Goal: Task Accomplishment & Management: Use online tool/utility

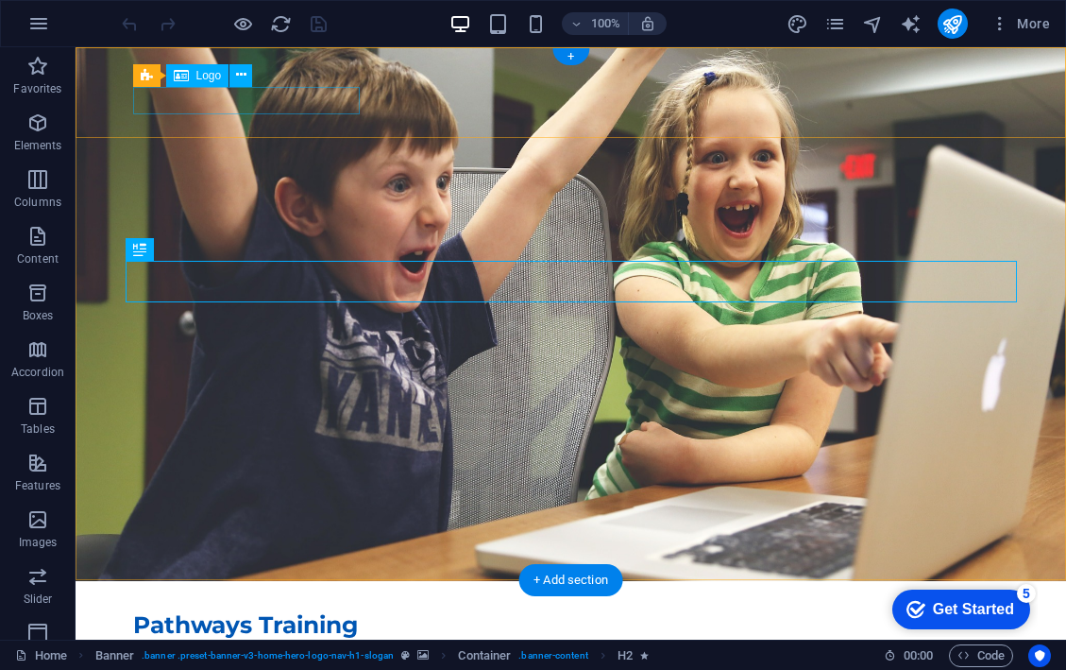
click at [210, 77] on span "Logo" at bounding box center [209, 75] width 26 height 11
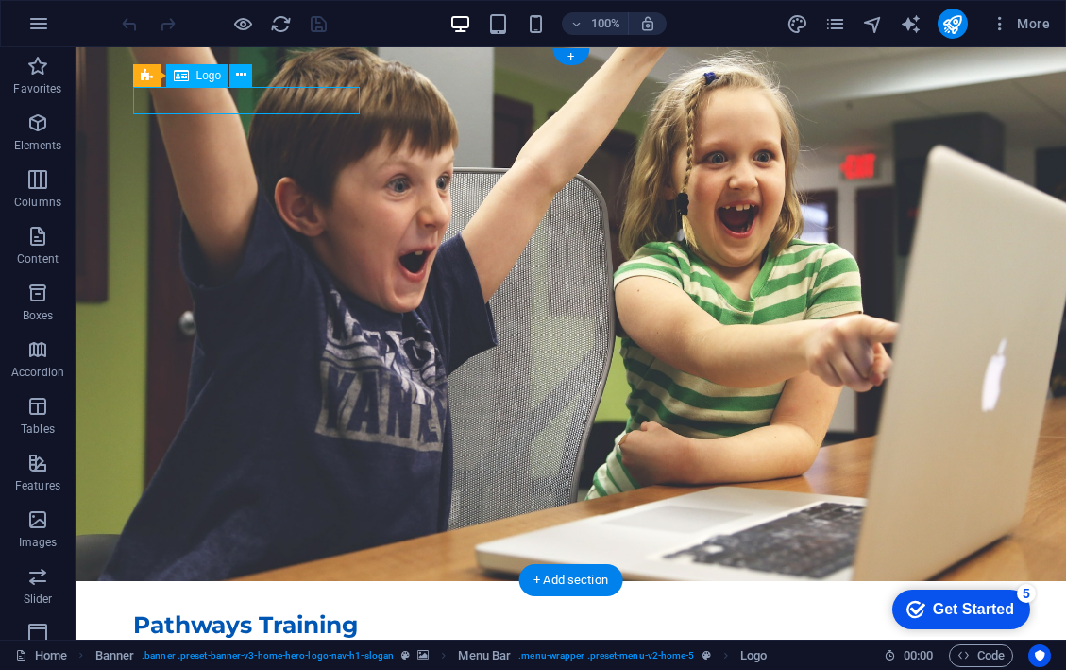
click at [179, 75] on icon at bounding box center [181, 75] width 15 height 23
click at [238, 77] on icon at bounding box center [241, 75] width 10 height 20
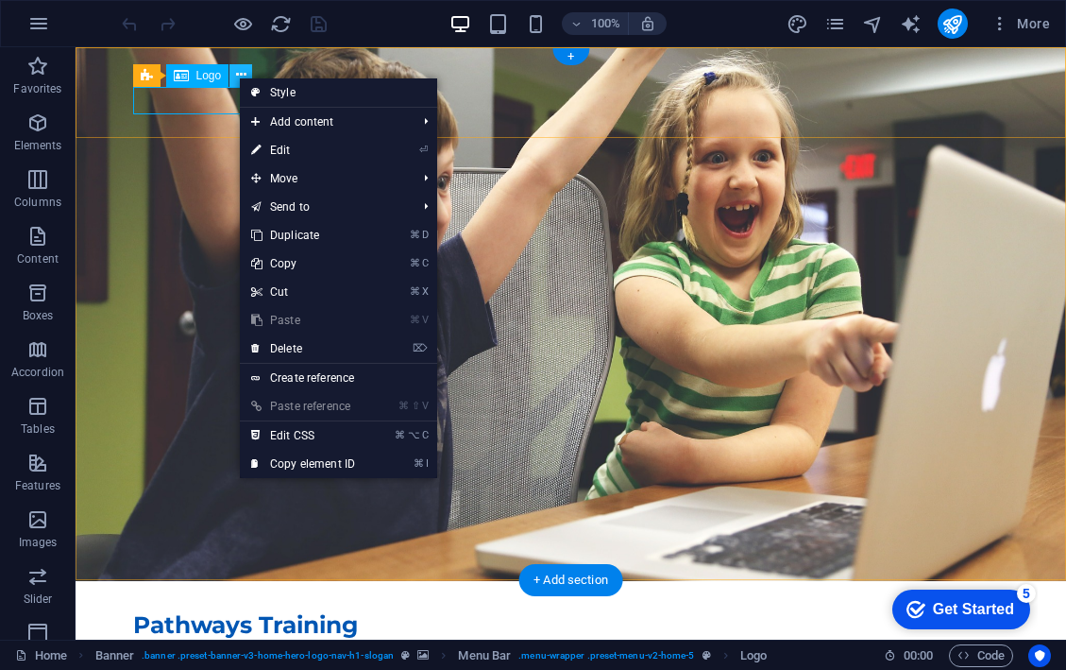
click at [237, 71] on icon at bounding box center [241, 75] width 10 height 20
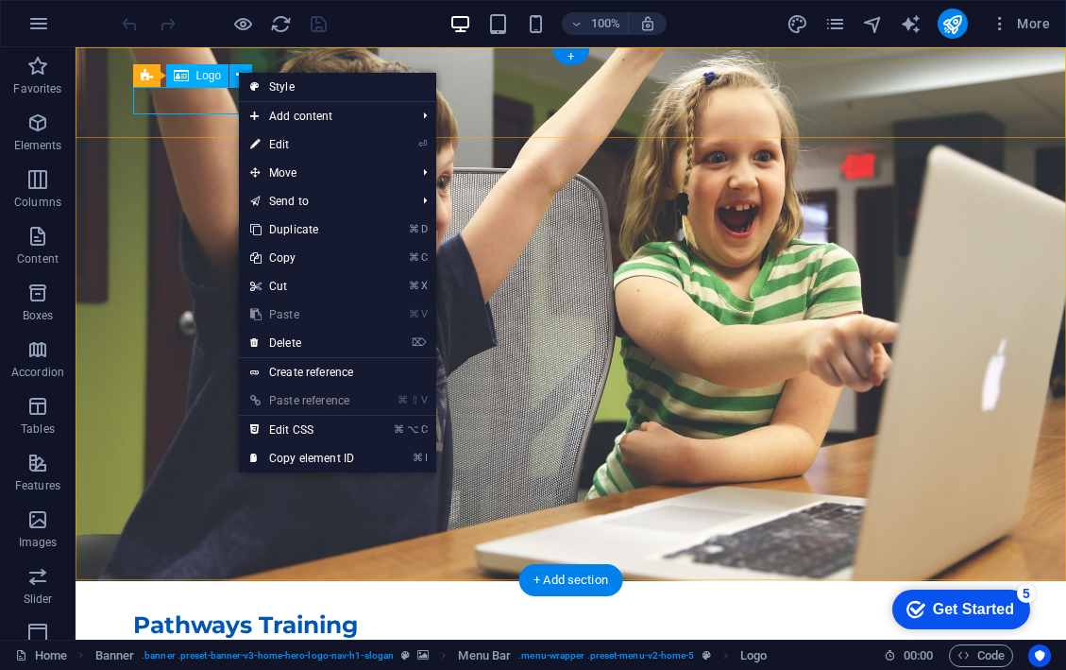
click at [196, 77] on span "Logo" at bounding box center [209, 75] width 26 height 11
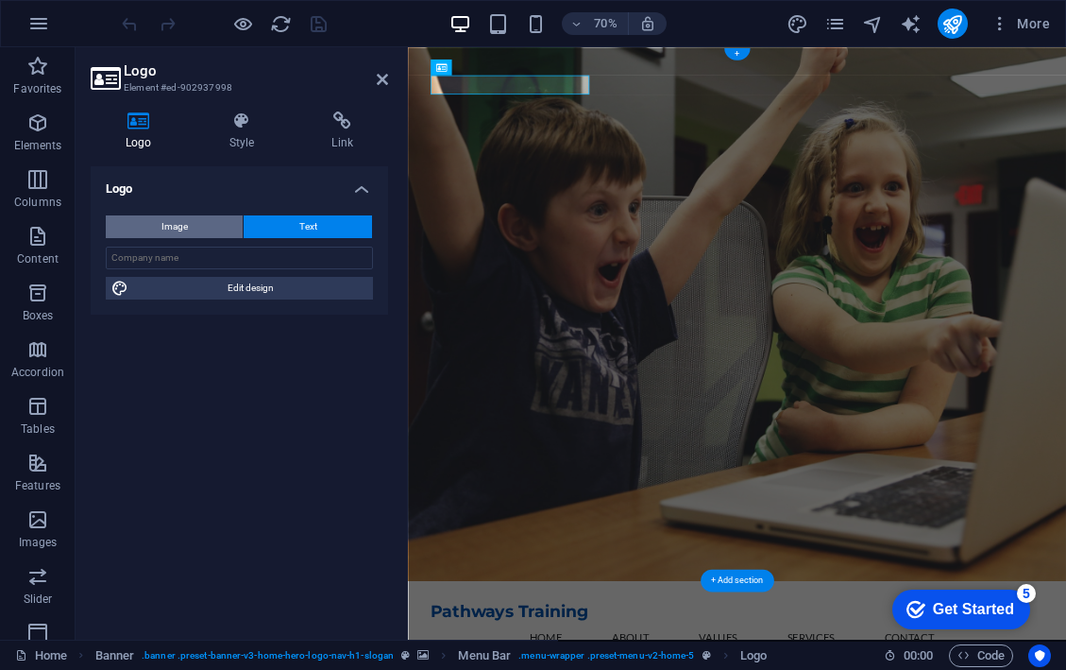
click at [195, 219] on button "Image" at bounding box center [174, 226] width 137 height 23
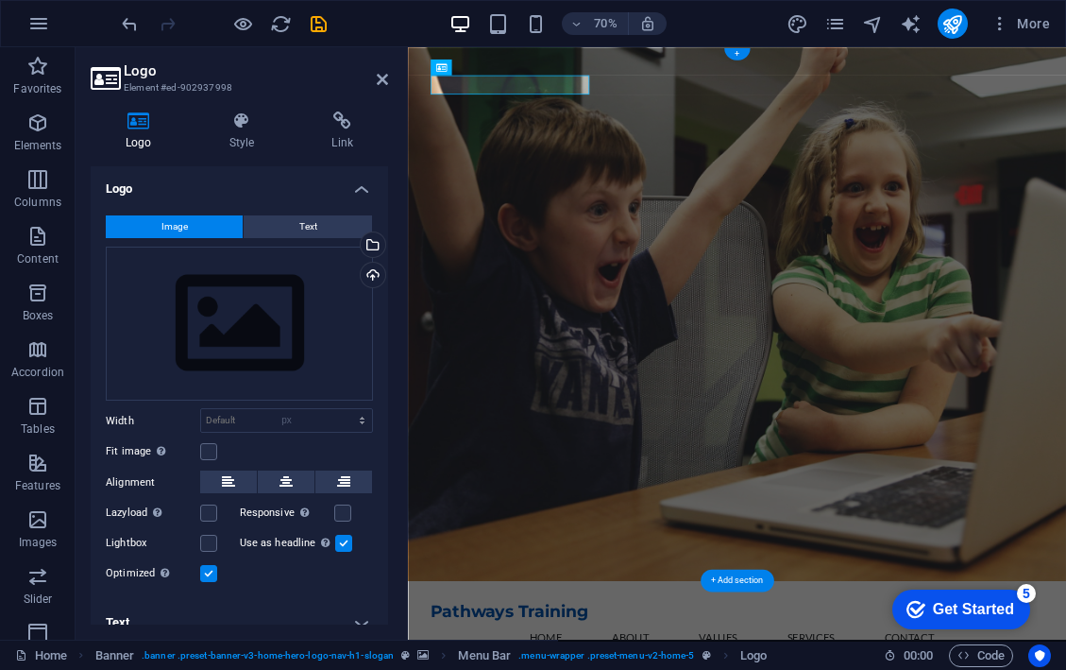
select select "DISABLED_OPTION_VALUE"
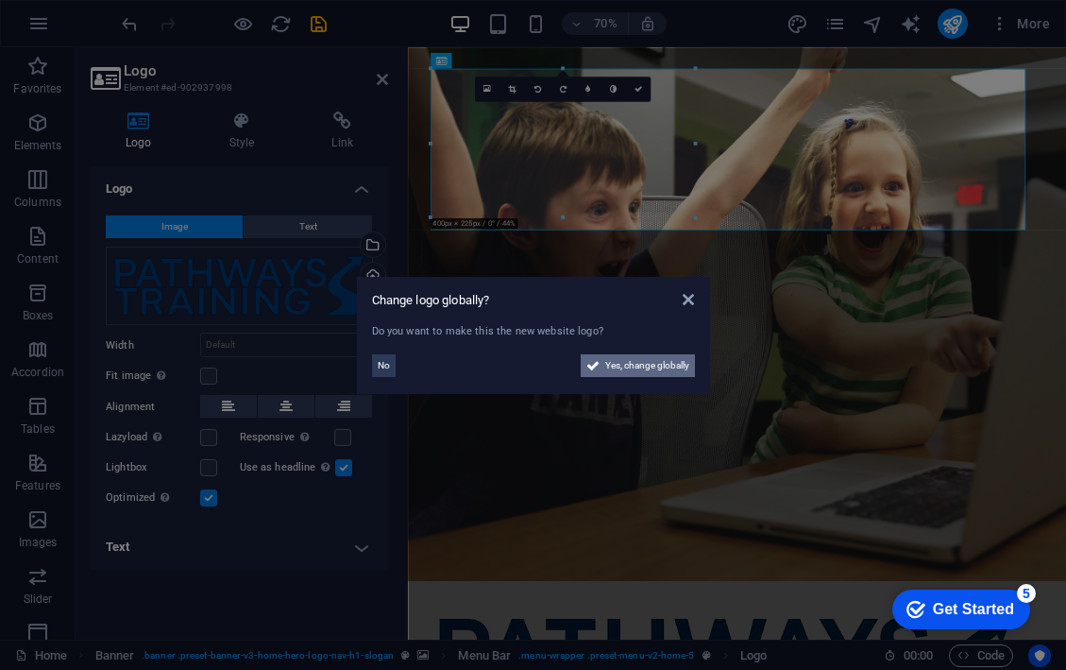
click at [628, 370] on span "Yes, change globally" at bounding box center [647, 365] width 84 height 23
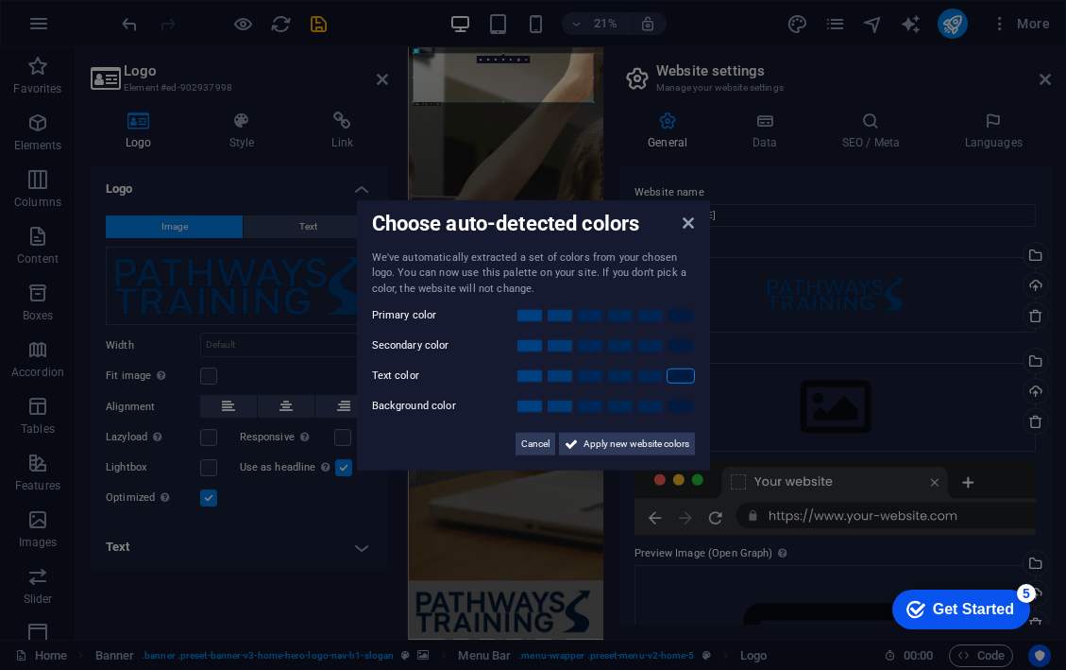
click at [680, 377] on link at bounding box center [681, 375] width 28 height 15
click at [523, 311] on link at bounding box center [530, 315] width 28 height 15
click at [591, 344] on link at bounding box center [590, 345] width 28 height 15
click at [655, 451] on span "Apply new website colors" at bounding box center [637, 444] width 106 height 23
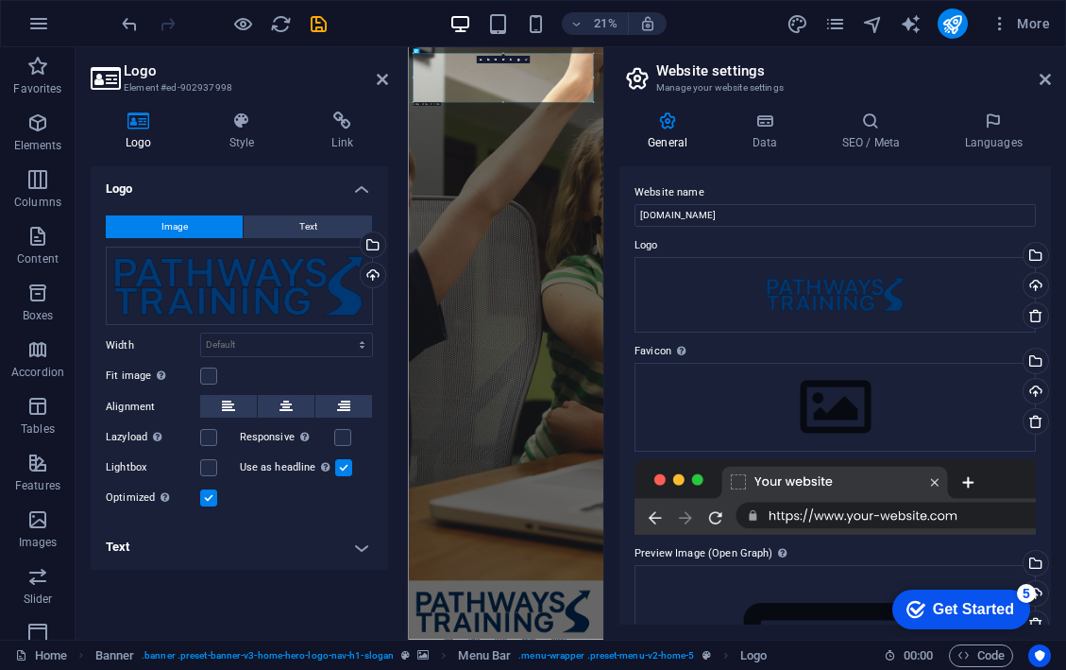
click at [360, 546] on h4 "Text" at bounding box center [240, 546] width 298 height 45
click at [314, 580] on input "Alternative text The alternative text is used by devices that cannot display im…" at bounding box center [286, 584] width 173 height 23
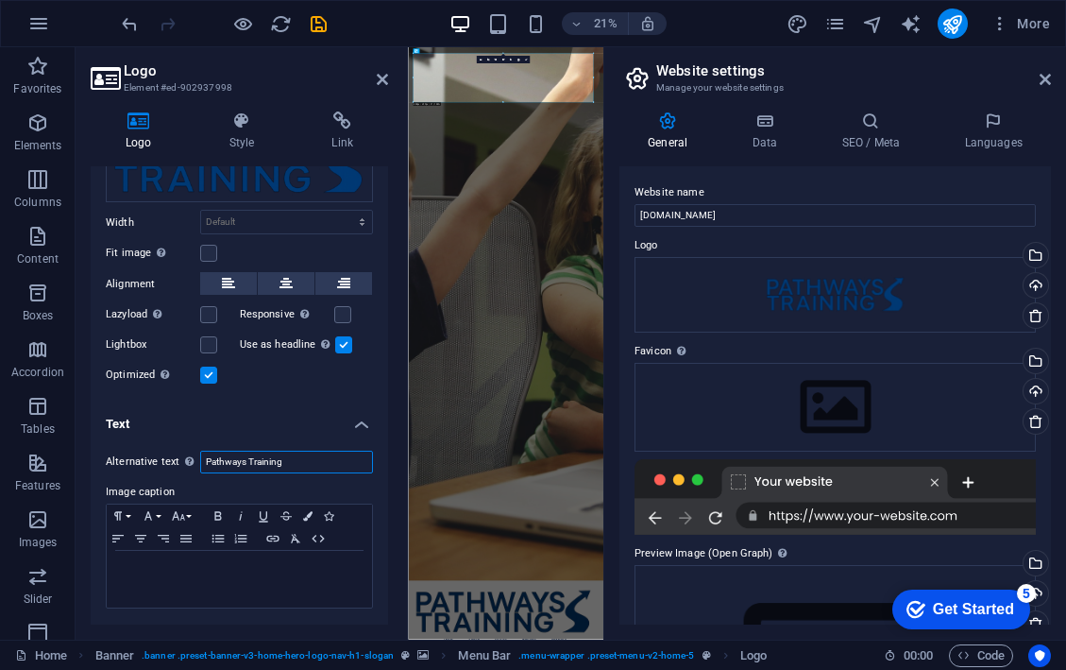
scroll to position [122, 0]
type input "Pathways Training"
click at [380, 78] on icon at bounding box center [382, 79] width 11 height 15
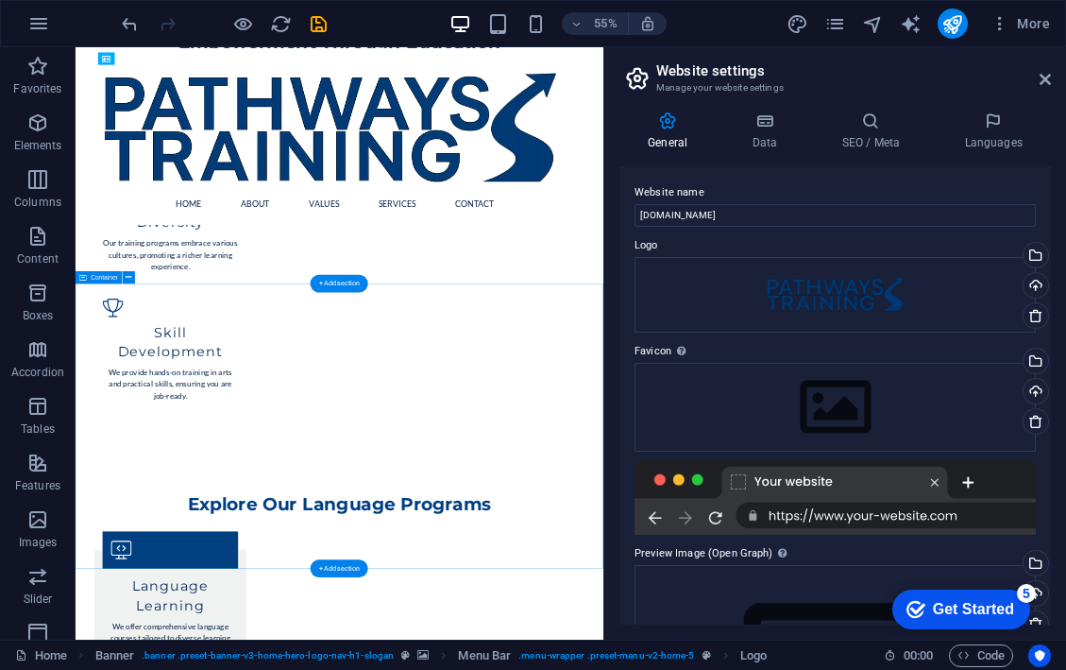
scroll to position [2051, 0]
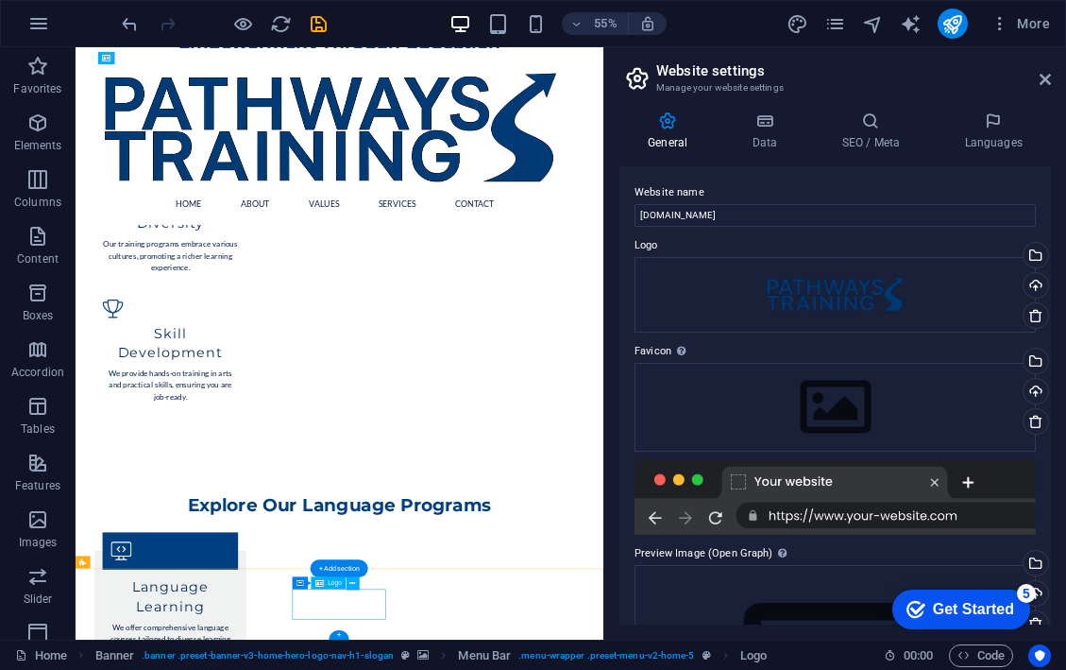
click at [333, 582] on span "Logo" at bounding box center [336, 582] width 14 height 7
click at [331, 579] on span "Logo" at bounding box center [336, 582] width 14 height 7
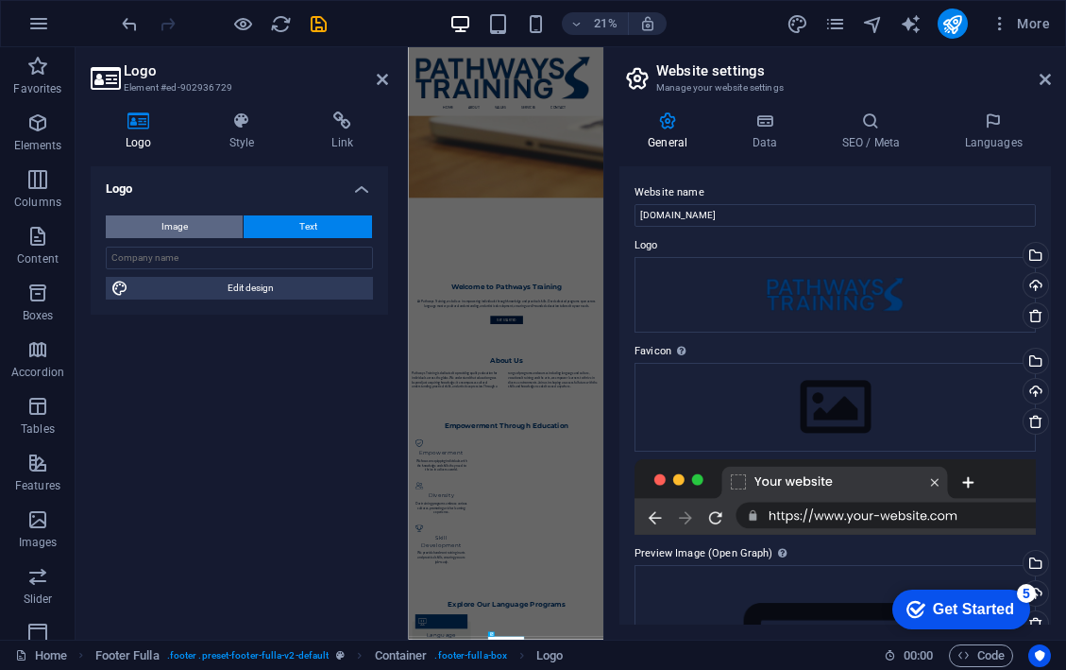
click at [214, 230] on button "Image" at bounding box center [174, 226] width 137 height 23
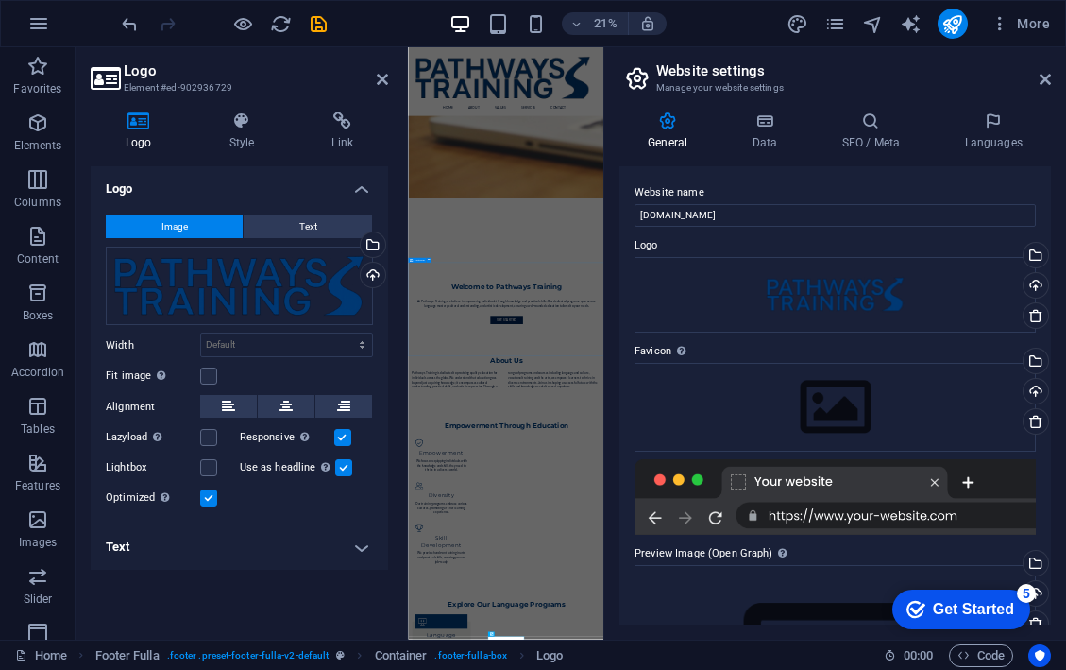
click at [363, 190] on h4 "Logo" at bounding box center [240, 183] width 298 height 34
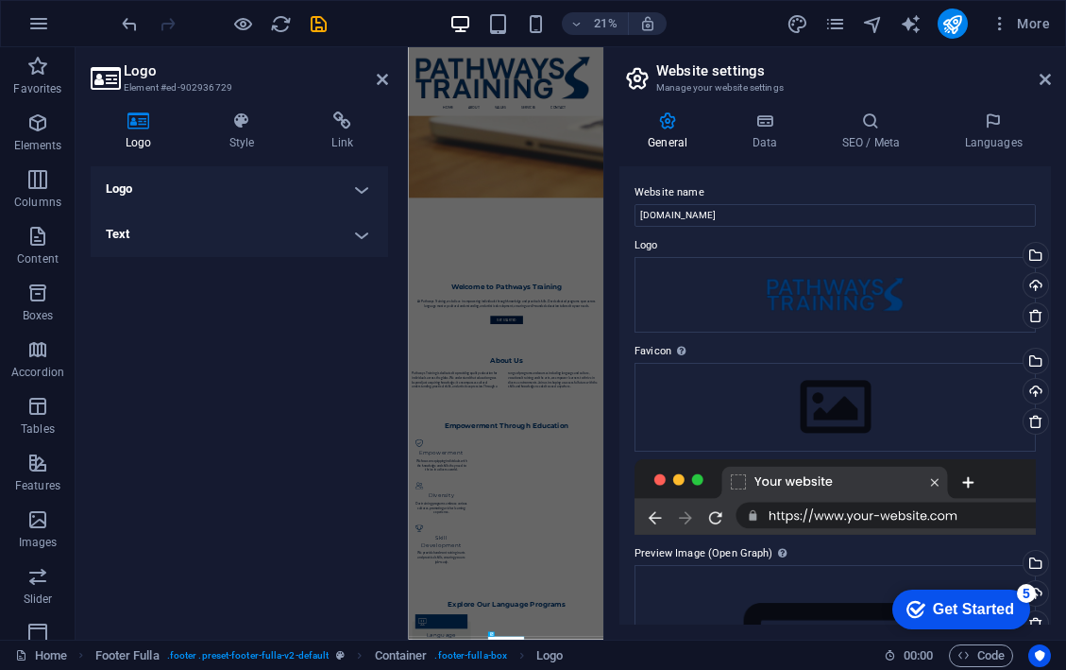
click at [933, 605] on div "Get Started" at bounding box center [973, 609] width 81 height 17
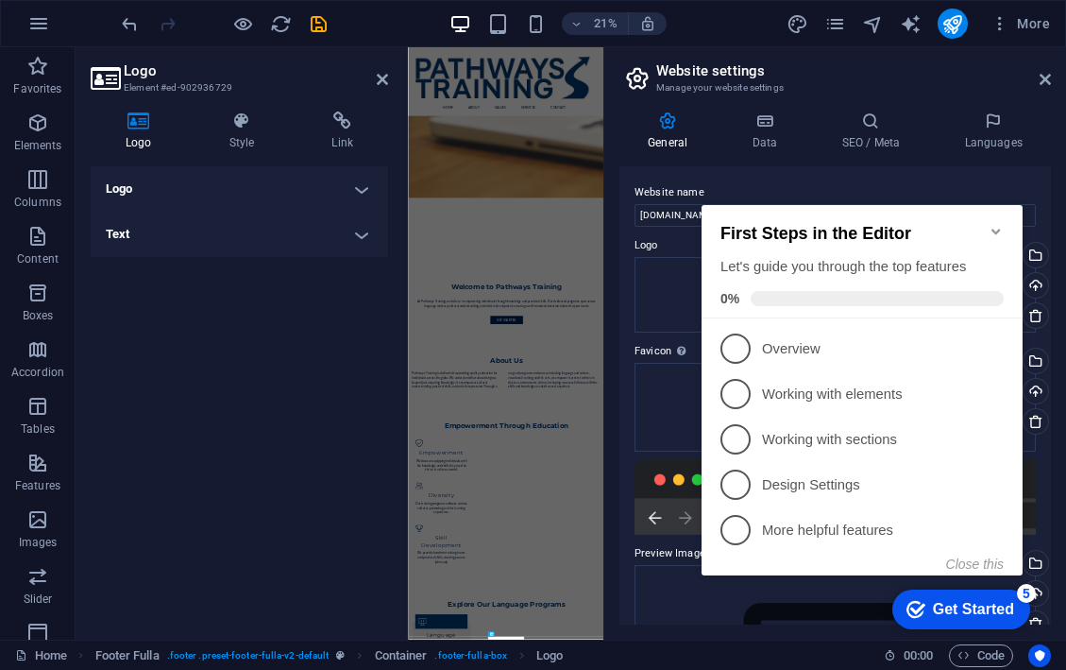
click at [995, 224] on icon "Minimize checklist" at bounding box center [996, 231] width 15 height 15
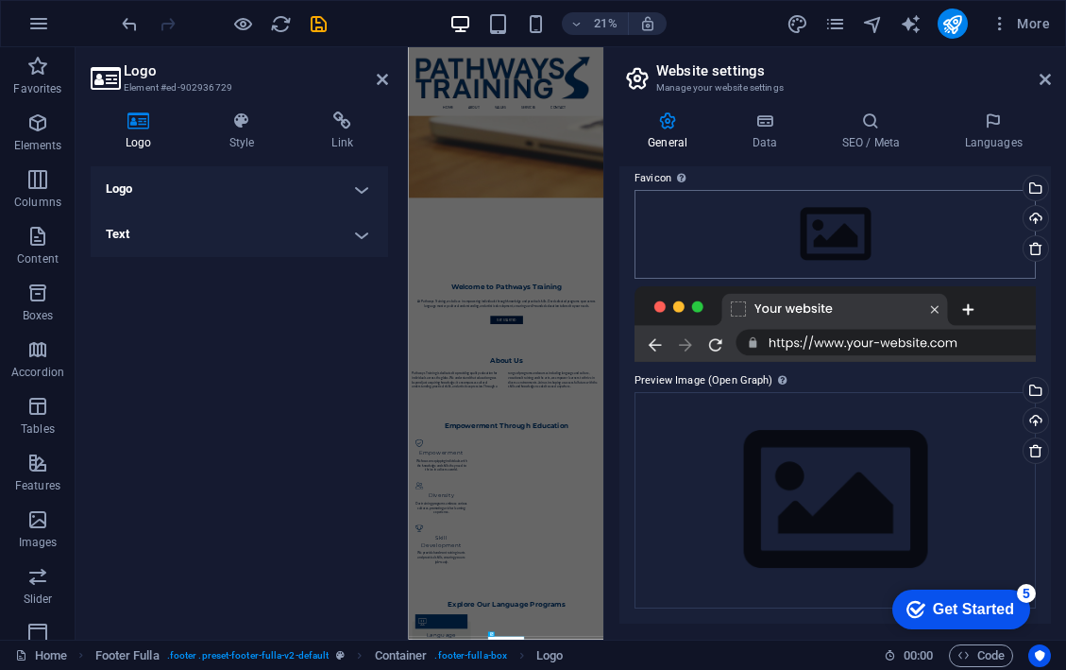
scroll to position [172, 0]
click at [381, 73] on icon at bounding box center [382, 79] width 11 height 15
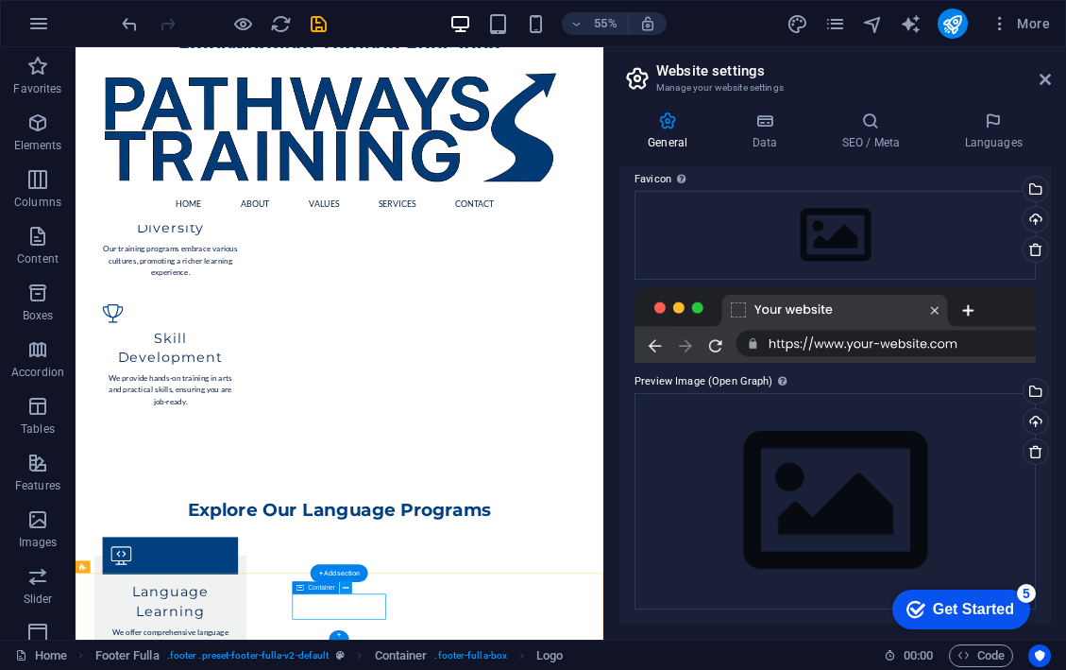
click at [343, 587] on button at bounding box center [346, 587] width 12 height 12
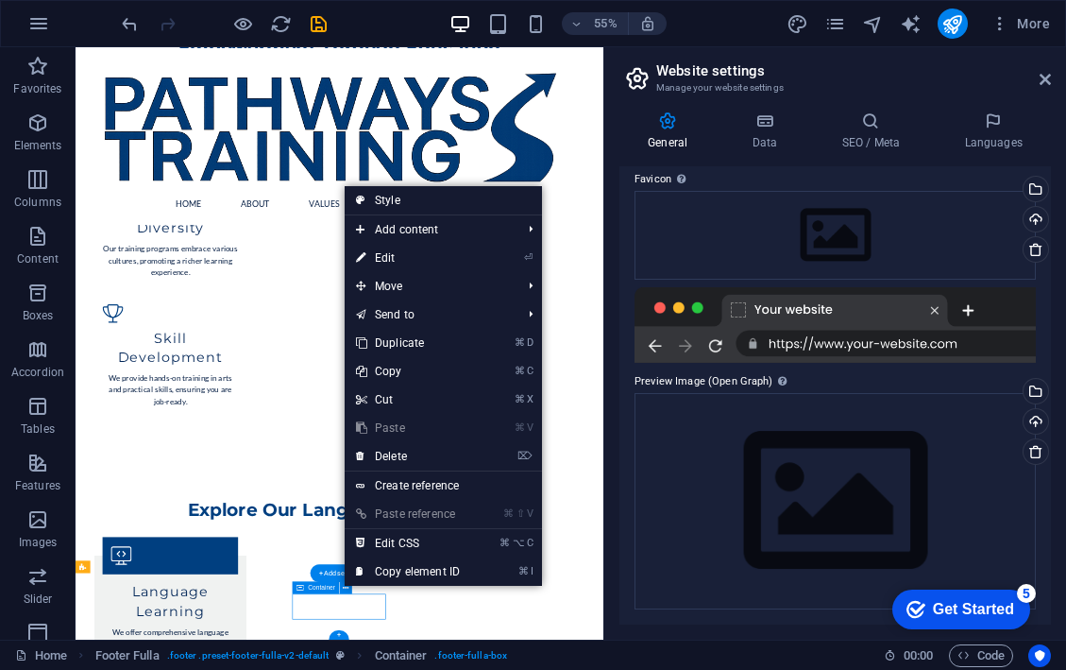
click at [329, 590] on span "Container" at bounding box center [322, 587] width 27 height 7
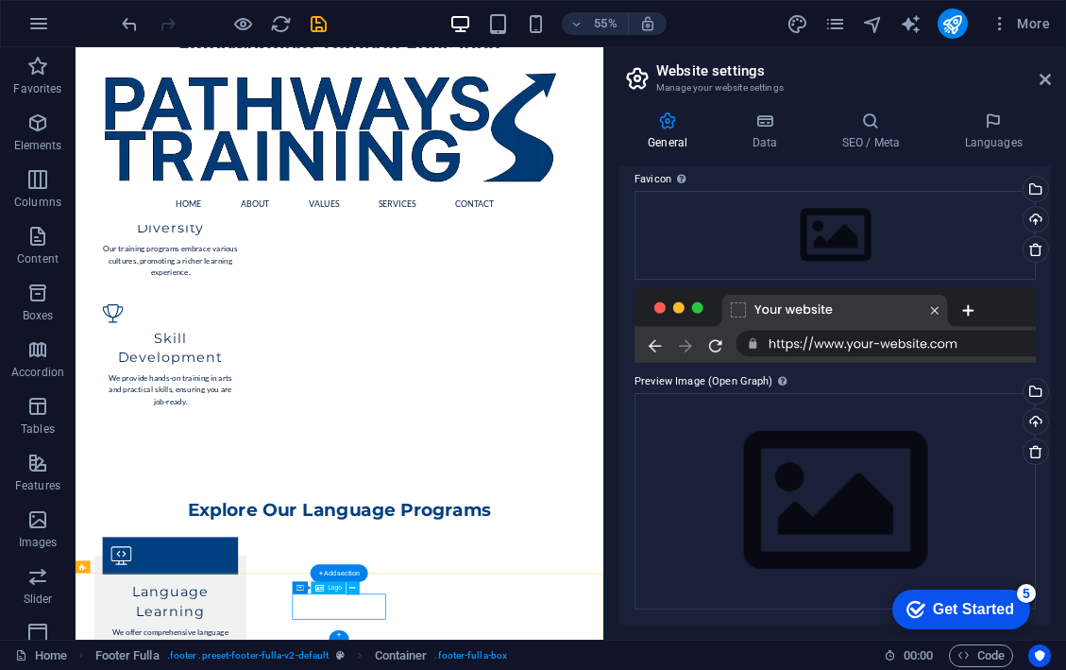
click at [331, 587] on span "Logo" at bounding box center [336, 587] width 14 height 7
click at [319, 585] on icon at bounding box center [319, 587] width 9 height 12
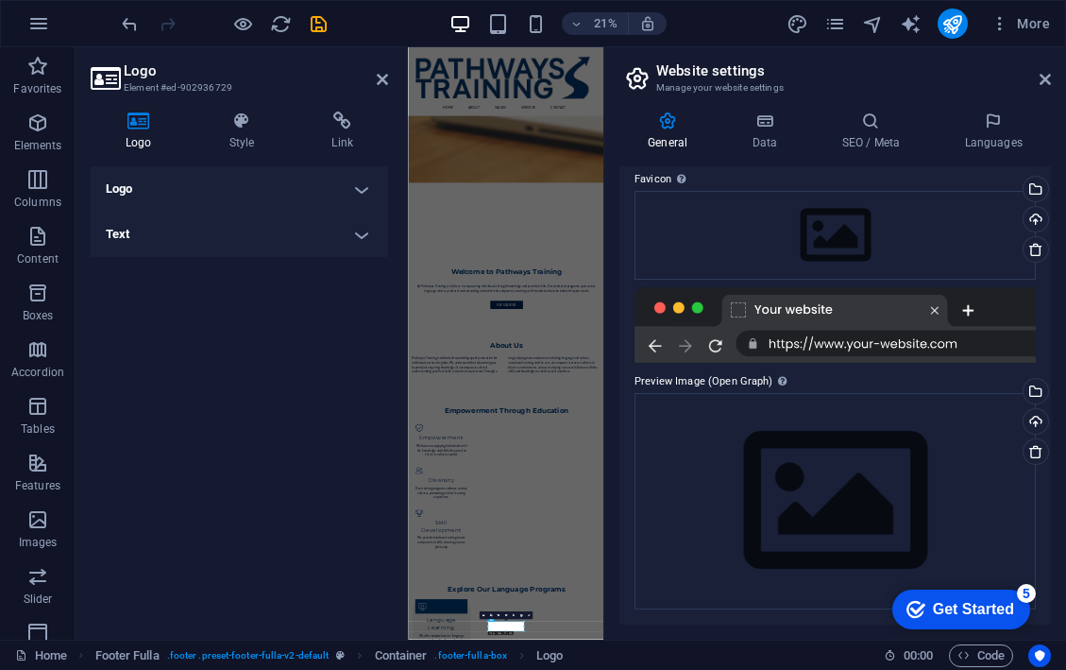
click at [361, 192] on h4 "Logo" at bounding box center [240, 188] width 298 height 45
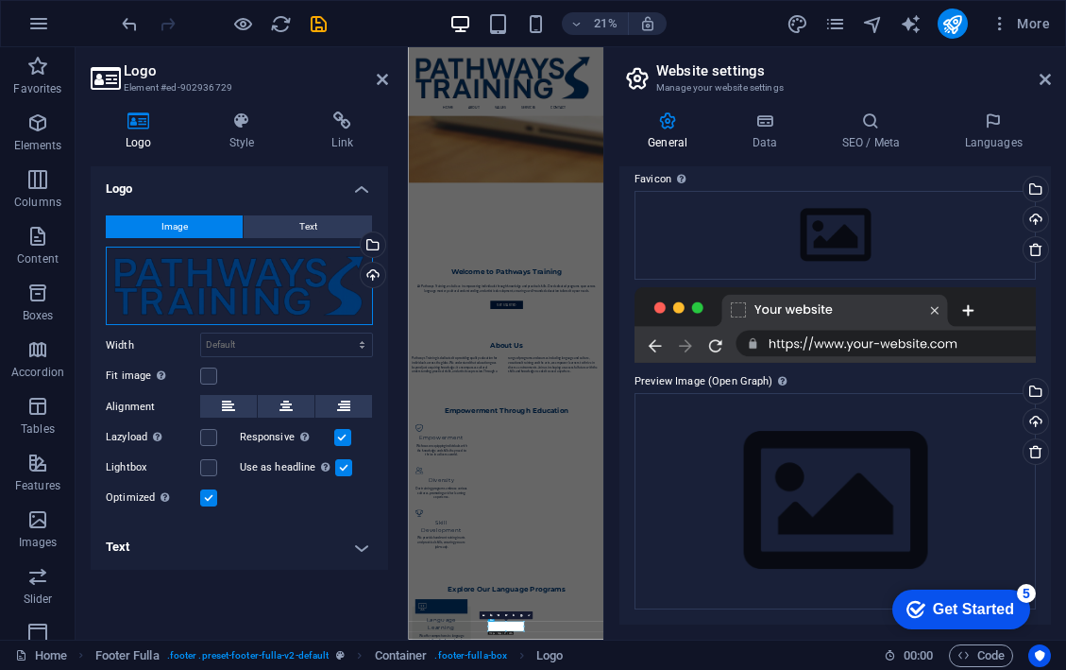
click at [320, 274] on div "Drag files here, click to choose files or select files from Files or our free s…" at bounding box center [239, 286] width 267 height 79
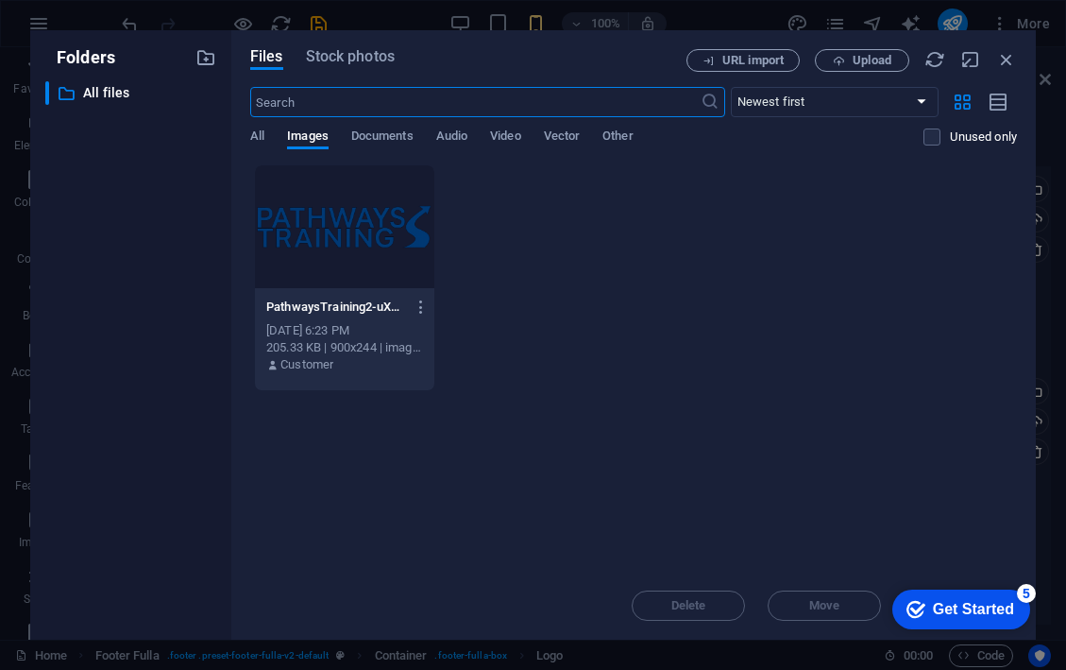
scroll to position [7973, 0]
click at [1006, 56] on icon "button" at bounding box center [1006, 59] width 21 height 21
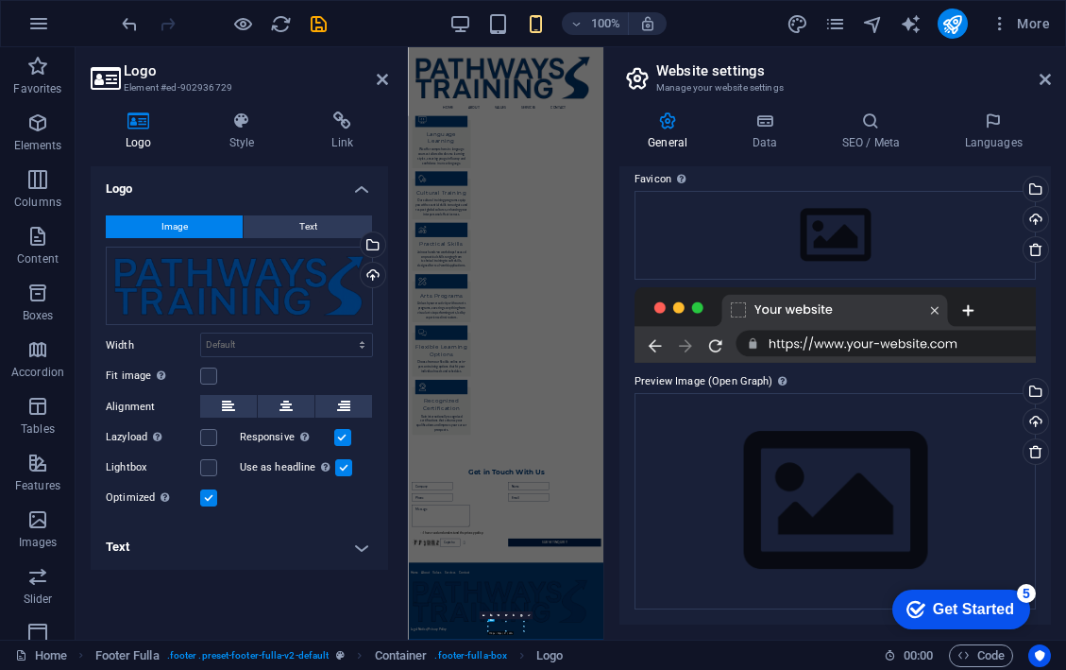
scroll to position [1871, 0]
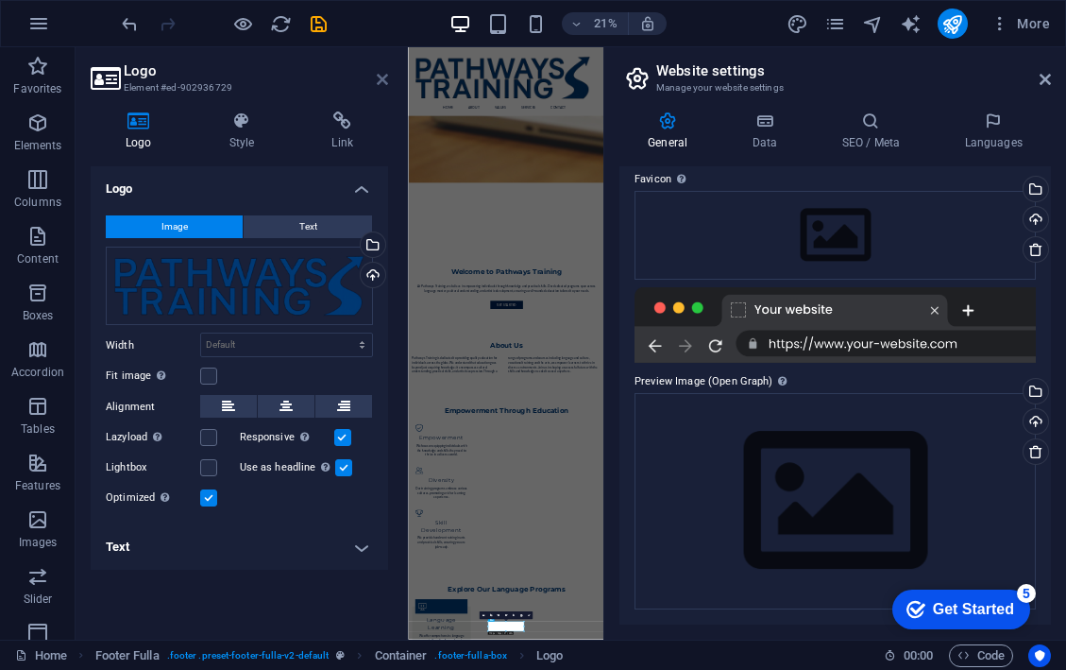
click at [383, 83] on icon at bounding box center [382, 79] width 11 height 15
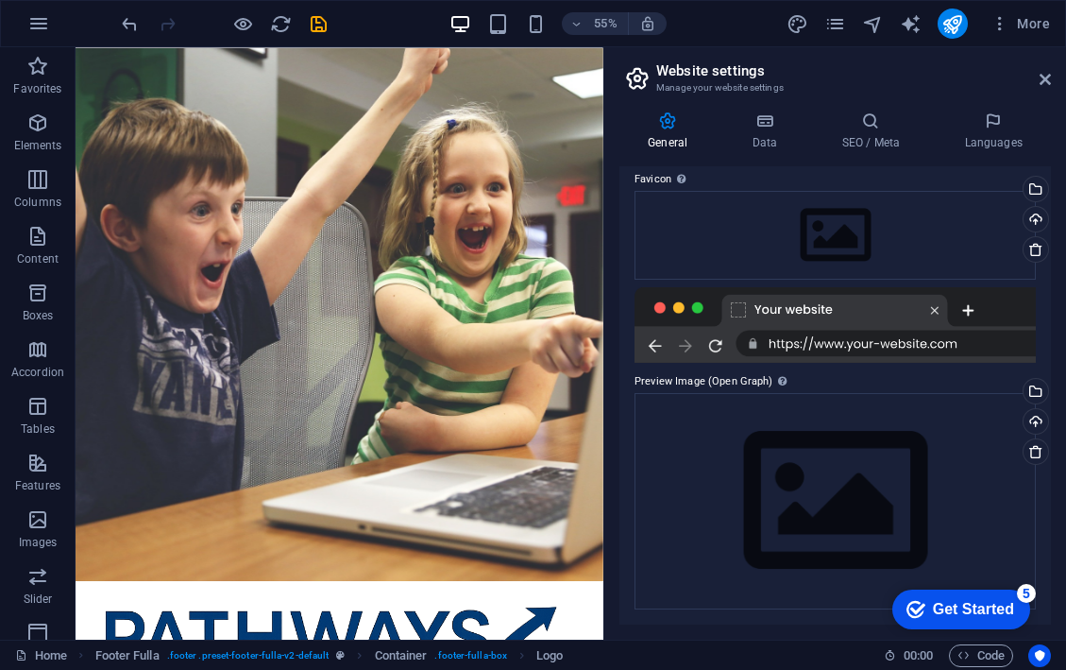
scroll to position [0, 0]
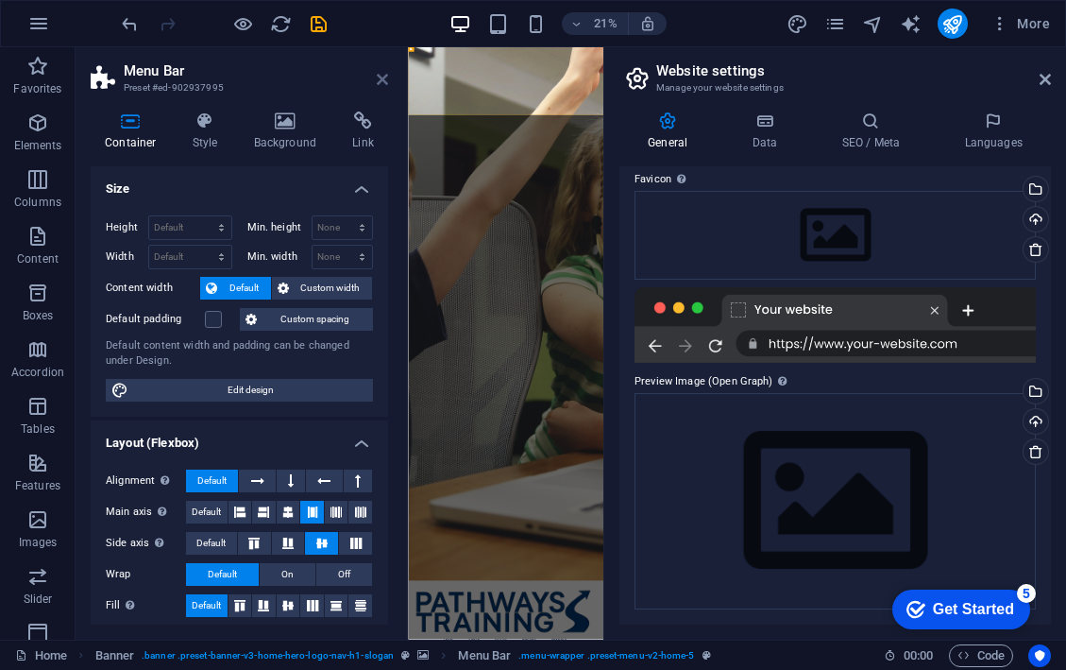
click at [382, 79] on icon at bounding box center [382, 79] width 11 height 15
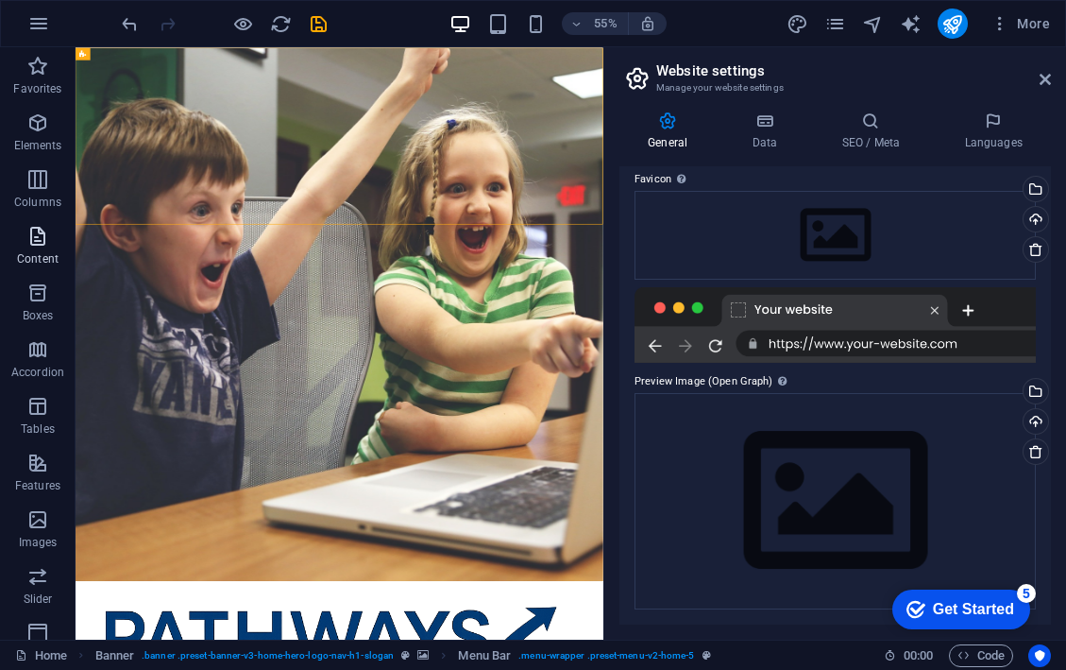
click at [40, 239] on icon "button" at bounding box center [37, 236] width 23 height 23
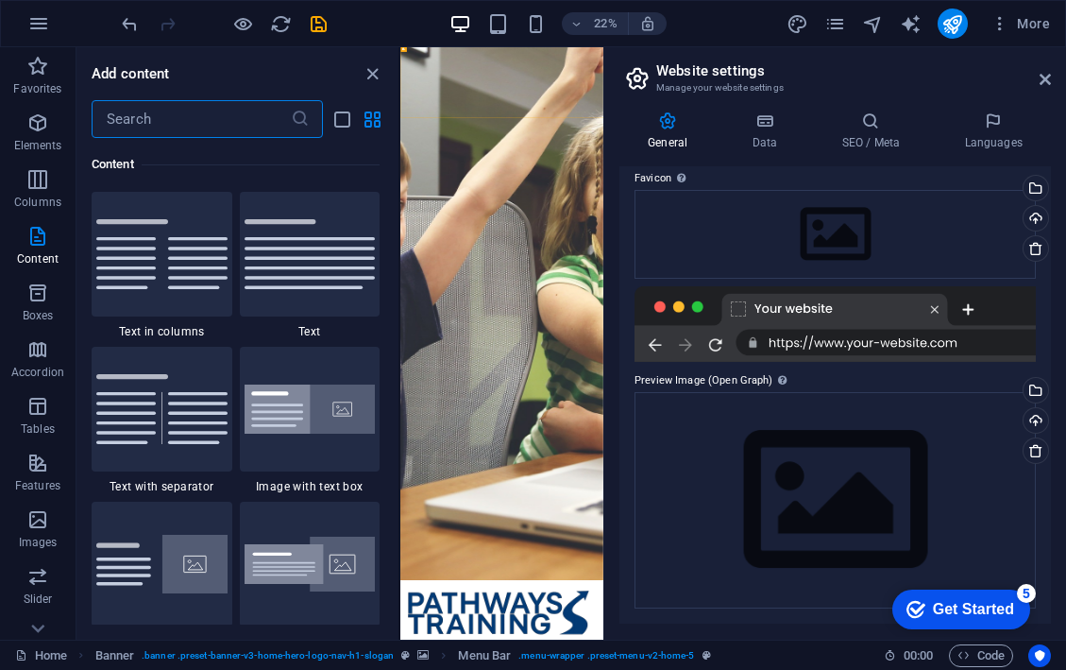
scroll to position [172, 0]
click at [373, 75] on icon "close panel" at bounding box center [373, 74] width 22 height 22
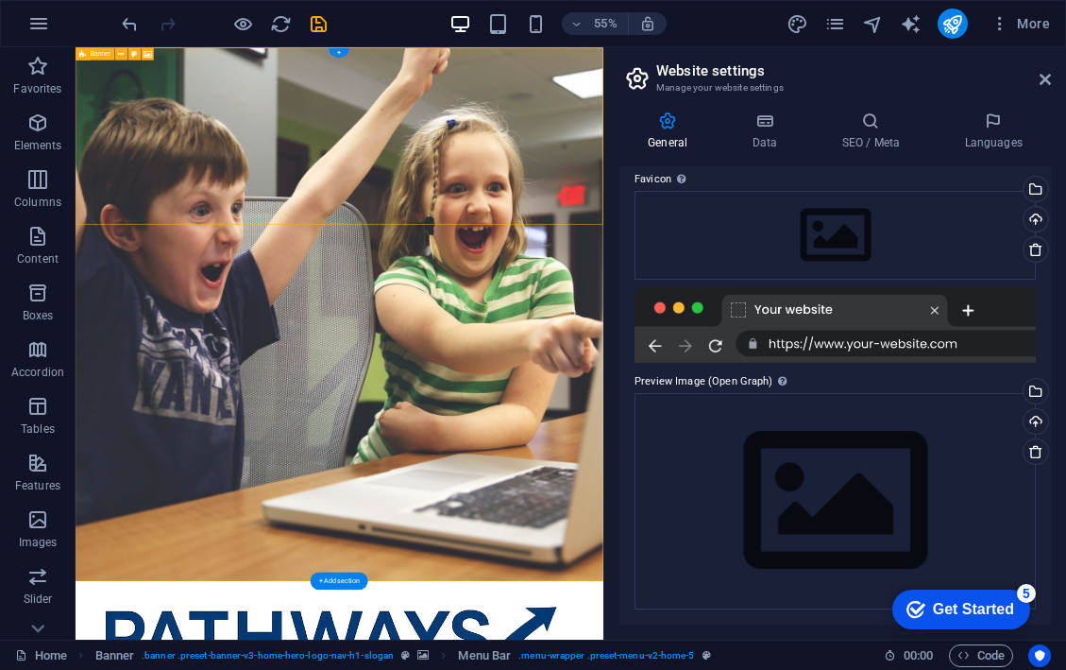
click at [78, 55] on div "Banner" at bounding box center [96, 53] width 40 height 12
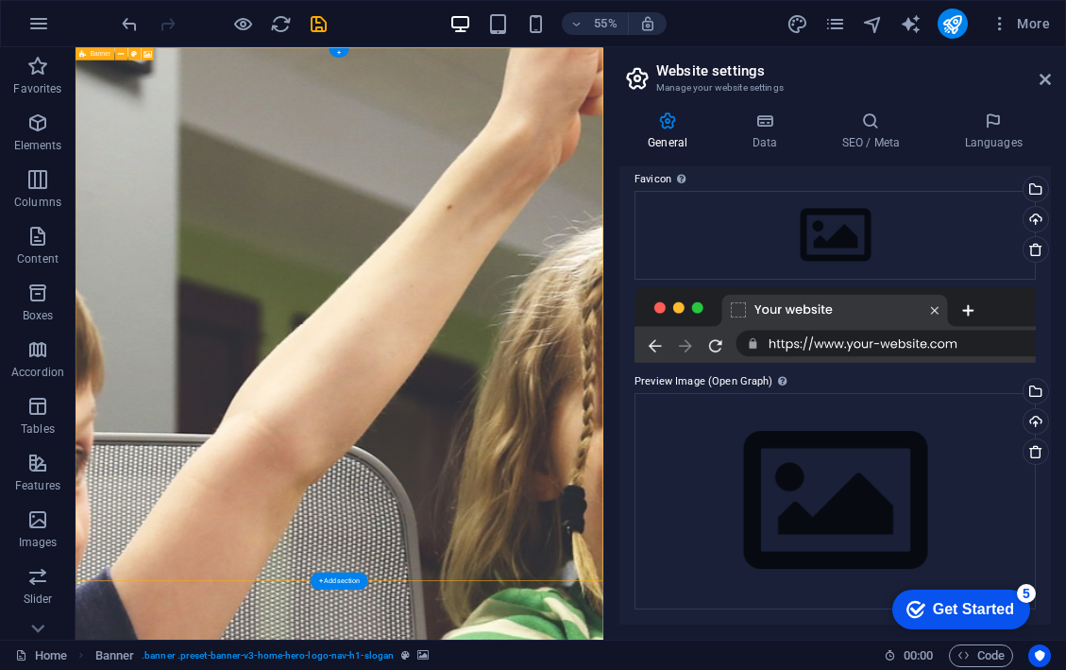
select select "vh"
select select "header"
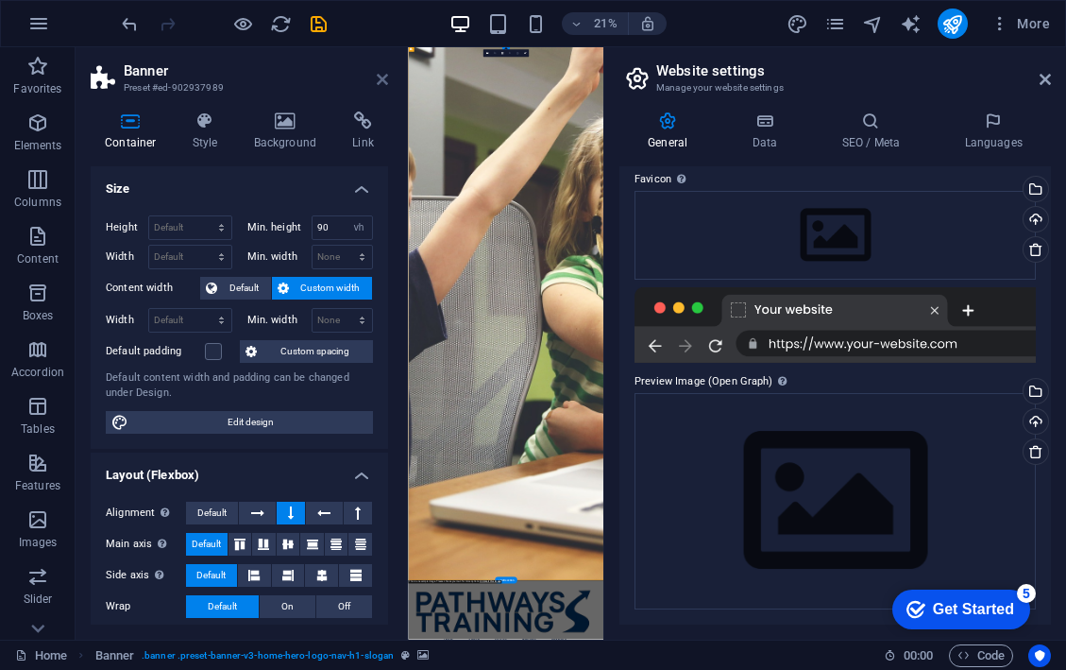
click at [382, 79] on icon at bounding box center [382, 79] width 11 height 15
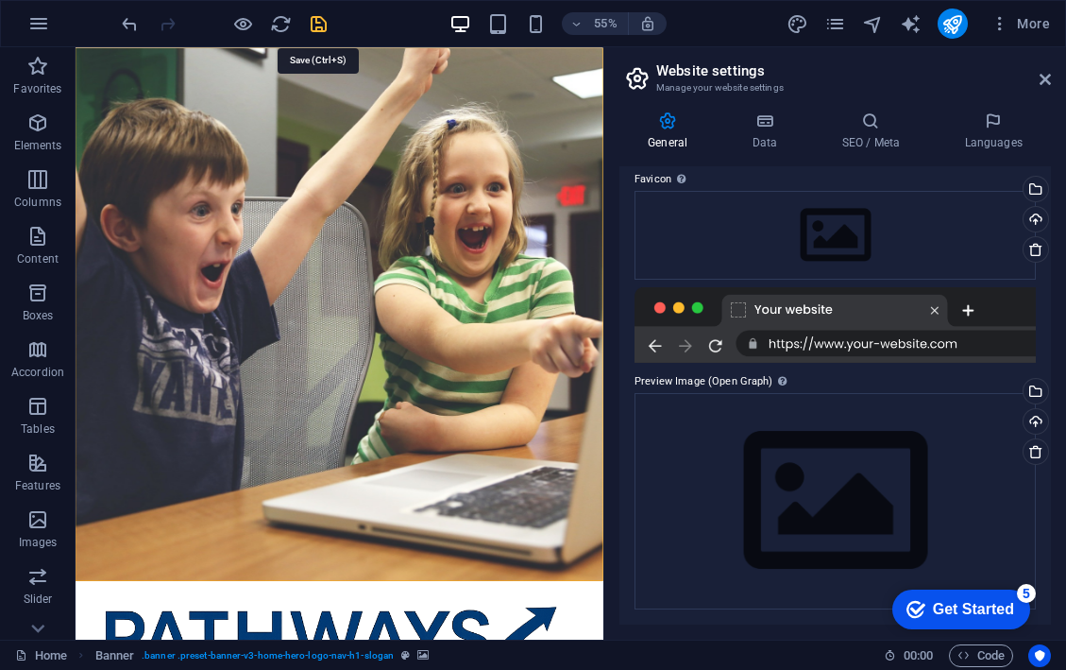
click at [316, 24] on icon "save" at bounding box center [319, 24] width 22 height 22
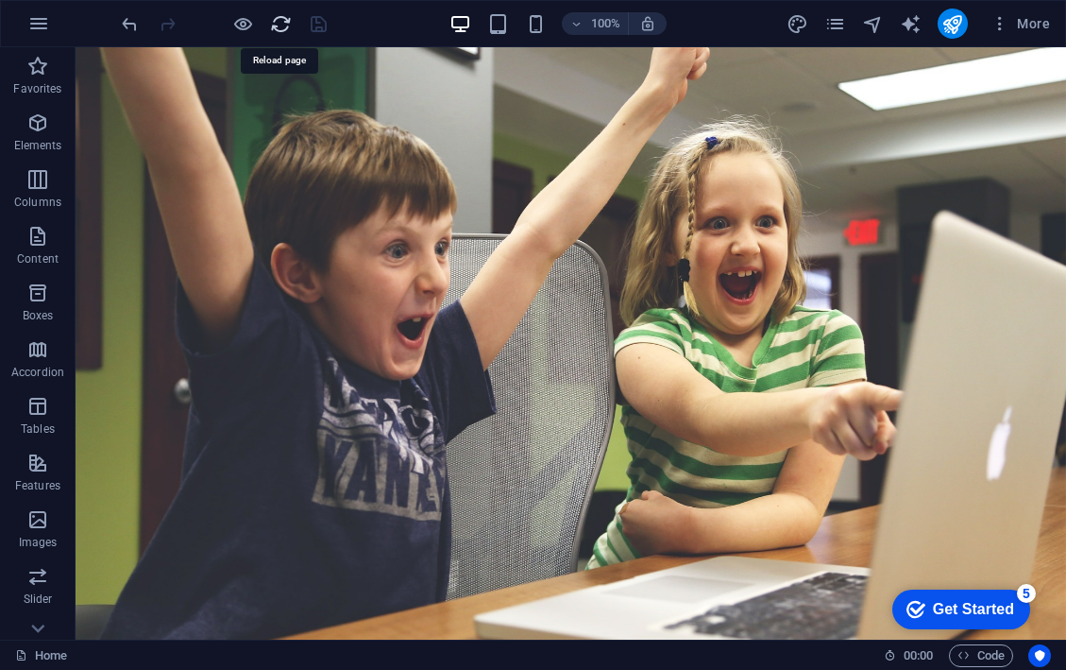
click at [277, 26] on icon "reload" at bounding box center [281, 24] width 22 height 22
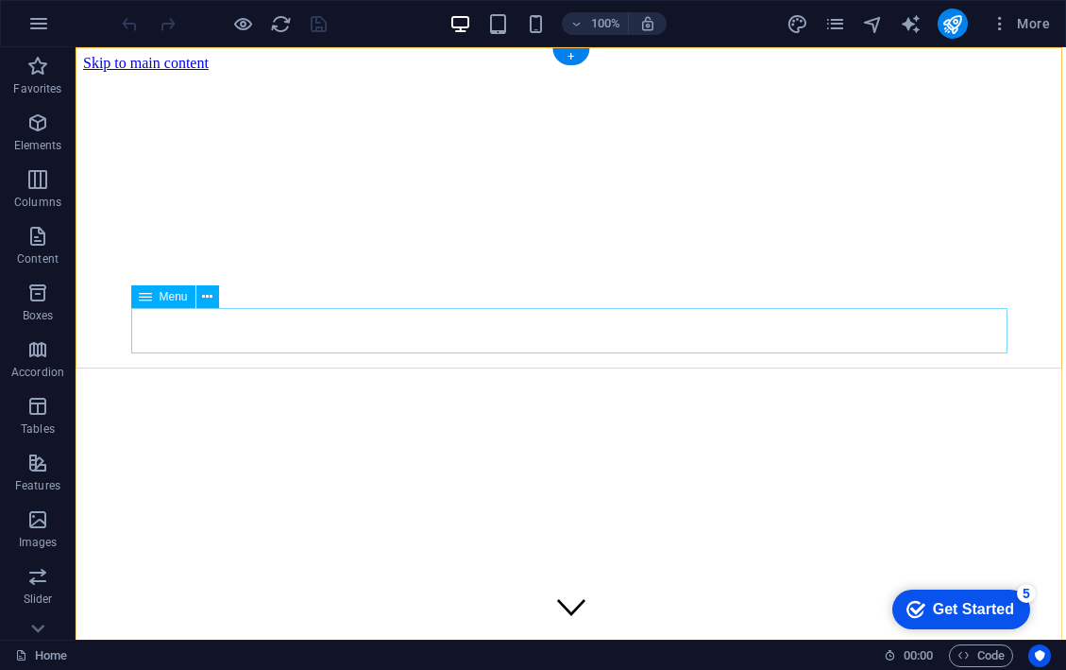
scroll to position [0, 0]
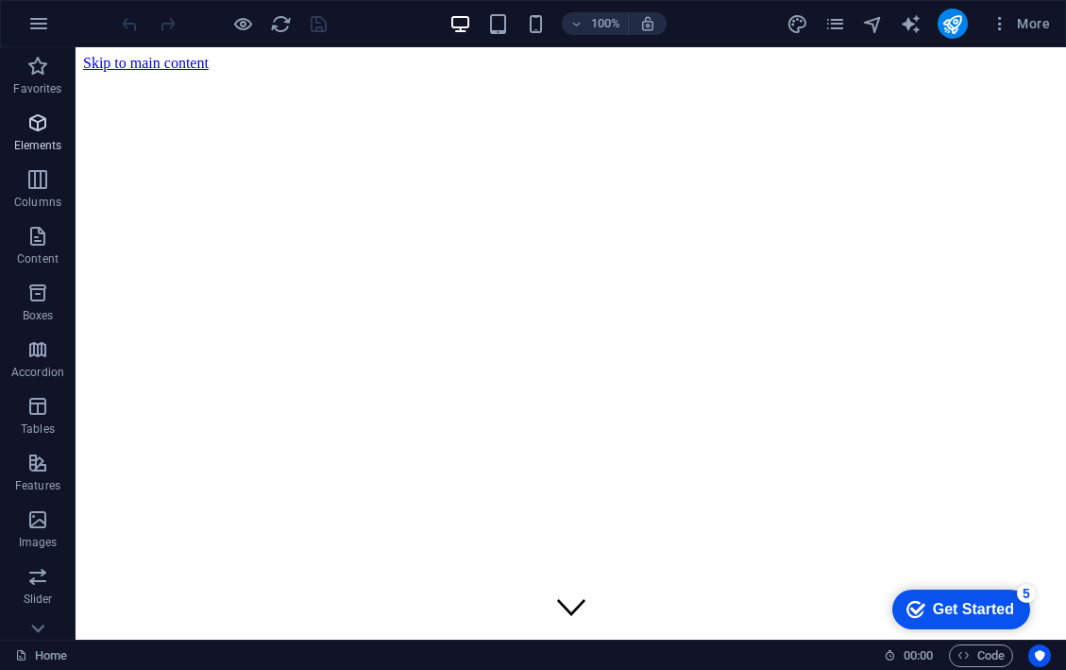
click at [43, 121] on icon "button" at bounding box center [37, 122] width 23 height 23
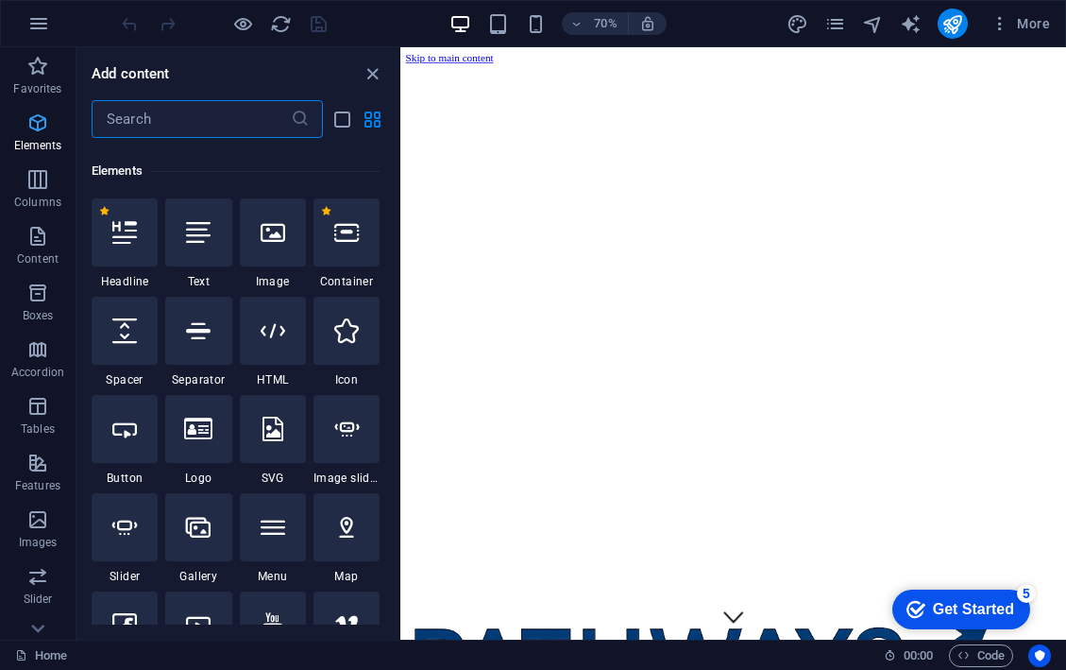
scroll to position [201, 0]
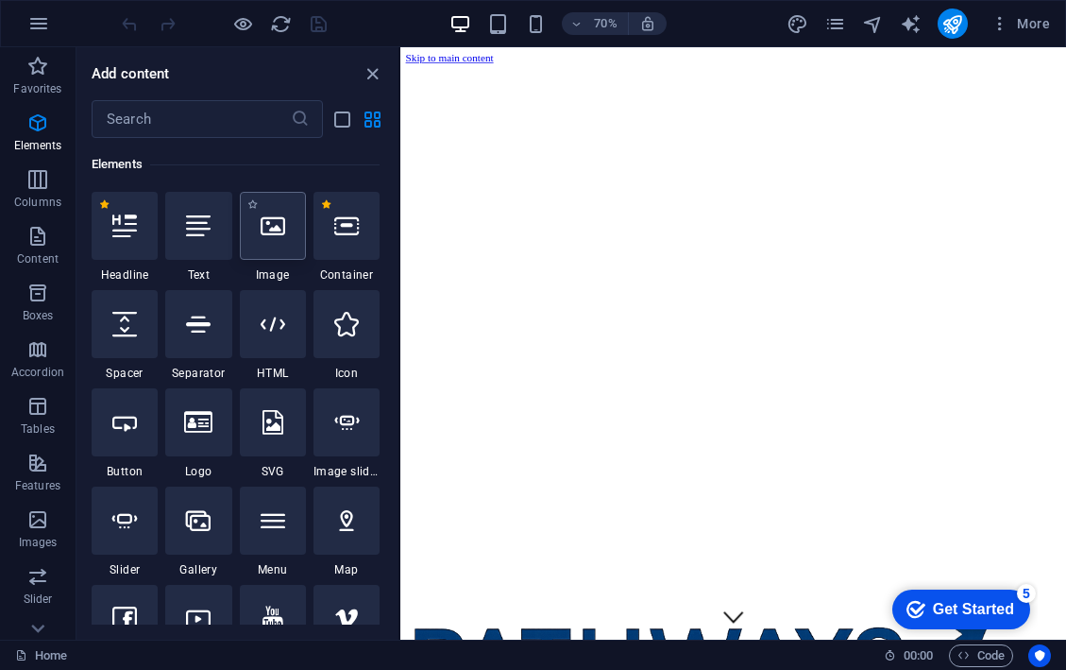
click at [268, 237] on icon at bounding box center [273, 225] width 25 height 25
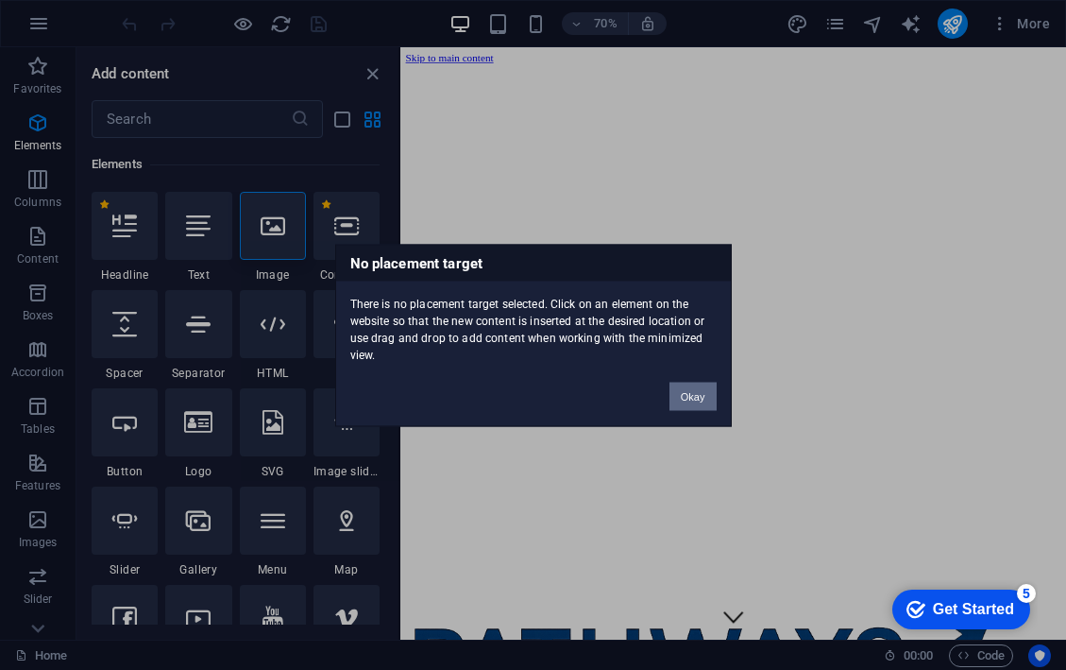
click at [686, 399] on button "Okay" at bounding box center [693, 396] width 47 height 28
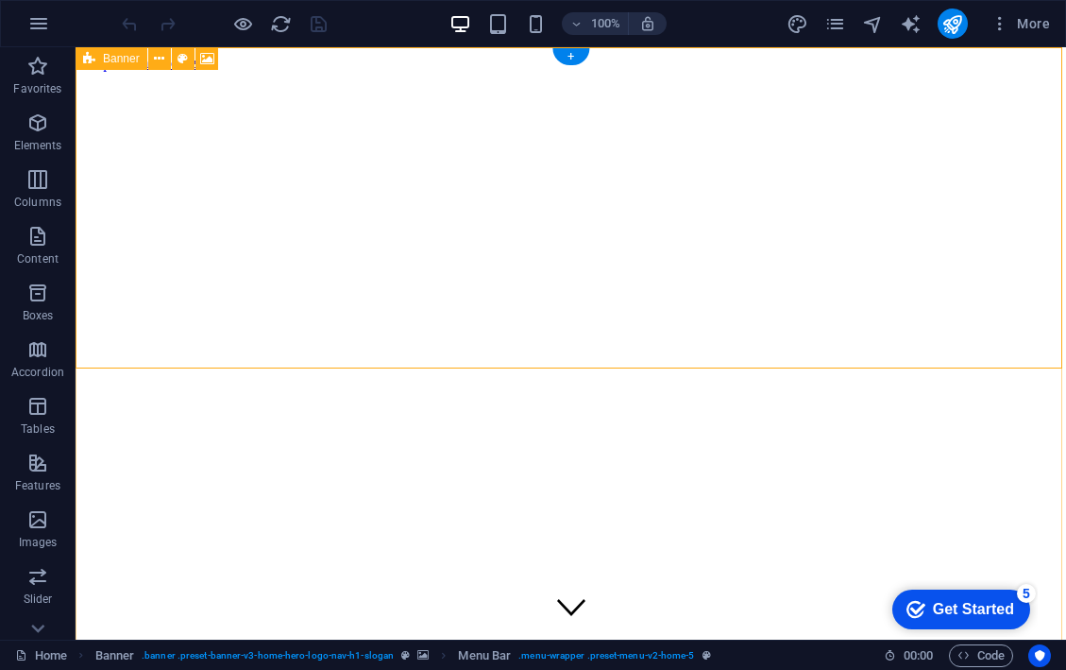
click at [105, 55] on span "Banner" at bounding box center [121, 58] width 37 height 11
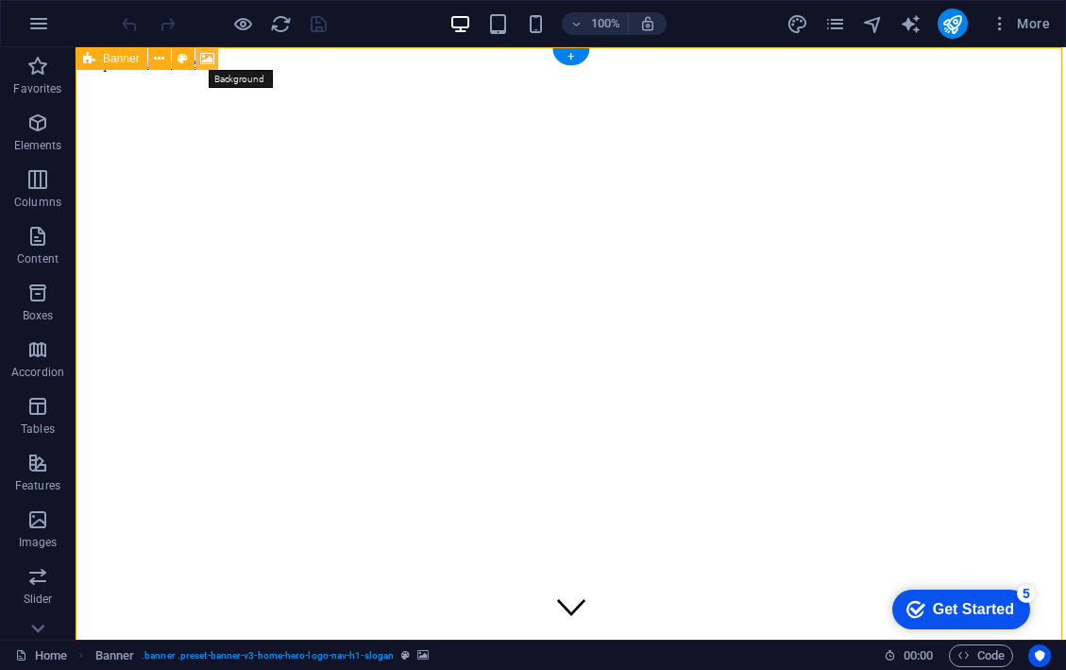
click at [206, 56] on icon at bounding box center [207, 59] width 14 height 20
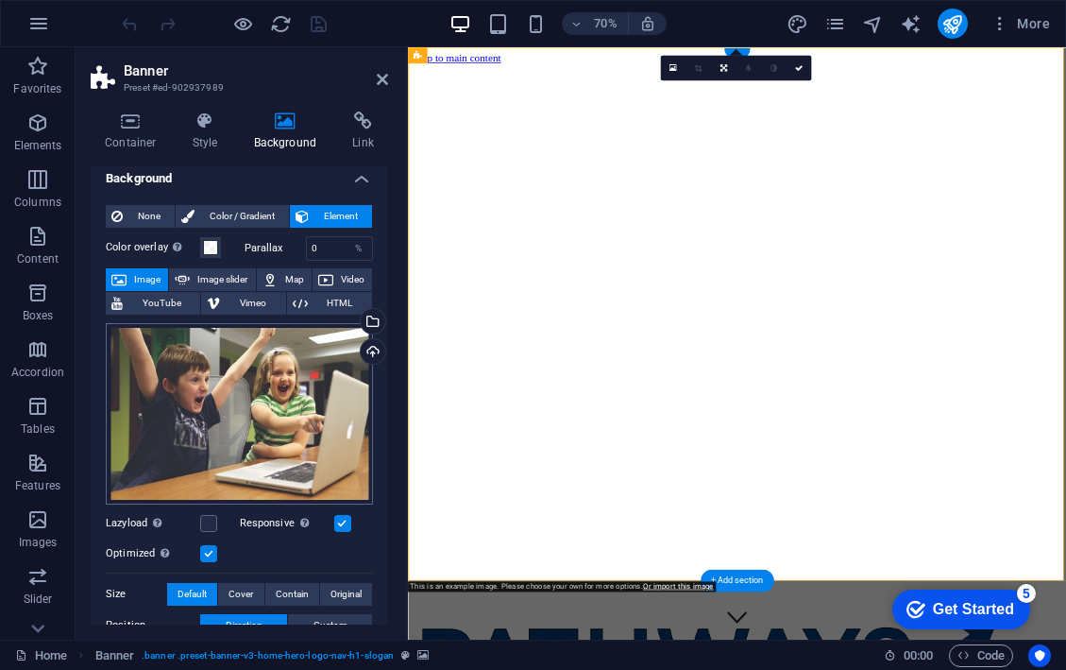
scroll to position [7, 0]
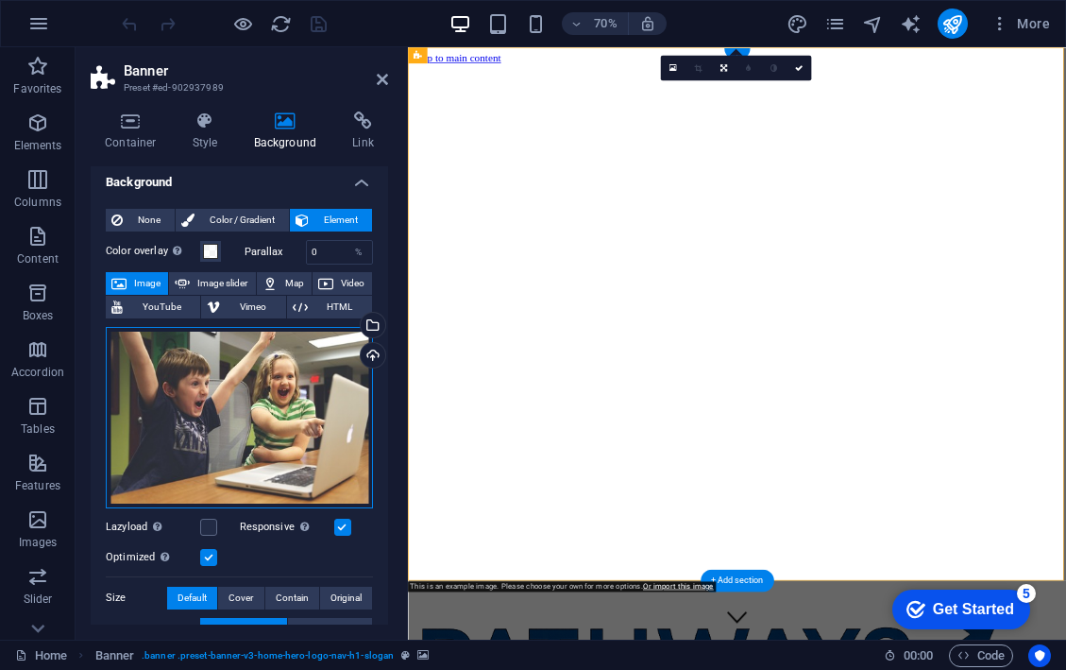
click at [279, 391] on div "Drag files here, click to choose files or select files from Files or our free s…" at bounding box center [239, 417] width 267 height 181
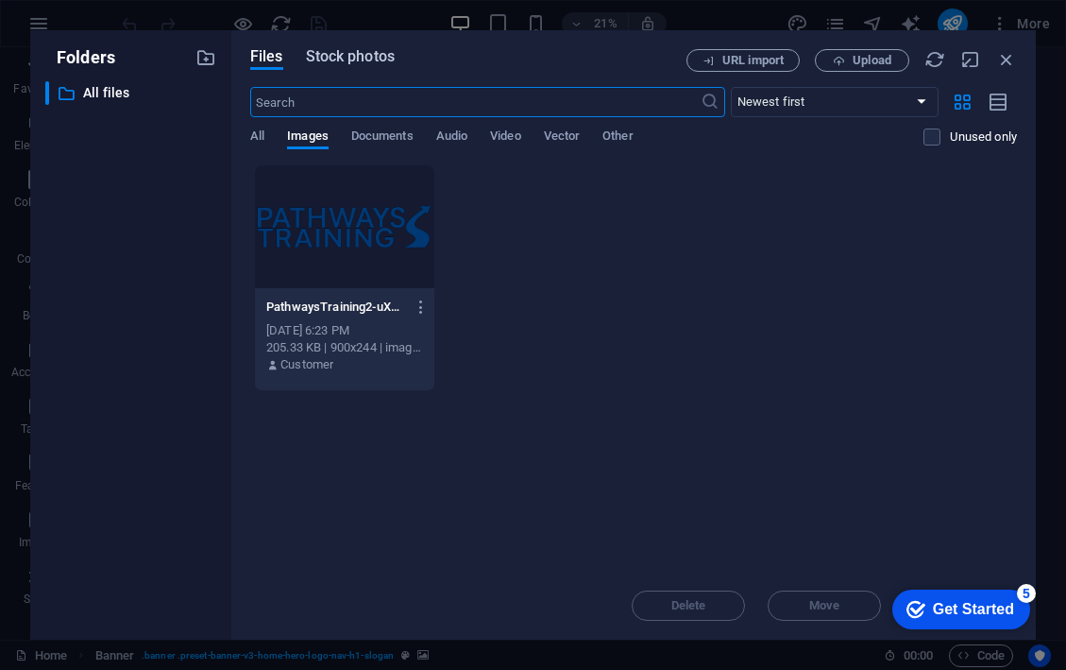
click at [353, 52] on span "Stock photos" at bounding box center [350, 56] width 89 height 23
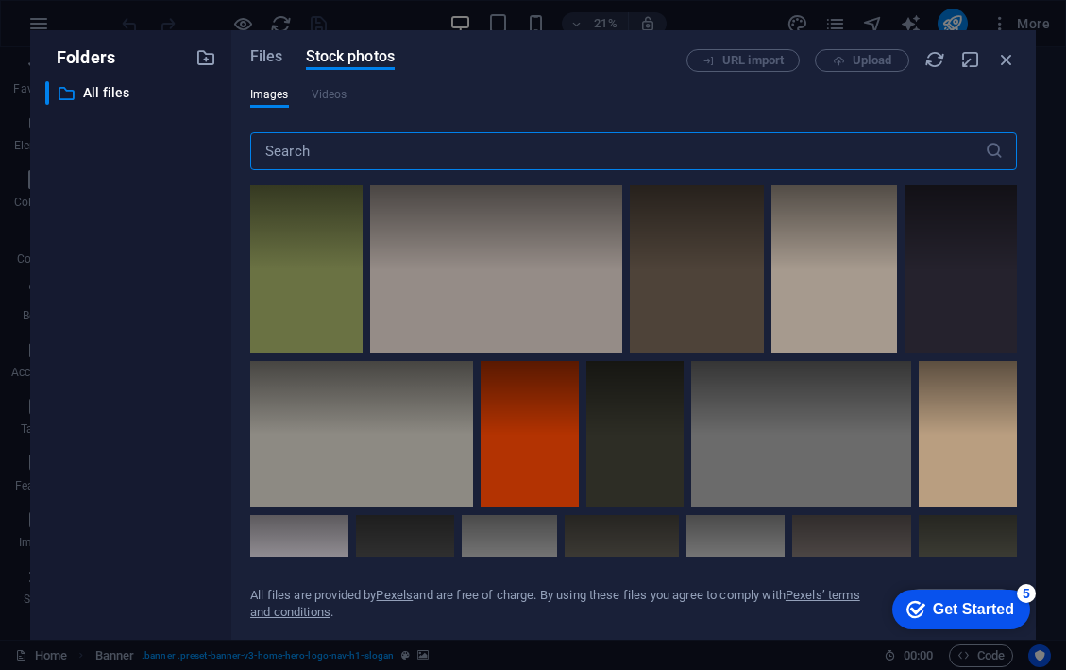
click at [365, 140] on input "text" at bounding box center [617, 151] width 735 height 38
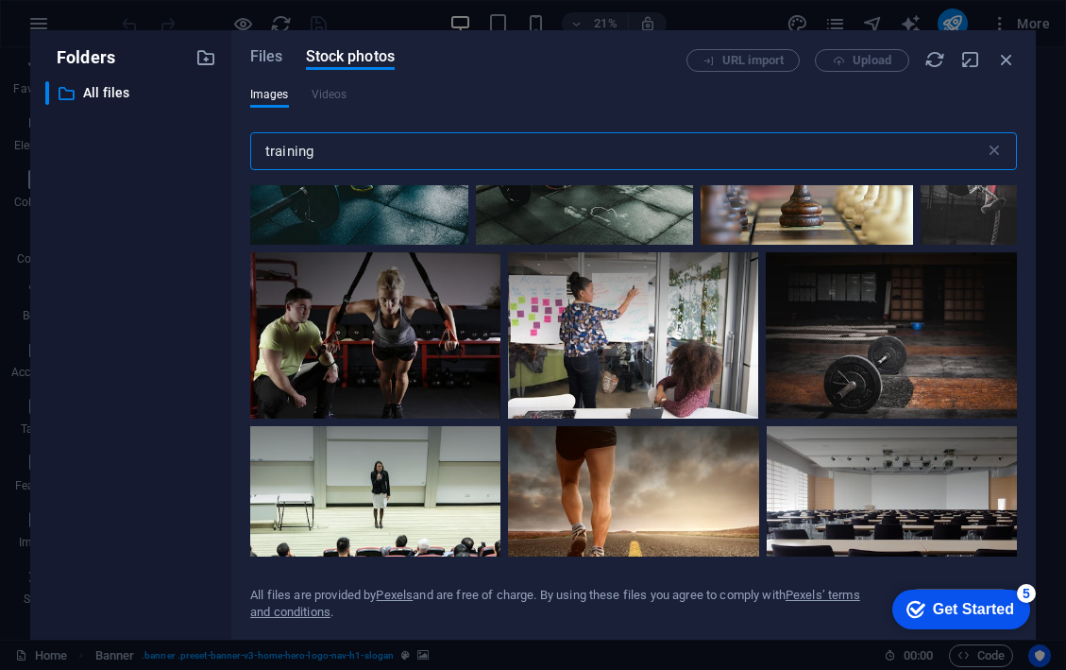
scroll to position [1771, 0]
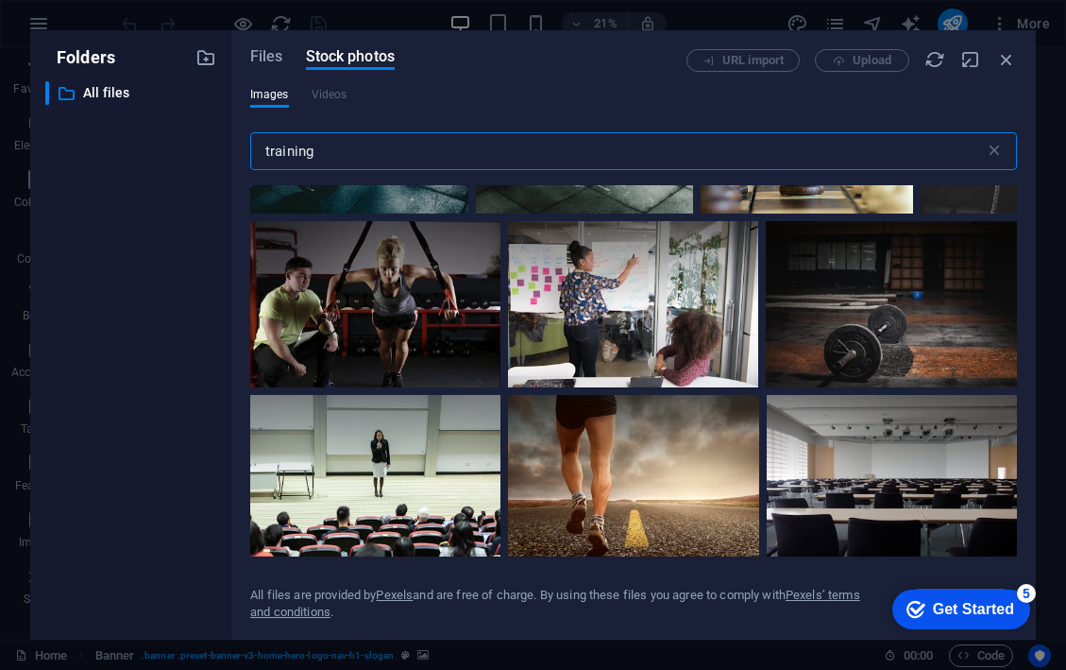
click at [469, 142] on input "training" at bounding box center [617, 151] width 735 height 38
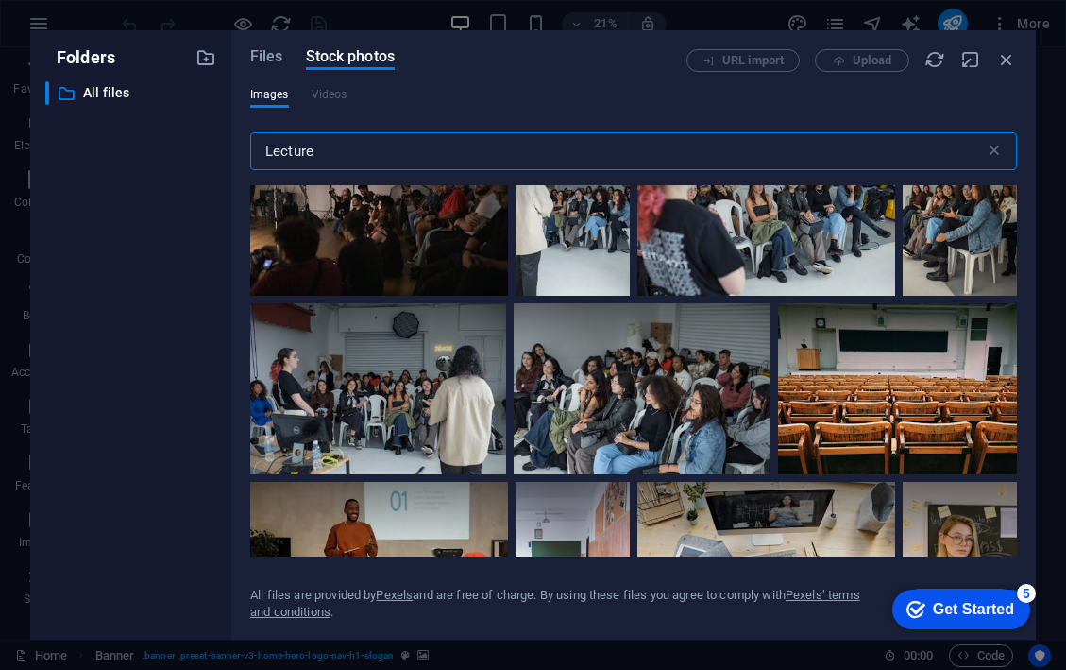
scroll to position [1440, 0]
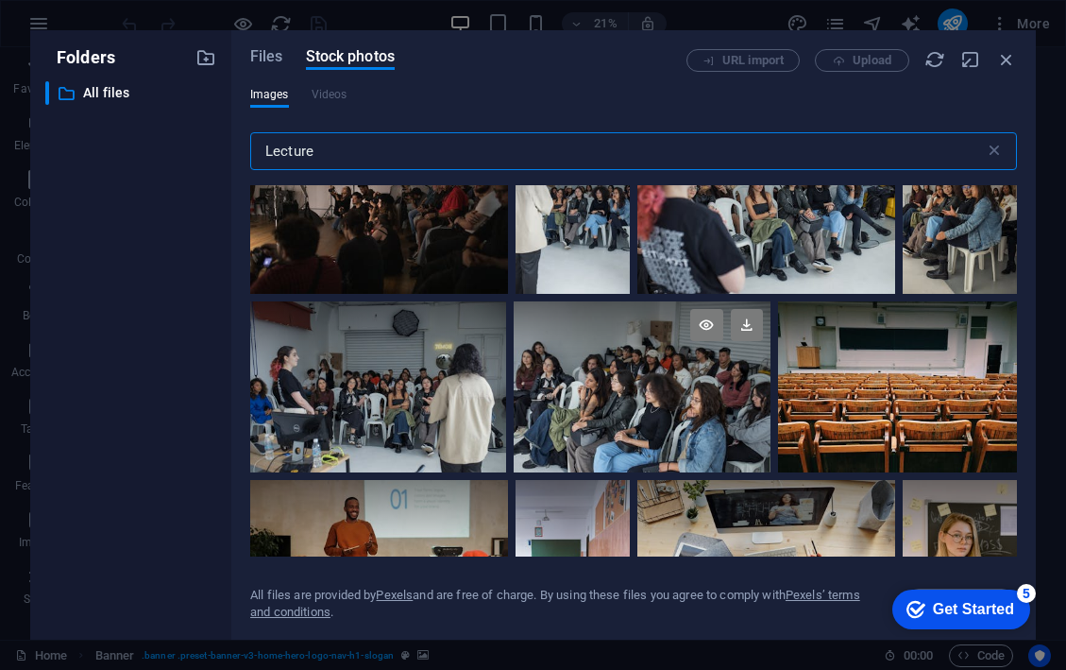
type input "Lecture"
click at [592, 364] on div at bounding box center [642, 343] width 256 height 85
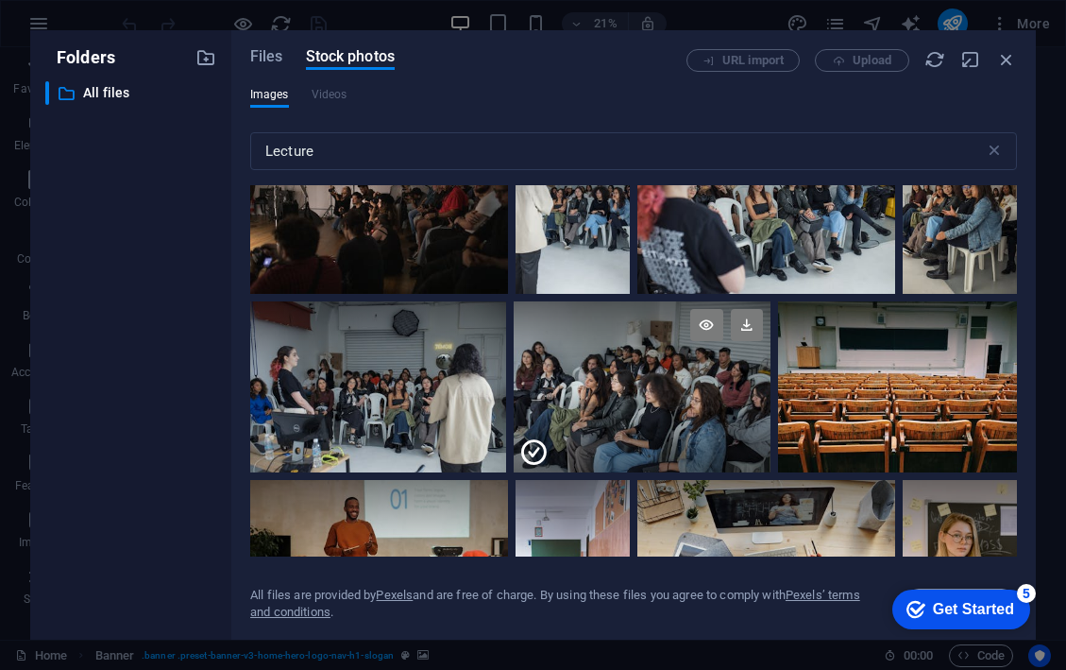
click at [634, 421] on div at bounding box center [642, 428] width 256 height 85
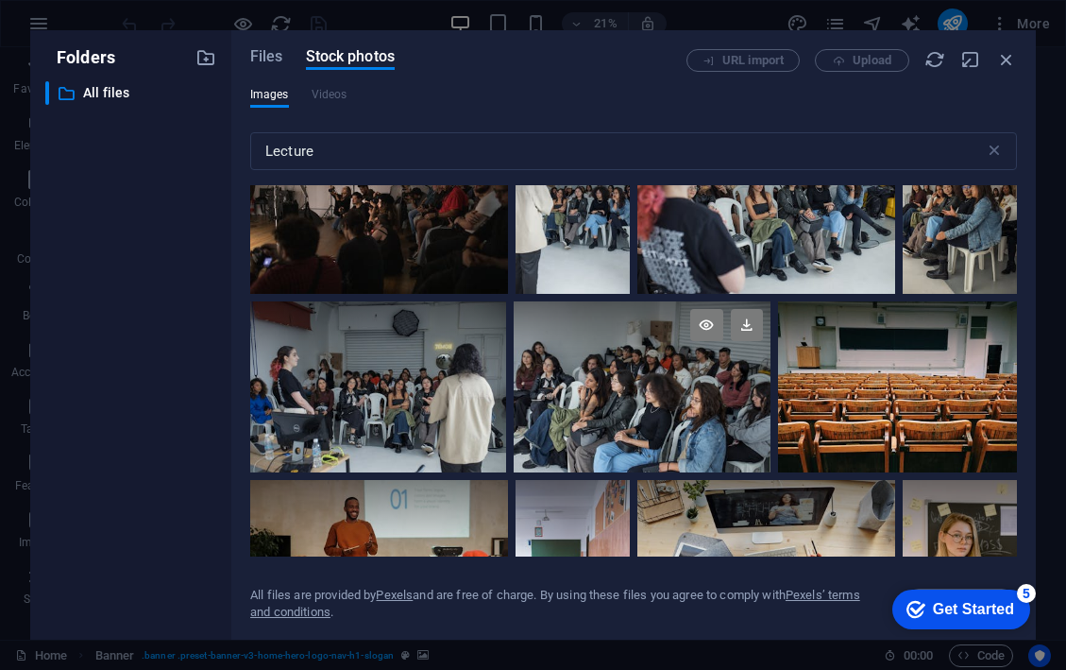
click at [634, 421] on div at bounding box center [642, 386] width 256 height 171
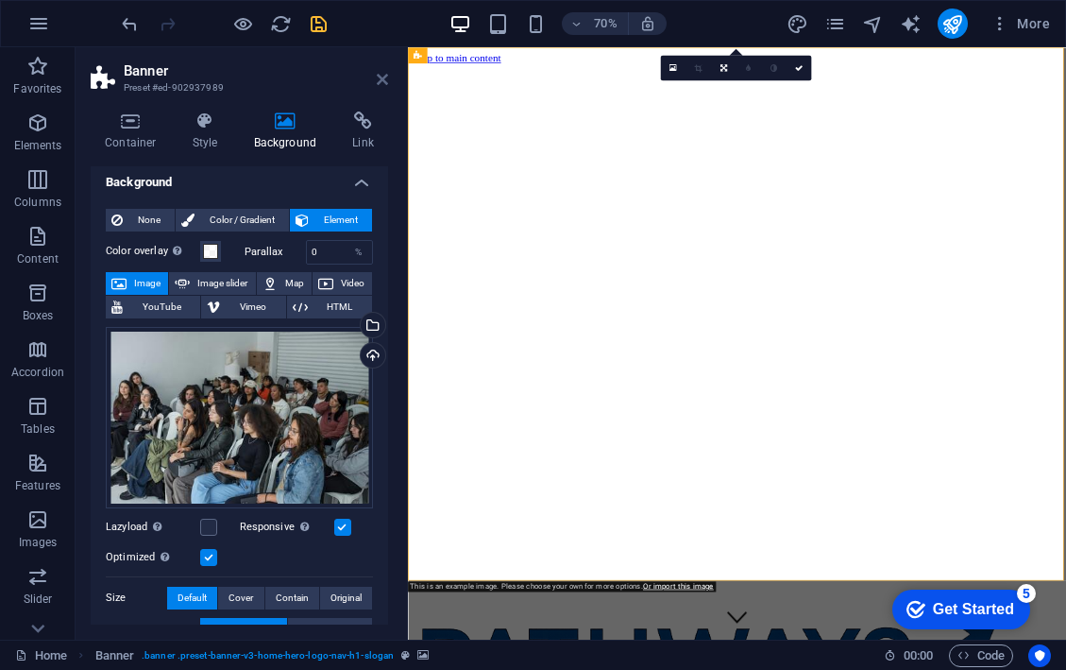
click at [380, 81] on icon at bounding box center [382, 79] width 11 height 15
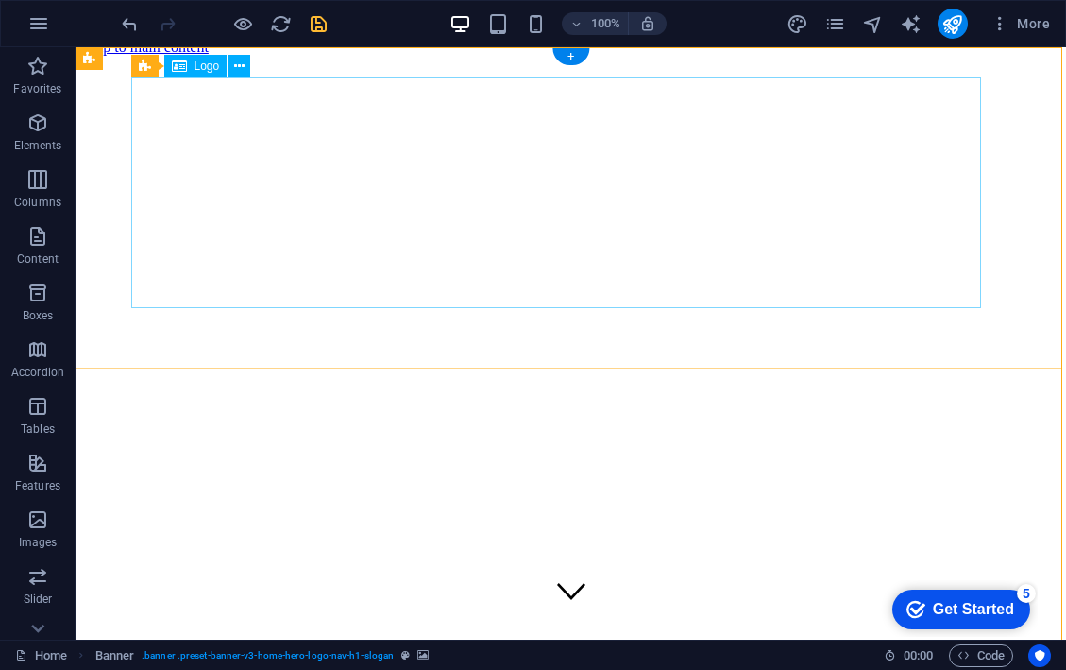
scroll to position [0, 0]
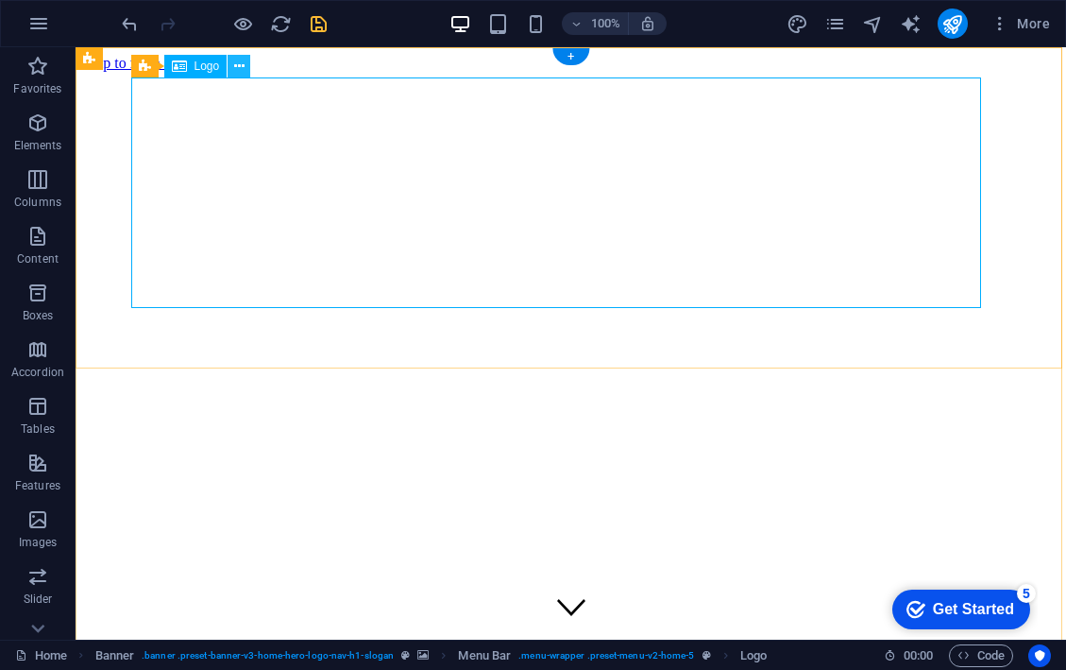
click at [242, 67] on icon at bounding box center [239, 67] width 10 height 20
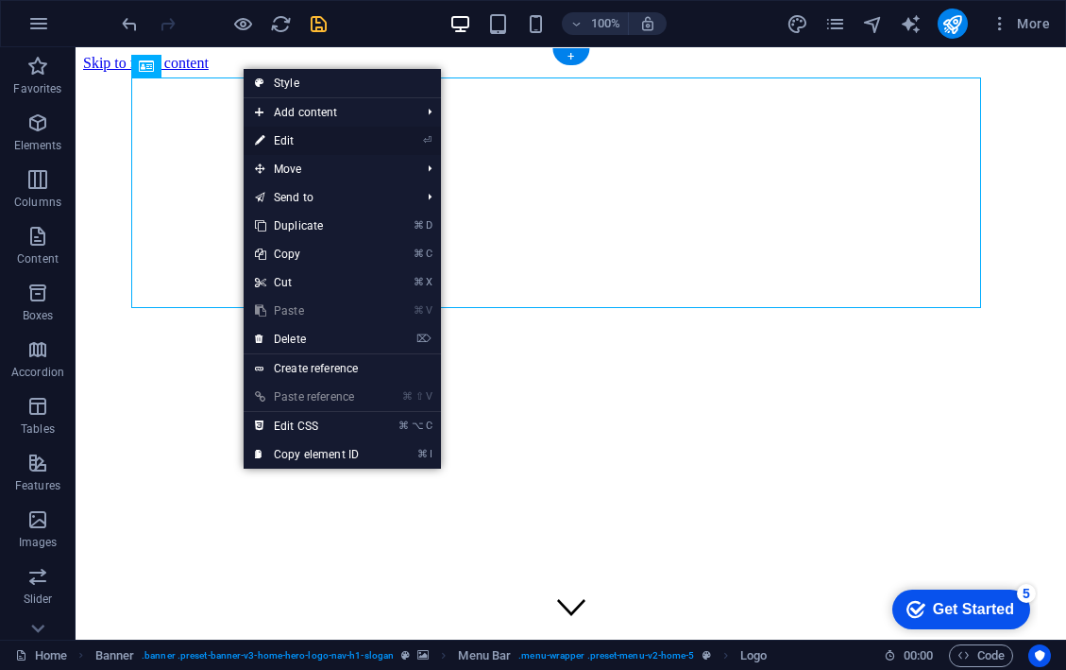
click at [346, 145] on link "⏎ Edit" at bounding box center [307, 141] width 127 height 28
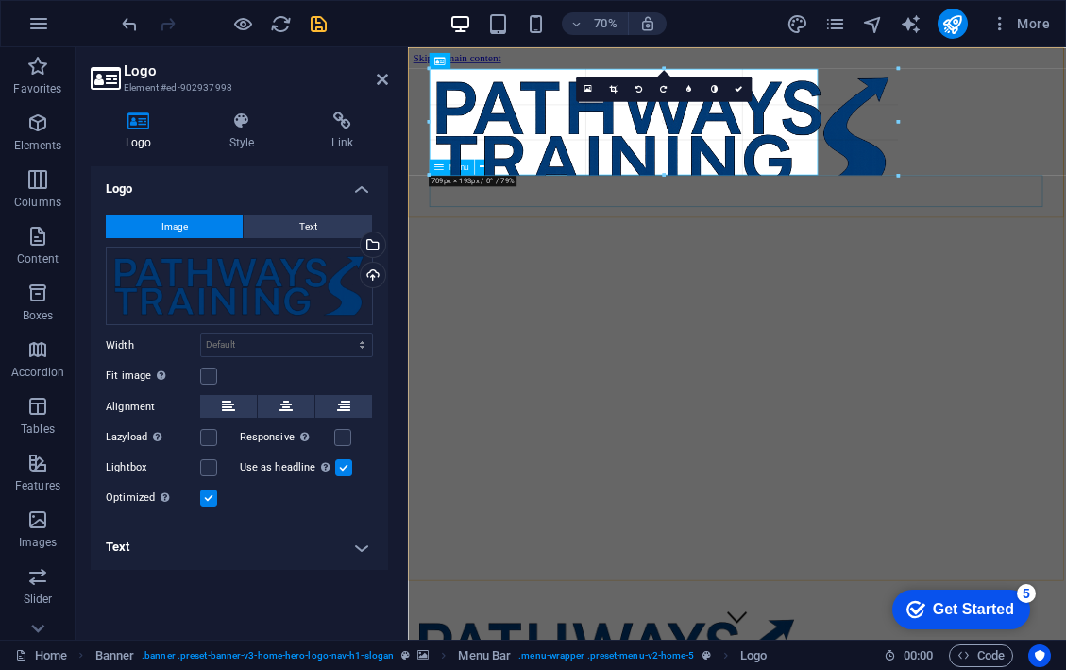
drag, startPoint x: 1022, startPoint y: 228, endPoint x: 727, endPoint y: 135, distance: 308.9
type input "588"
select select "px"
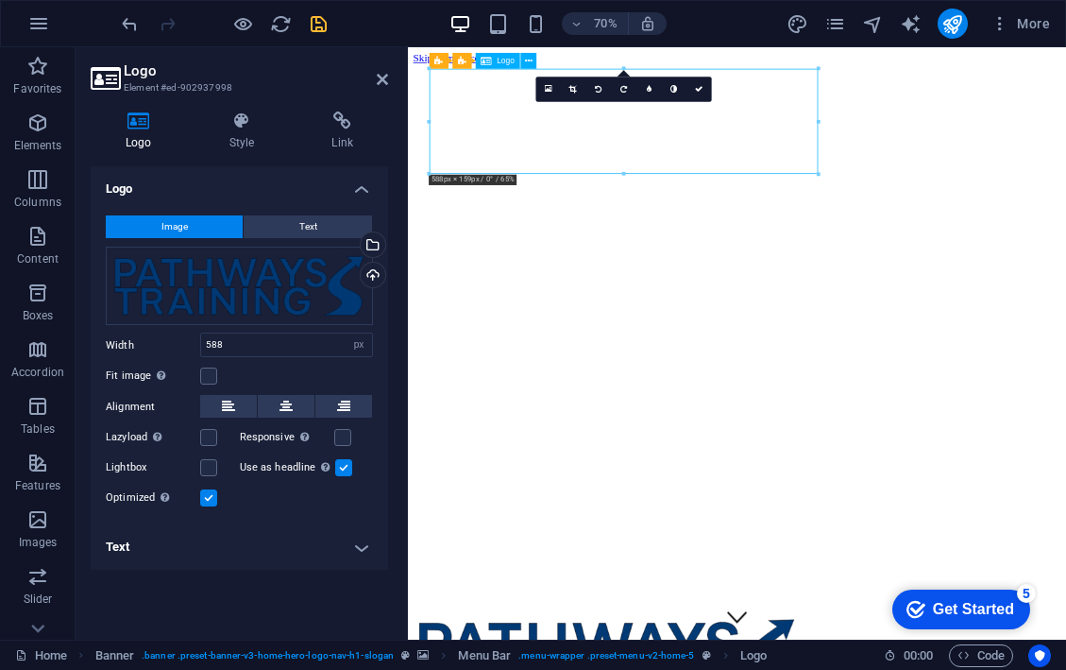
drag, startPoint x: 689, startPoint y: 157, endPoint x: 959, endPoint y: 158, distance: 270.1
drag, startPoint x: 683, startPoint y: 155, endPoint x: 900, endPoint y: 161, distance: 217.3
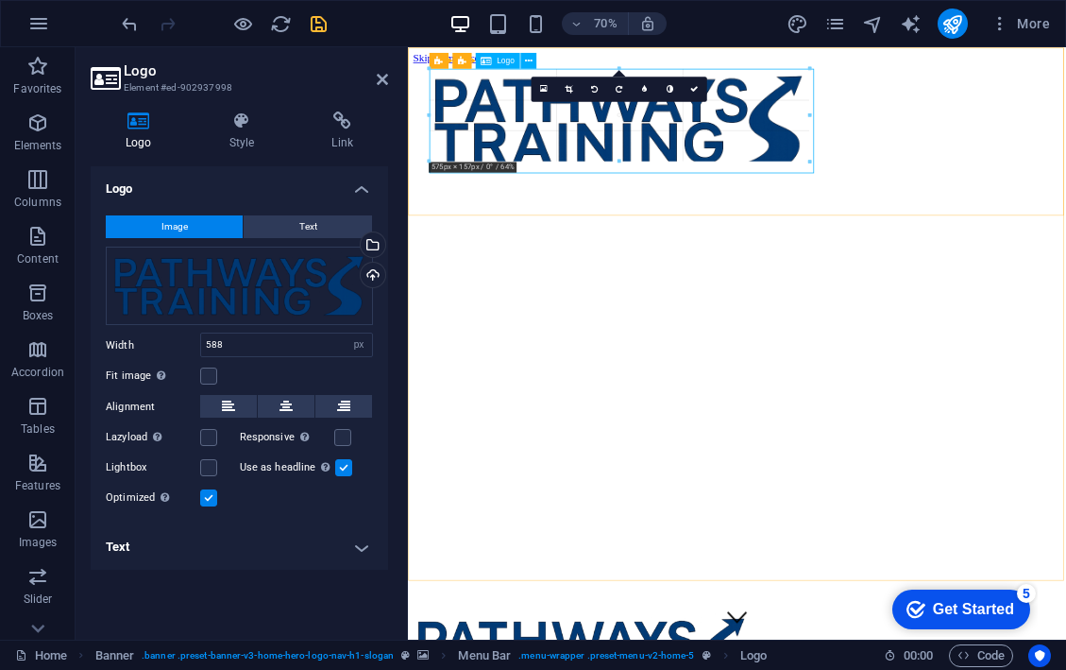
drag, startPoint x: 816, startPoint y: 171, endPoint x: 743, endPoint y: 136, distance: 80.7
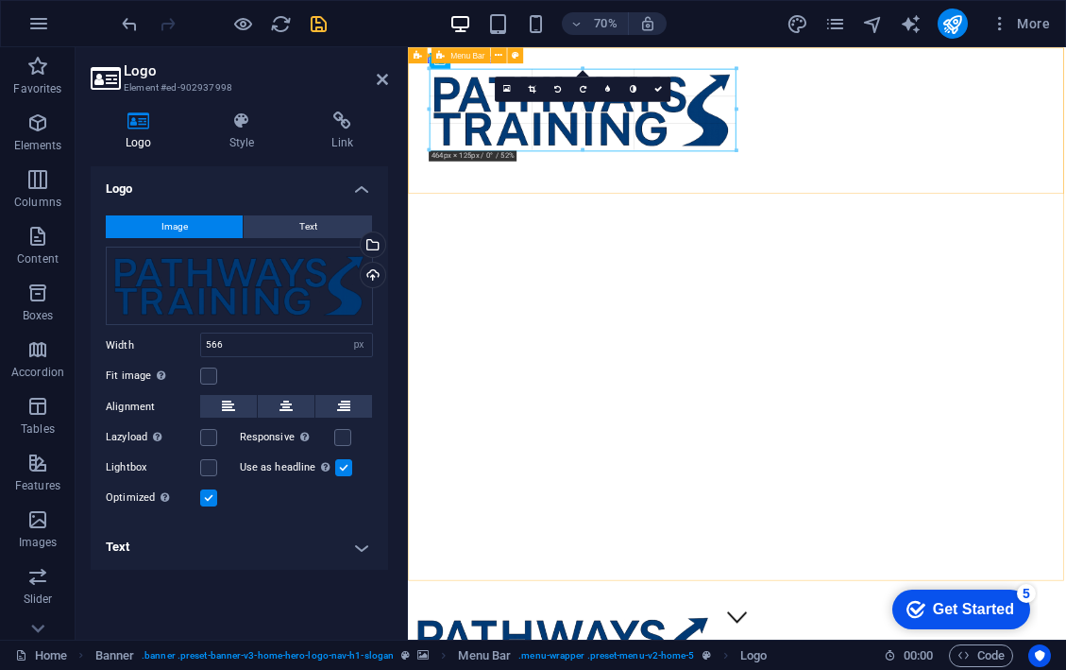
drag, startPoint x: 428, startPoint y: 164, endPoint x: 533, endPoint y: 124, distance: 112.4
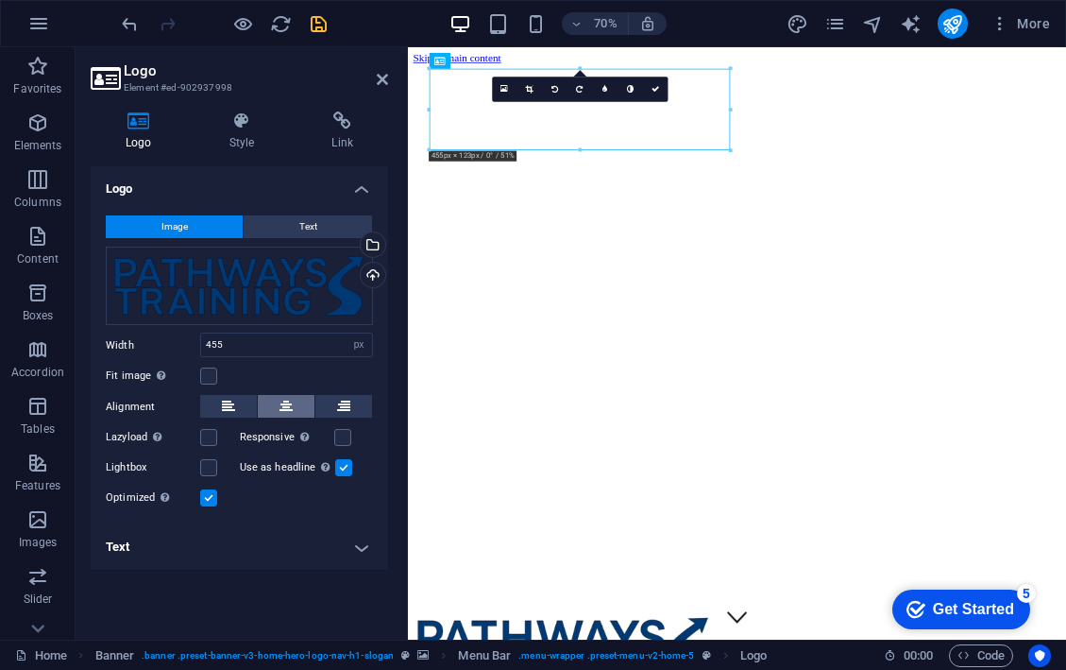
click at [280, 408] on icon at bounding box center [286, 406] width 13 height 23
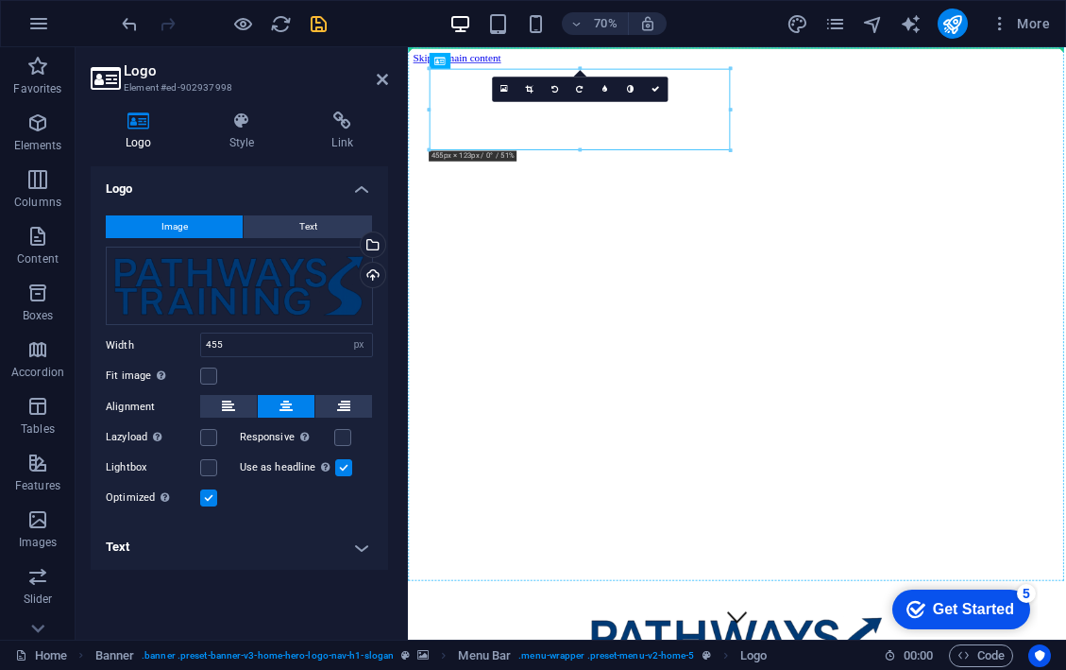
drag, startPoint x: 624, startPoint y: 158, endPoint x: 996, endPoint y: 148, distance: 372.2
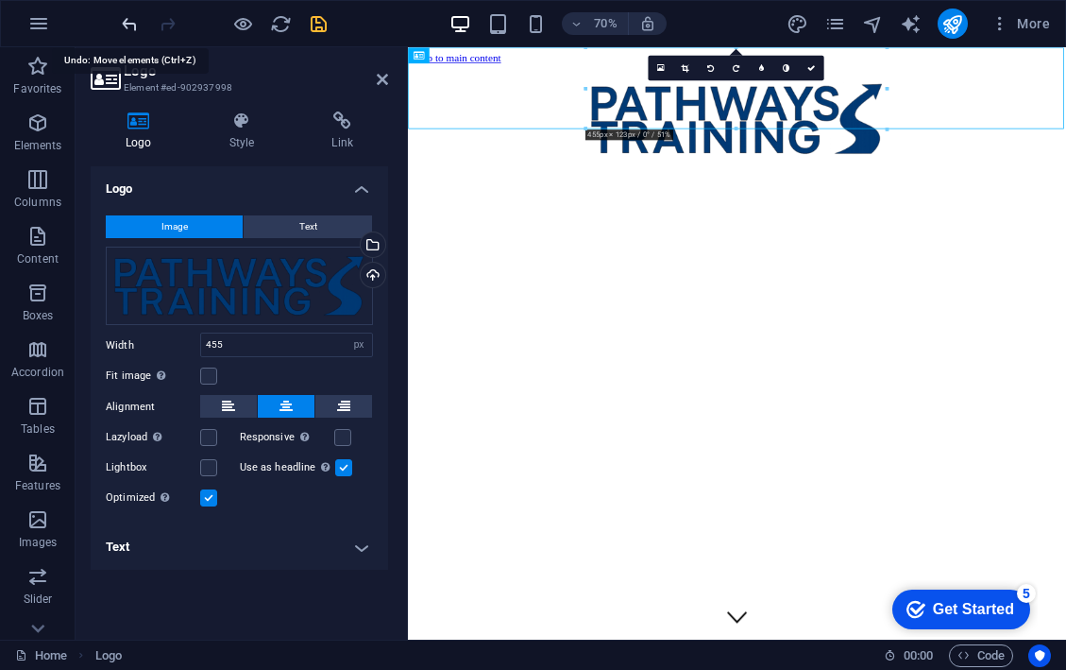
click at [128, 22] on icon "undo" at bounding box center [130, 24] width 22 height 22
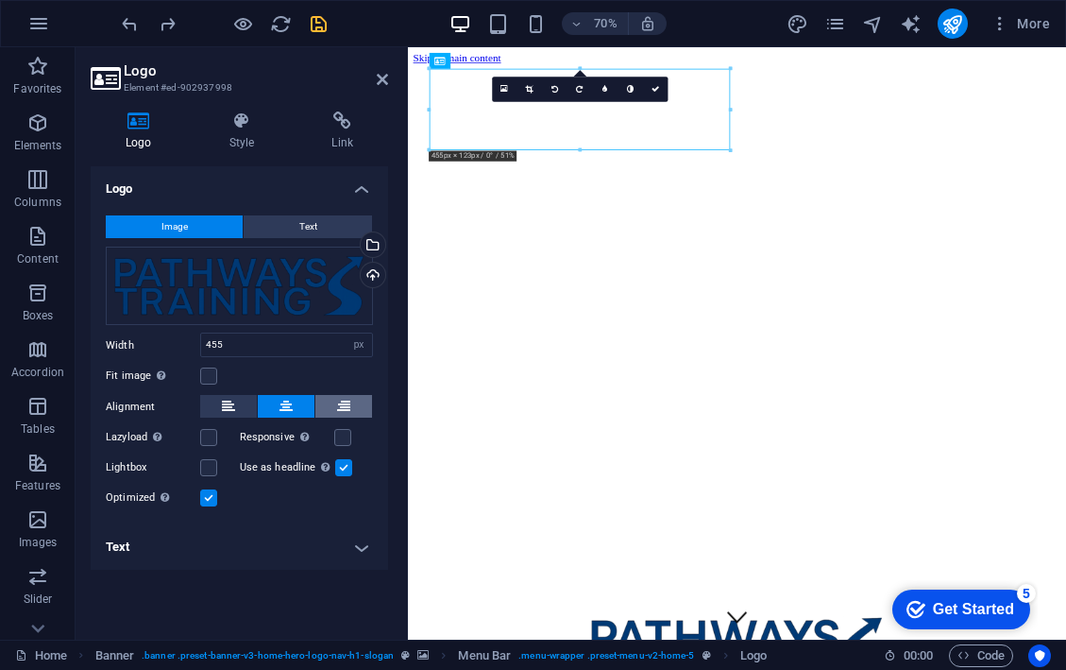
click at [348, 398] on icon at bounding box center [343, 406] width 13 height 23
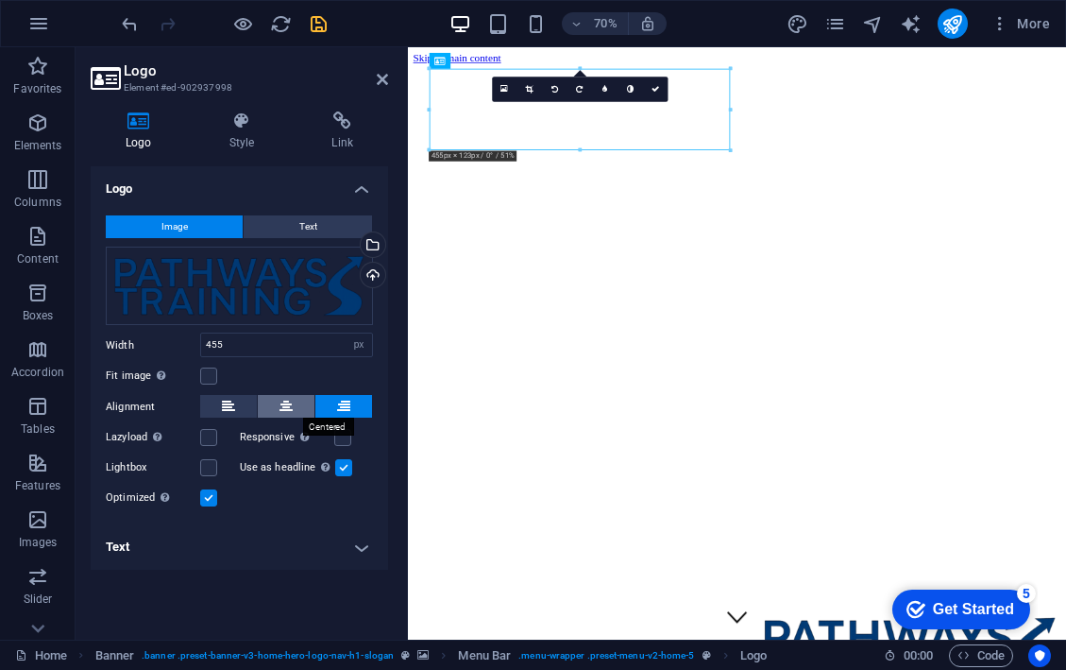
click at [289, 407] on icon at bounding box center [286, 406] width 13 height 23
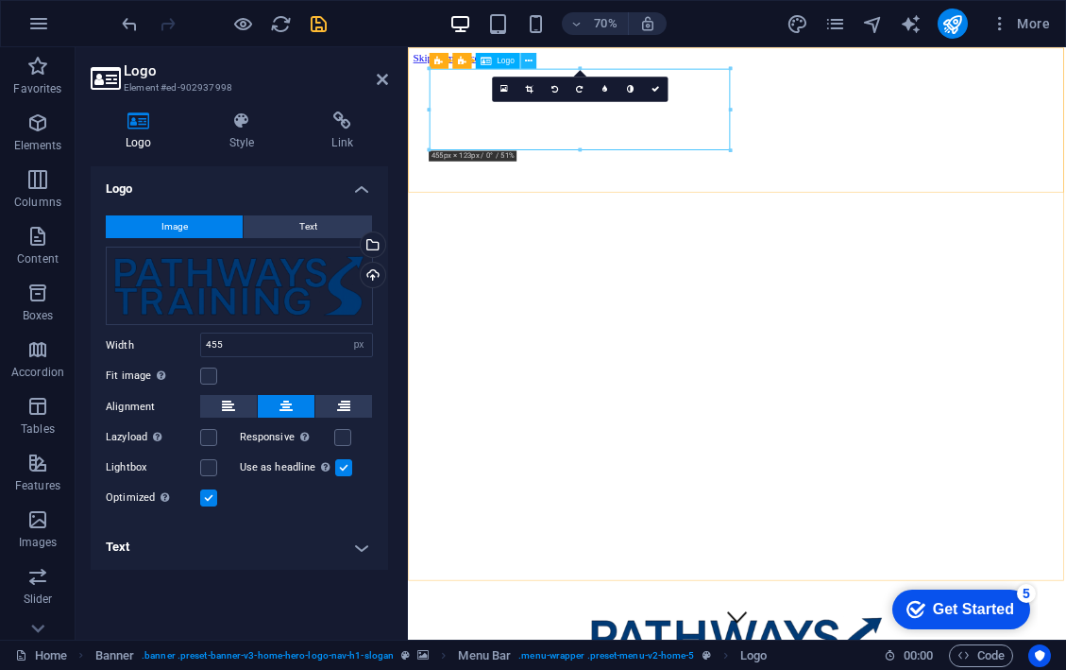
click at [532, 58] on icon at bounding box center [528, 61] width 8 height 14
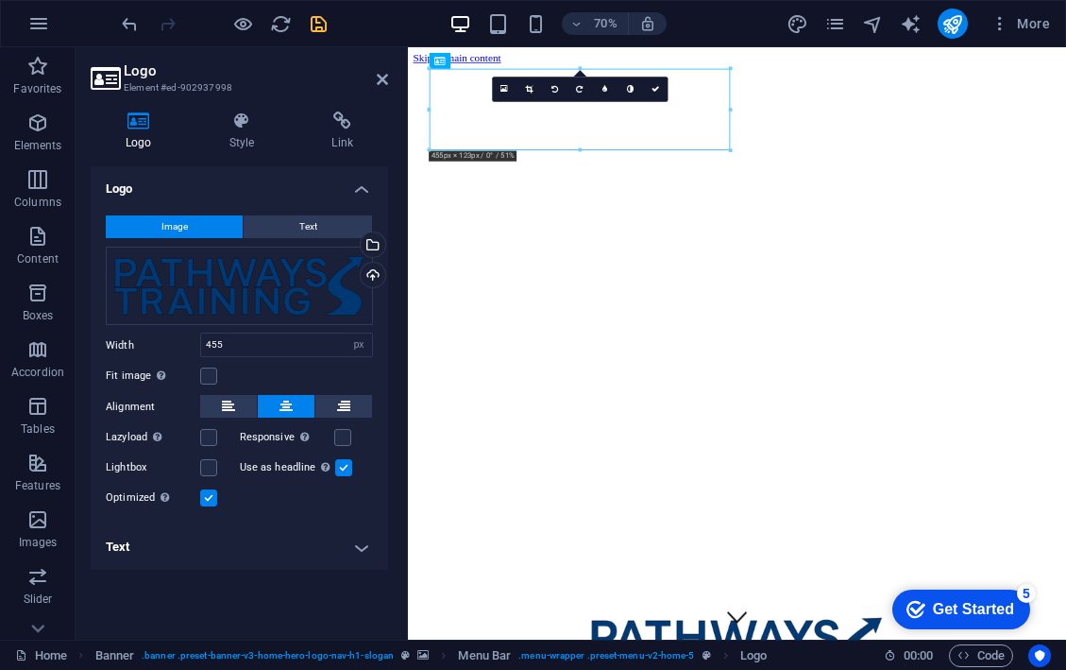
click at [218, 466] on div "Lightbox" at bounding box center [173, 467] width 134 height 23
click at [212, 468] on label at bounding box center [208, 467] width 17 height 17
click at [0, 0] on input "Lightbox" at bounding box center [0, 0] width 0 height 0
drag, startPoint x: 644, startPoint y: 173, endPoint x: 980, endPoint y: 169, distance: 336.3
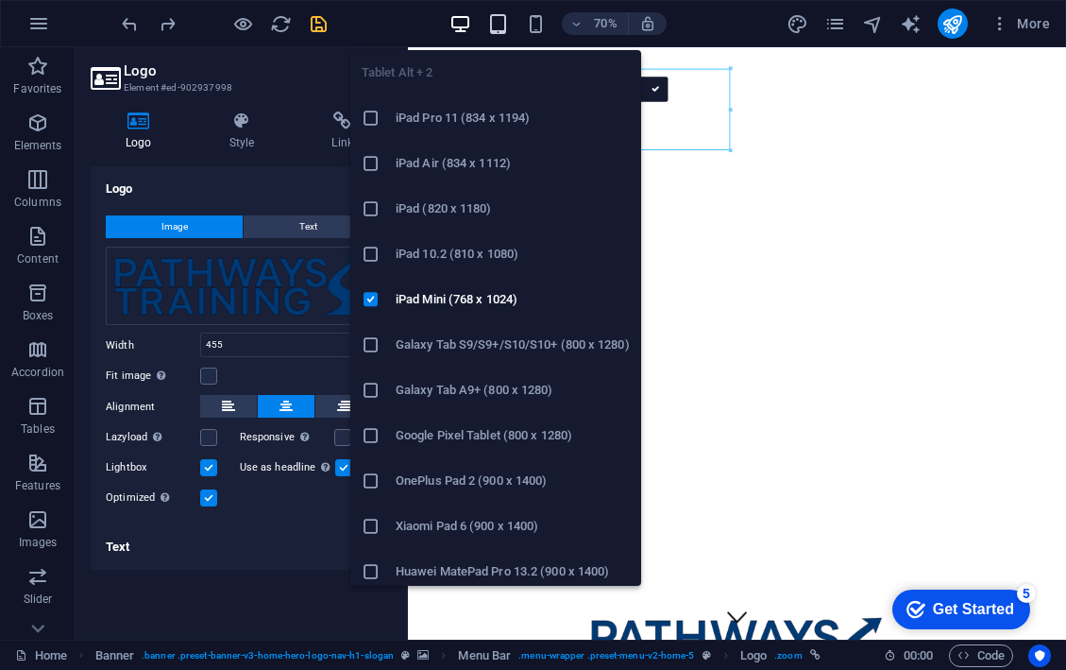
click at [496, 29] on icon "button" at bounding box center [498, 24] width 22 height 22
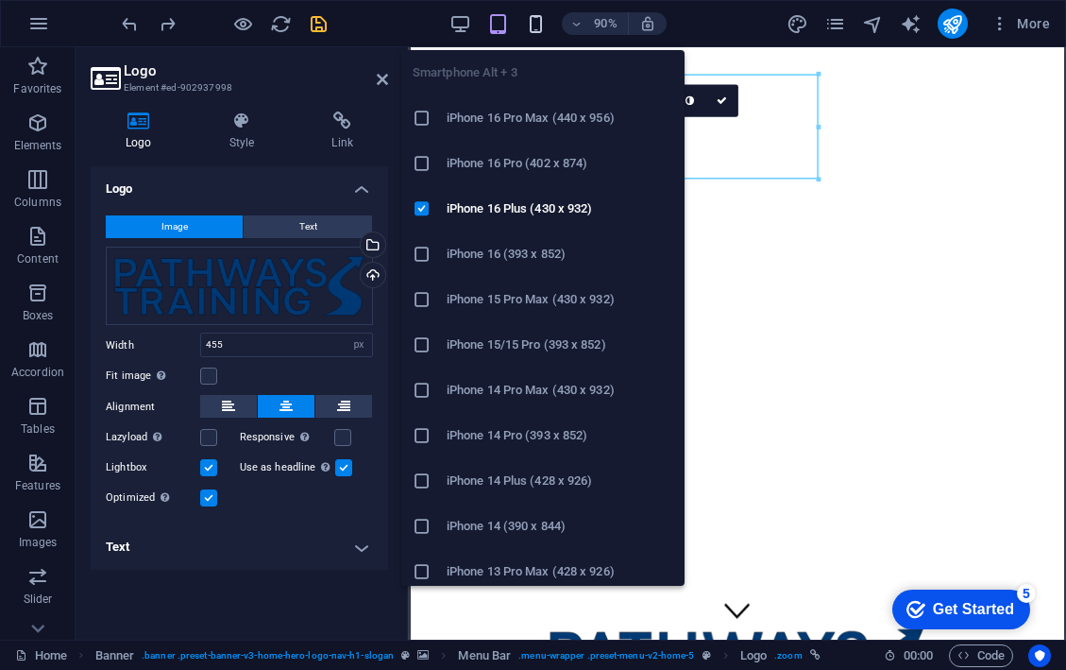
click at [535, 21] on icon "button" at bounding box center [536, 24] width 22 height 22
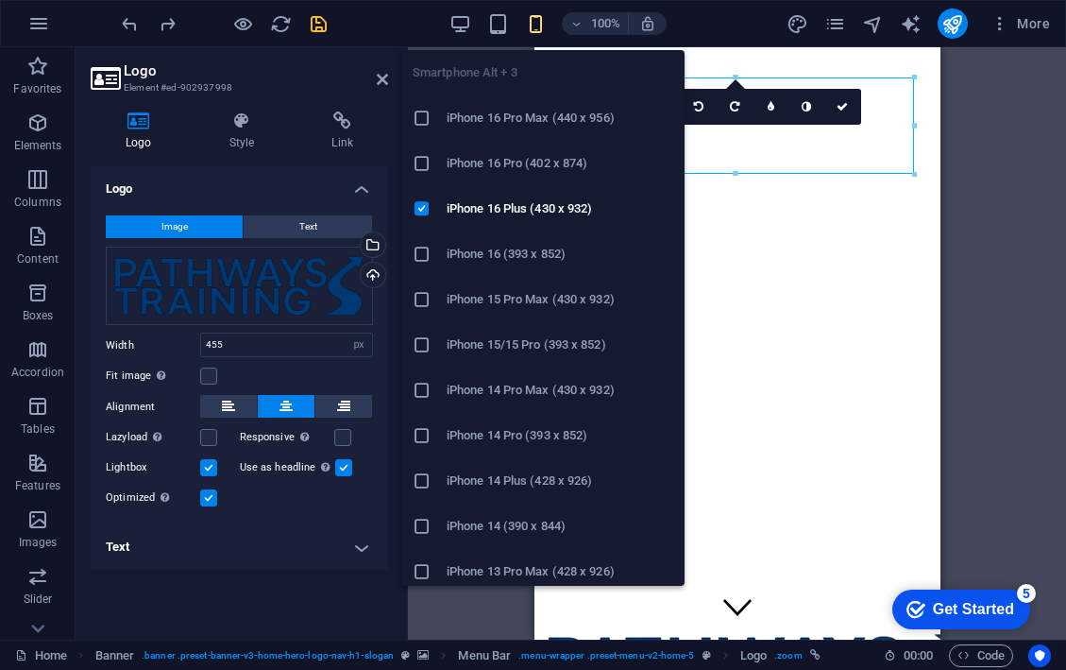
click at [534, 18] on icon "button" at bounding box center [536, 24] width 22 height 22
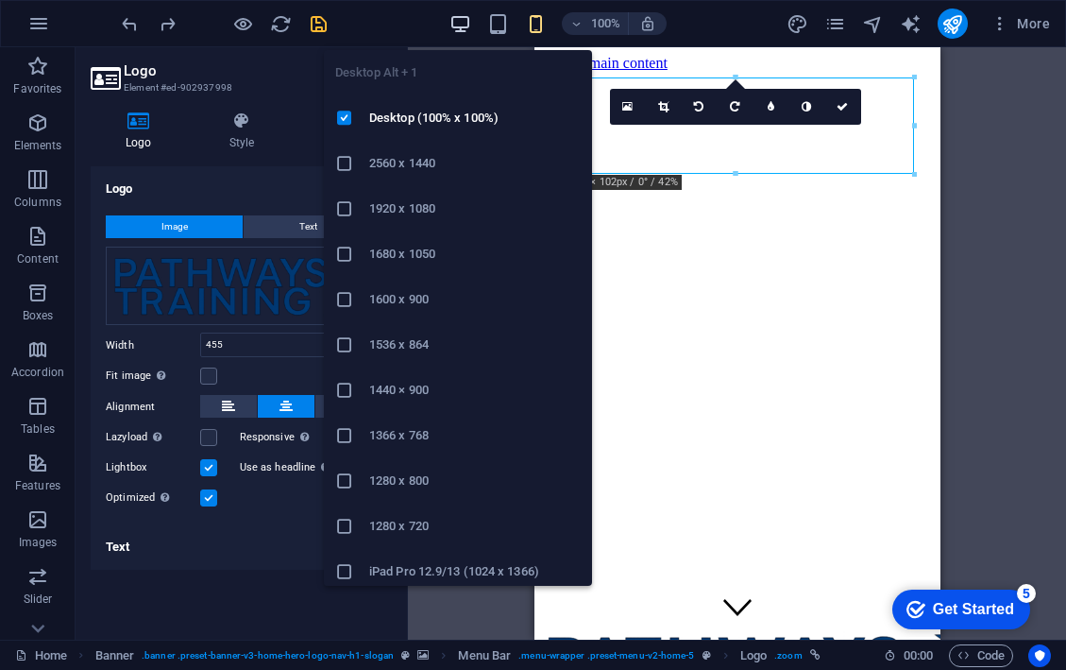
click at [458, 26] on icon "button" at bounding box center [461, 24] width 22 height 22
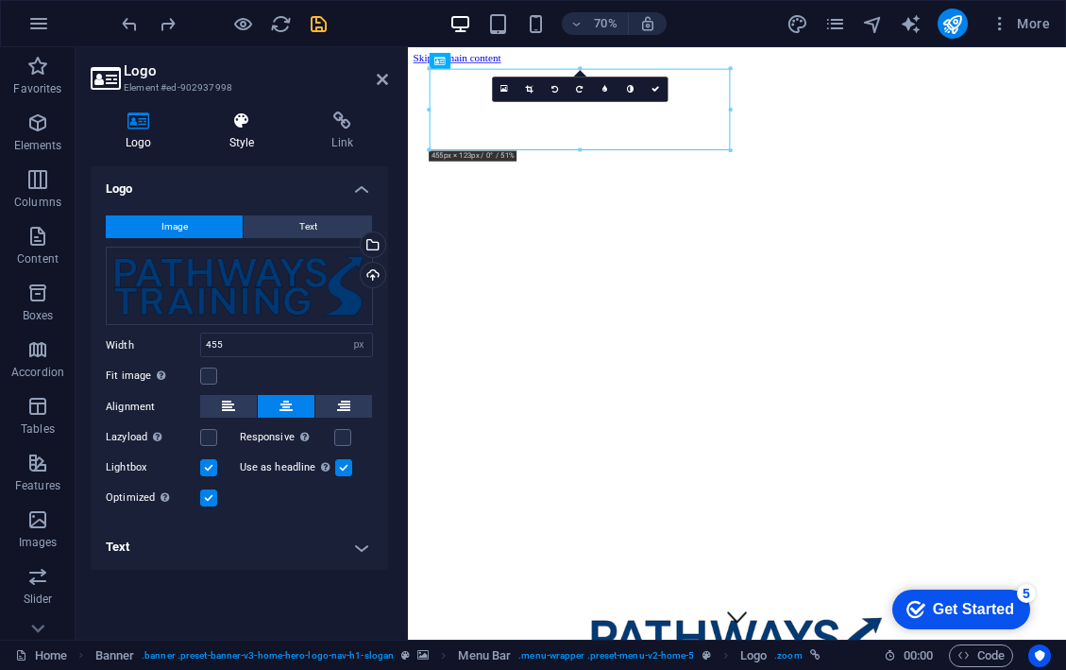
click at [243, 128] on icon at bounding box center [242, 120] width 95 height 19
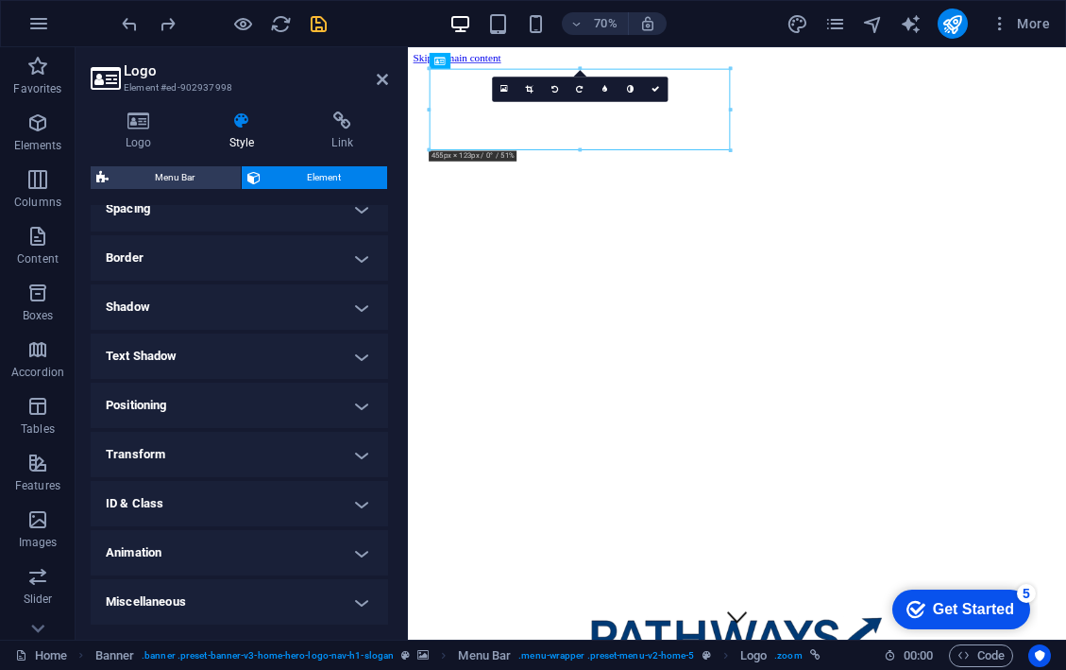
scroll to position [378, 0]
click at [361, 399] on h4 "Positioning" at bounding box center [240, 405] width 298 height 45
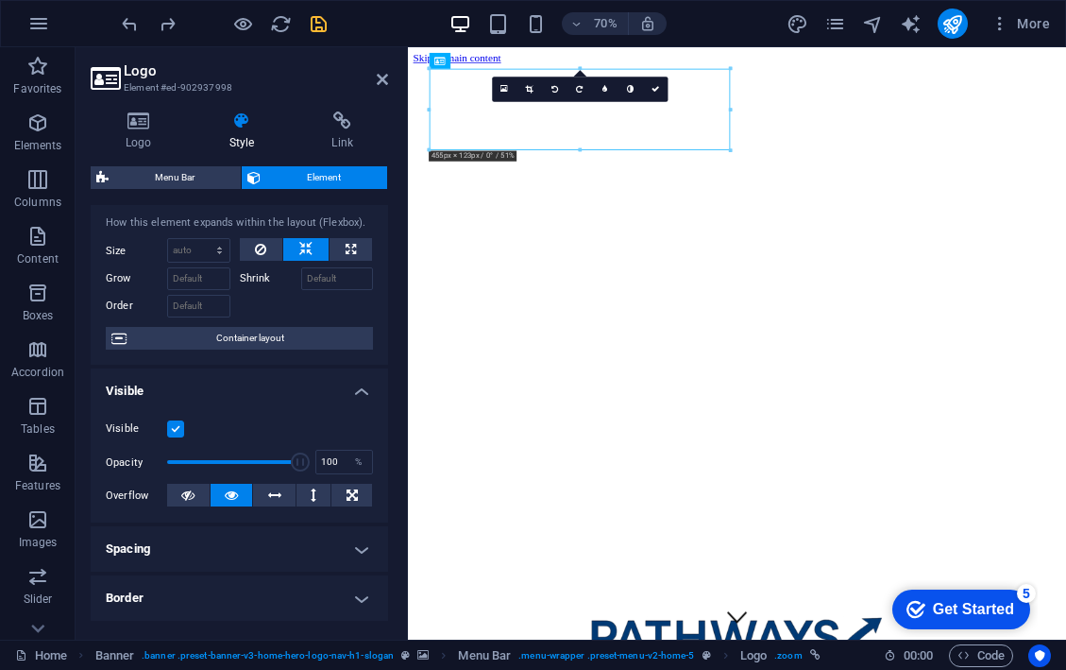
scroll to position [40, 0]
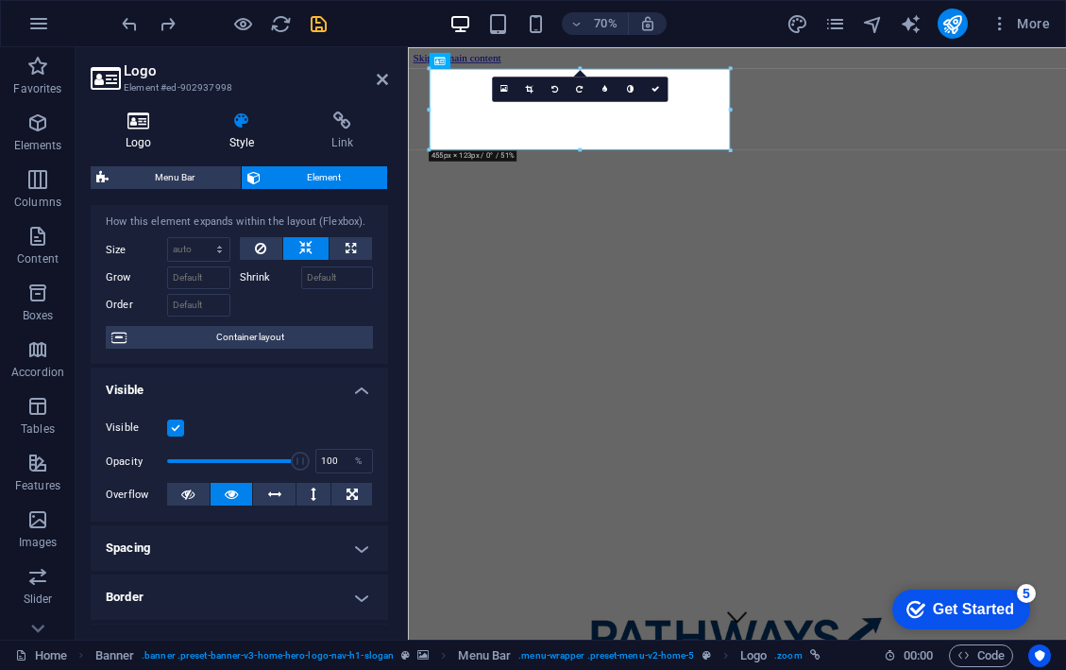
click at [141, 128] on icon at bounding box center [139, 120] width 96 height 19
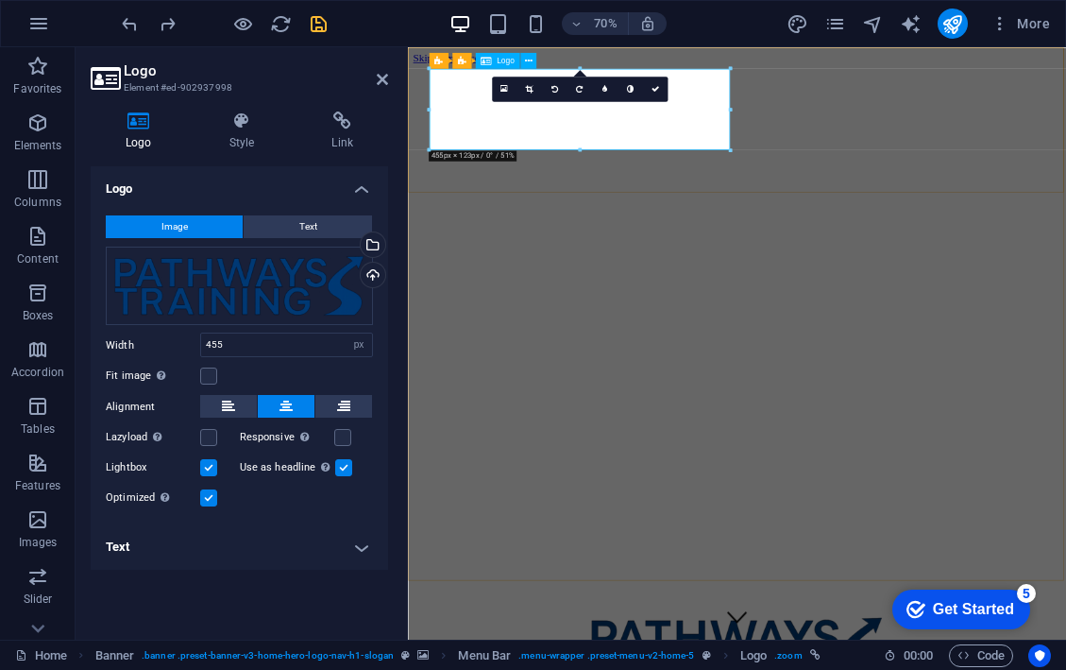
drag, startPoint x: 986, startPoint y: 196, endPoint x: 653, endPoint y: 141, distance: 337.9
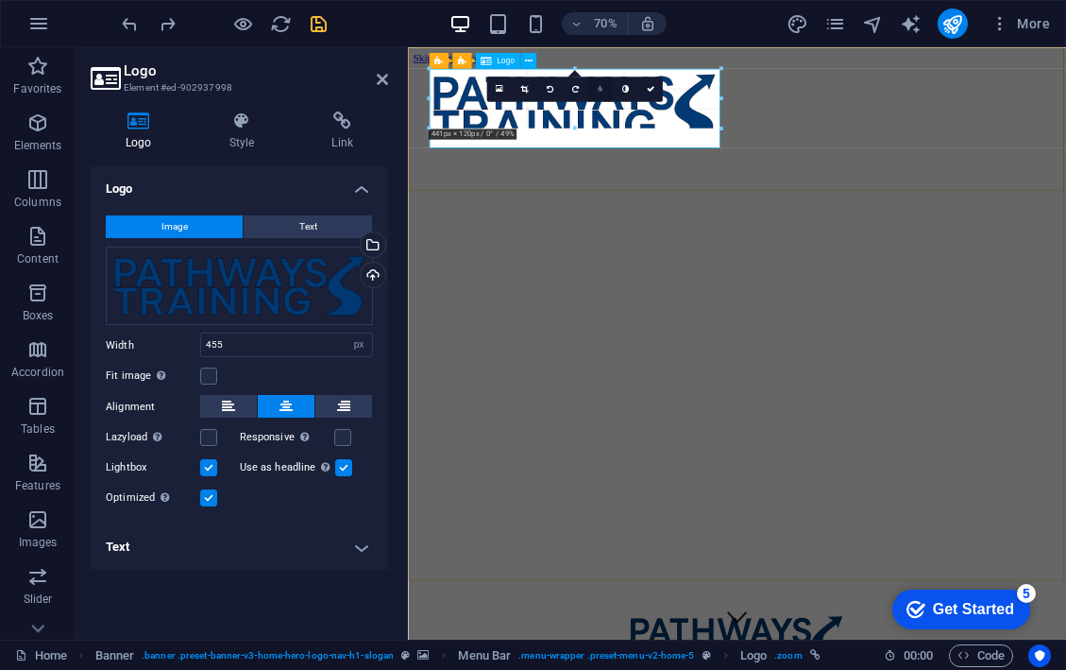
drag, startPoint x: 728, startPoint y: 148, endPoint x: 612, endPoint y: 94, distance: 128.0
type input "331"
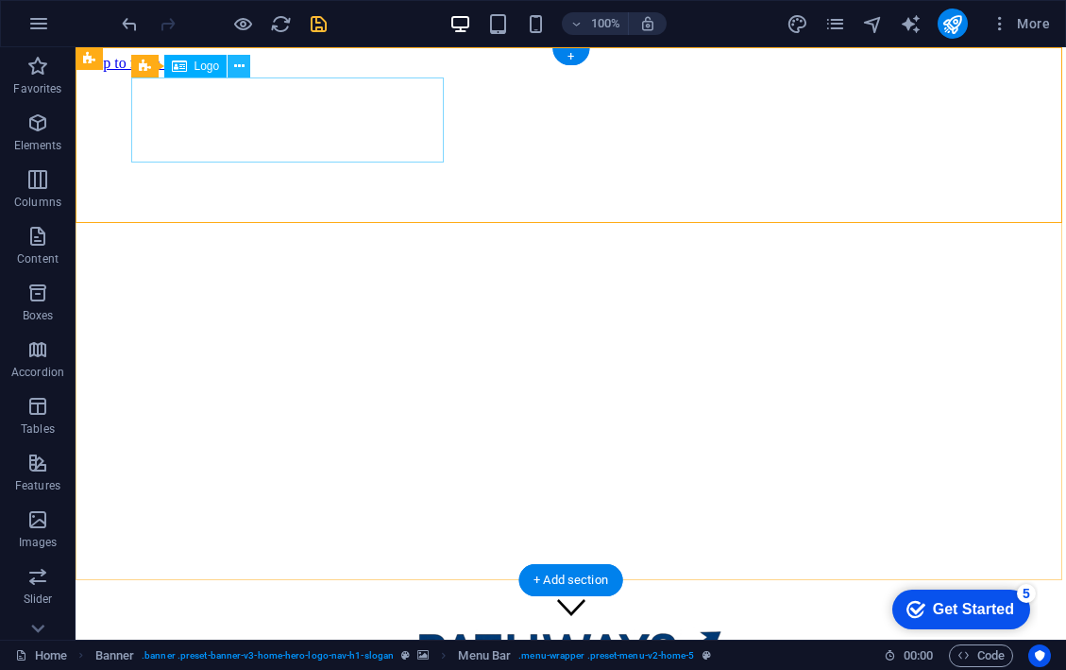
click at [238, 65] on icon at bounding box center [239, 67] width 10 height 20
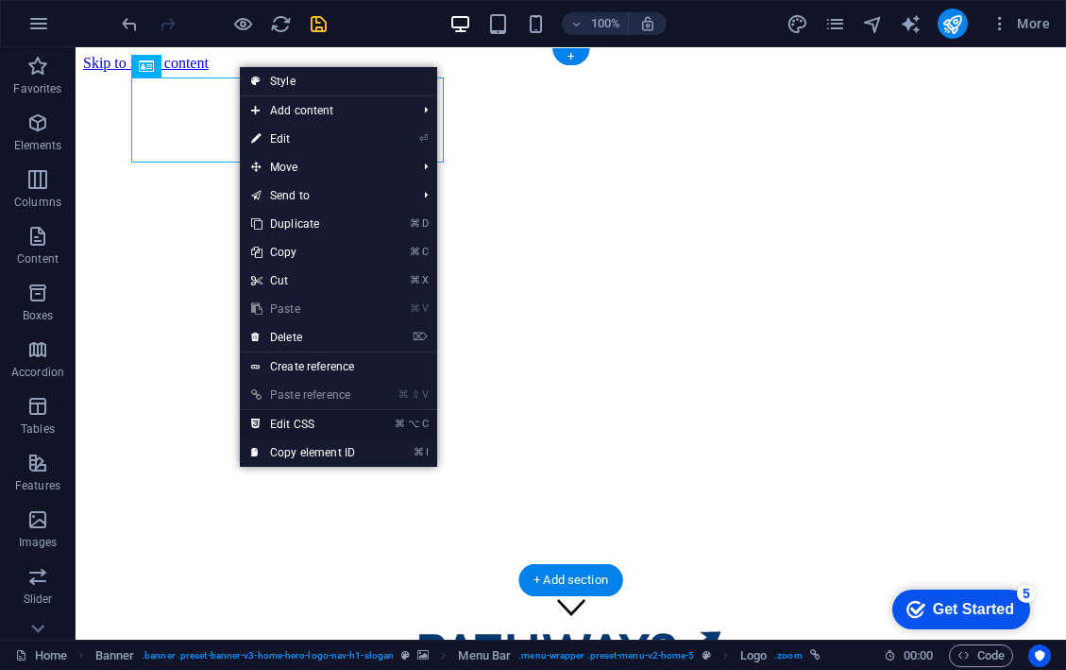
click at [356, 423] on link "⌘ ⌥ C Edit CSS" at bounding box center [303, 424] width 127 height 28
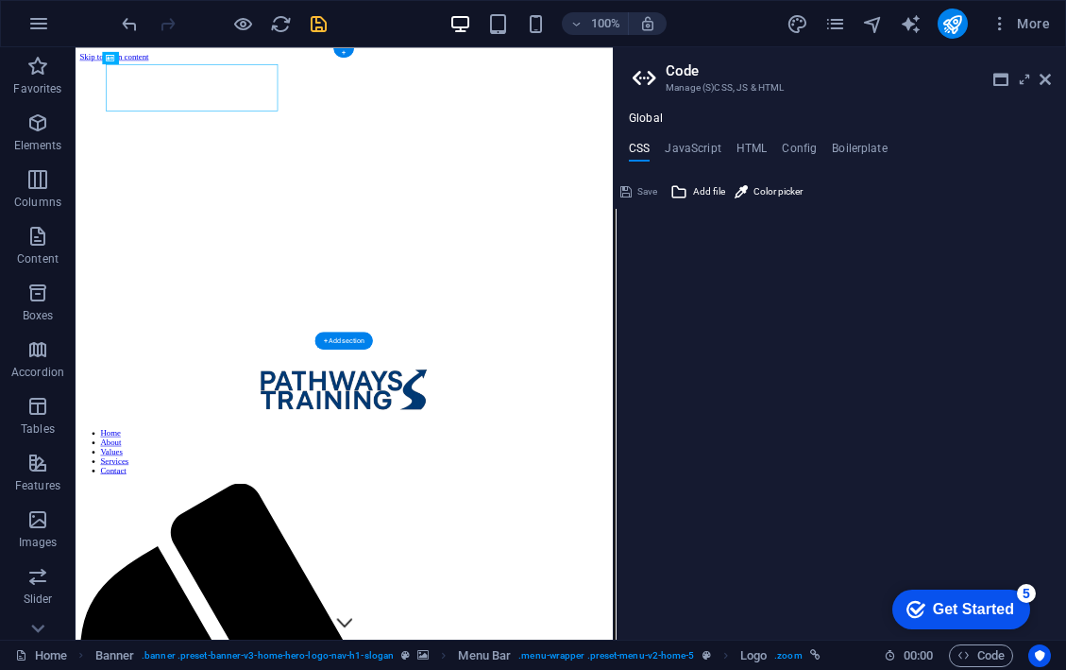
type textarea "flex-basis: auto!important;"
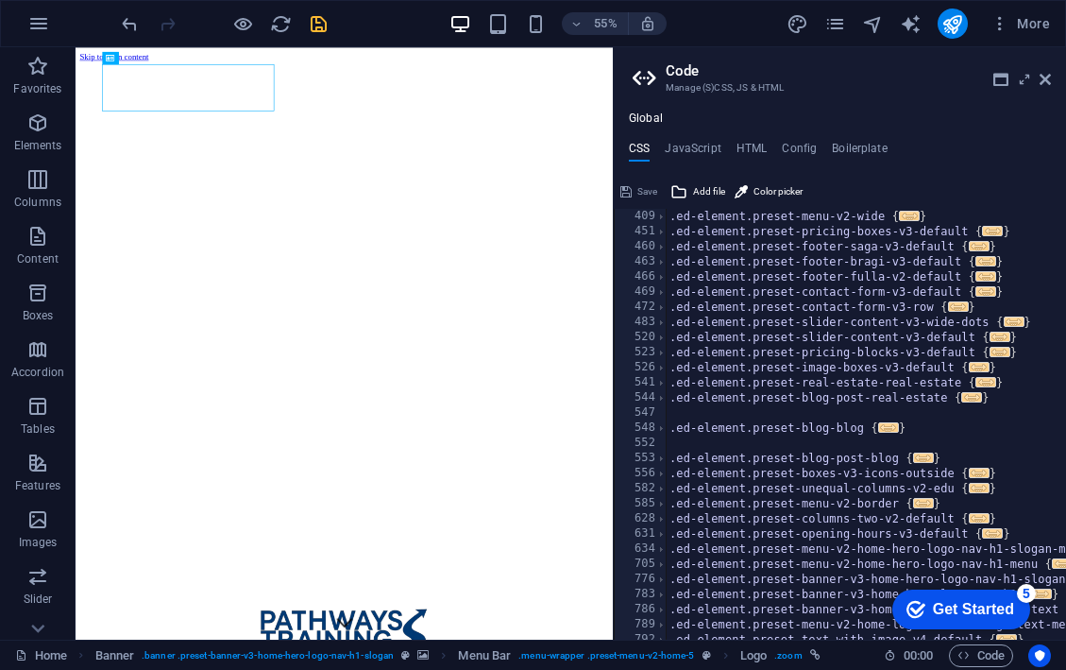
scroll to position [0, 17]
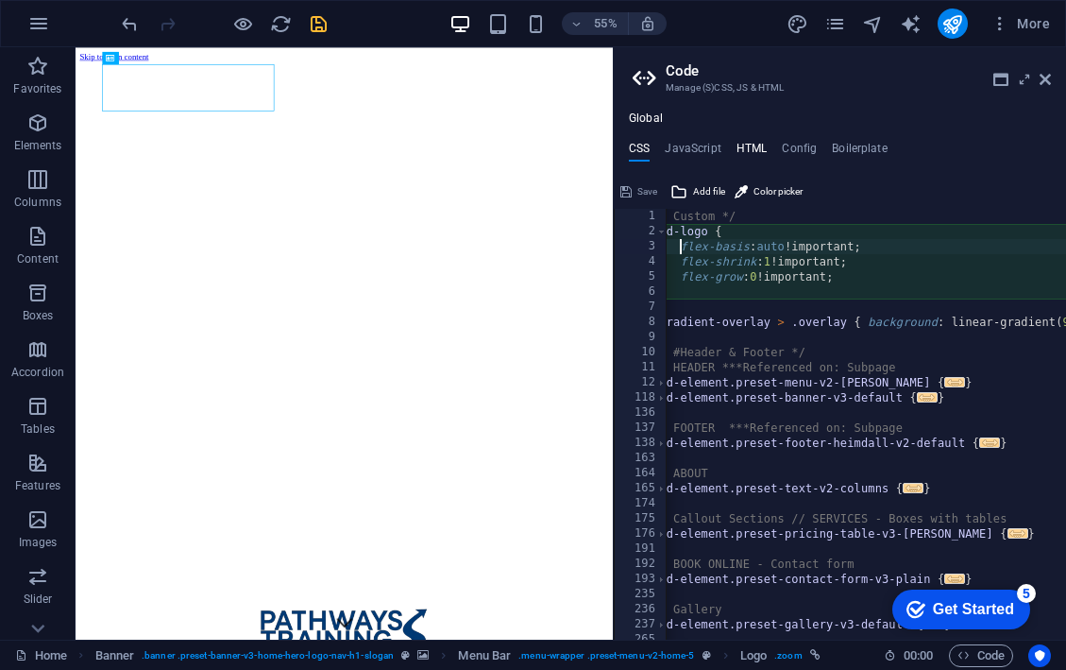
click at [753, 148] on h4 "HTML" at bounding box center [752, 152] width 31 height 21
type textarea "<a href="#main-content" class="wv-link-content button">Skip to main content</a>"
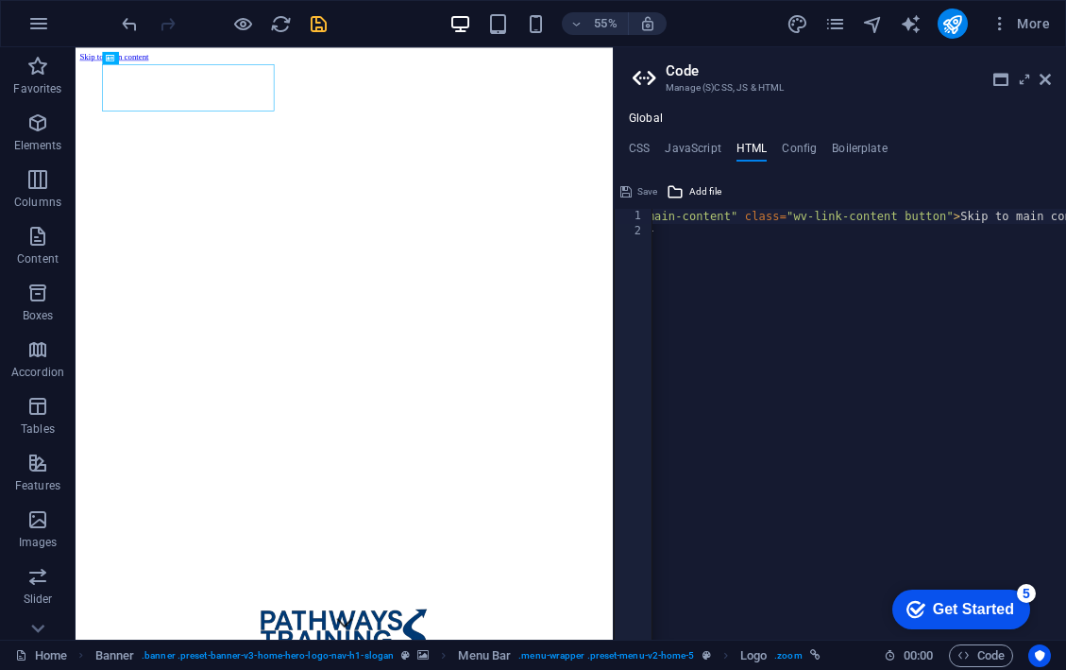
scroll to position [0, 0]
click at [321, 23] on icon "save" at bounding box center [319, 24] width 22 height 22
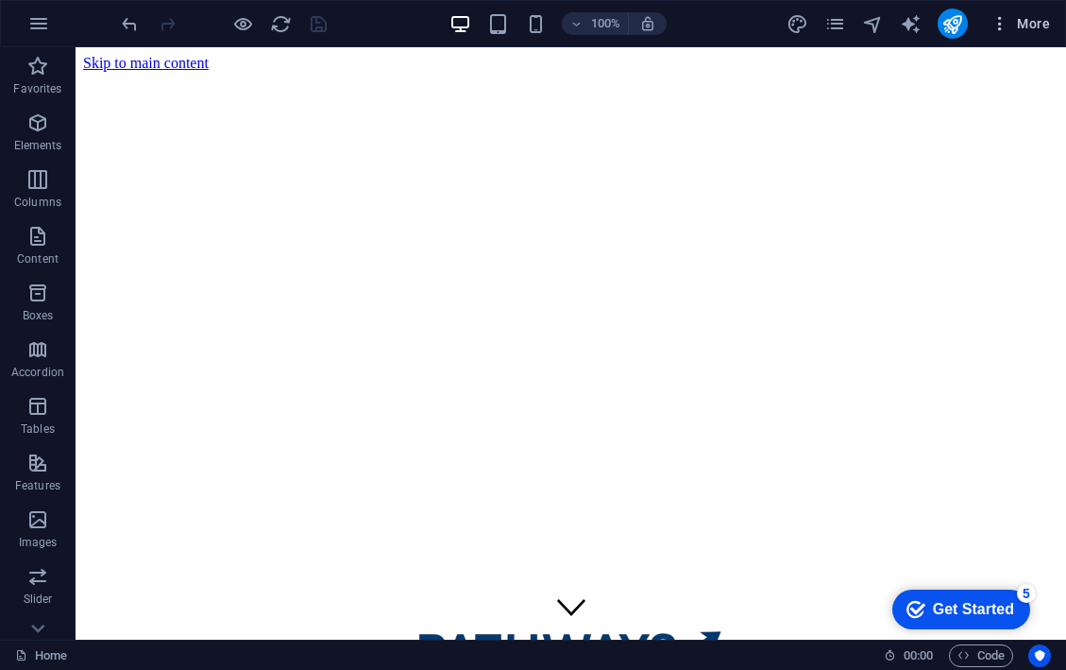
click at [1004, 24] on icon "button" at bounding box center [1000, 23] width 19 height 19
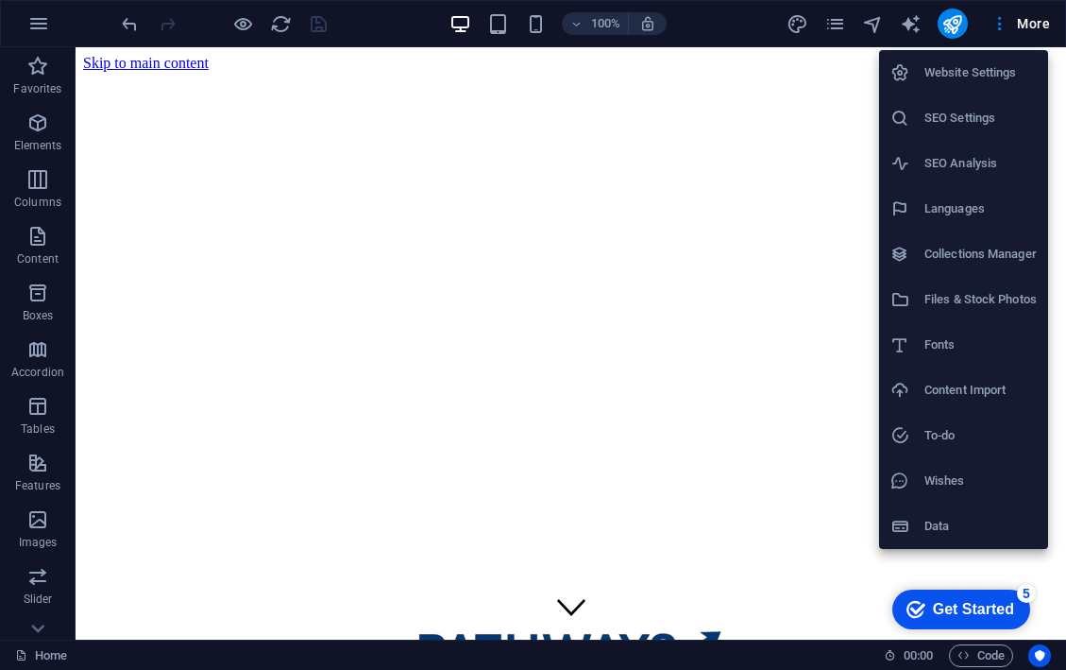
click at [1002, 23] on div at bounding box center [533, 335] width 1066 height 670
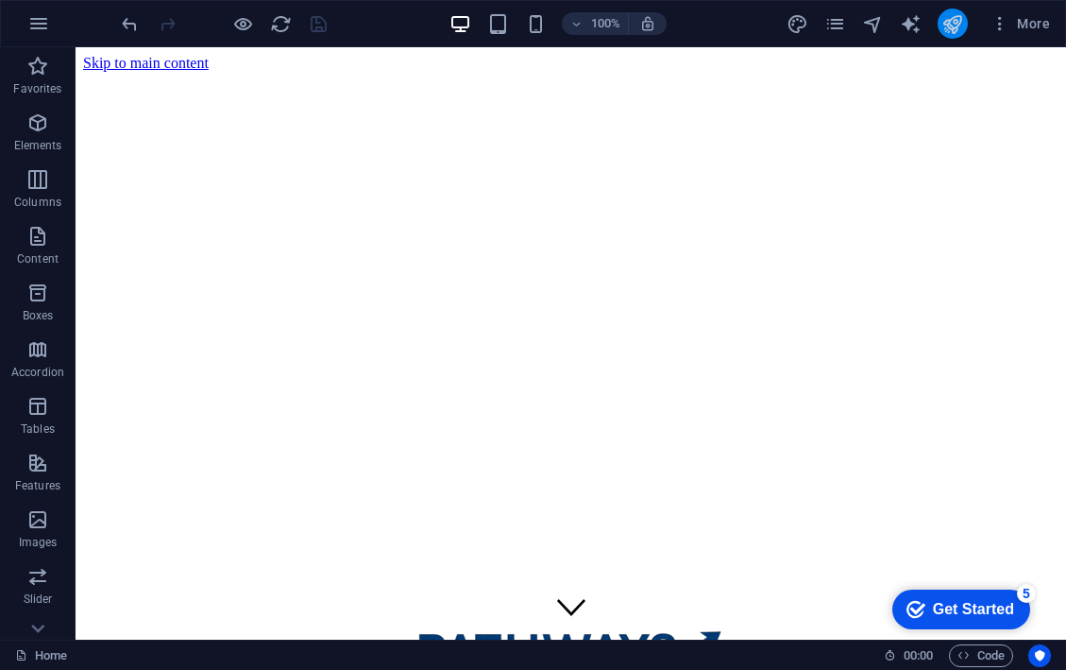
click at [950, 20] on icon "publish" at bounding box center [953, 24] width 22 height 22
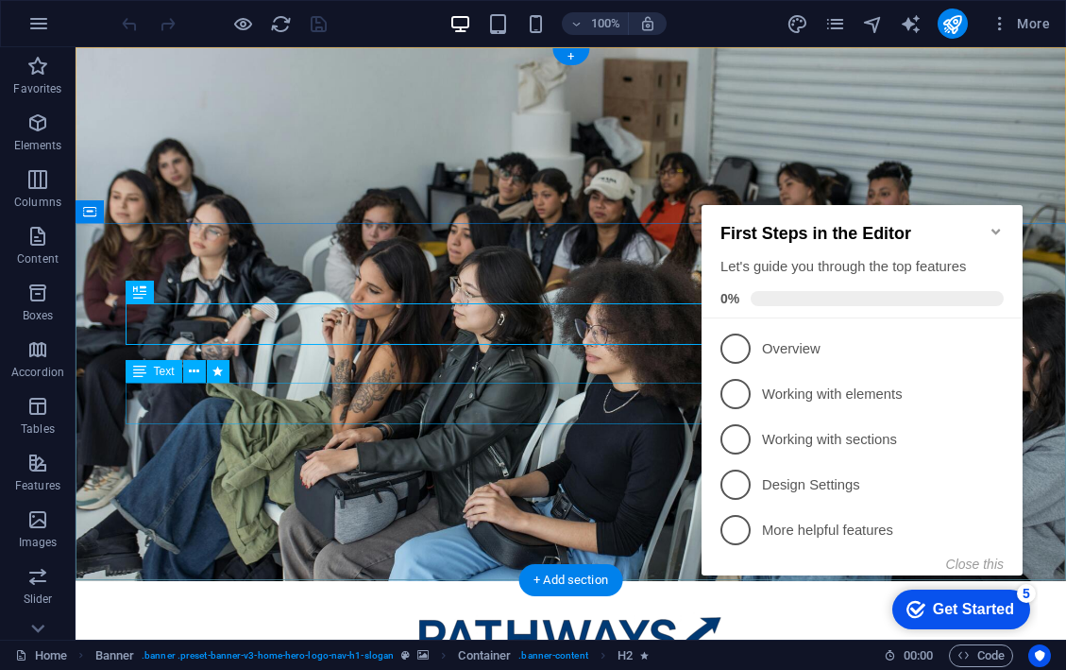
click at [998, 225] on icon "Minimize checklist" at bounding box center [996, 231] width 15 height 15
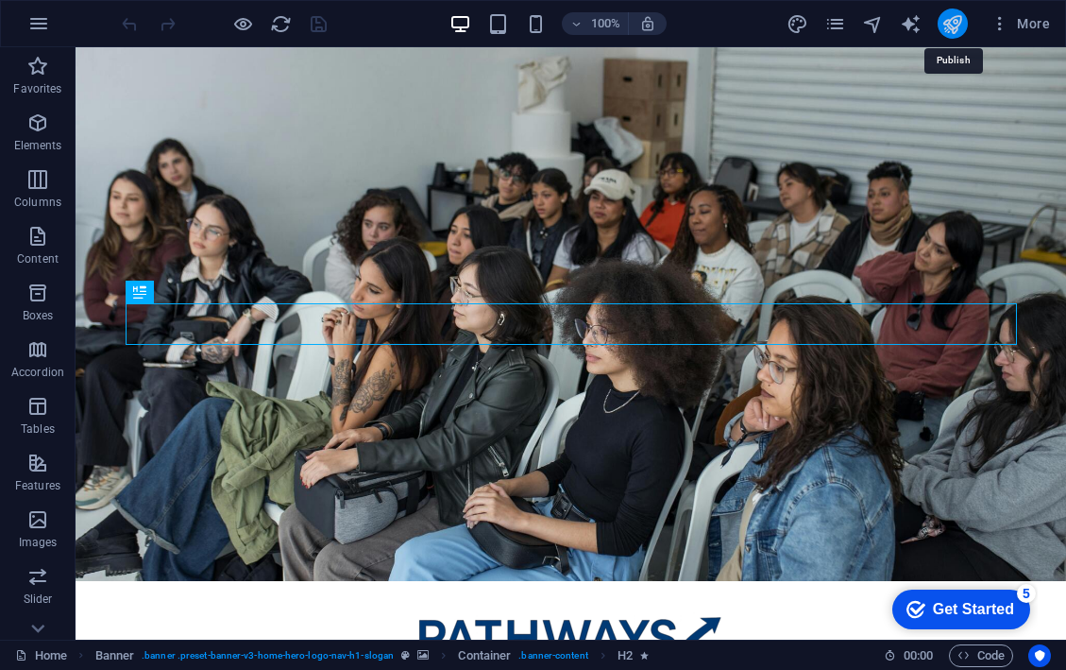
click at [945, 22] on icon "publish" at bounding box center [953, 24] width 22 height 22
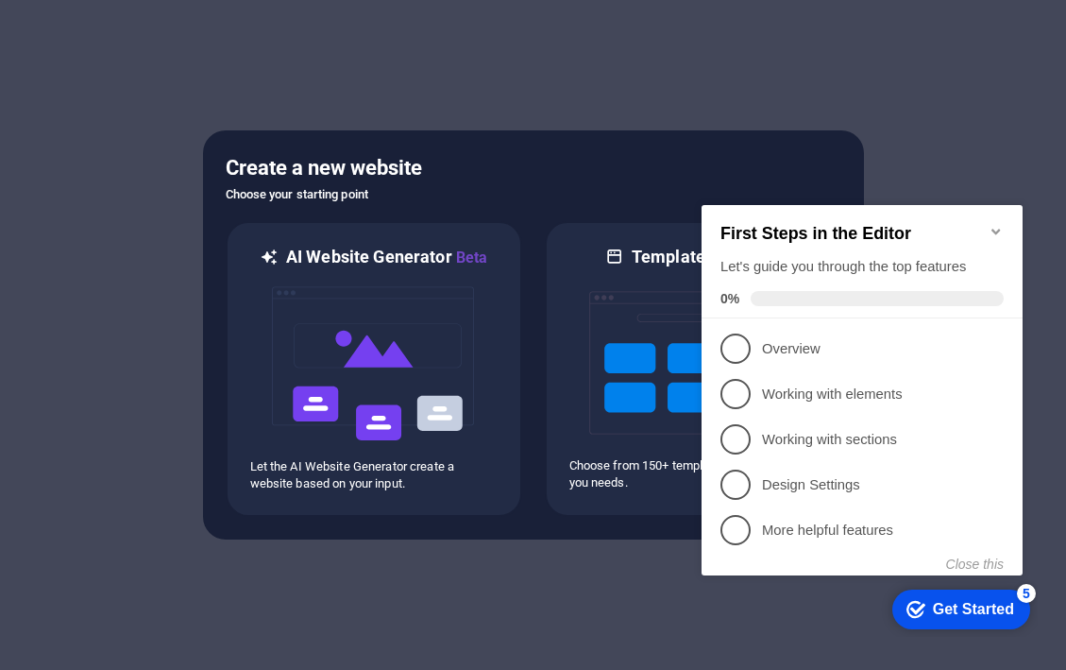
click at [995, 224] on icon "Minimize checklist" at bounding box center [996, 231] width 15 height 15
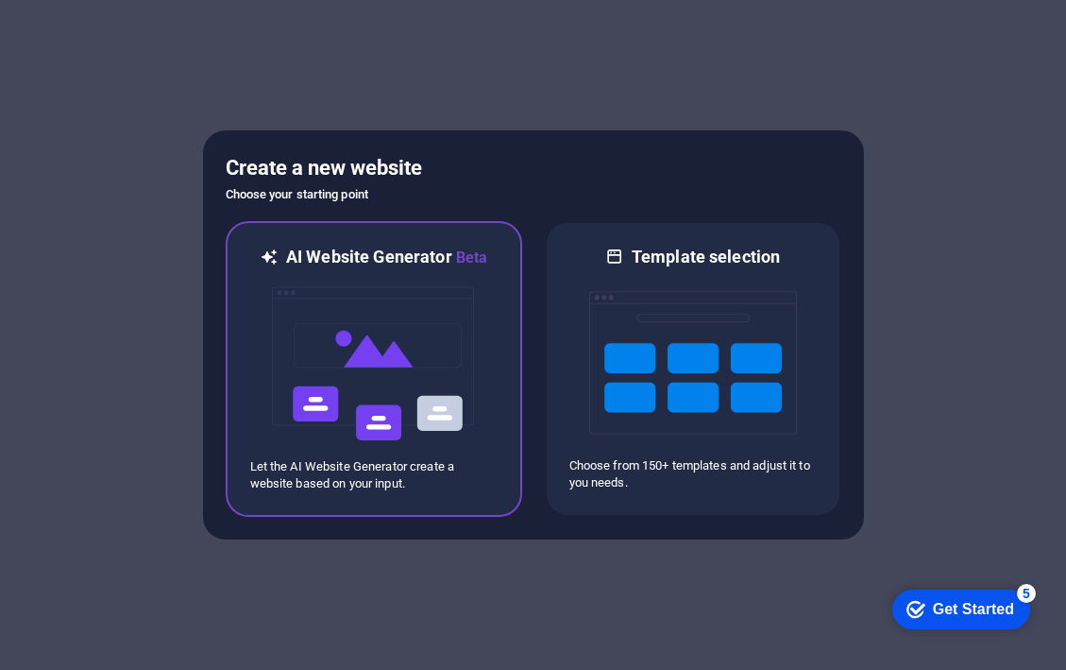
click at [422, 427] on img at bounding box center [374, 363] width 208 height 189
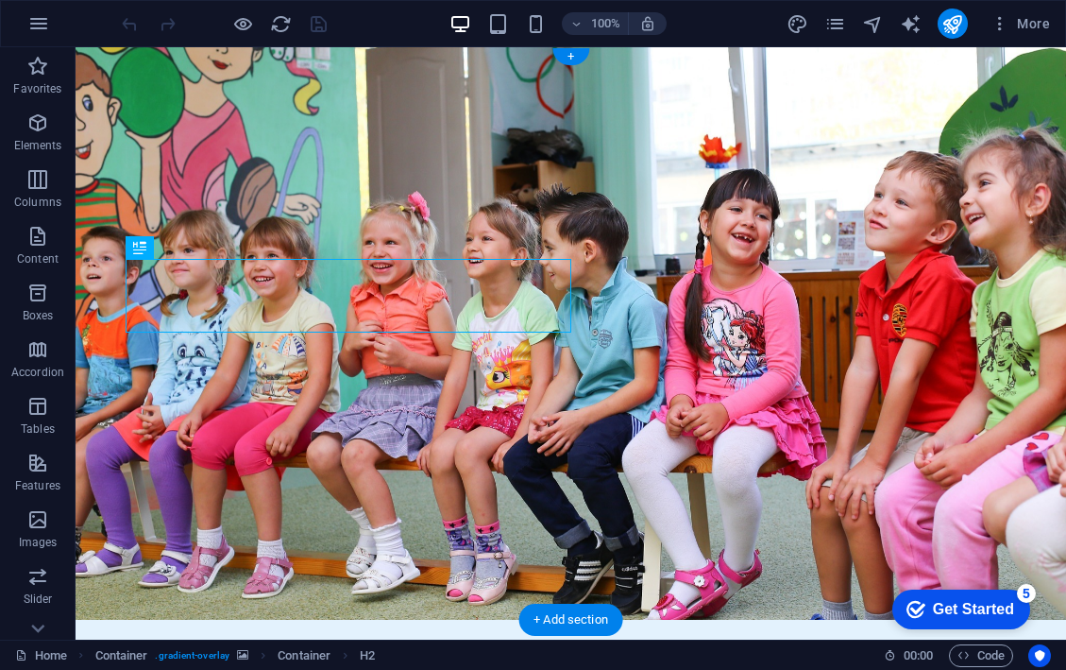
click at [879, 290] on figure at bounding box center [571, 333] width 991 height 572
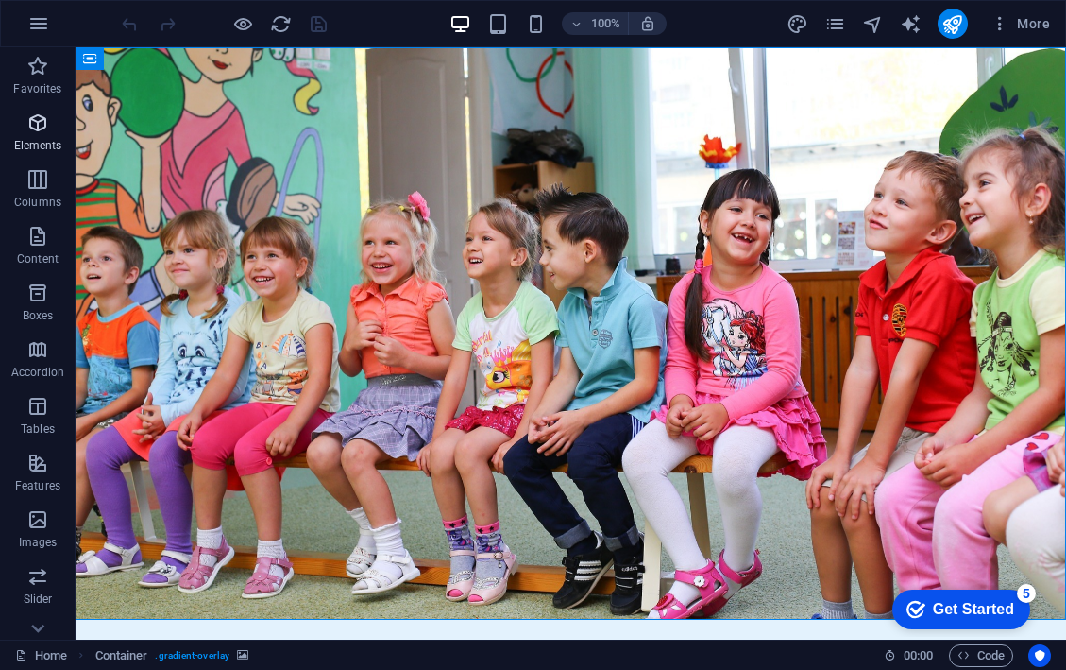
click at [33, 127] on icon "button" at bounding box center [37, 122] width 23 height 23
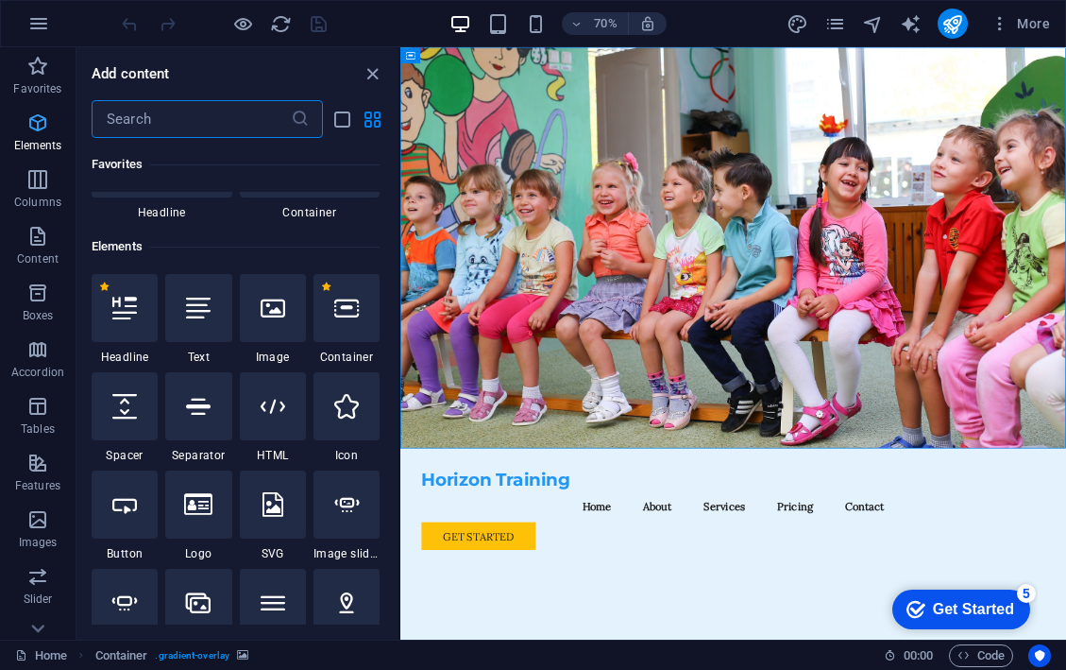
scroll to position [201, 0]
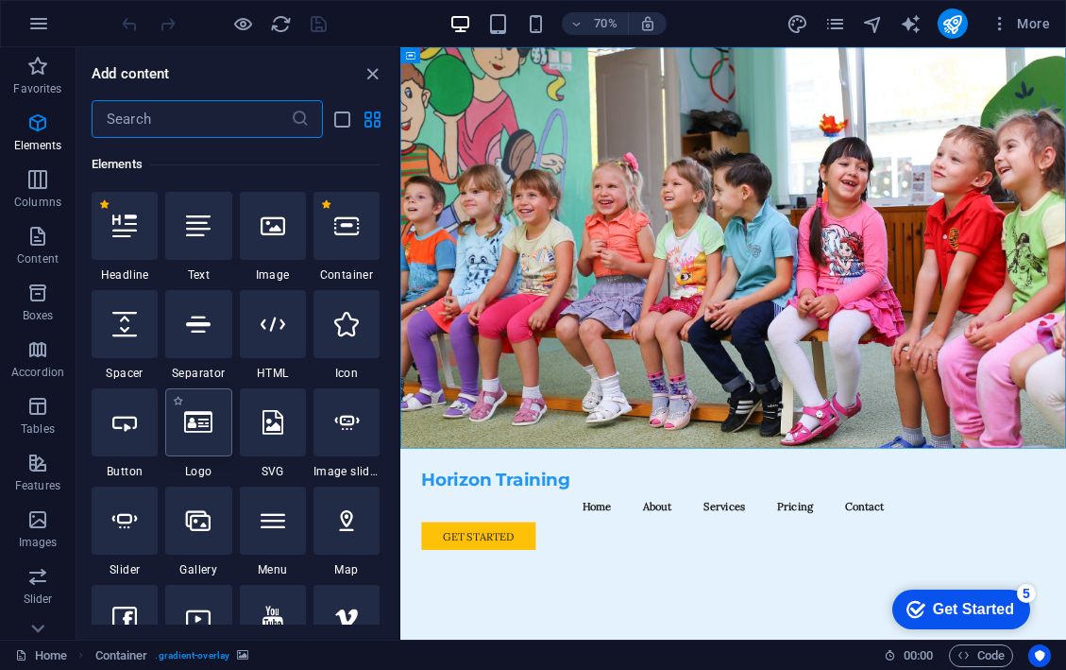
click at [200, 442] on div at bounding box center [198, 422] width 66 height 68
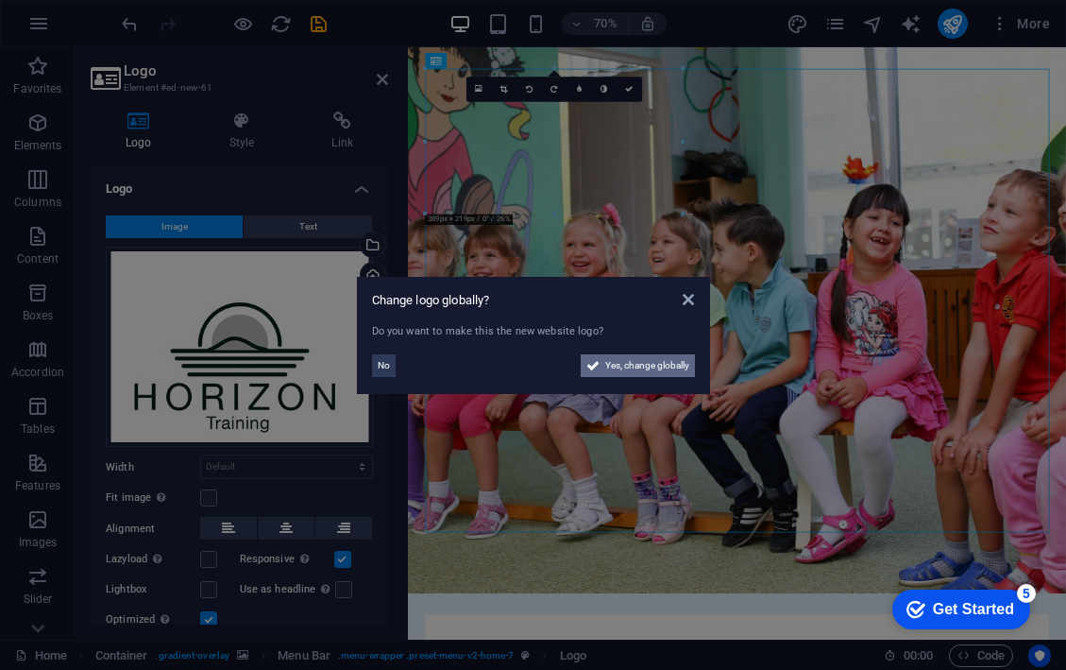
click at [660, 361] on span "Yes, change globally" at bounding box center [647, 365] width 84 height 23
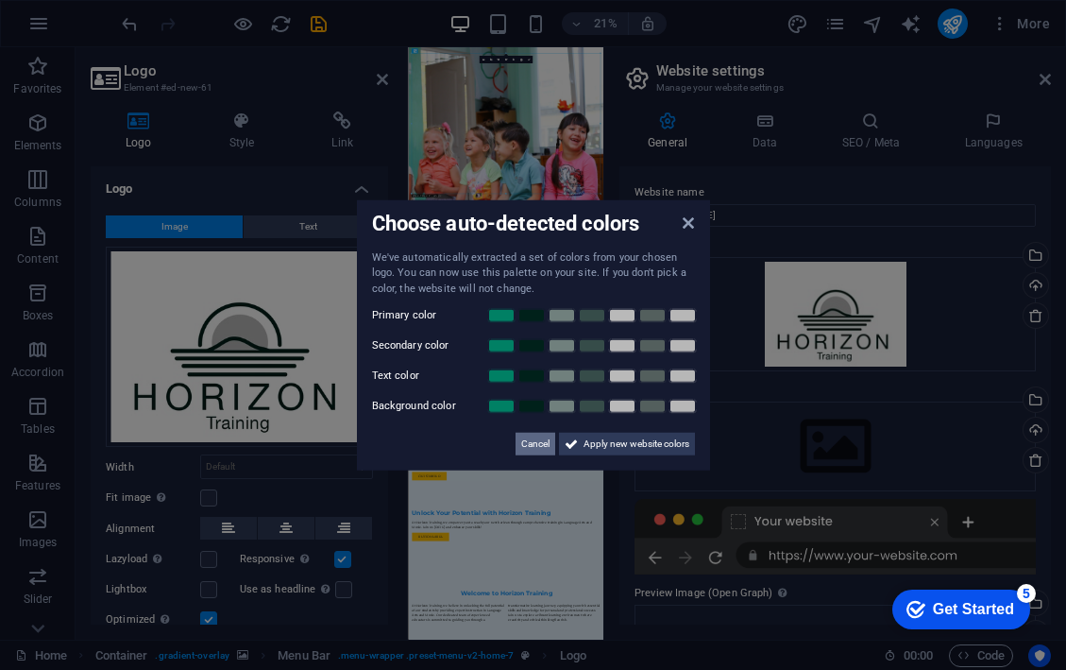
click at [539, 438] on span "Cancel" at bounding box center [535, 444] width 28 height 23
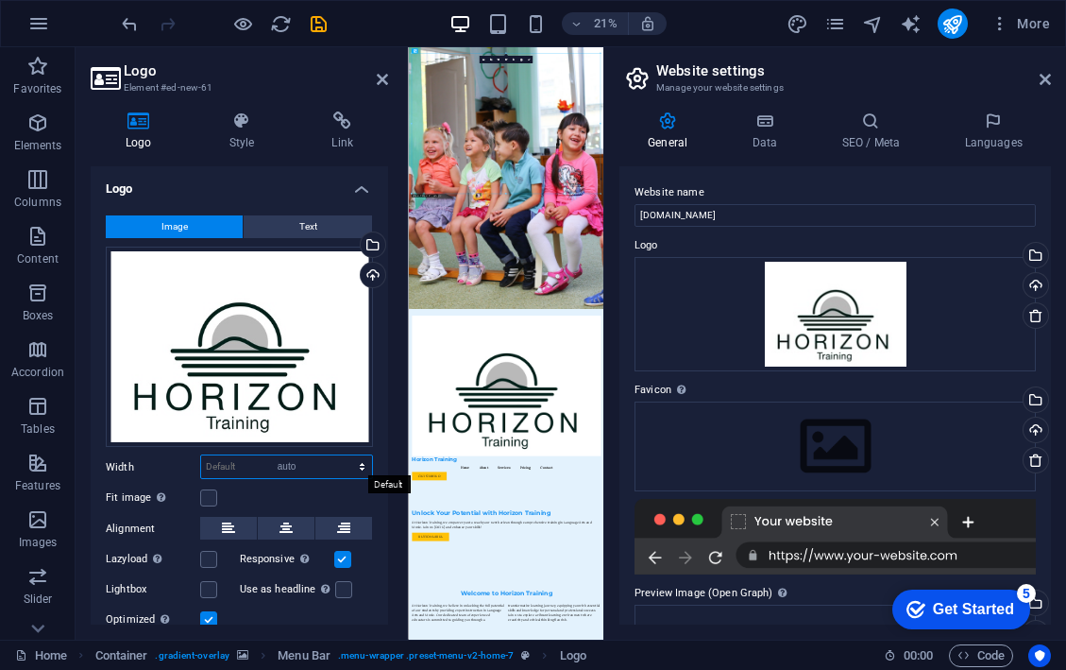
select select "DISABLED_OPTION_VALUE"
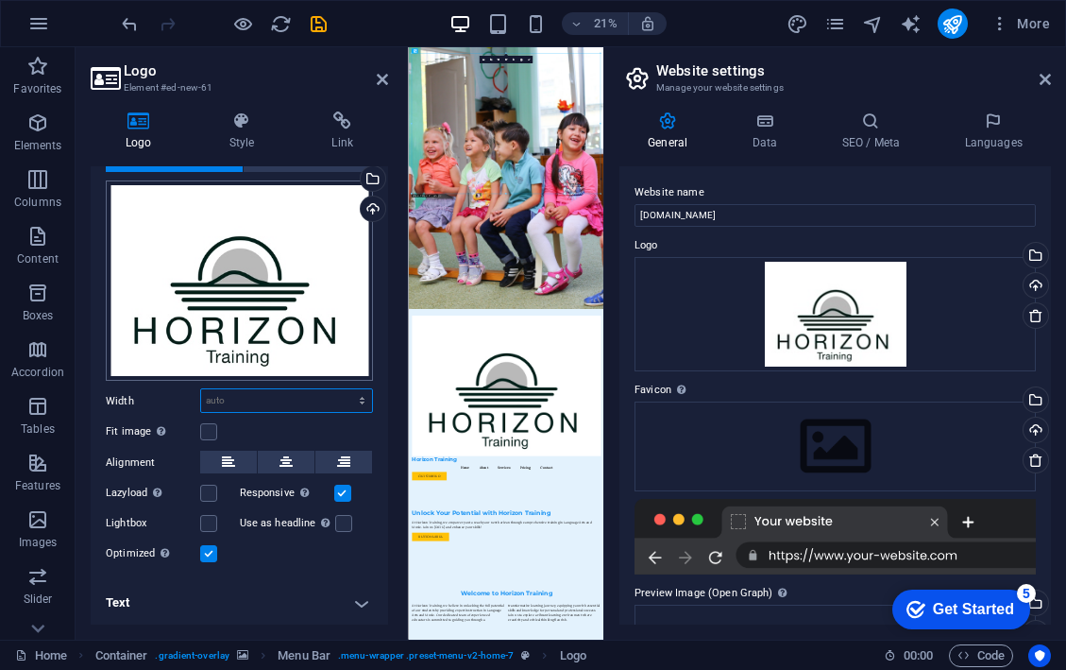
scroll to position [64, 0]
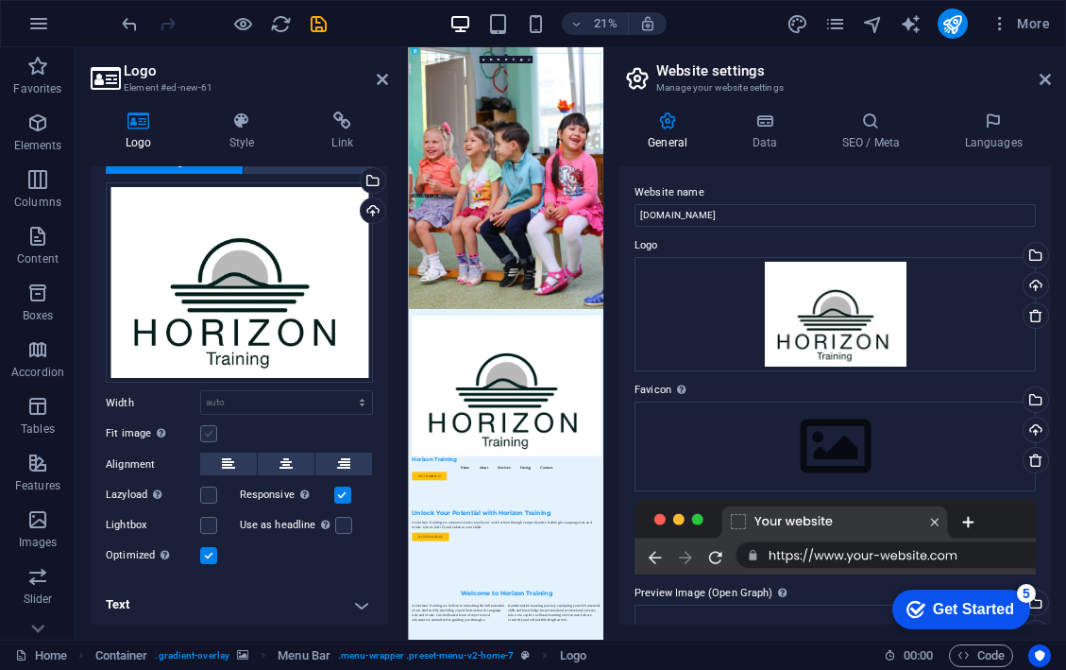
click at [209, 432] on label at bounding box center [208, 433] width 17 height 17
click at [0, 0] on input "Fit image Automatically fit image to a fixed width and height" at bounding box center [0, 0] width 0 height 0
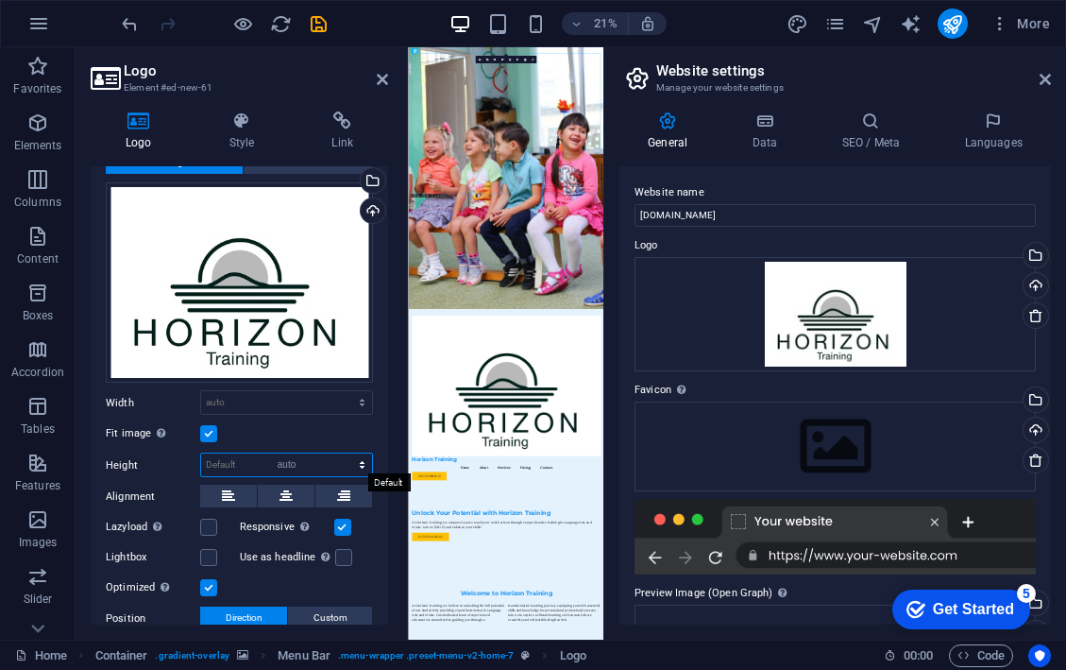
select select "DISABLED_OPTION_VALUE"
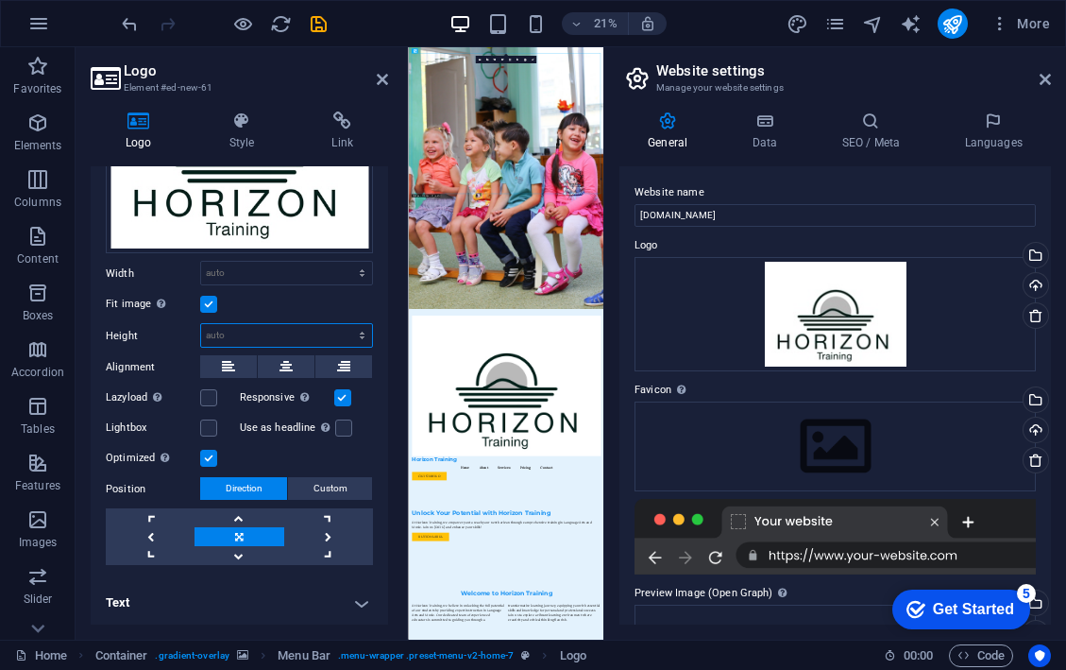
scroll to position [192, 0]
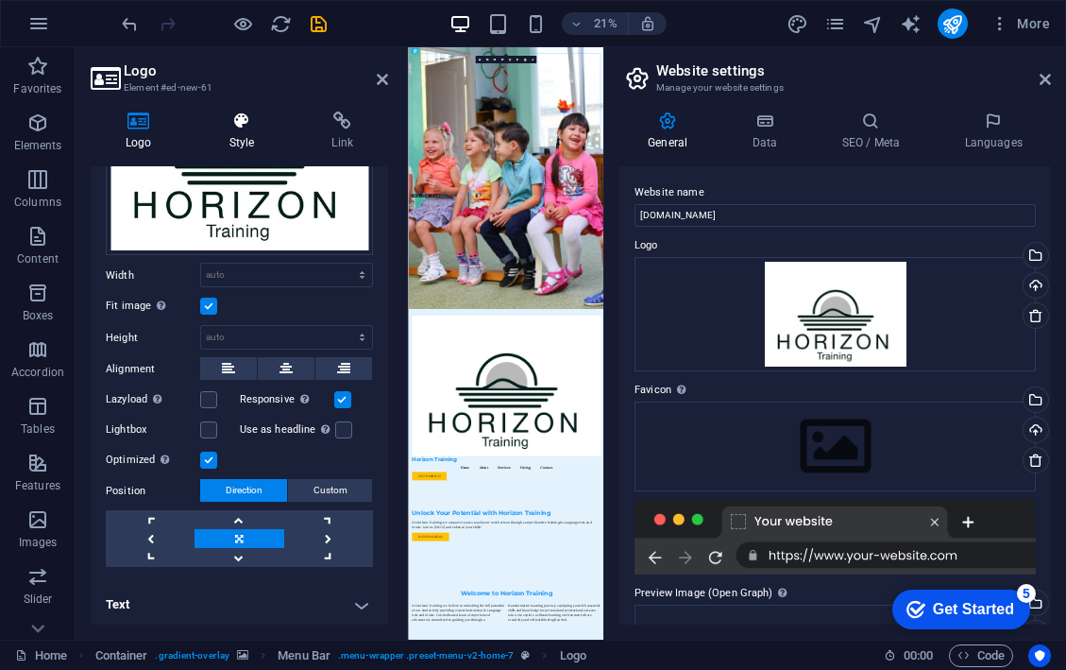
click at [238, 116] on icon at bounding box center [242, 120] width 95 height 19
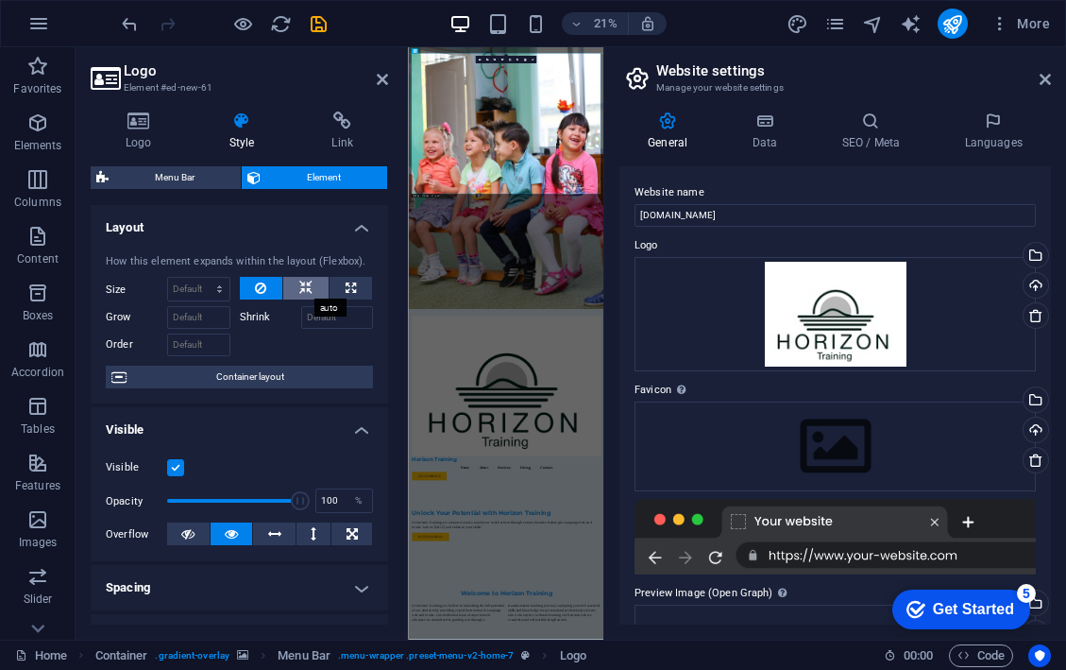
click at [303, 287] on icon at bounding box center [305, 288] width 13 height 23
select select "1/3"
type input "33.33"
select select "%"
drag, startPoint x: 293, startPoint y: 500, endPoint x: 228, endPoint y: 500, distance: 65.2
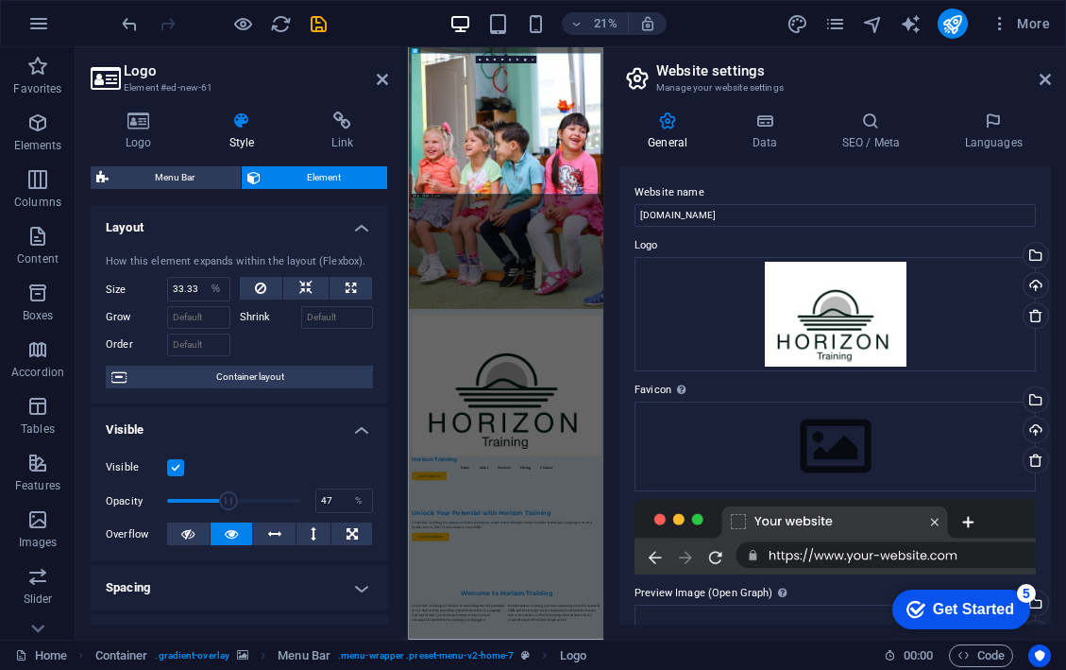
click at [228, 500] on span at bounding box center [229, 500] width 19 height 19
drag, startPoint x: 228, startPoint y: 500, endPoint x: 191, endPoint y: 497, distance: 36.9
click at [191, 497] on span at bounding box center [191, 500] width 19 height 19
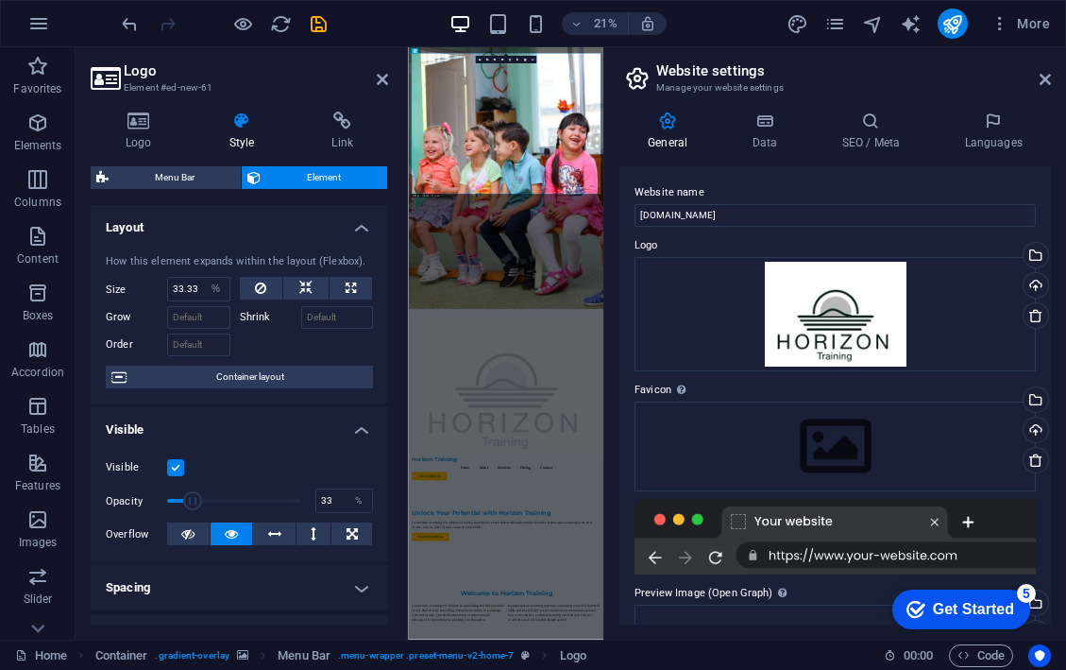
type input "34"
drag, startPoint x: 191, startPoint y: 497, endPoint x: 211, endPoint y: 497, distance: 19.8
click at [211, 497] on span at bounding box center [211, 500] width 19 height 19
click at [267, 314] on label "Shrink" at bounding box center [270, 317] width 61 height 23
click at [301, 314] on input "Shrink" at bounding box center [337, 317] width 73 height 23
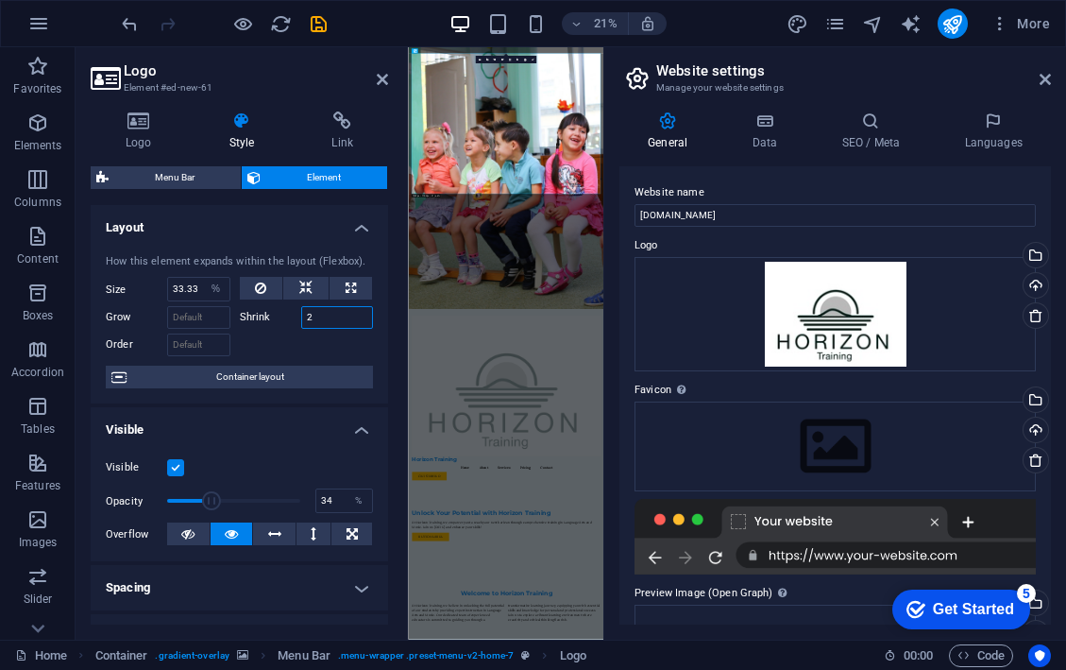
type input "2"
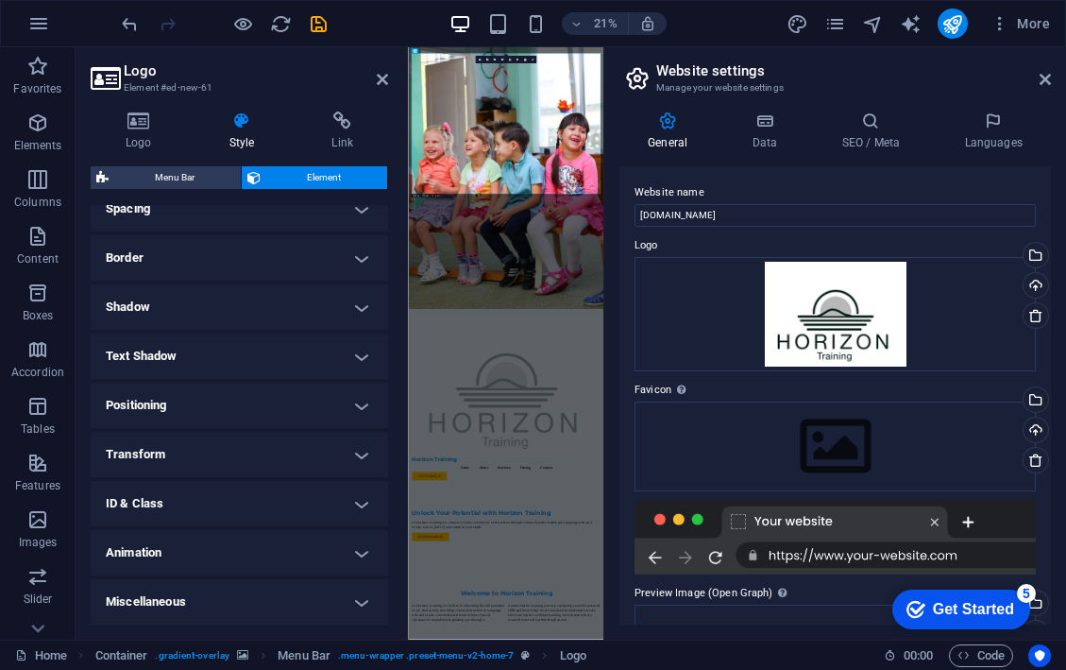
scroll to position [378, 0]
click at [359, 449] on h4 "Transform" at bounding box center [240, 455] width 298 height 45
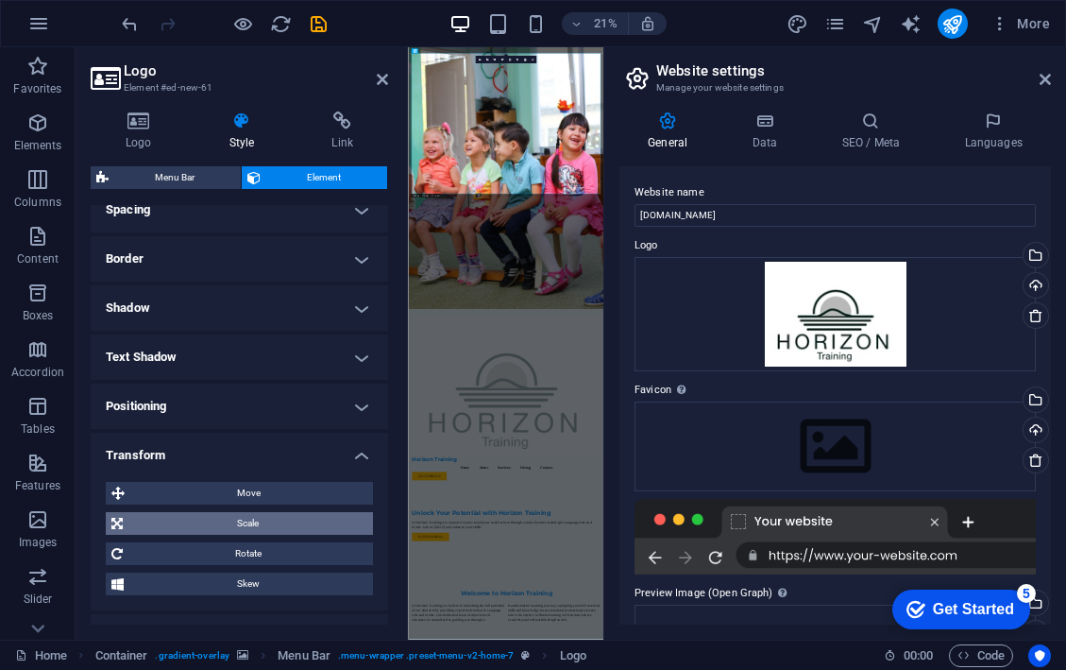
click at [330, 516] on span "Scale" at bounding box center [247, 523] width 239 height 23
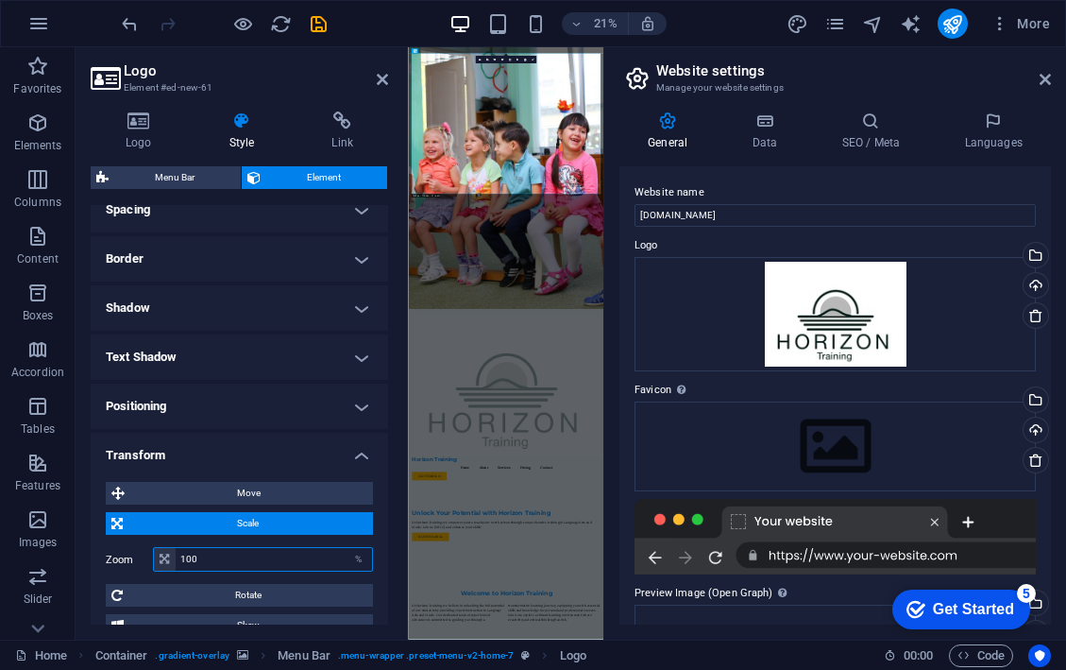
click at [196, 557] on input "100" at bounding box center [274, 559] width 196 height 23
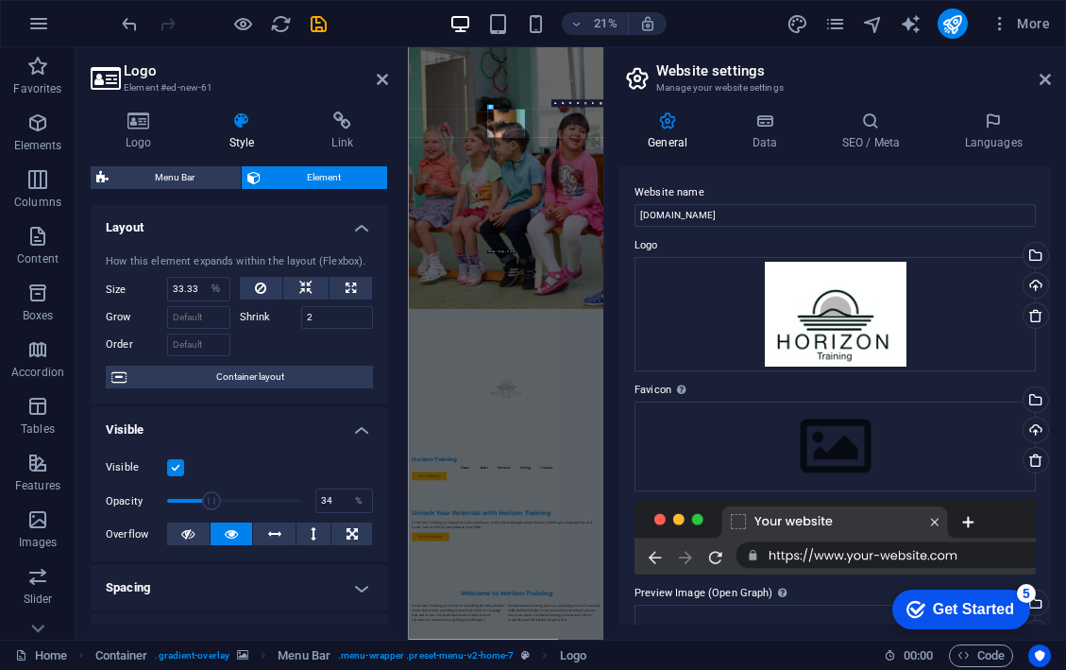
scroll to position [0, 0]
click at [363, 227] on h4 "Layout" at bounding box center [240, 222] width 298 height 34
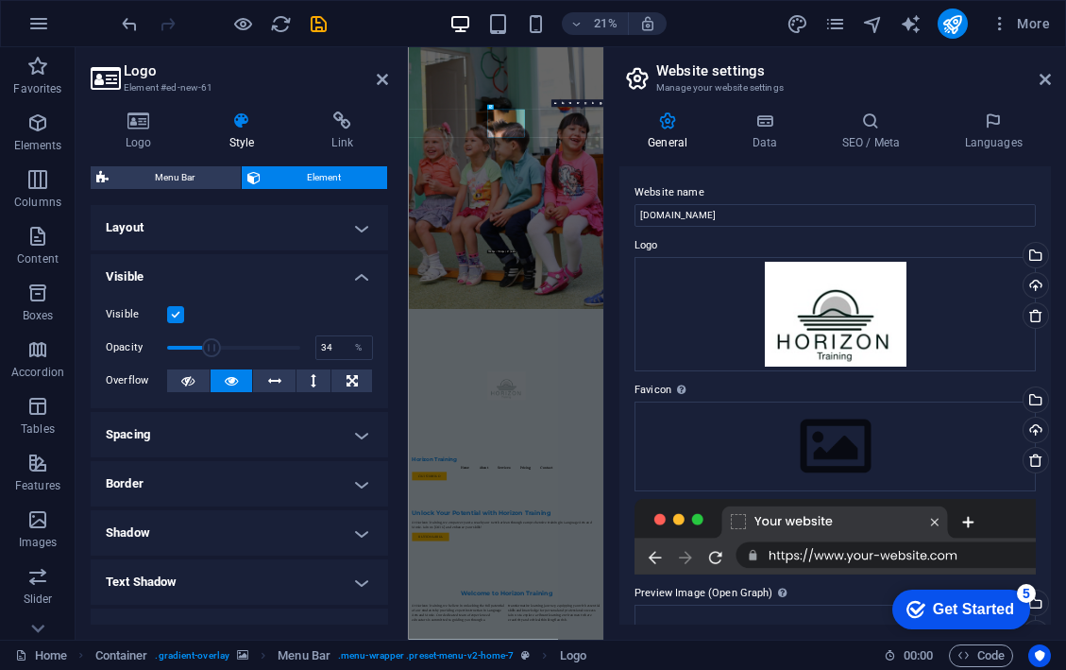
click at [359, 276] on h4 "Visible" at bounding box center [240, 271] width 298 height 34
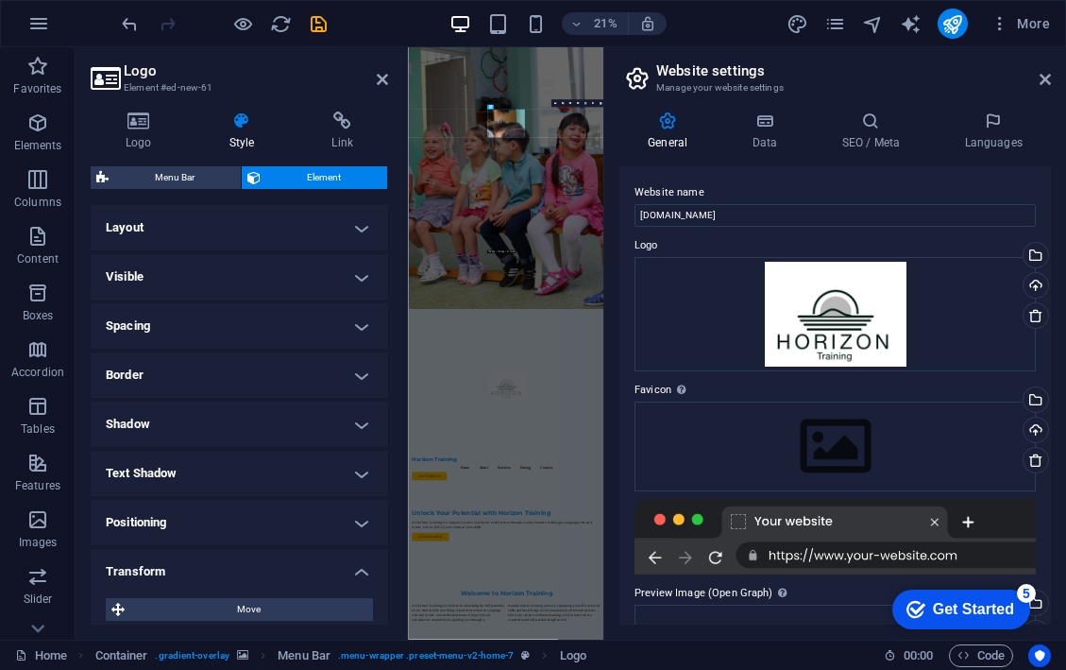
click at [348, 526] on h4 "Positioning" at bounding box center [240, 522] width 298 height 45
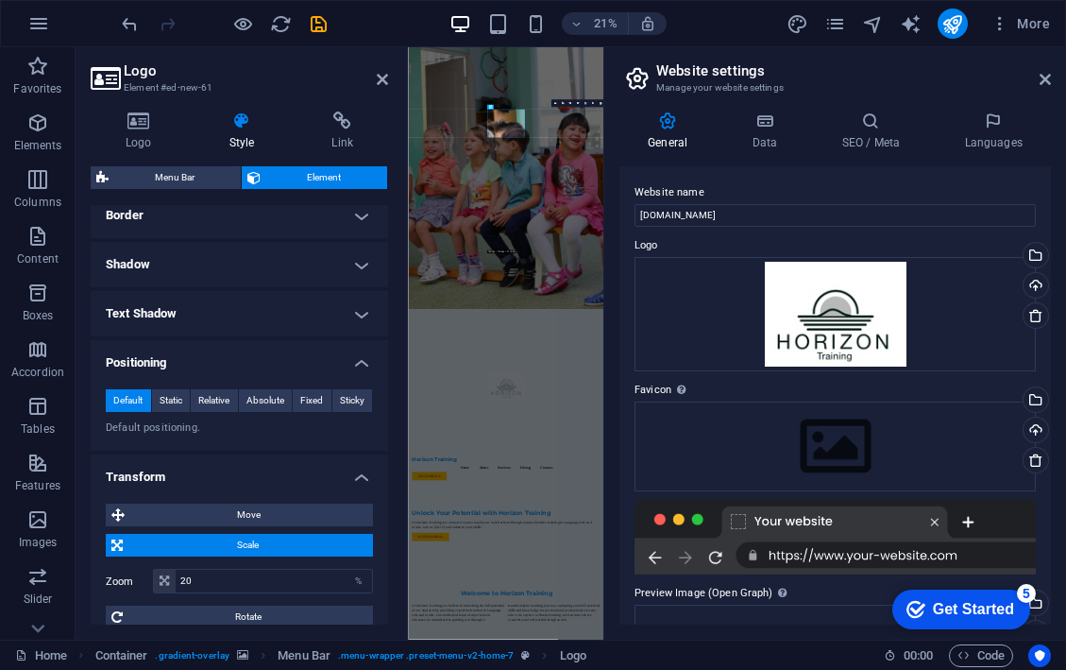
scroll to position [162, 0]
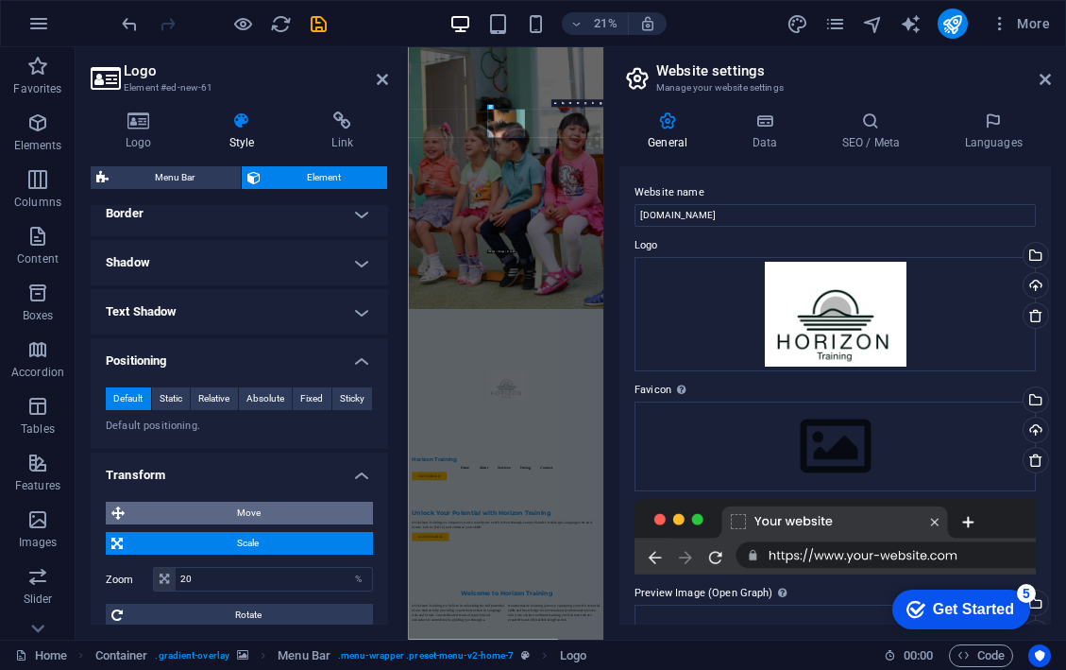
click at [264, 512] on span "Move" at bounding box center [248, 513] width 237 height 23
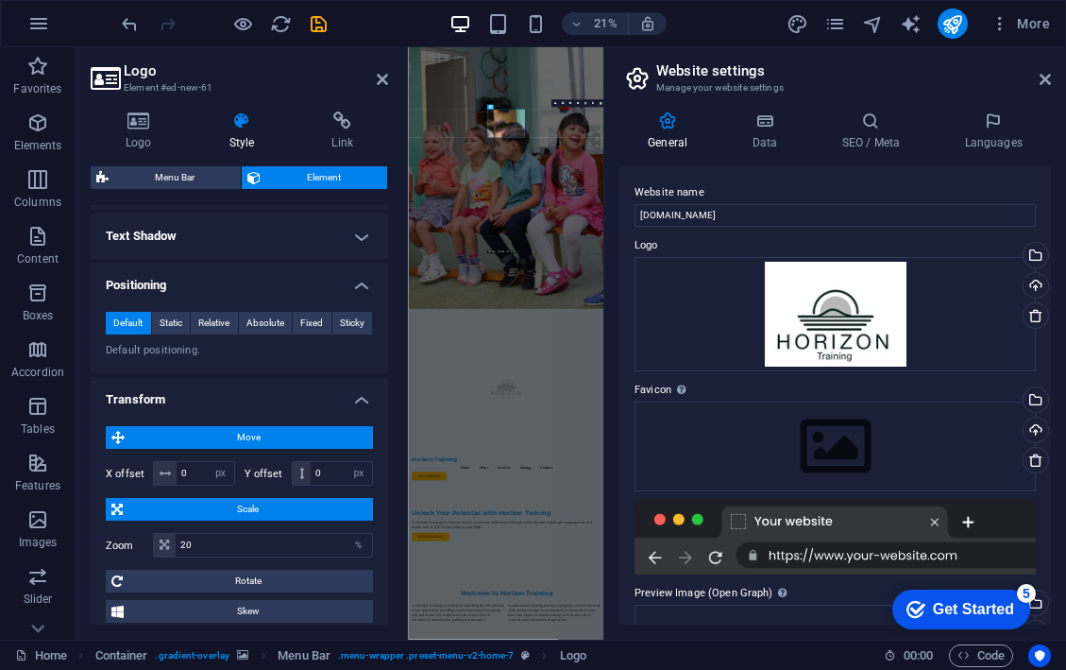
scroll to position [240, 0]
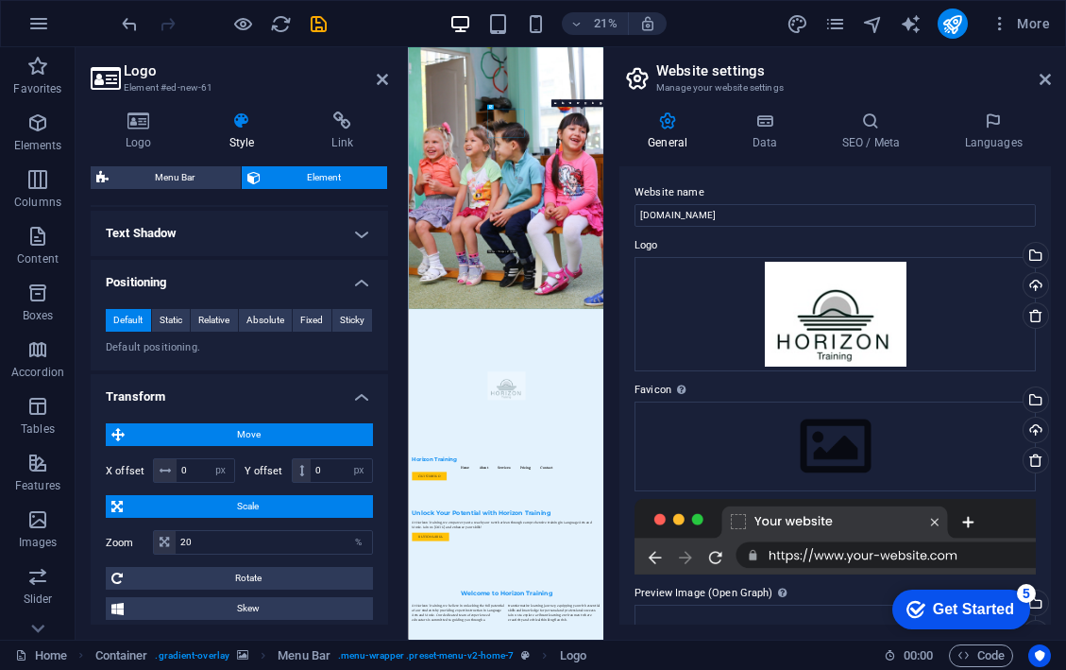
drag, startPoint x: 871, startPoint y: 403, endPoint x: 439, endPoint y: 131, distance: 510.2
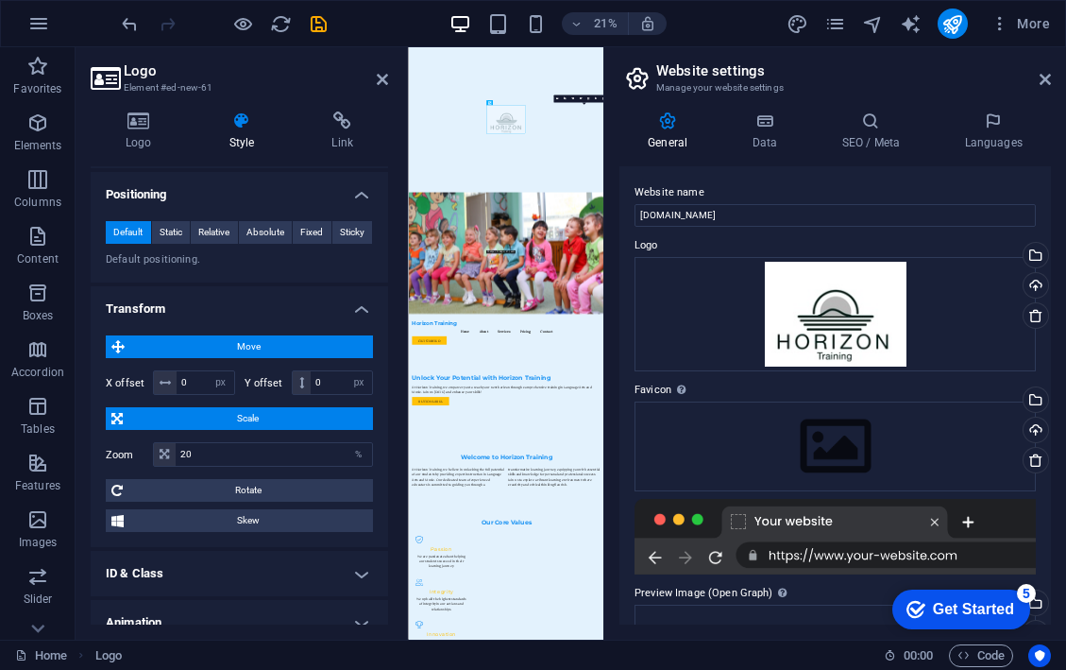
drag, startPoint x: 880, startPoint y: 394, endPoint x: 301, endPoint y: -33, distance: 719.3
click at [126, 26] on icon "undo" at bounding box center [130, 24] width 22 height 22
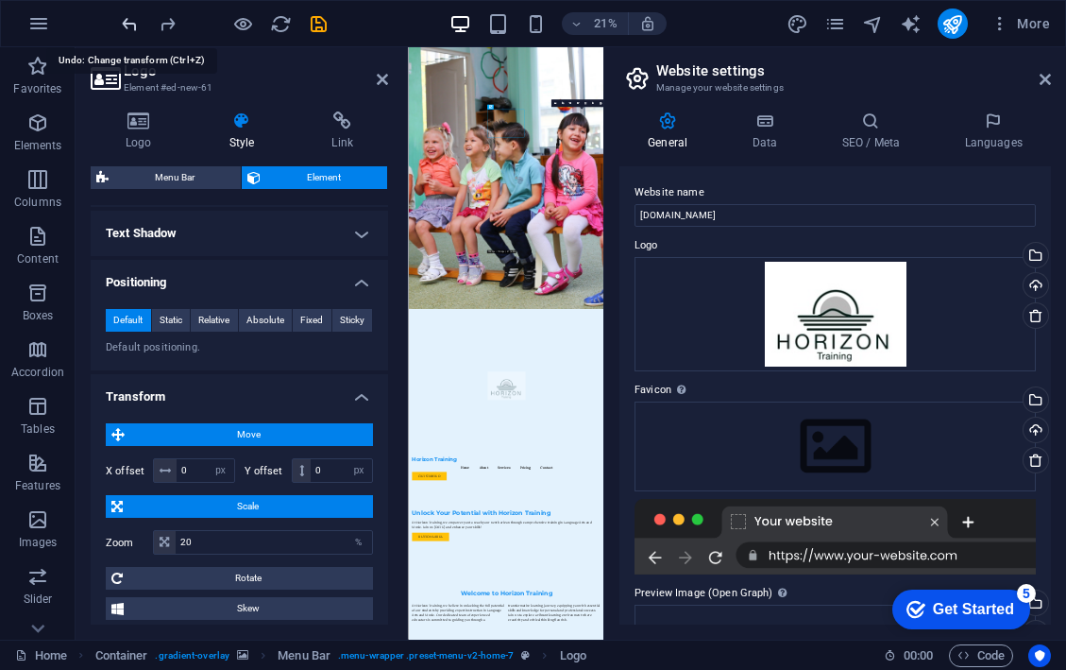
click at [126, 26] on icon "undo" at bounding box center [130, 24] width 22 height 22
type input "100"
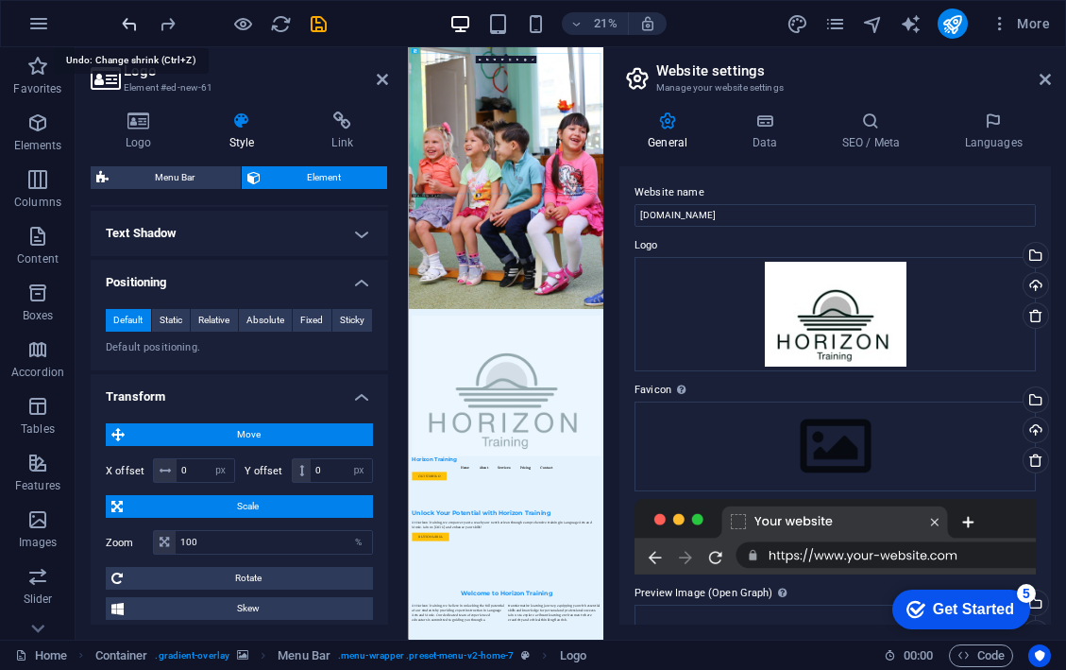
click at [126, 26] on icon "undo" at bounding box center [130, 24] width 22 height 22
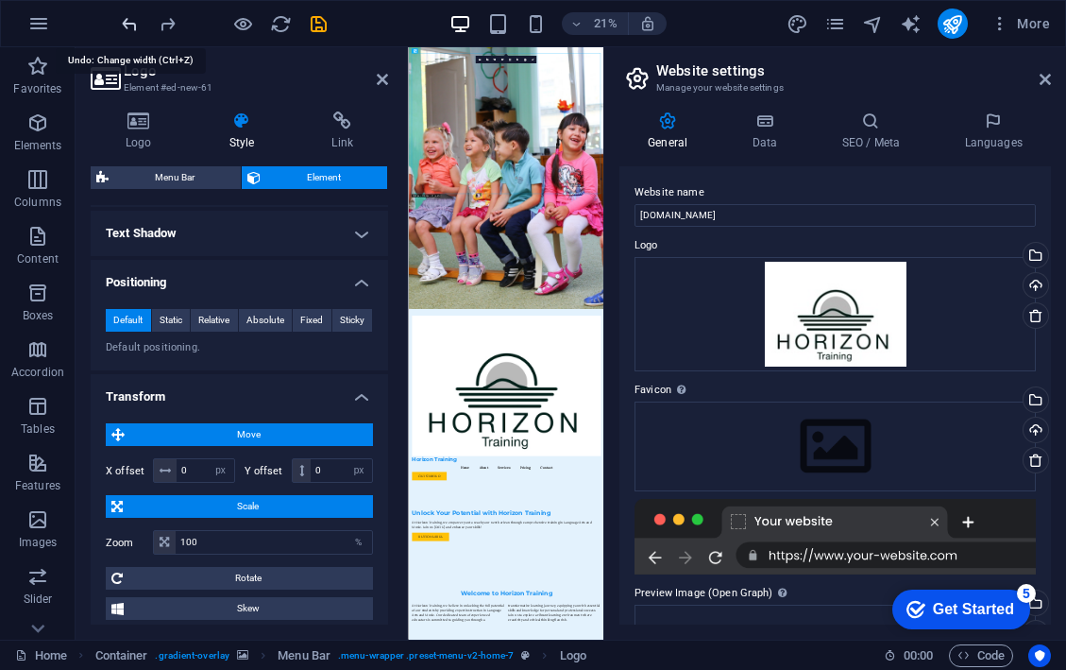
click at [126, 26] on icon "undo" at bounding box center [130, 24] width 22 height 22
click at [128, 25] on icon "undo" at bounding box center [130, 24] width 22 height 22
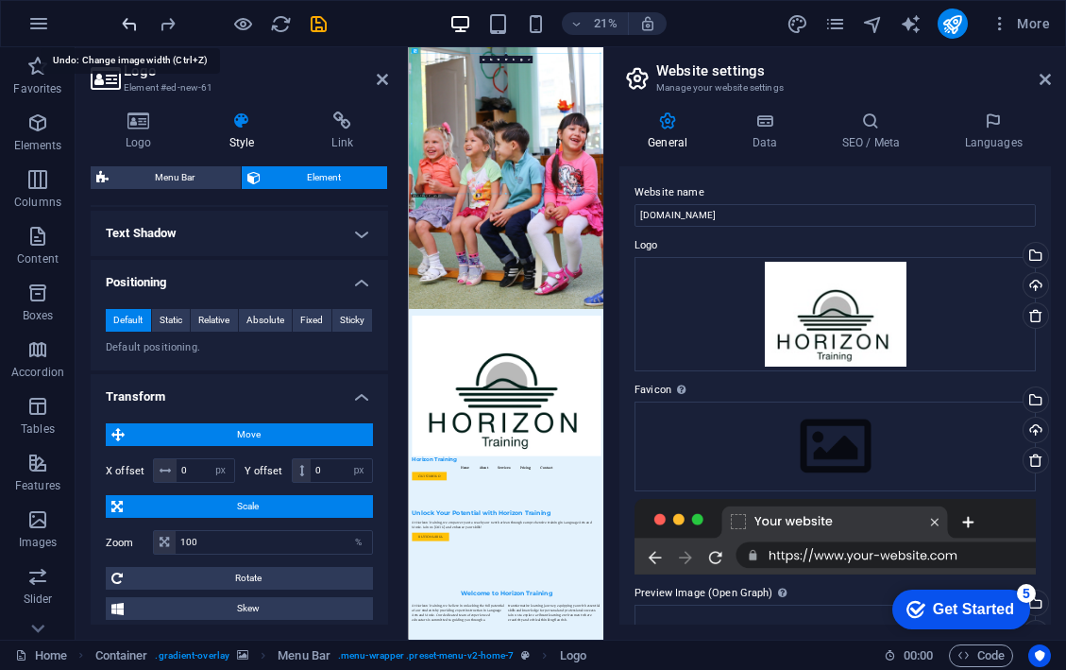
click at [128, 25] on icon "undo" at bounding box center [130, 24] width 22 height 22
click at [132, 25] on icon "undo" at bounding box center [130, 24] width 22 height 22
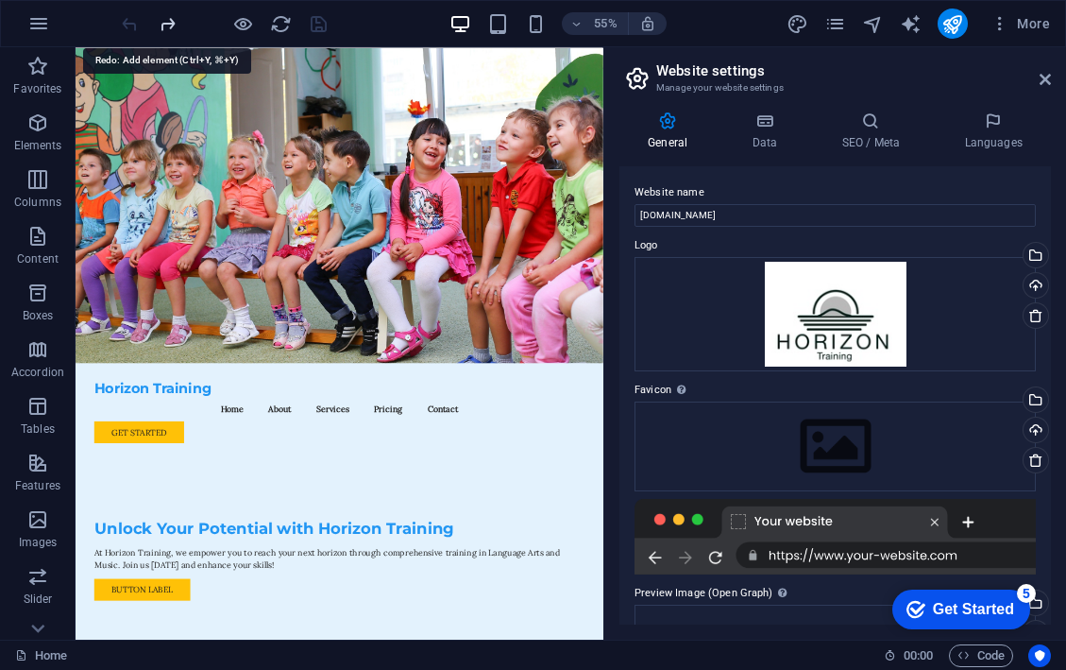
click at [165, 26] on icon "redo" at bounding box center [168, 24] width 22 height 22
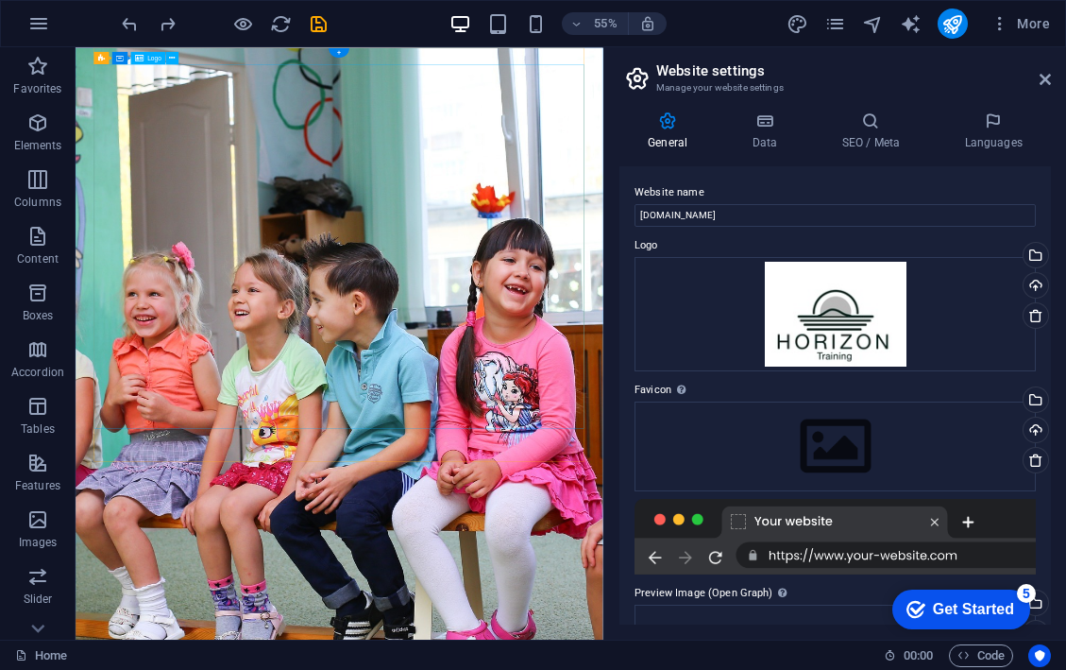
select select "px"
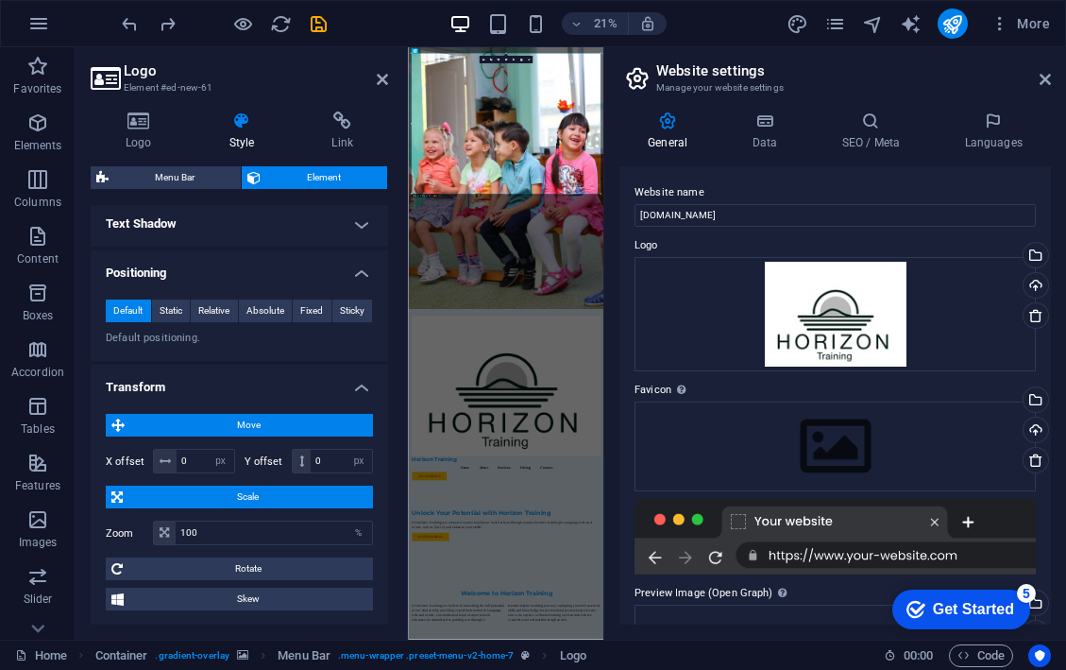
scroll to position [248, 0]
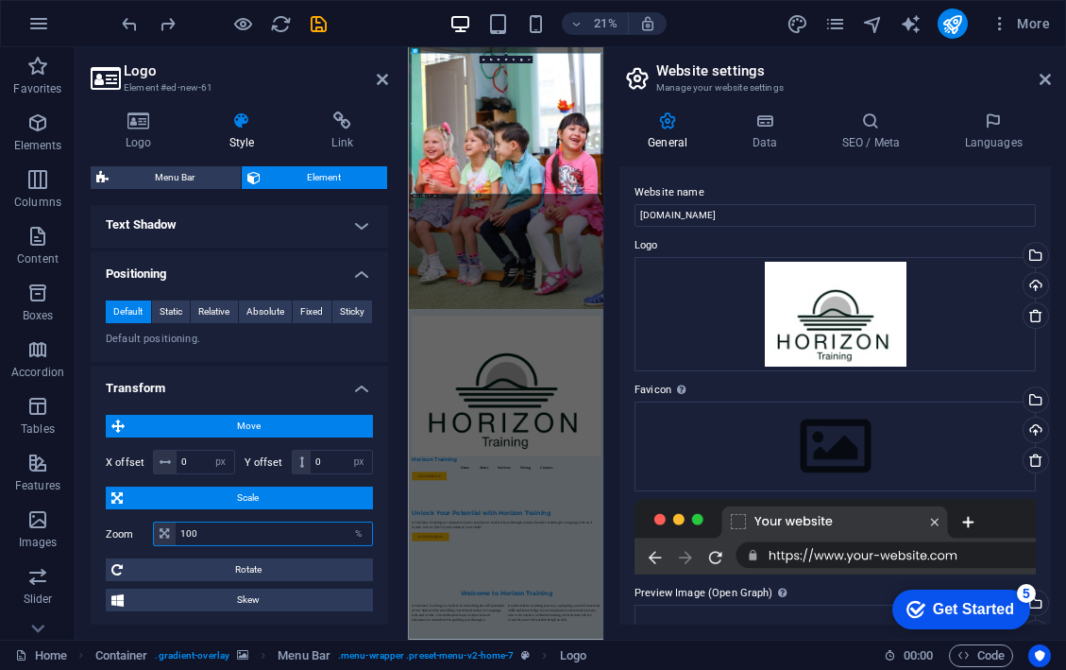
click at [288, 538] on input "100" at bounding box center [274, 533] width 196 height 23
type input "30"
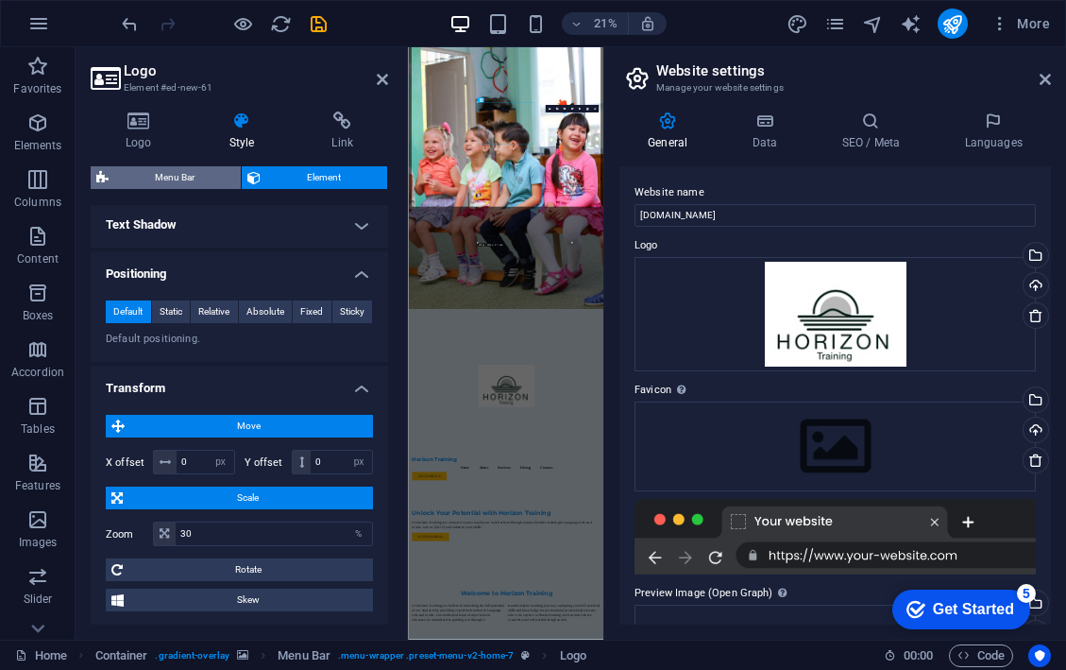
click at [213, 181] on span "Menu Bar" at bounding box center [174, 177] width 121 height 23
select select "rem"
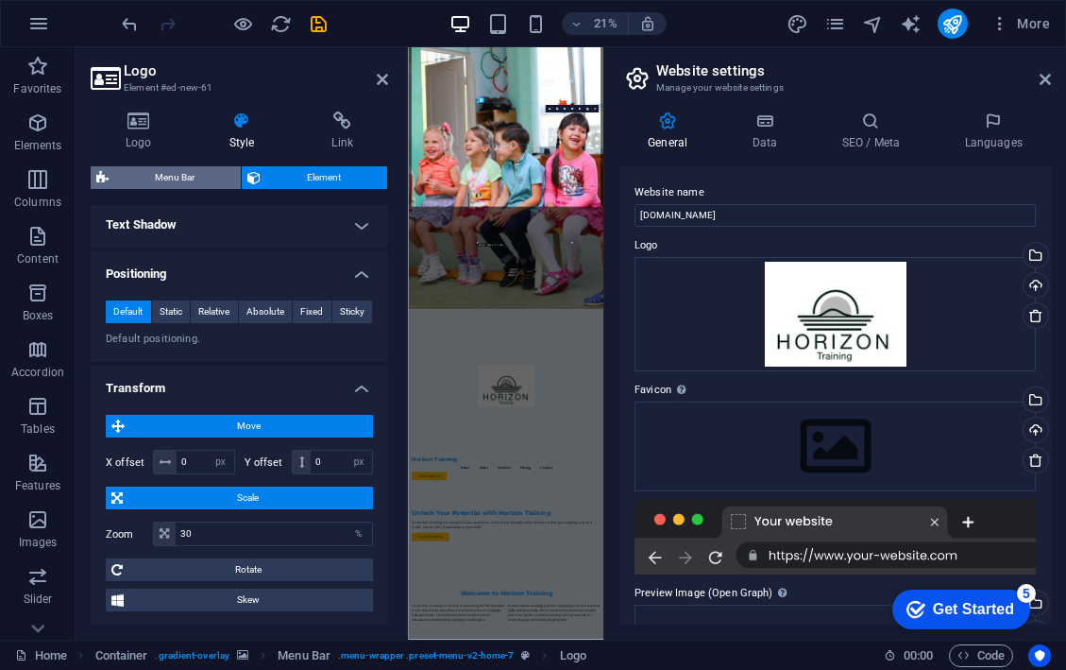
select select "preset-menu-v2-home-7"
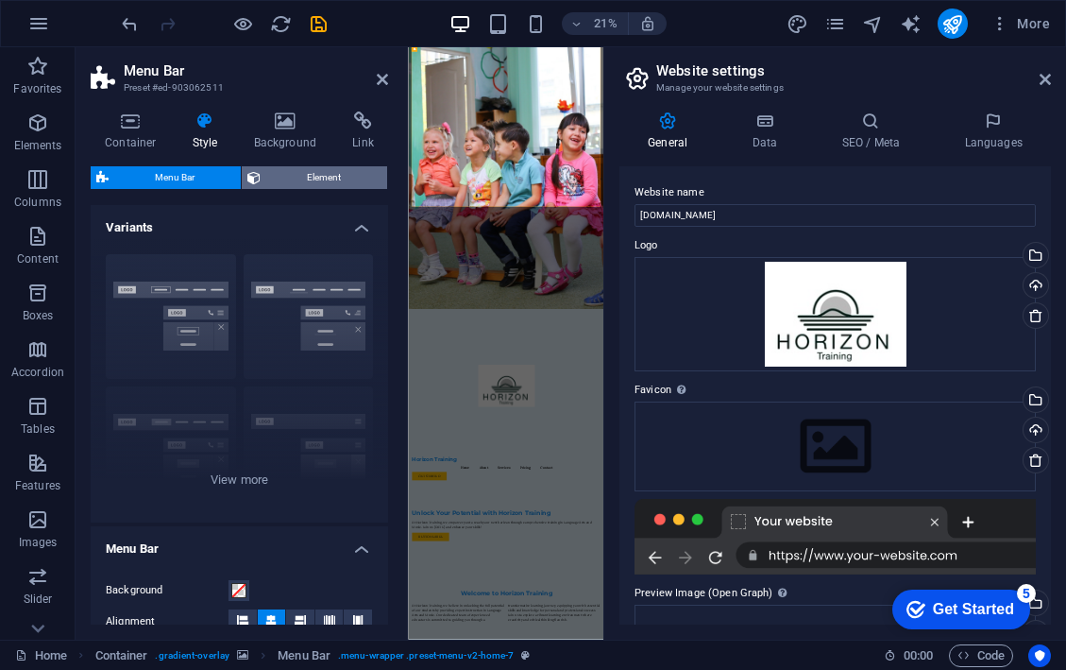
click at [300, 180] on span "Element" at bounding box center [323, 177] width 115 height 23
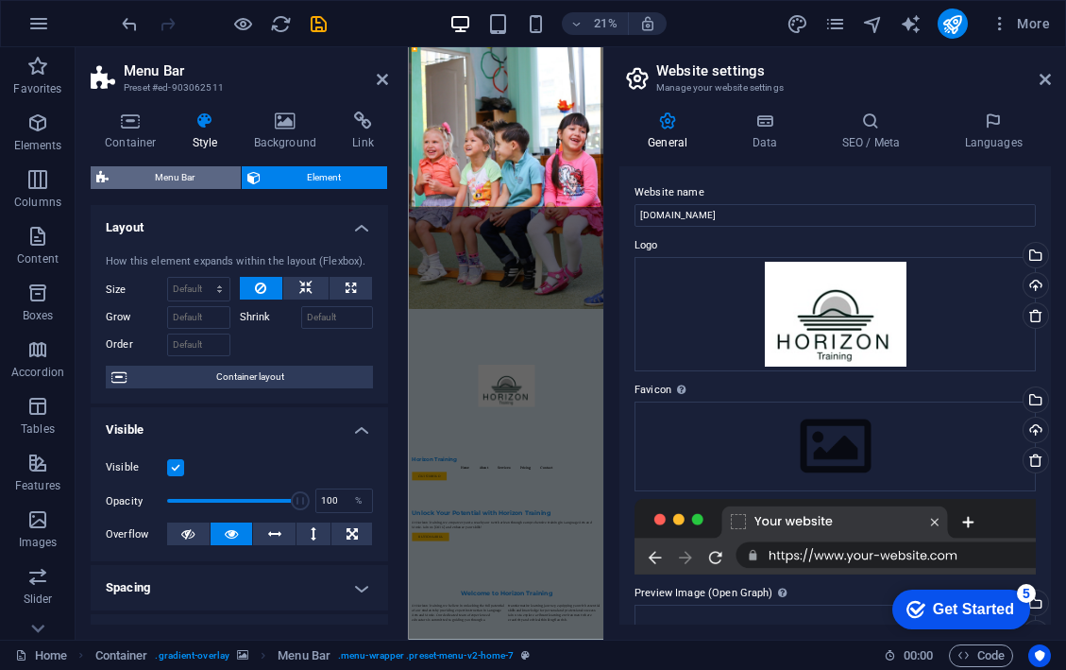
click at [219, 172] on span "Menu Bar" at bounding box center [174, 177] width 121 height 23
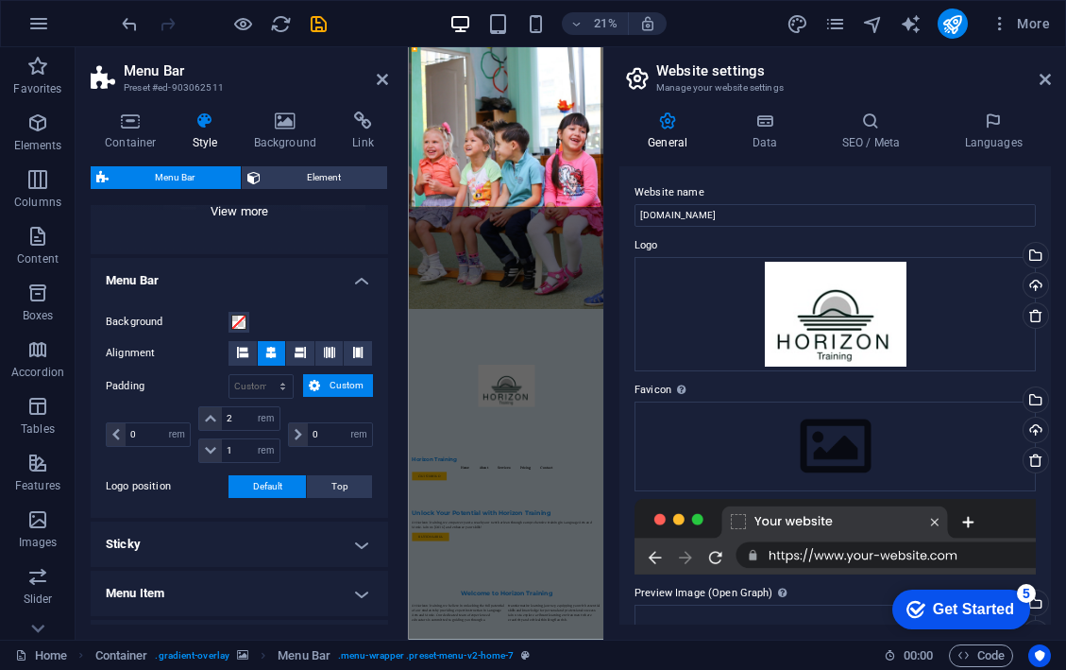
scroll to position [285, 0]
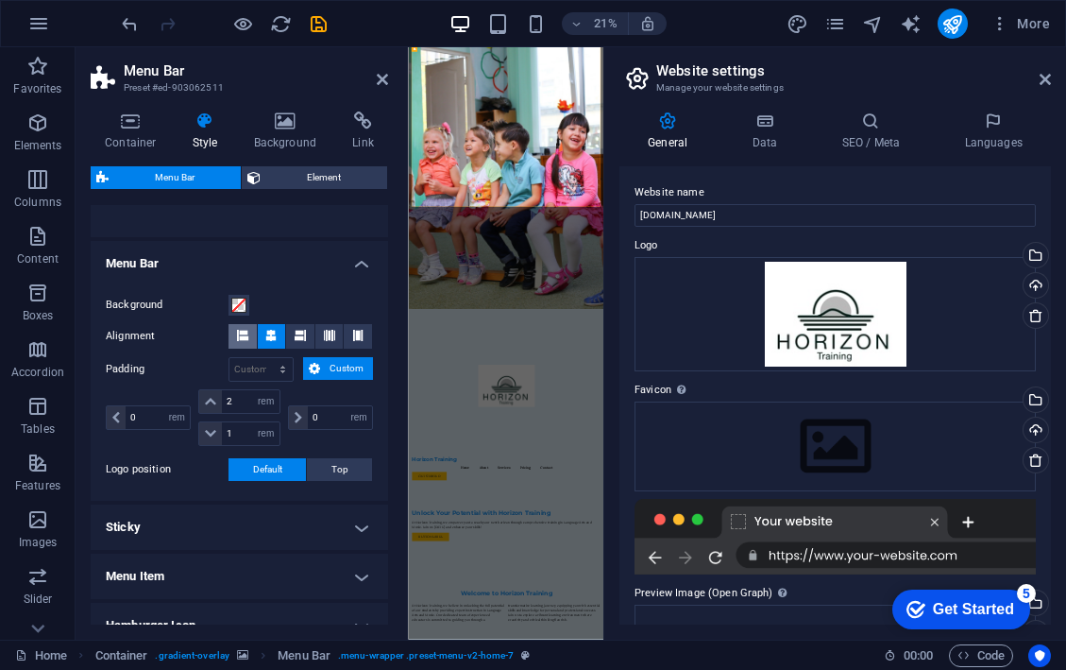
click at [245, 330] on icon at bounding box center [242, 335] width 11 height 11
click at [267, 336] on icon at bounding box center [270, 335] width 11 height 11
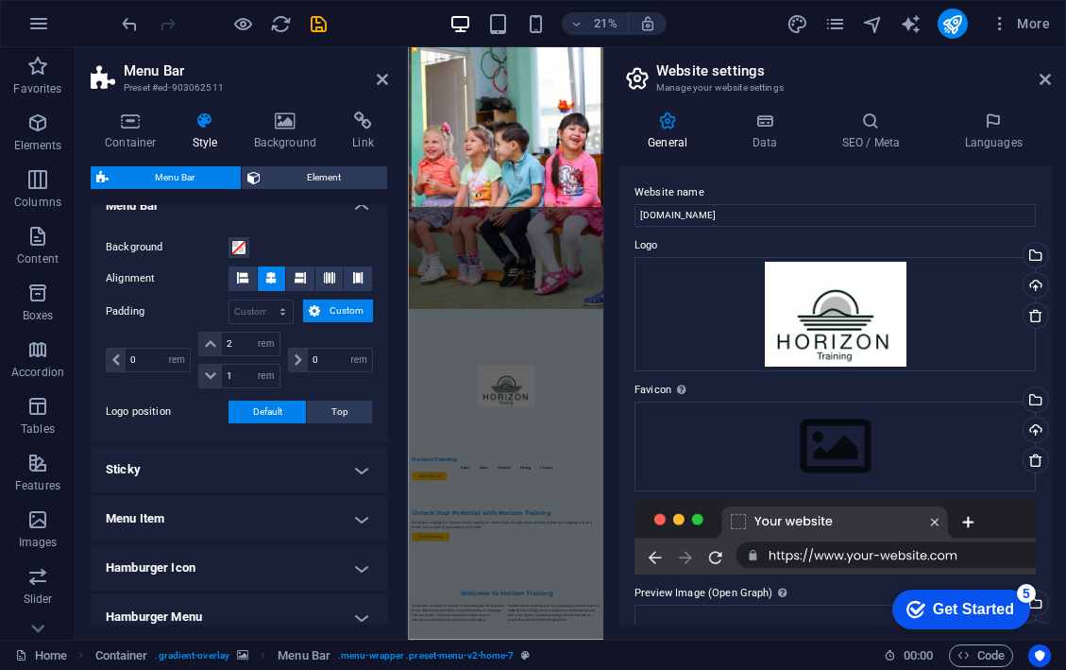
scroll to position [392, 0]
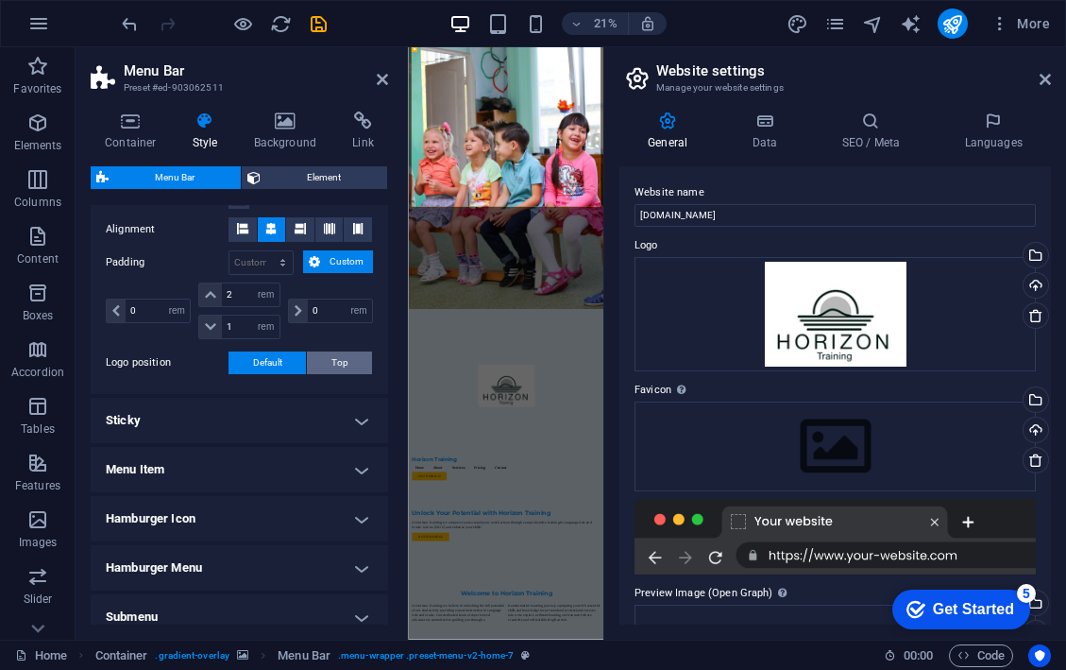
click at [343, 366] on span "Top" at bounding box center [340, 362] width 17 height 23
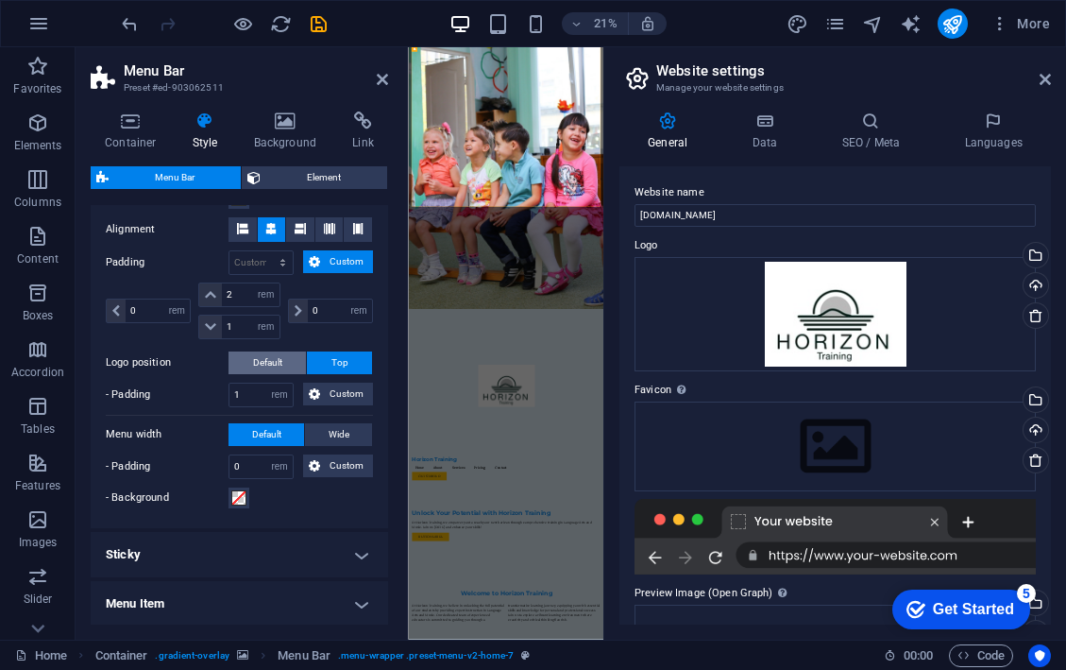
click at [282, 362] on button "Default" at bounding box center [267, 362] width 77 height 23
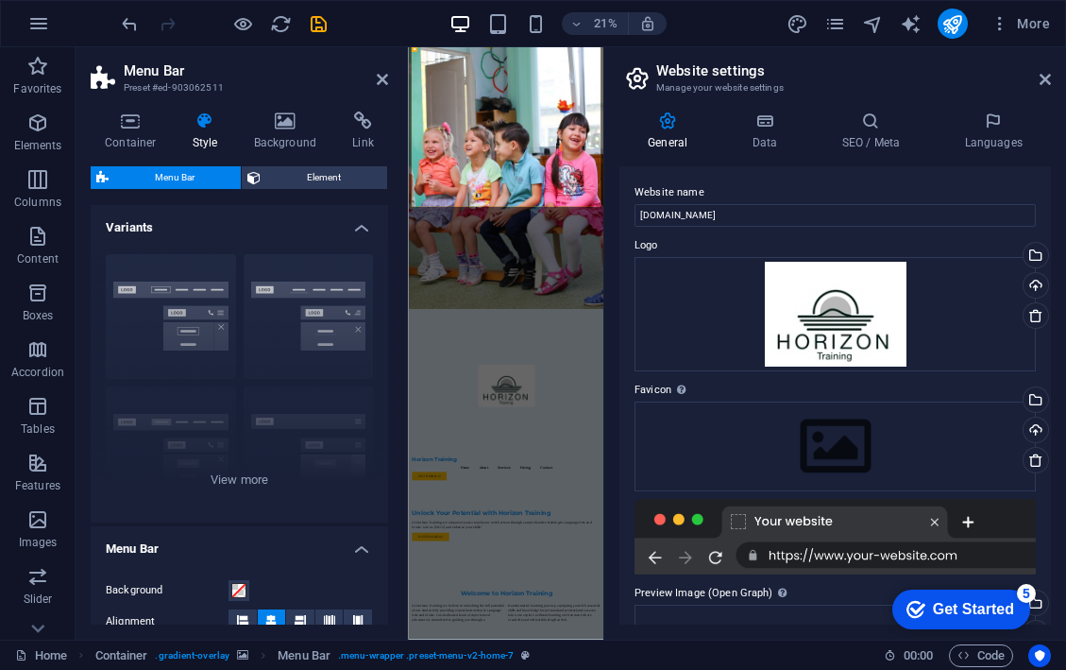
scroll to position [0, 0]
click at [179, 314] on div "Border Centered Default Fixed Loki Trigger Wide XXL" at bounding box center [240, 380] width 298 height 283
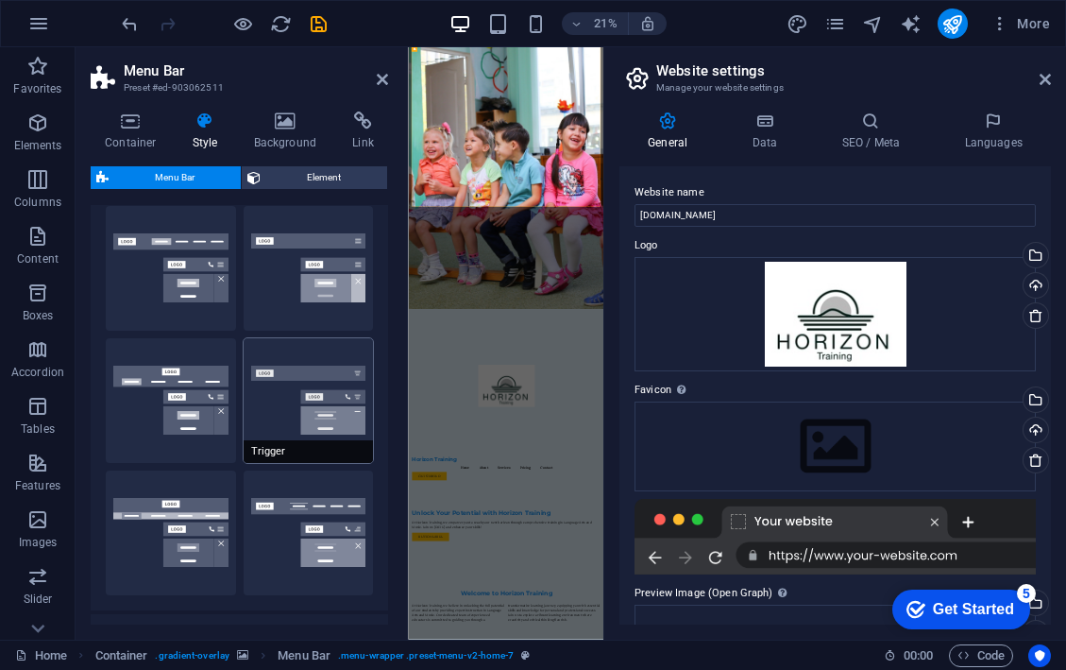
scroll to position [205, 0]
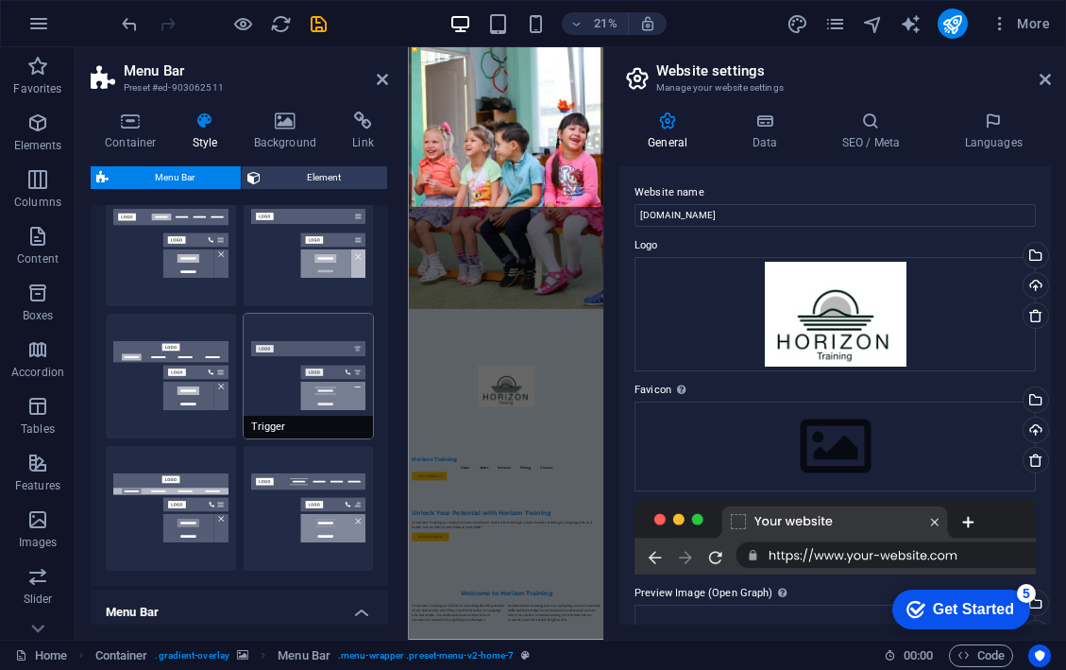
click at [289, 415] on button "Trigger" at bounding box center [309, 376] width 130 height 125
type input "1"
select select "rem"
type input "1"
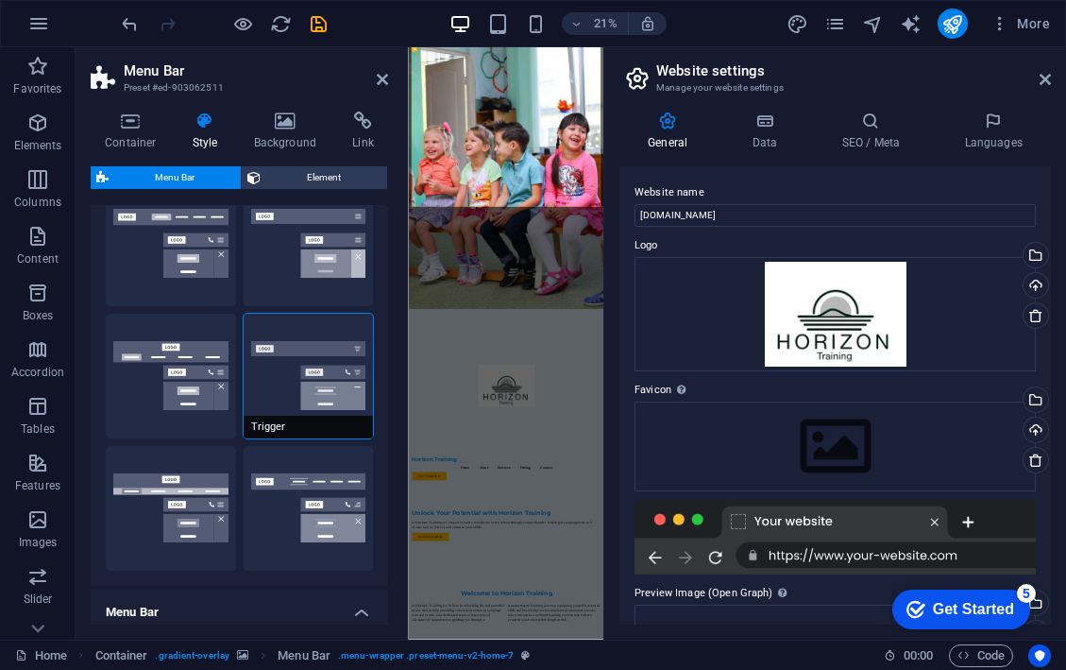
type input "1"
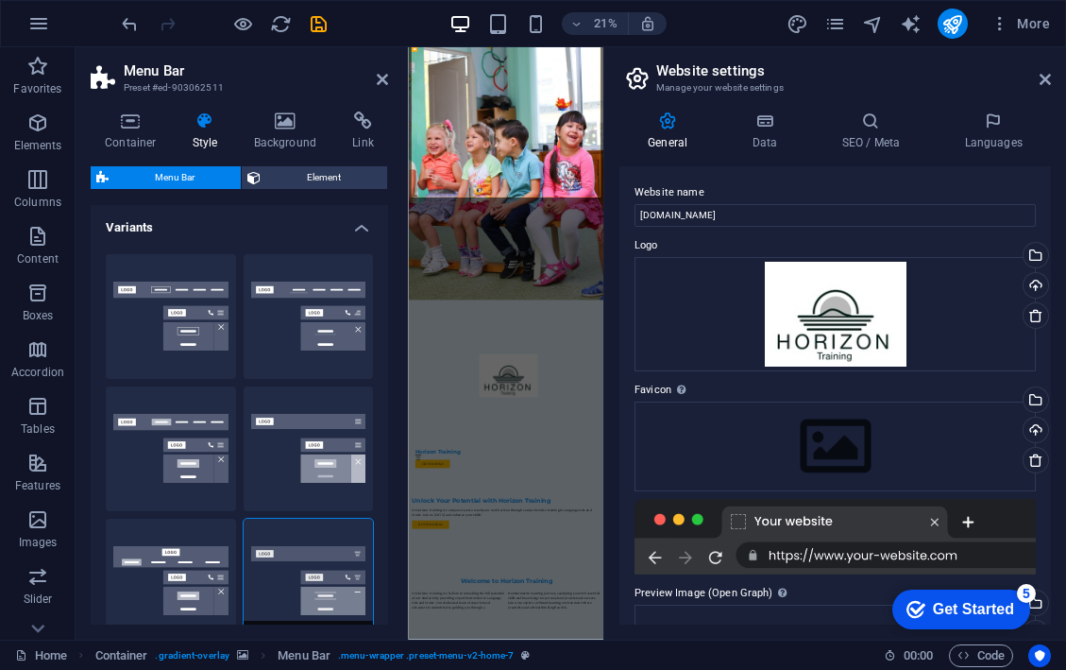
scroll to position [0, 0]
click at [204, 319] on button "Border" at bounding box center [171, 316] width 130 height 125
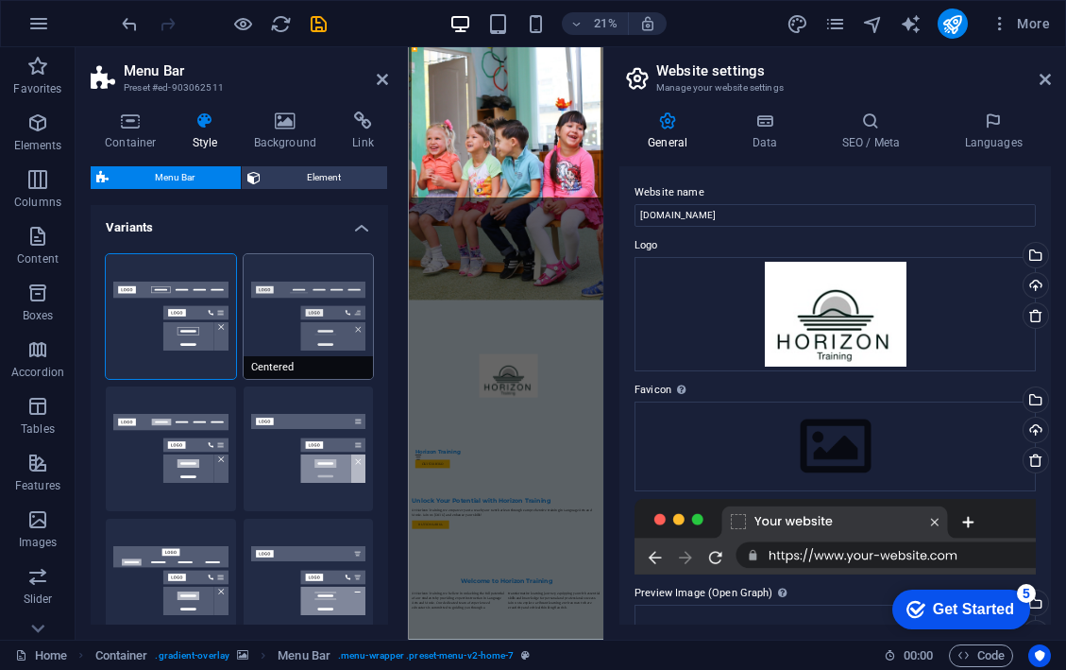
click at [310, 327] on button "Centered" at bounding box center [309, 316] width 130 height 125
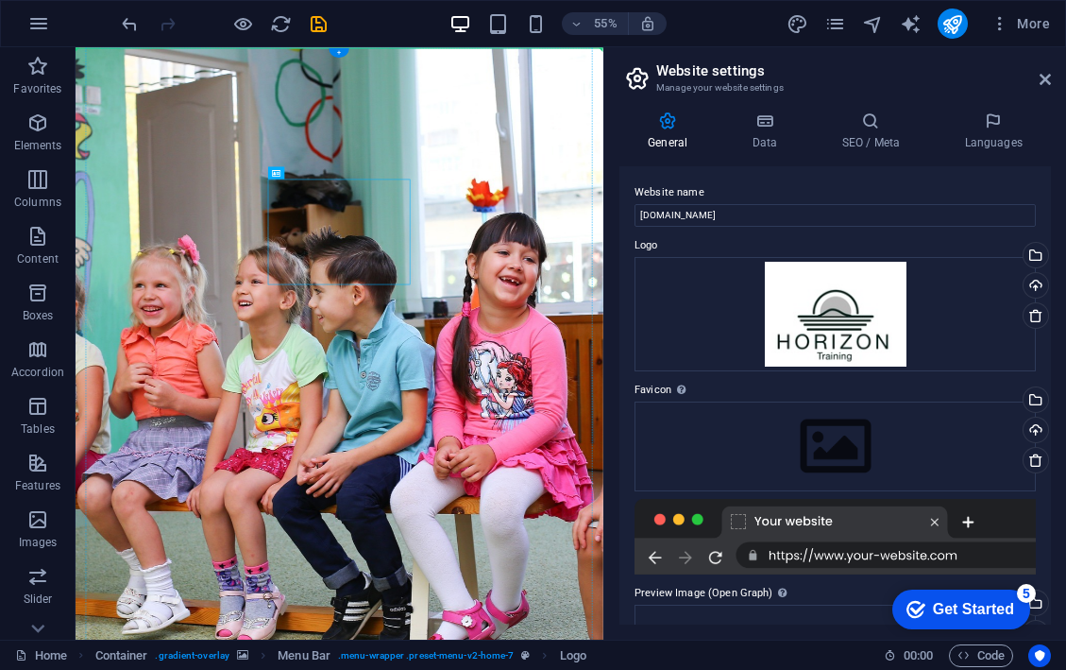
drag, startPoint x: 530, startPoint y: 421, endPoint x: 647, endPoint y: 135, distance: 309.2
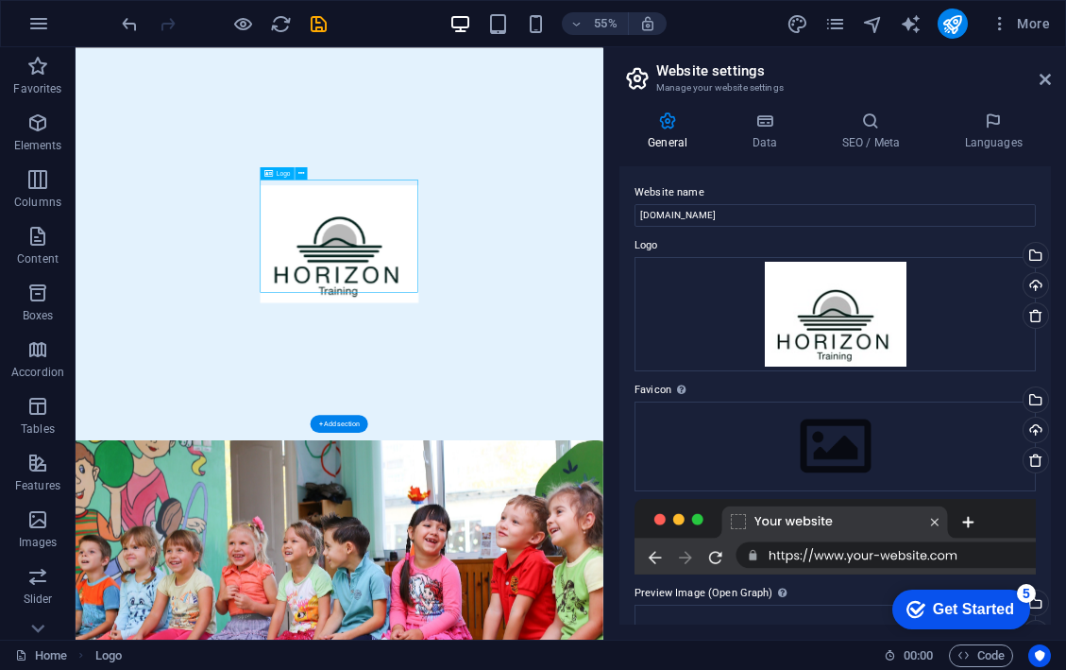
drag, startPoint x: 522, startPoint y: 348, endPoint x: 403, endPoint y: 343, distance: 119.1
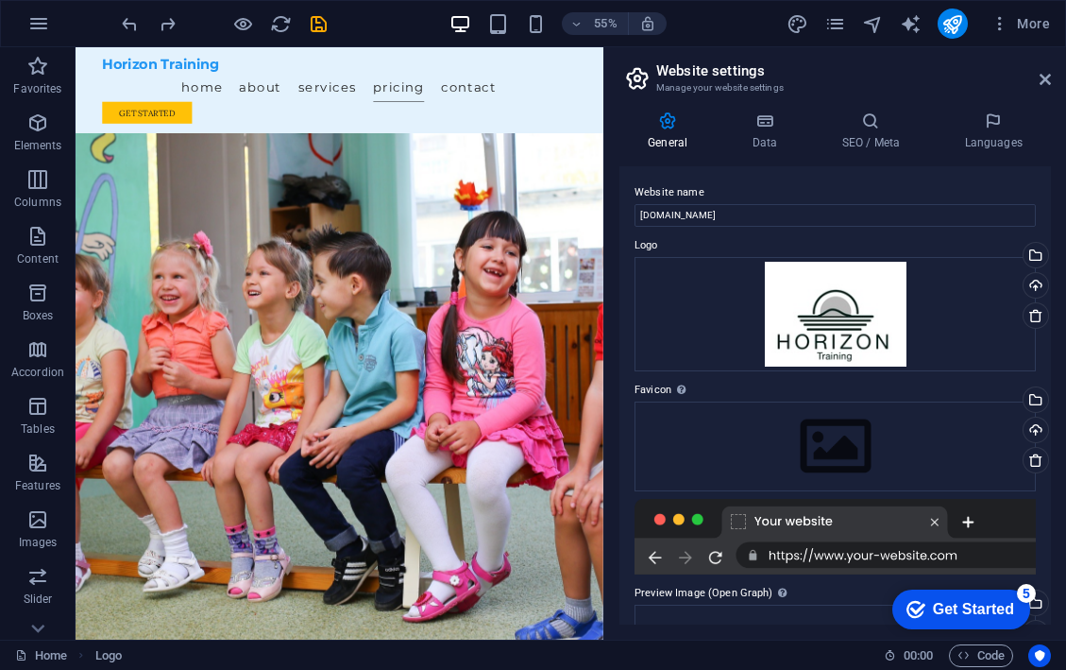
scroll to position [43, 0]
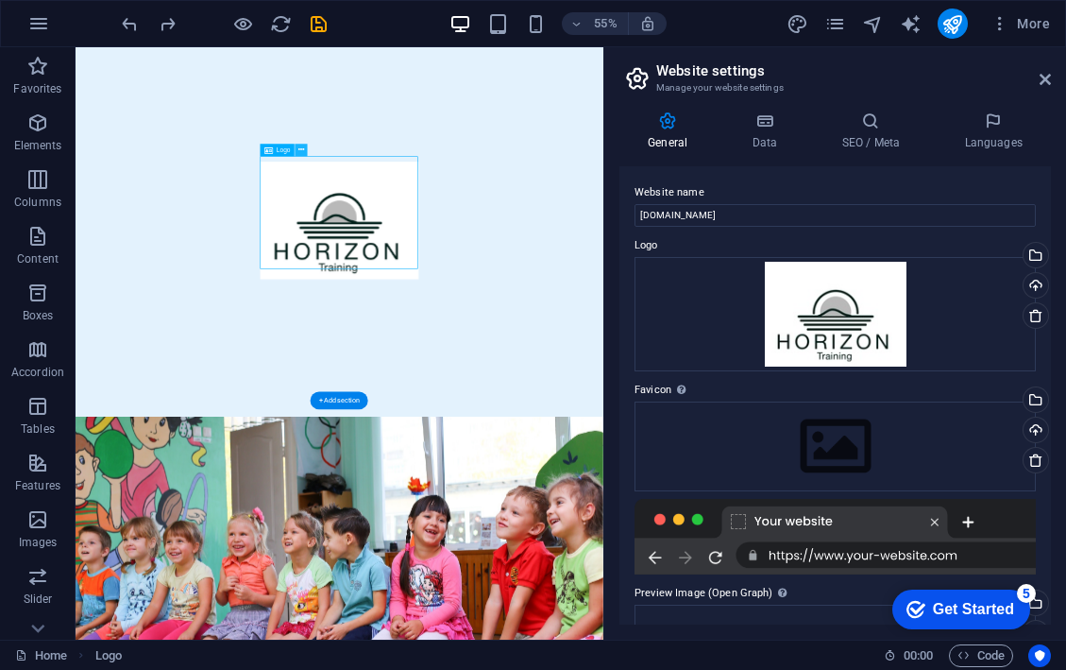
click at [298, 145] on button at bounding box center [302, 150] width 12 height 12
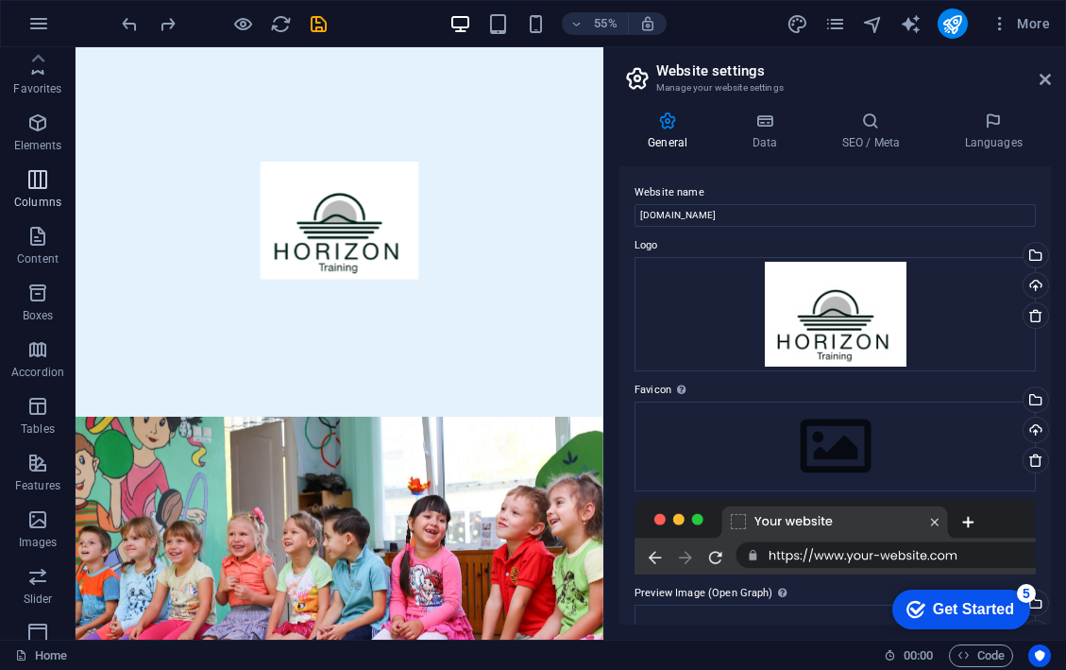
scroll to position [0, 0]
click at [128, 23] on icon "undo" at bounding box center [130, 24] width 22 height 22
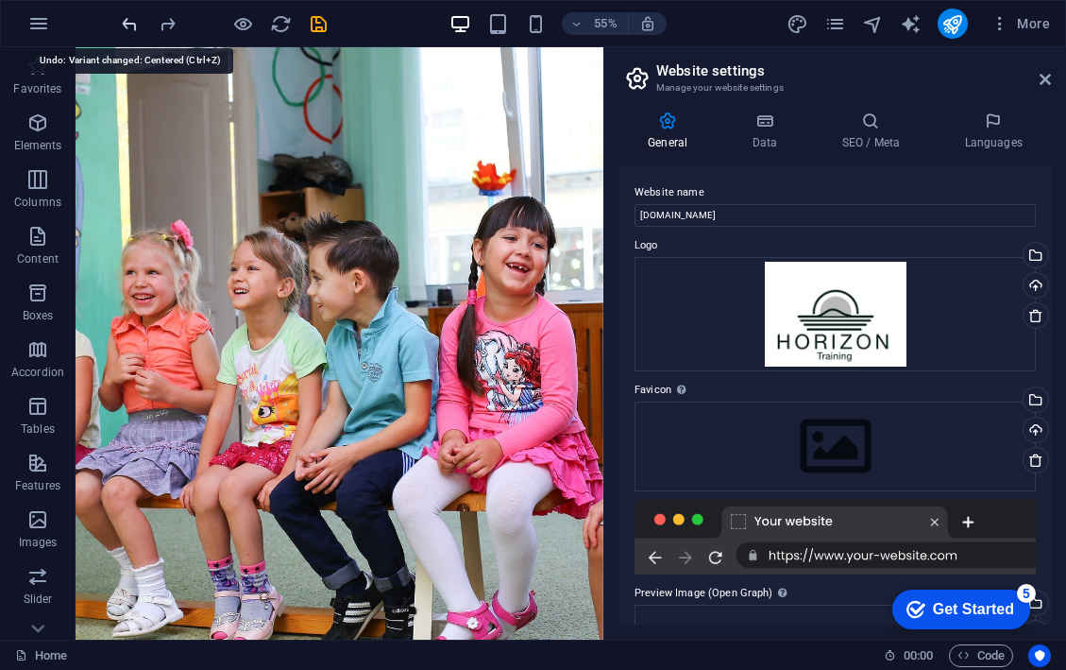
click at [128, 23] on icon "undo" at bounding box center [130, 24] width 22 height 22
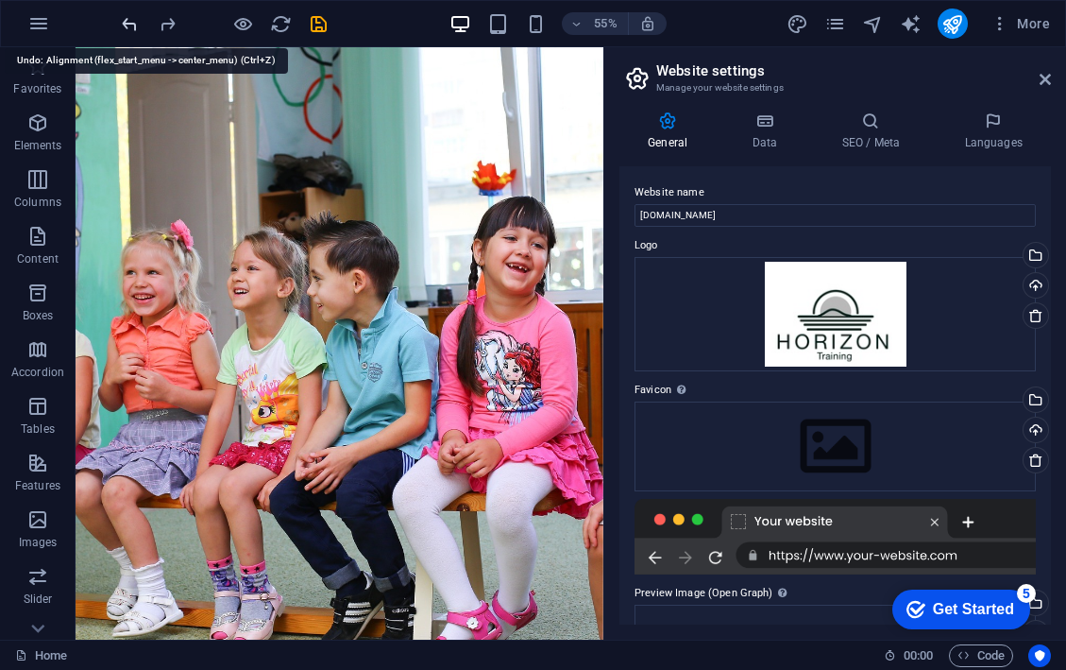
click at [128, 23] on icon "undo" at bounding box center [130, 24] width 22 height 22
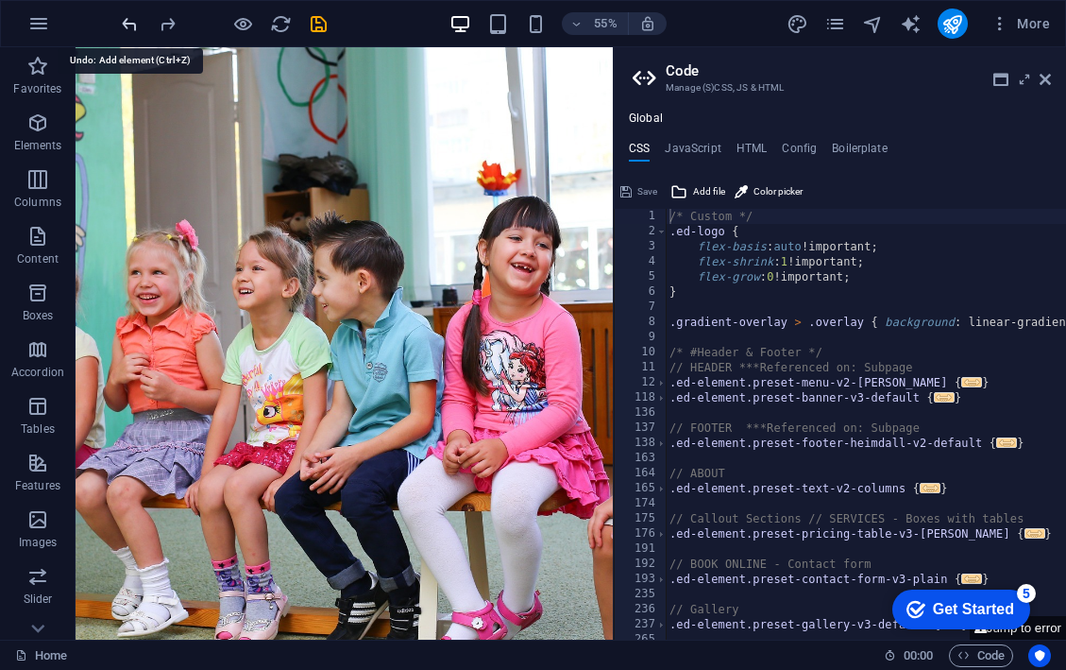
click at [131, 25] on icon "undo" at bounding box center [130, 24] width 22 height 22
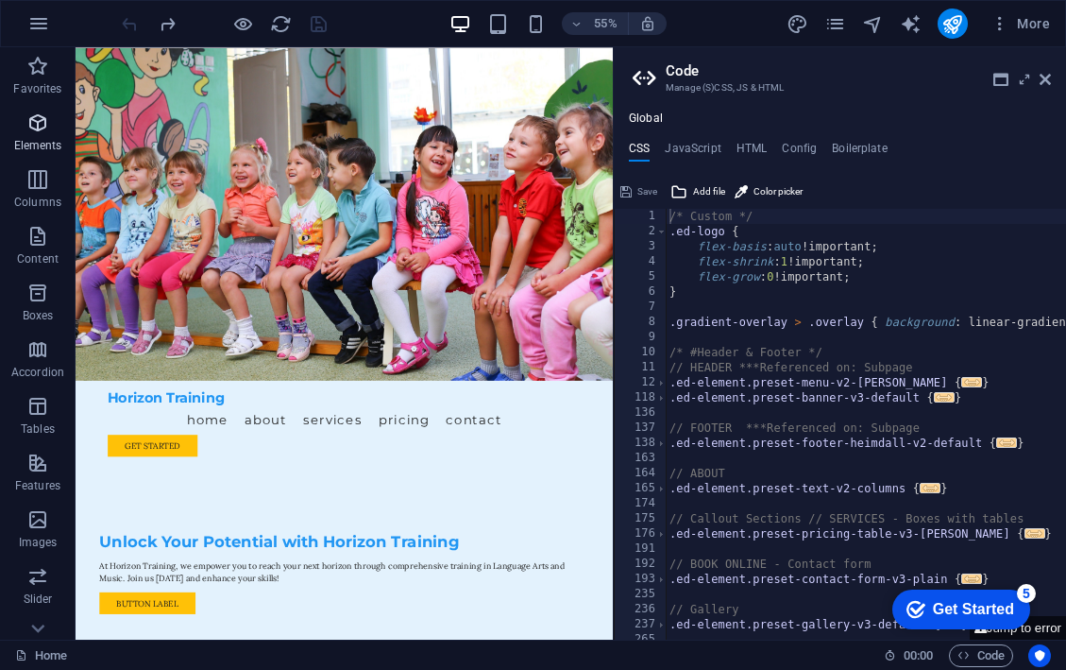
click at [42, 121] on icon "button" at bounding box center [37, 122] width 23 height 23
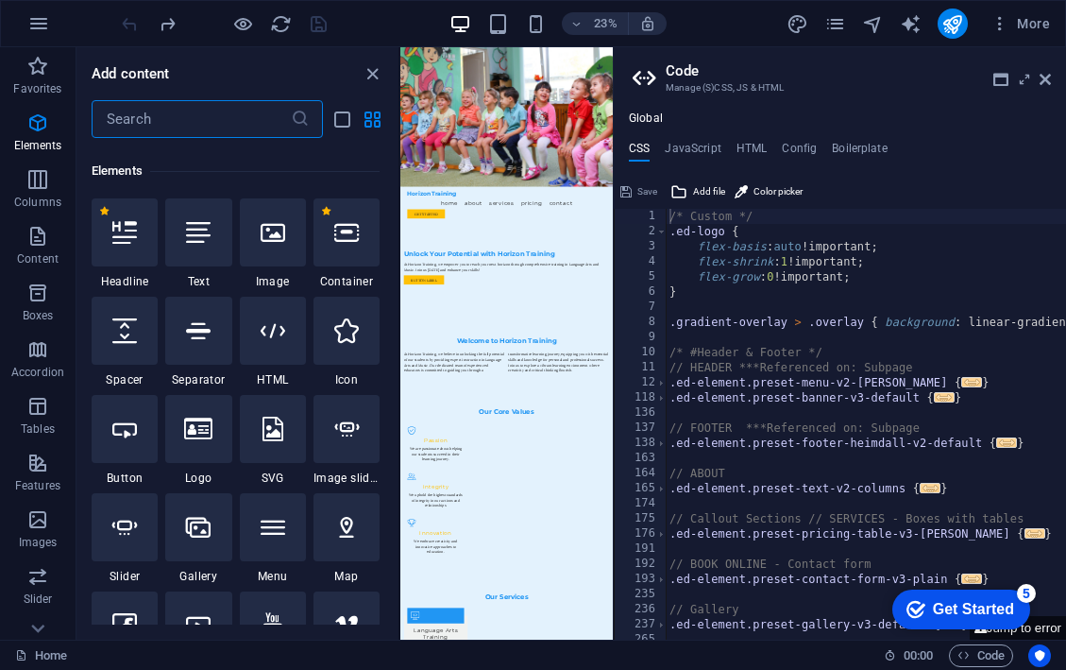
scroll to position [201, 0]
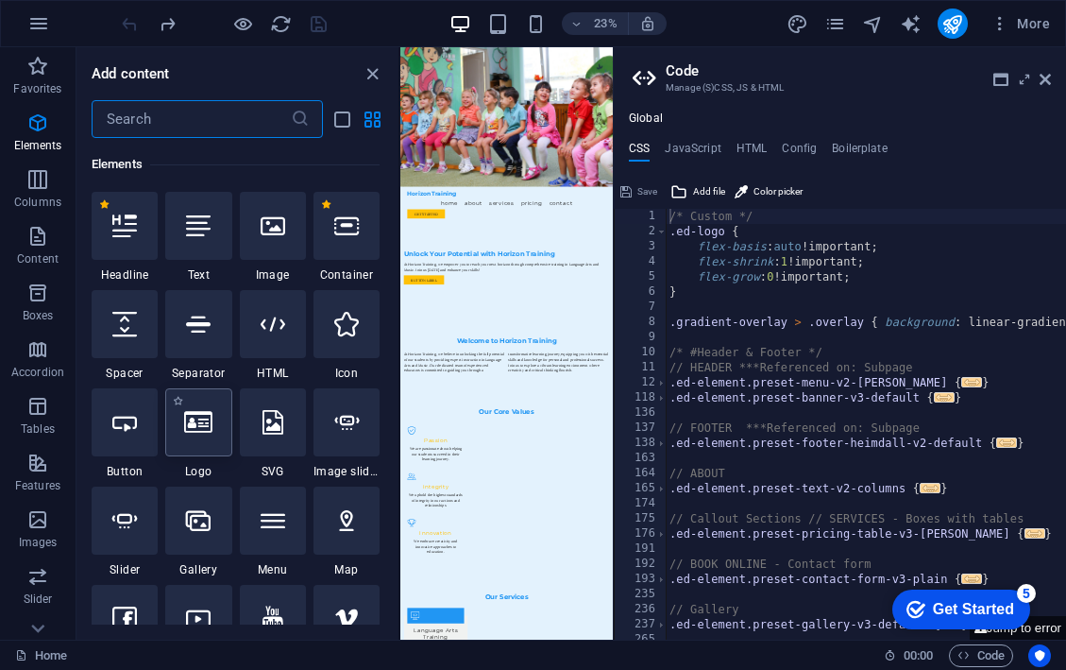
click at [198, 426] on icon at bounding box center [198, 422] width 28 height 25
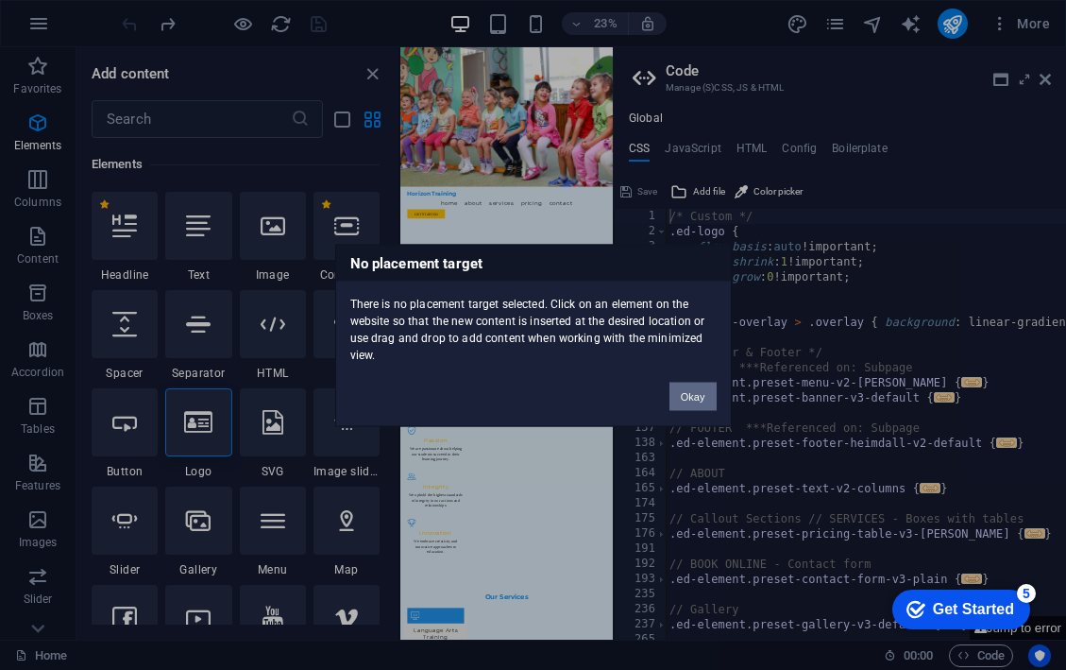
click at [704, 397] on button "Okay" at bounding box center [693, 396] width 47 height 28
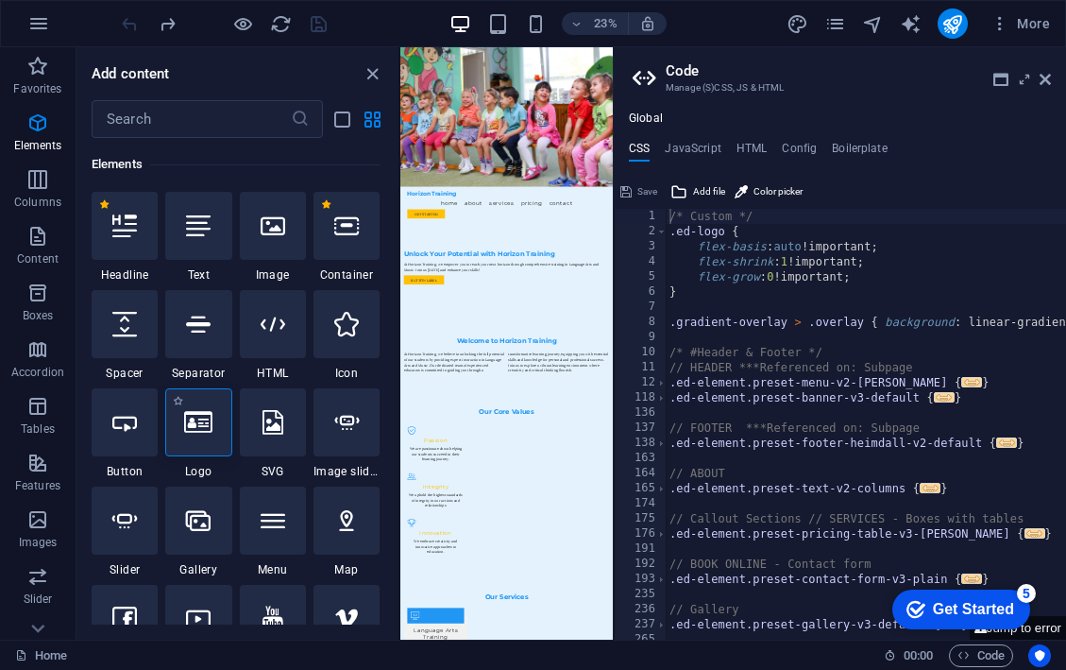
click at [216, 428] on div at bounding box center [198, 422] width 66 height 68
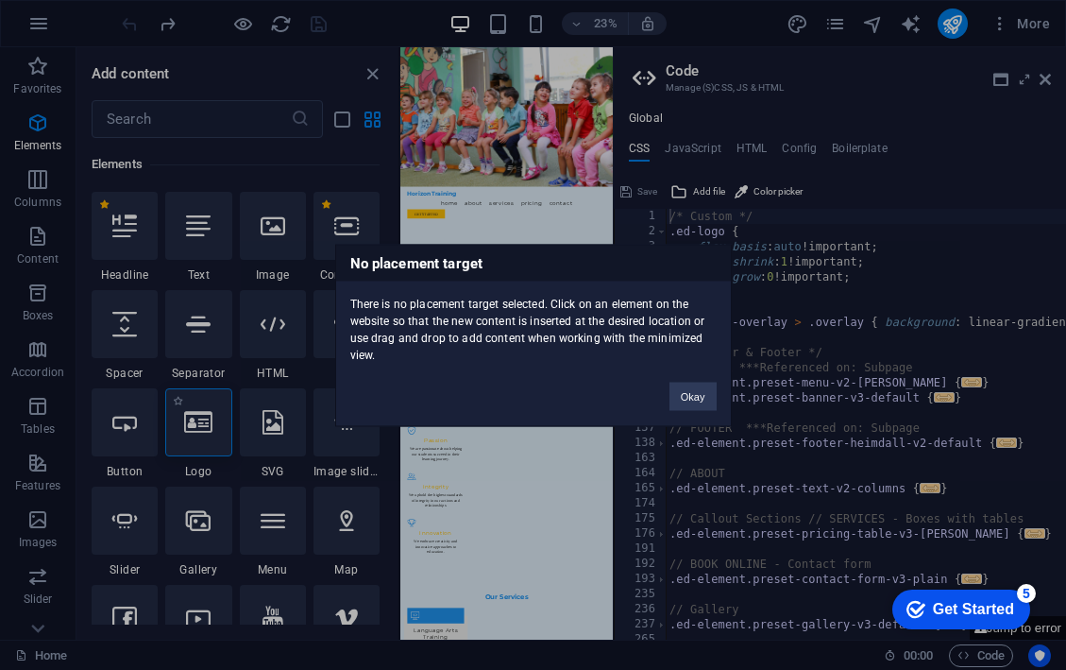
click at [216, 428] on div "No placement target There is no placement target selected. Click on an element …" at bounding box center [533, 335] width 1066 height 670
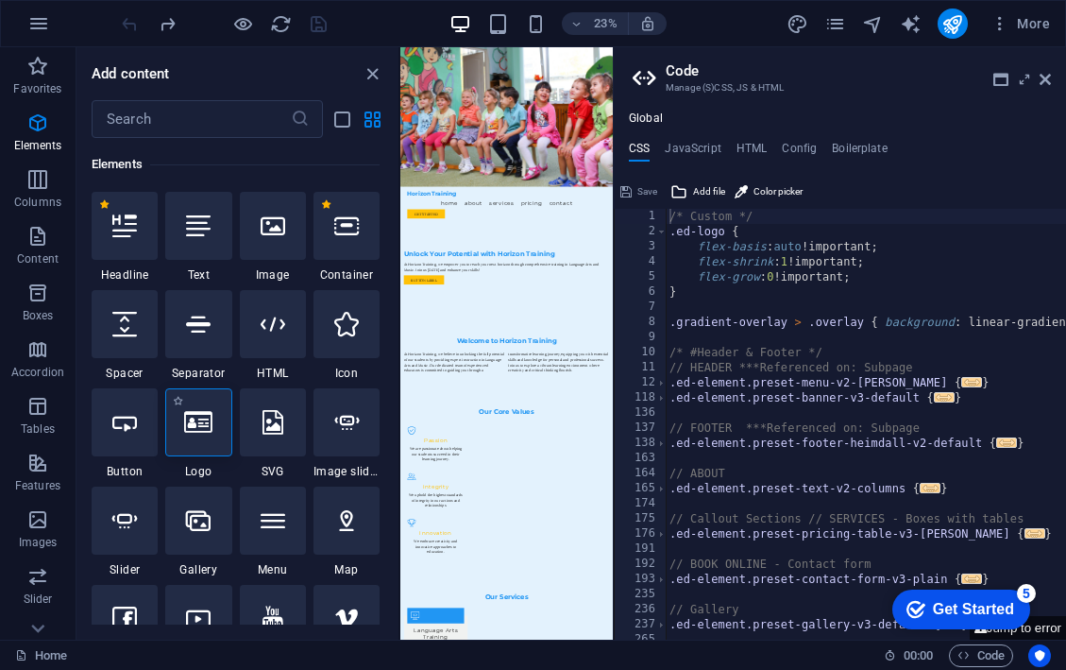
click at [216, 428] on div at bounding box center [198, 422] width 66 height 68
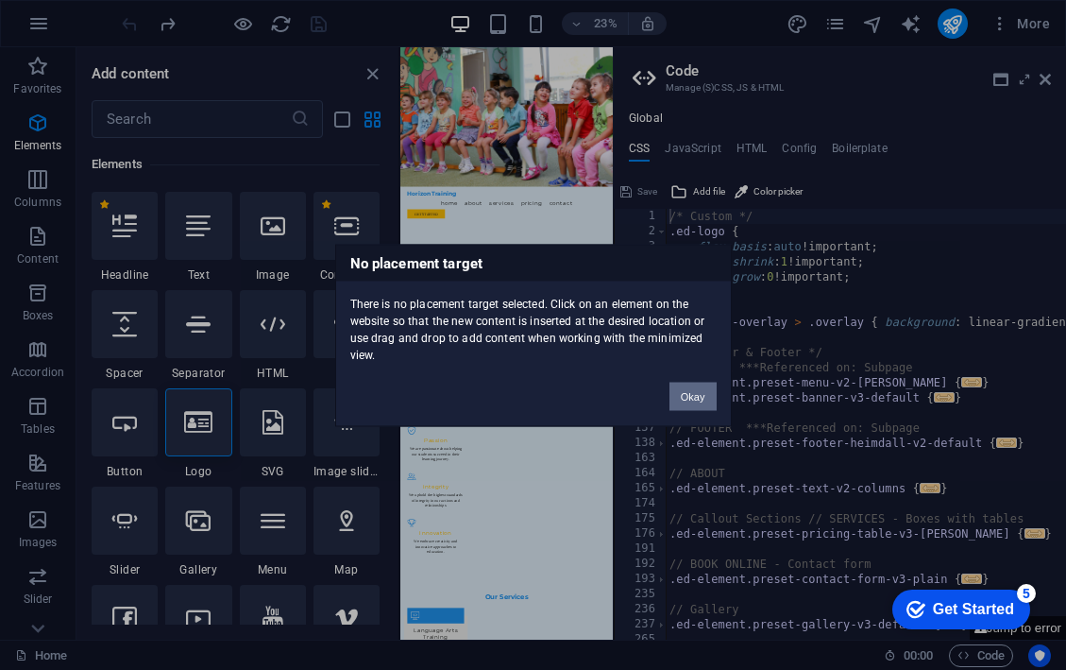
click at [683, 399] on button "Okay" at bounding box center [693, 396] width 47 height 28
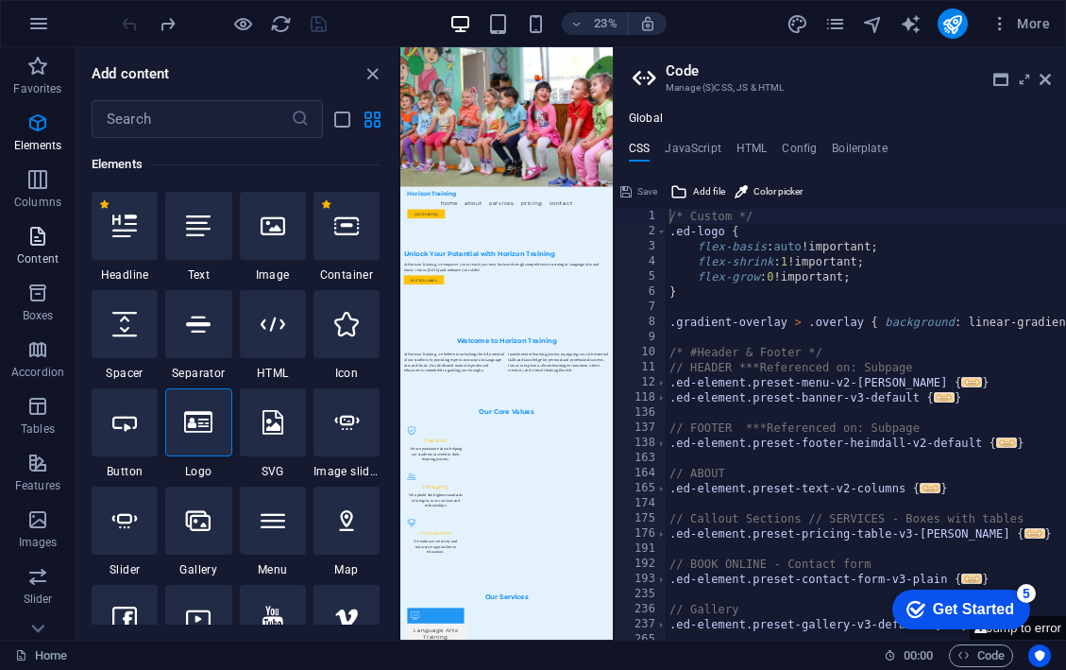
click at [41, 245] on icon "button" at bounding box center [37, 236] width 23 height 23
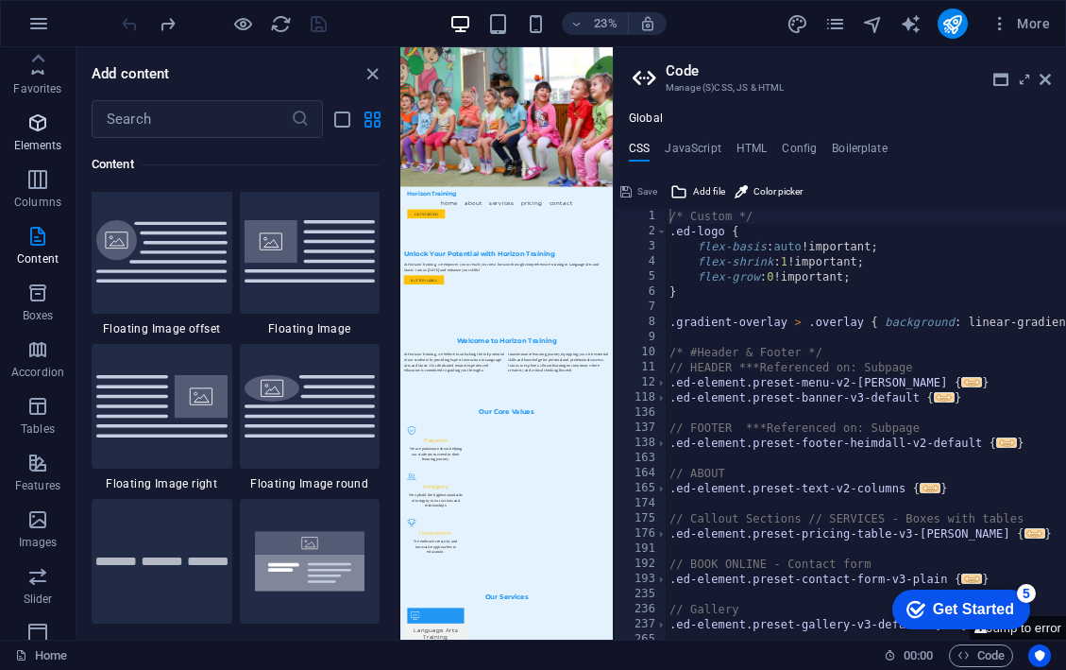
scroll to position [0, 0]
click at [37, 77] on span "Favorites" at bounding box center [38, 77] width 76 height 45
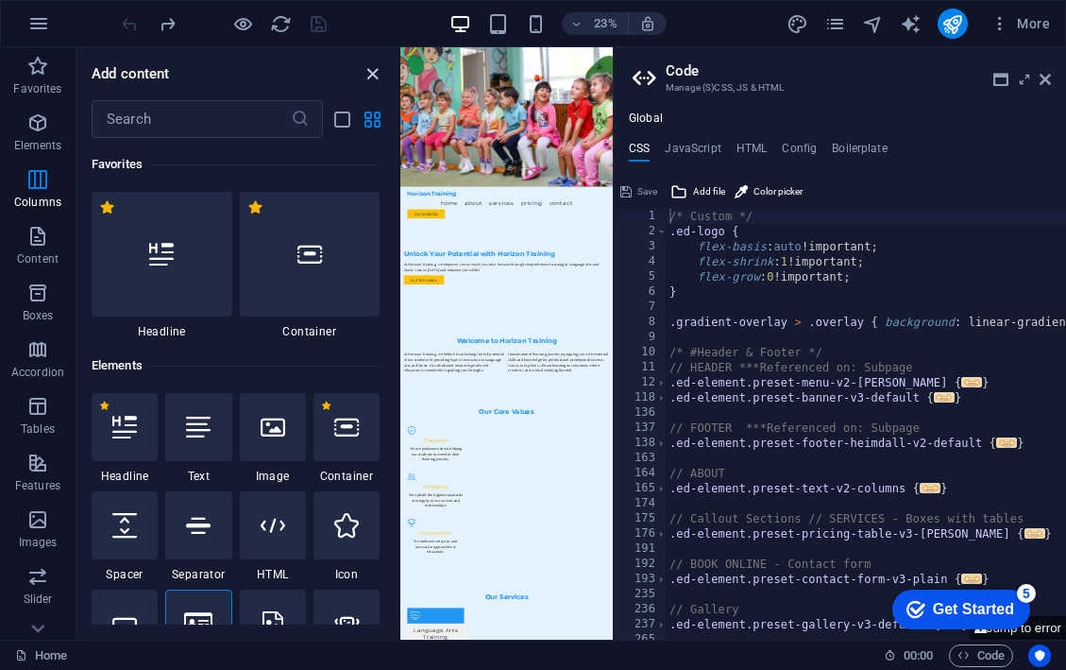
click at [382, 78] on icon "close panel" at bounding box center [373, 74] width 22 height 22
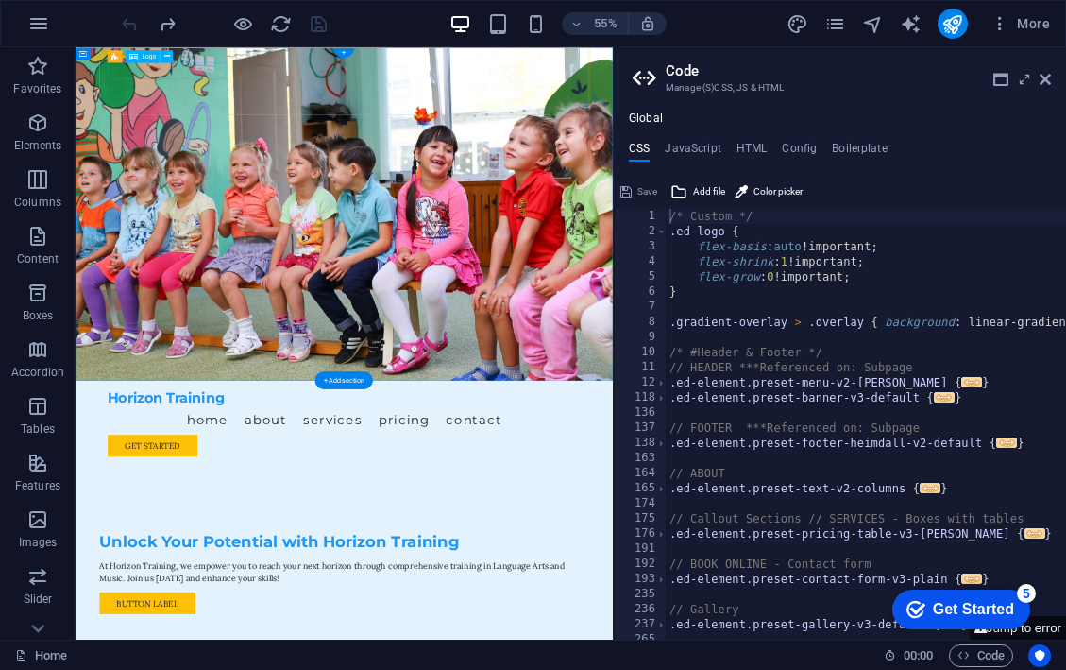
click at [148, 55] on span "Logo" at bounding box center [150, 56] width 14 height 7
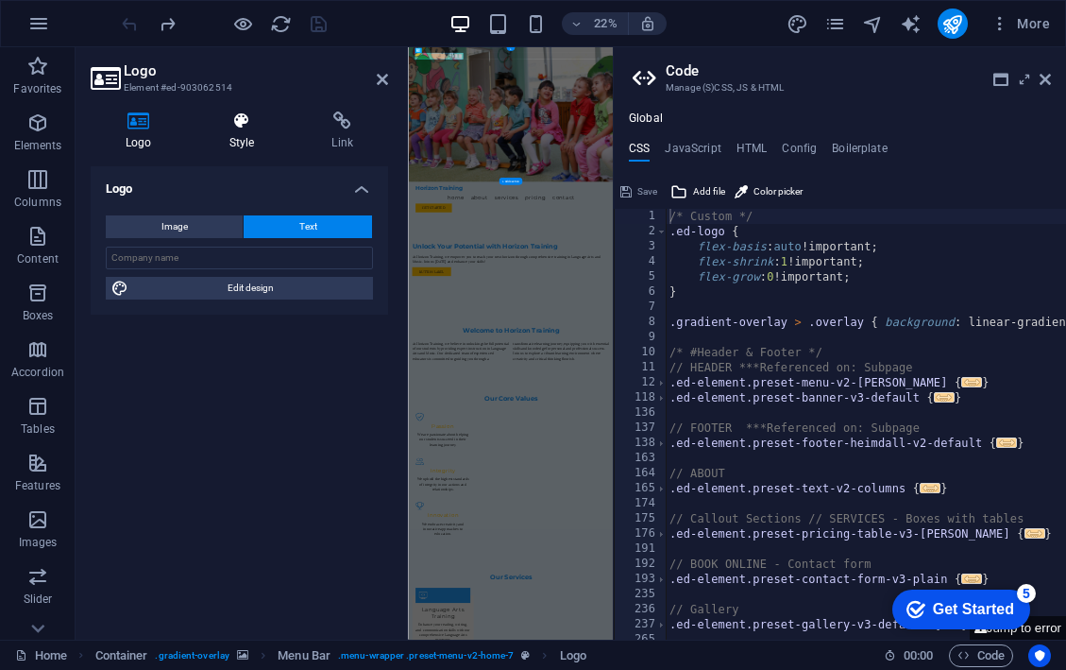
click at [237, 116] on icon at bounding box center [242, 120] width 95 height 19
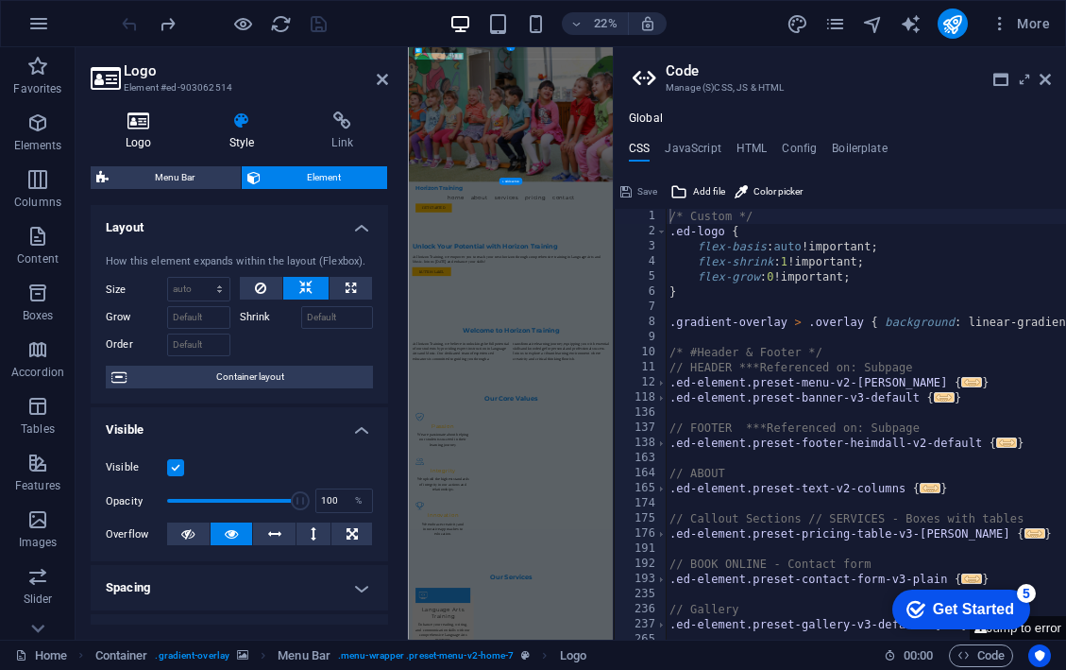
click at [143, 119] on icon at bounding box center [139, 120] width 96 height 19
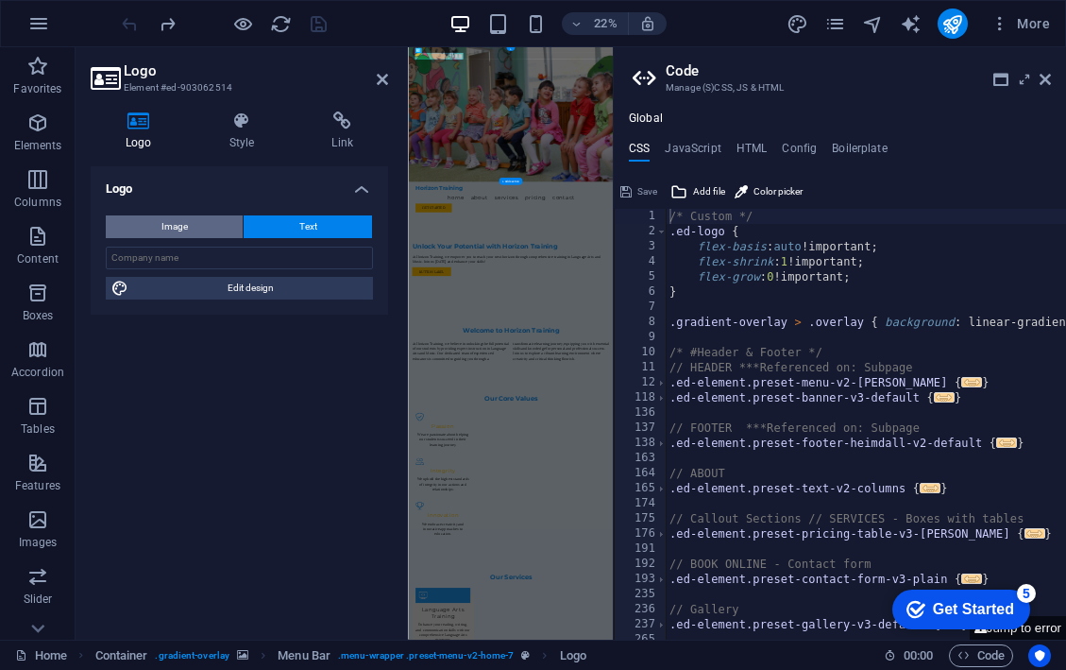
click at [216, 223] on button "Image" at bounding box center [174, 226] width 137 height 23
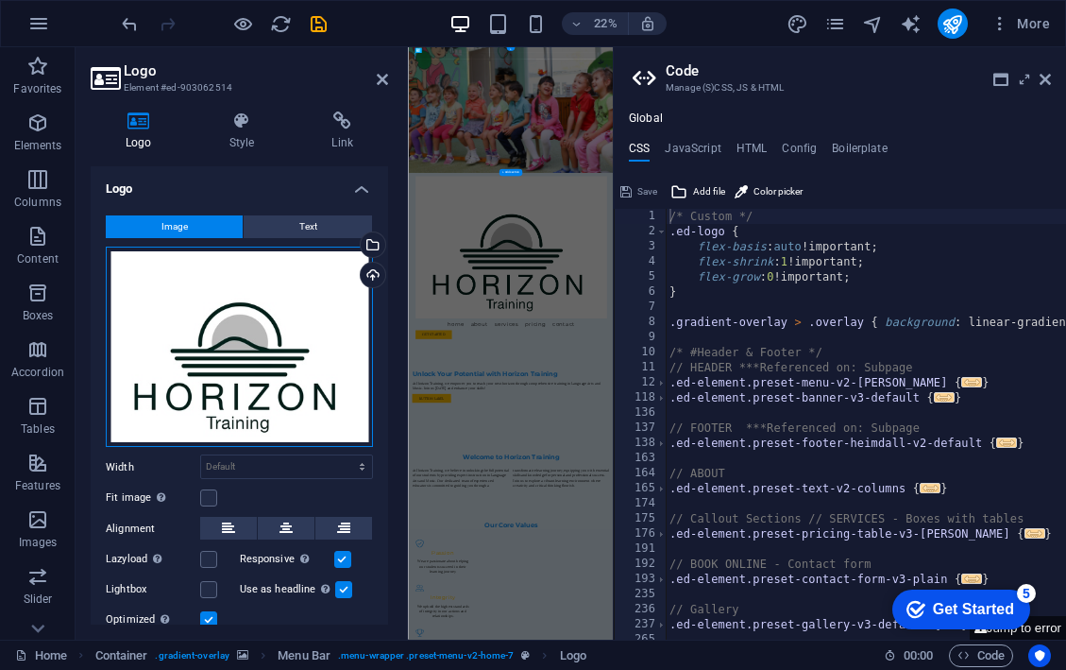
click at [316, 298] on div "Drag files here, click to choose files or select files from Files or our free s…" at bounding box center [239, 347] width 267 height 201
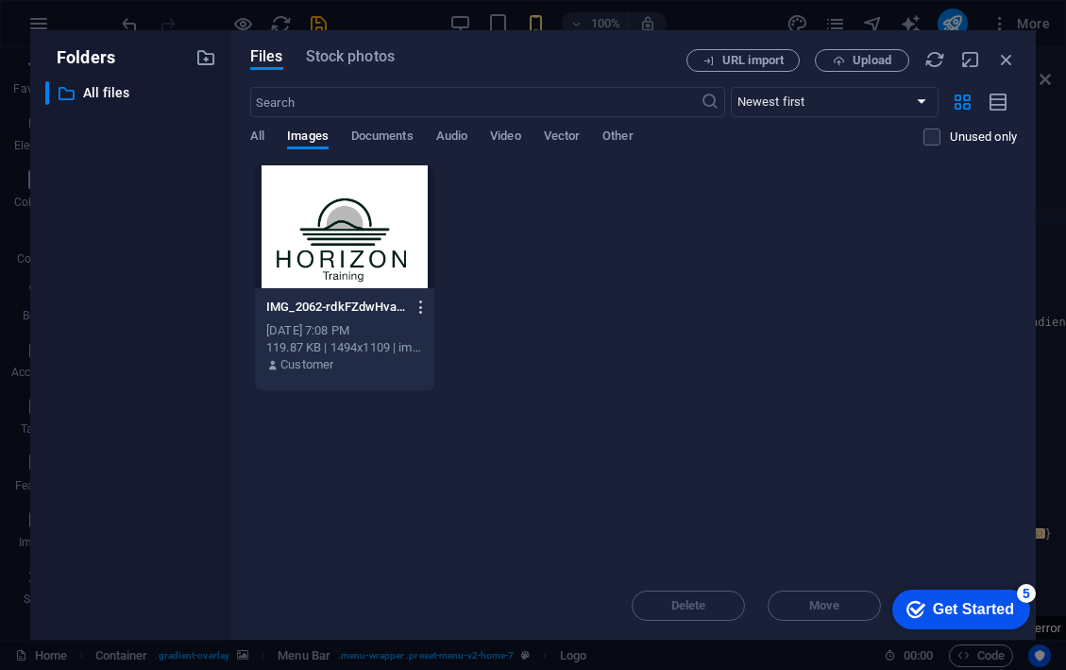
click at [419, 306] on icon "button" at bounding box center [422, 306] width 18 height 17
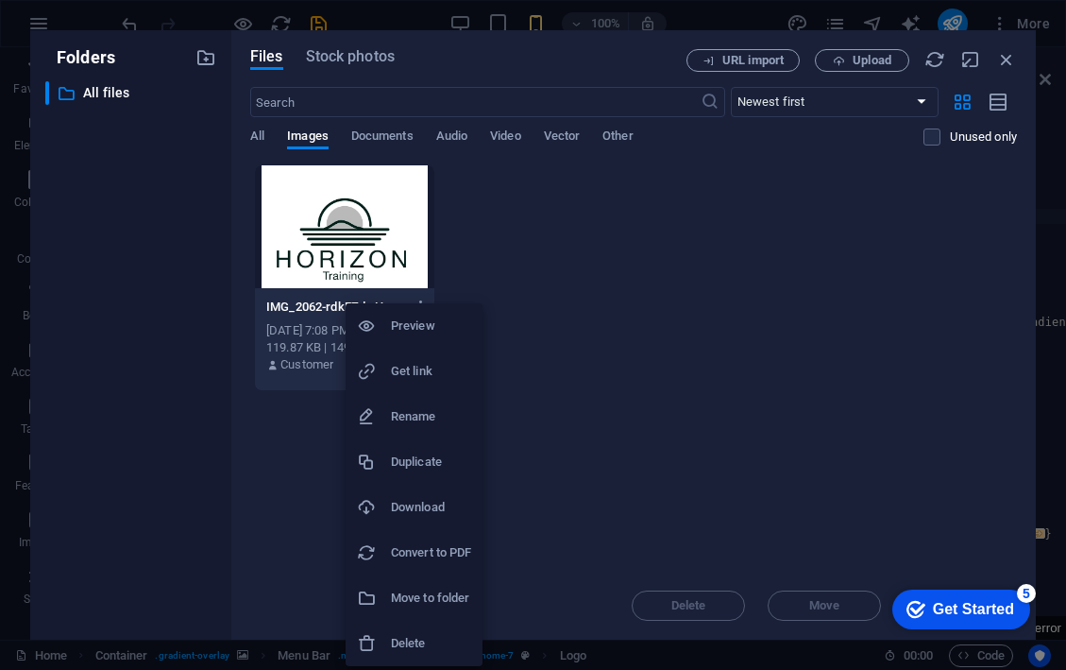
click at [422, 636] on h6 "Delete" at bounding box center [431, 643] width 80 height 23
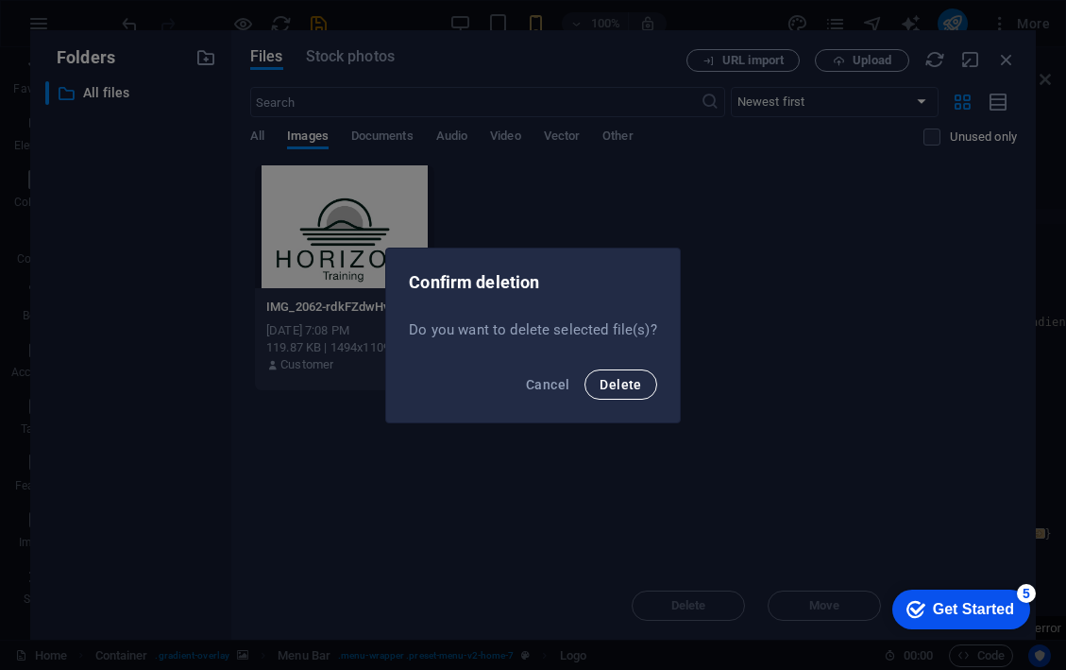
click at [601, 385] on span "Delete" at bounding box center [621, 384] width 42 height 15
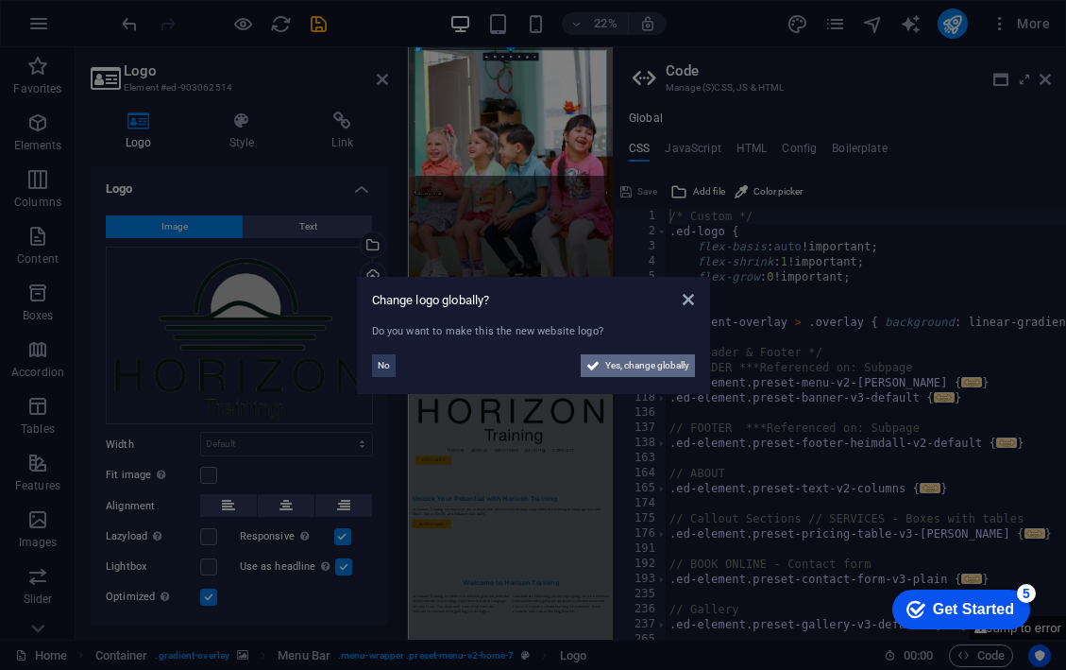
click at [621, 370] on span "Yes, change globally" at bounding box center [647, 365] width 84 height 23
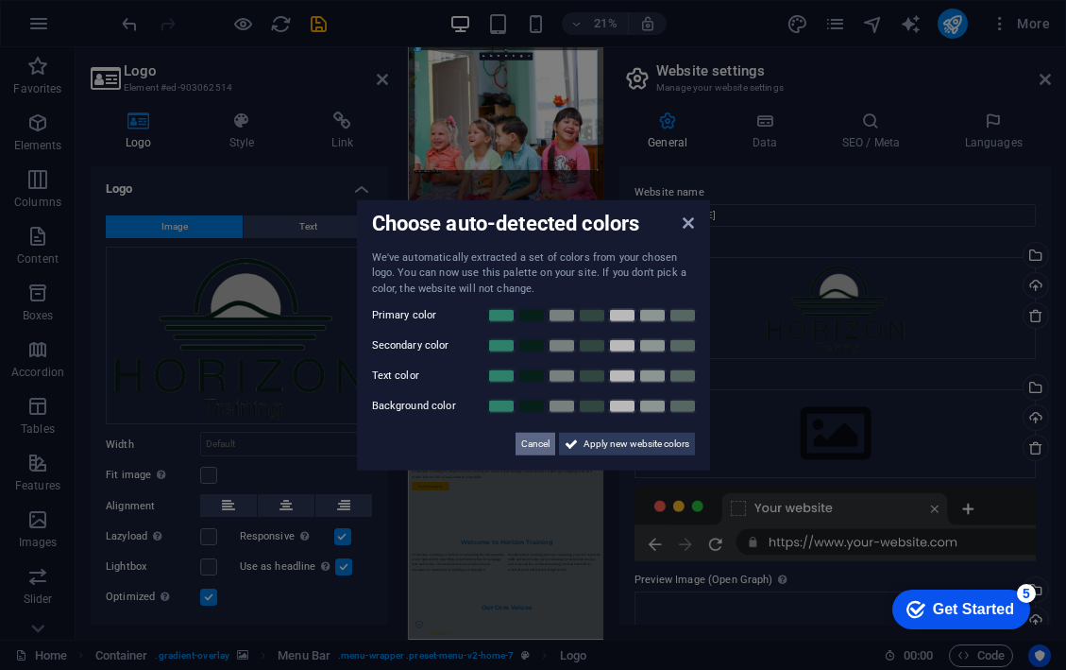
click at [538, 444] on span "Cancel" at bounding box center [535, 444] width 28 height 23
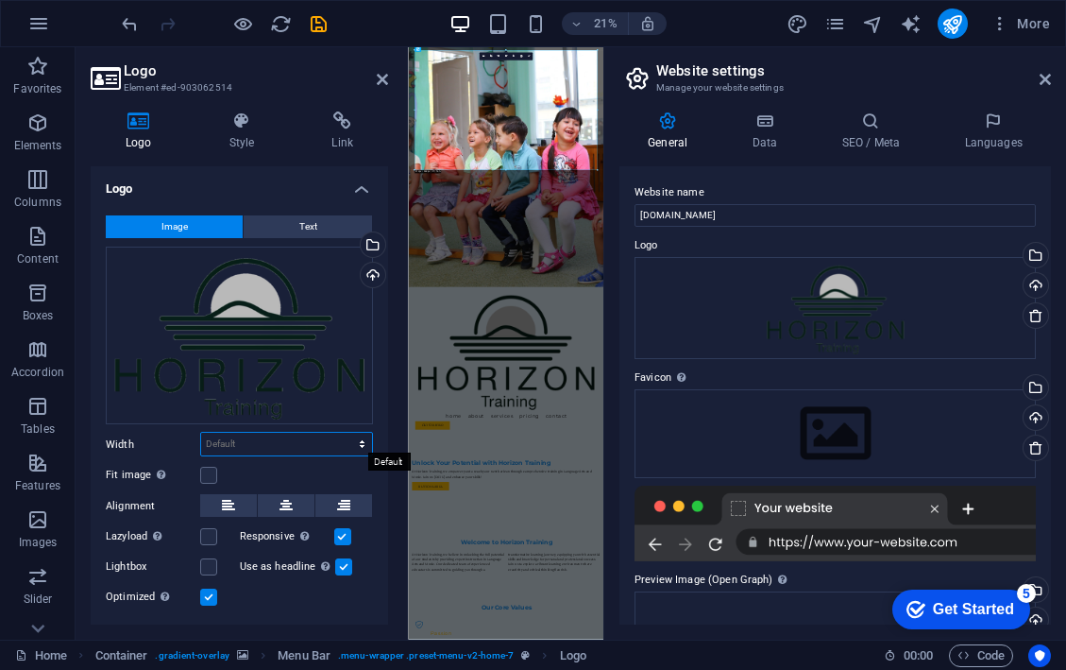
select select "%"
click at [254, 445] on input "100" at bounding box center [286, 444] width 171 height 23
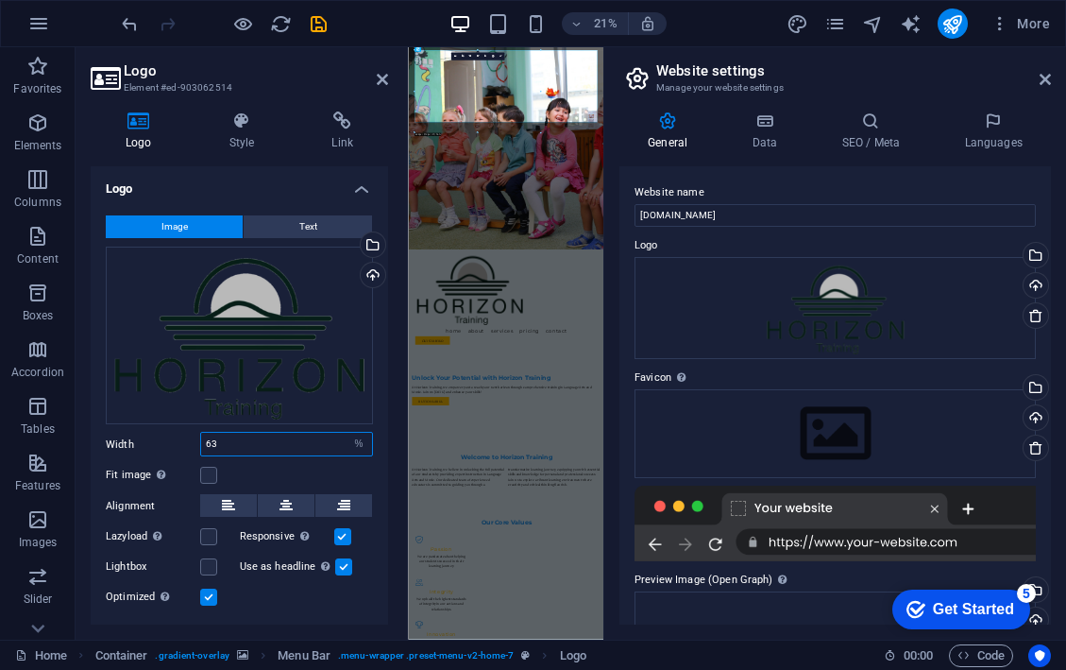
type input "6"
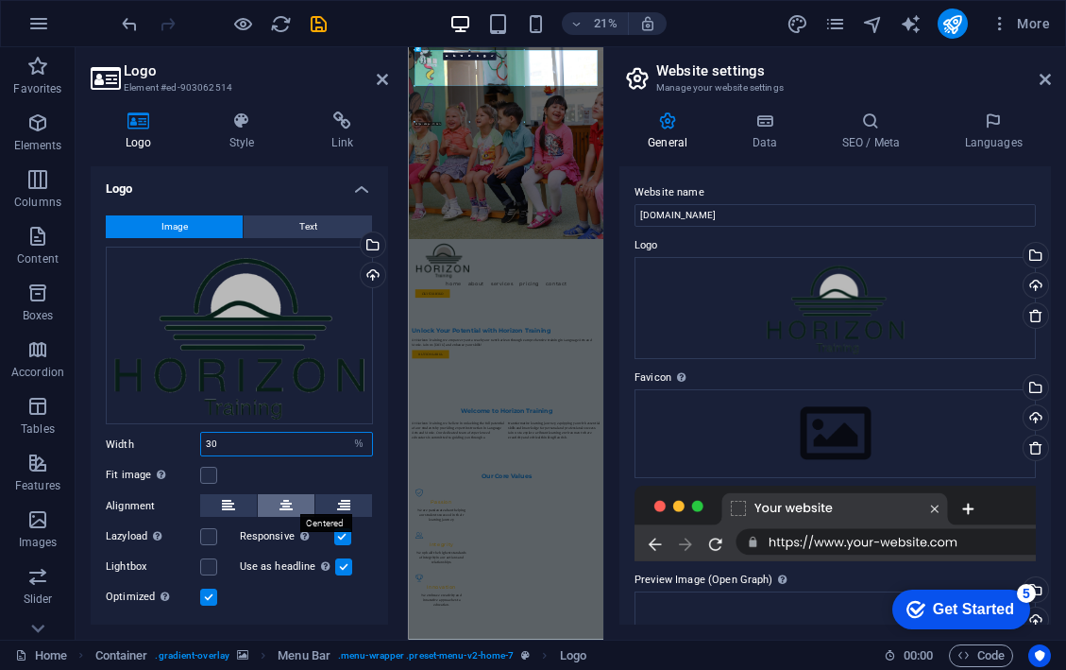
type input "30"
click at [296, 499] on button at bounding box center [286, 505] width 57 height 23
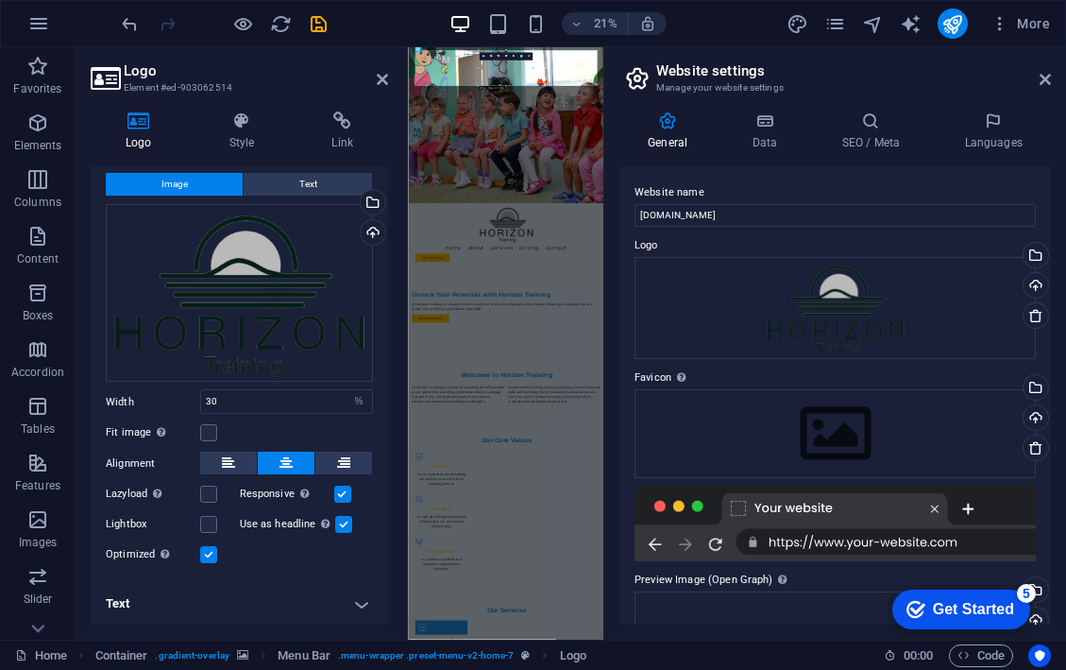
scroll to position [42, 0]
click at [379, 84] on icon at bounding box center [382, 79] width 11 height 15
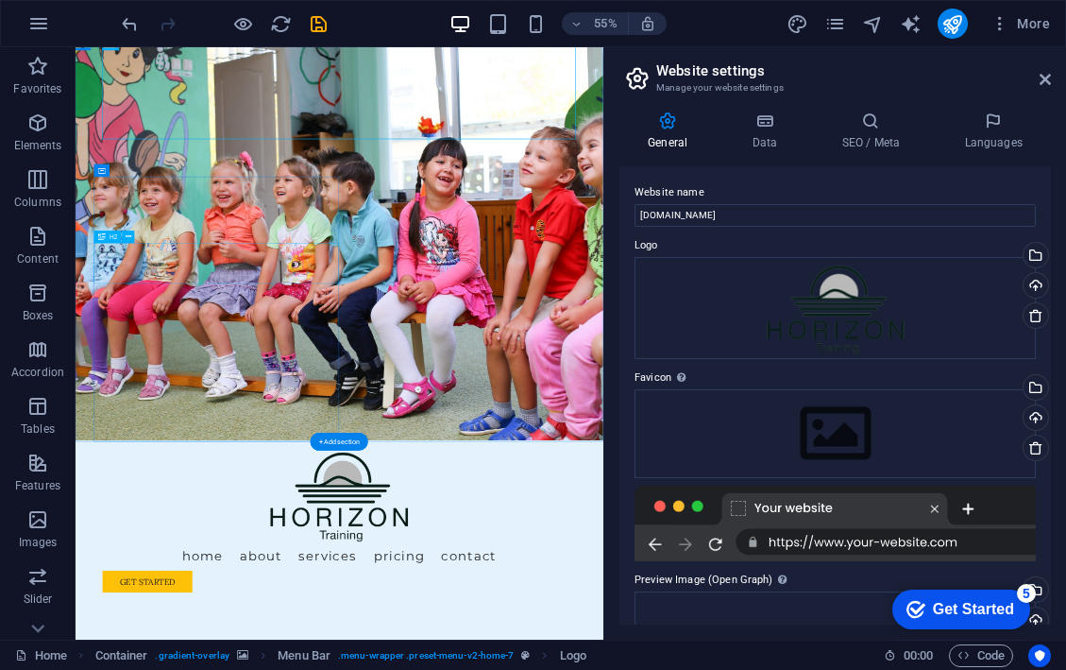
scroll to position [27, 0]
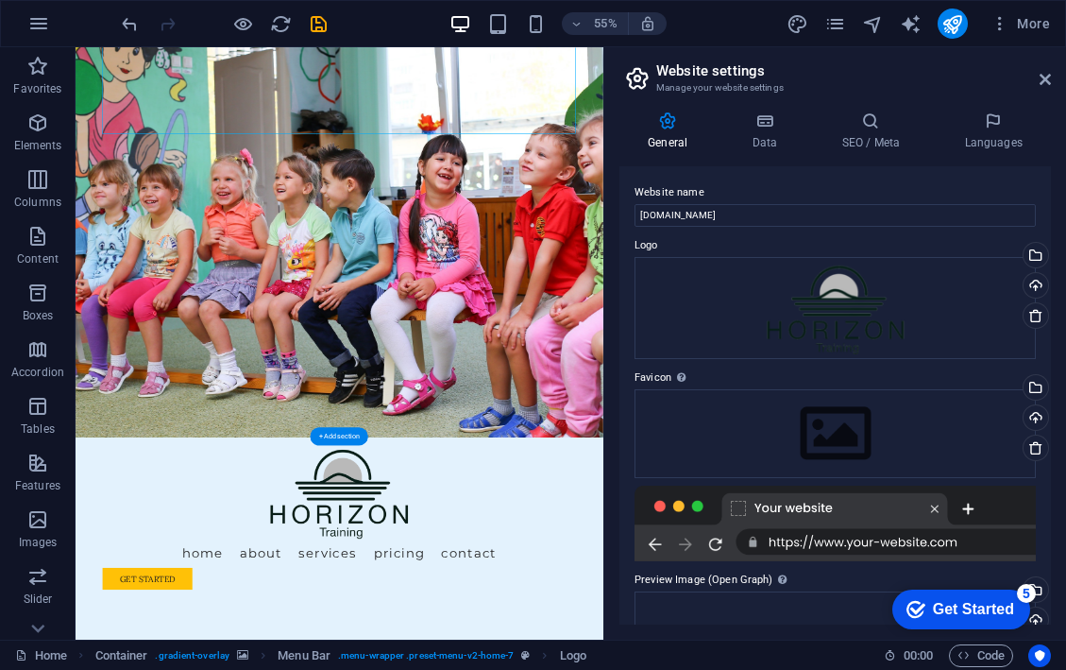
click at [793, 429] on figure at bounding box center [556, 387] width 960 height 735
click at [41, 120] on icon "button" at bounding box center [37, 122] width 23 height 23
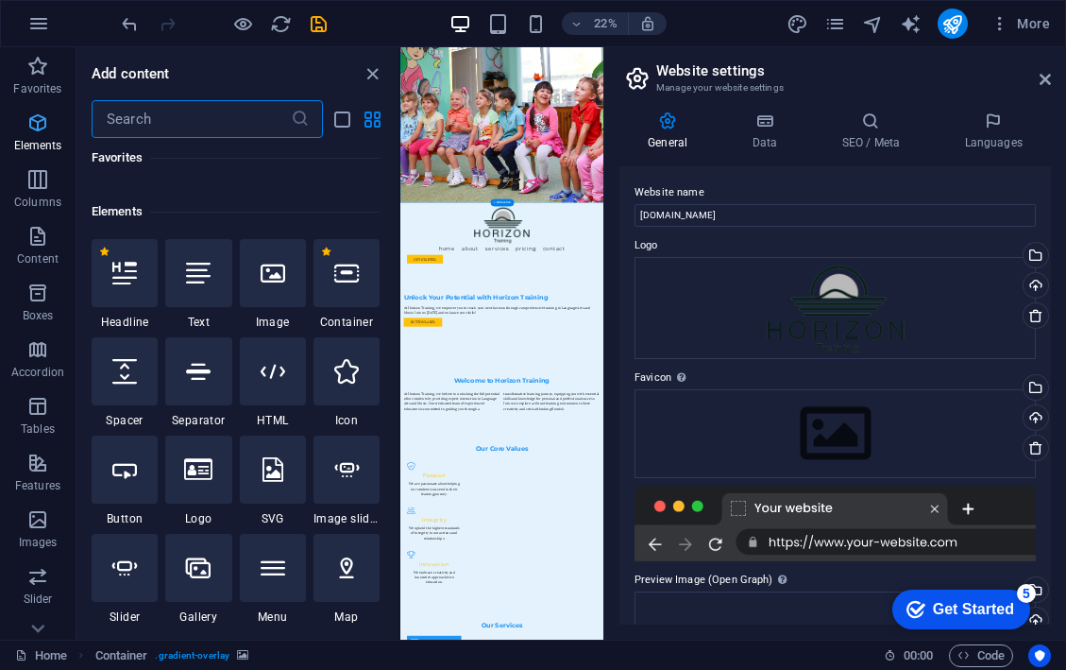
scroll to position [201, 0]
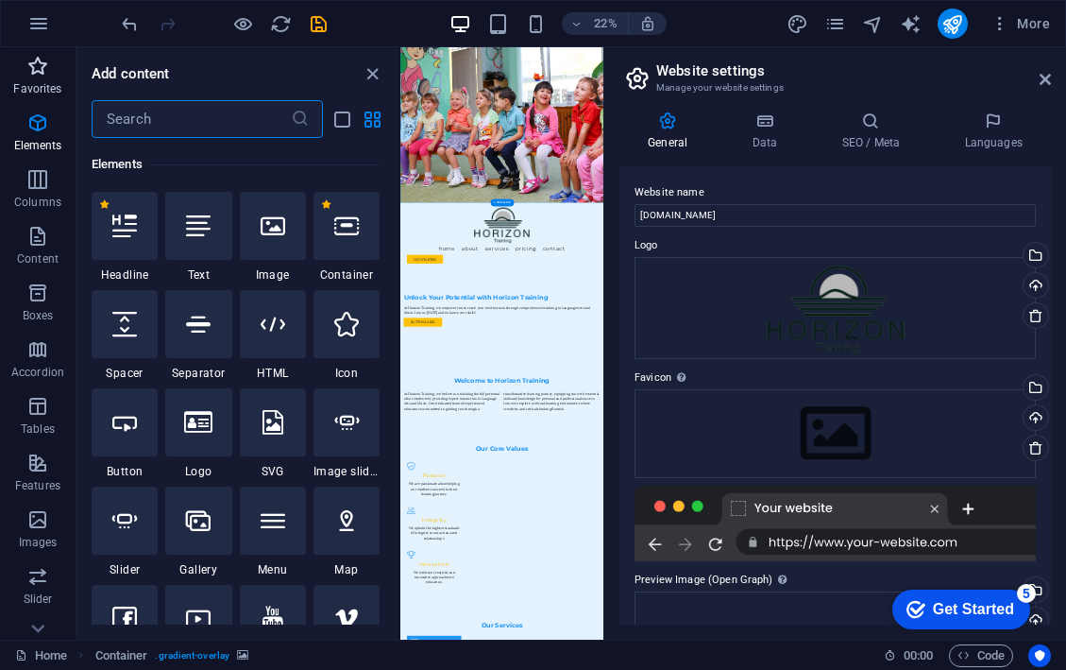
click at [37, 78] on span "Favorites" at bounding box center [38, 77] width 76 height 45
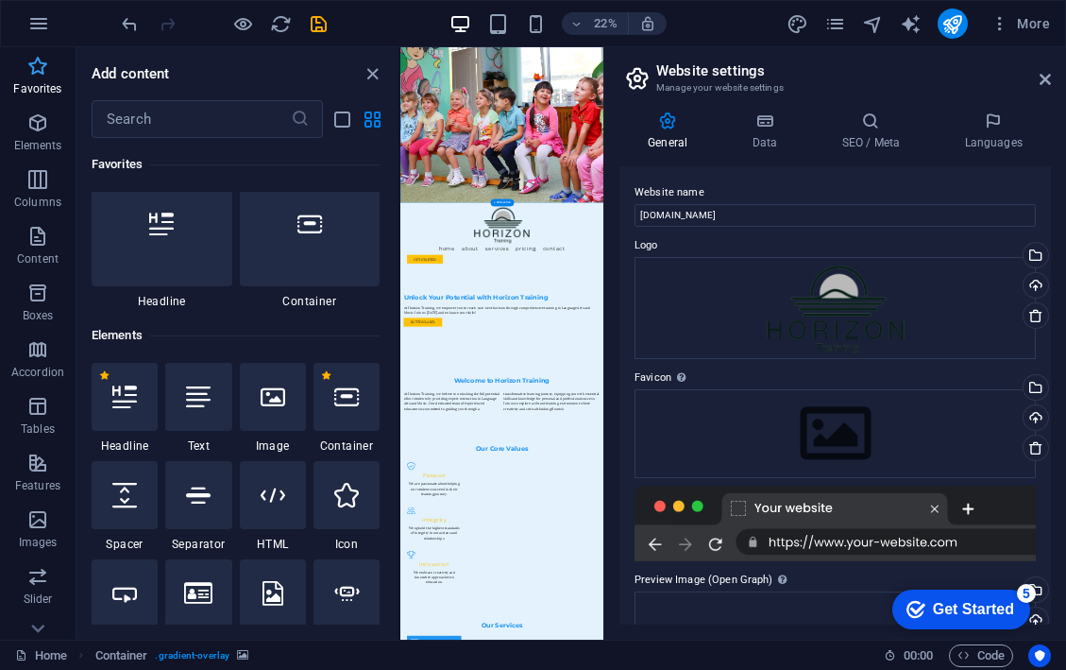
scroll to position [0, 0]
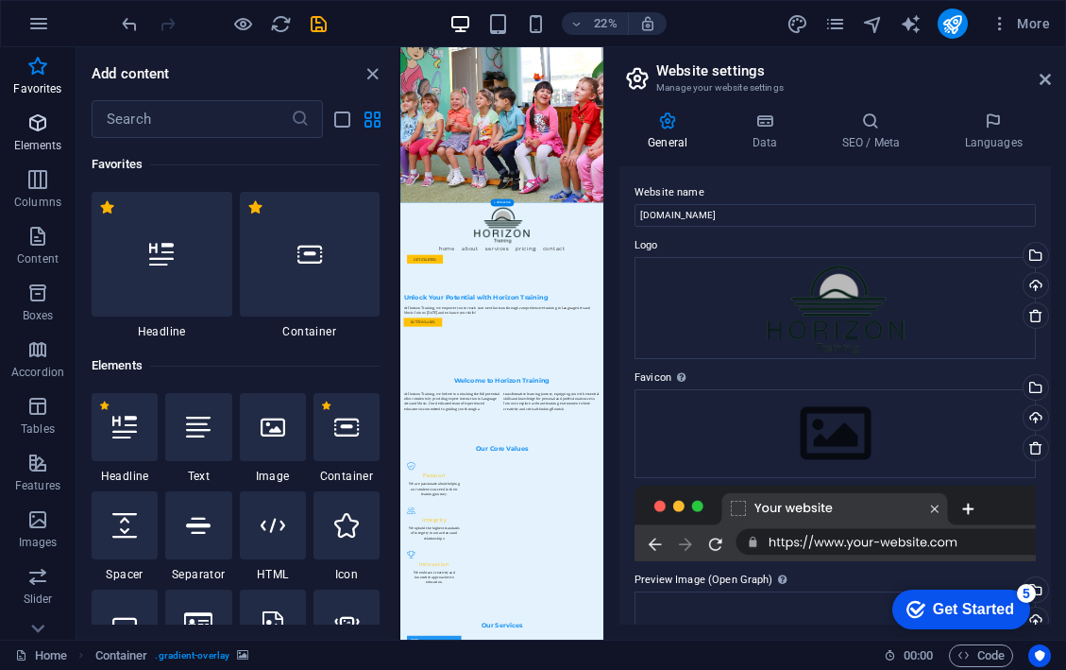
click at [38, 134] on span "Elements" at bounding box center [38, 133] width 76 height 45
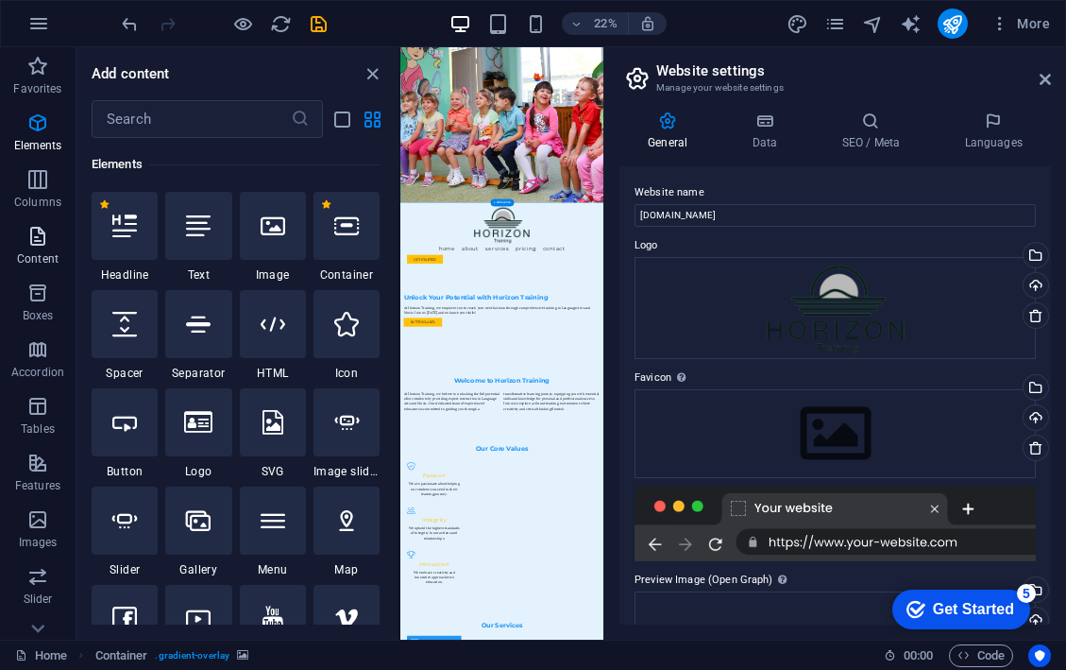
click at [43, 236] on icon "button" at bounding box center [37, 236] width 23 height 23
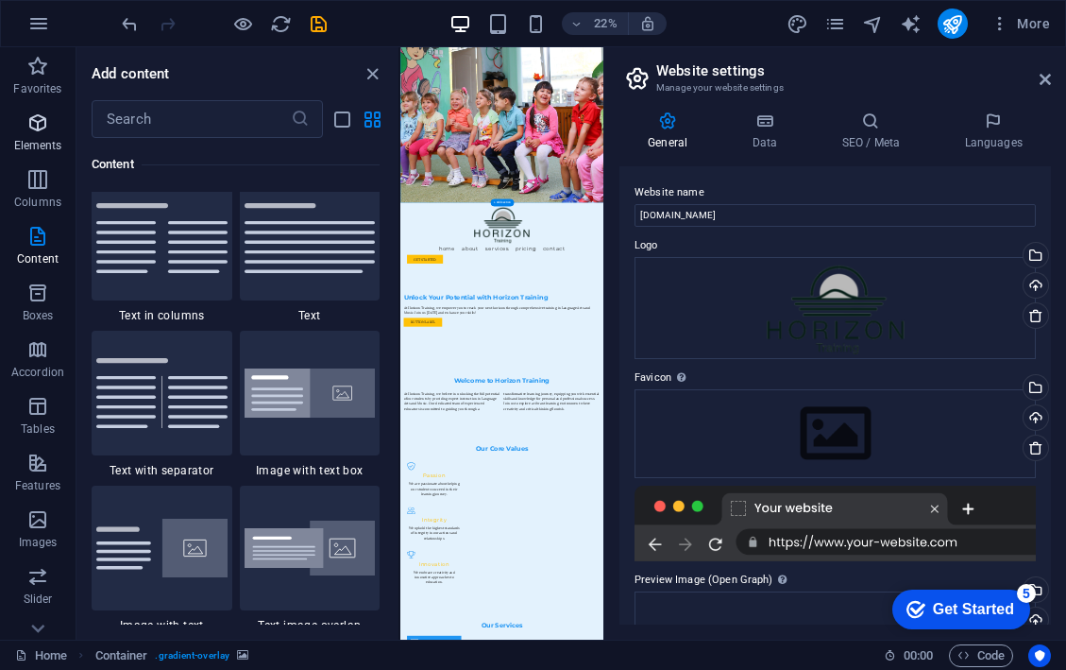
click at [35, 139] on p "Elements" at bounding box center [38, 145] width 48 height 15
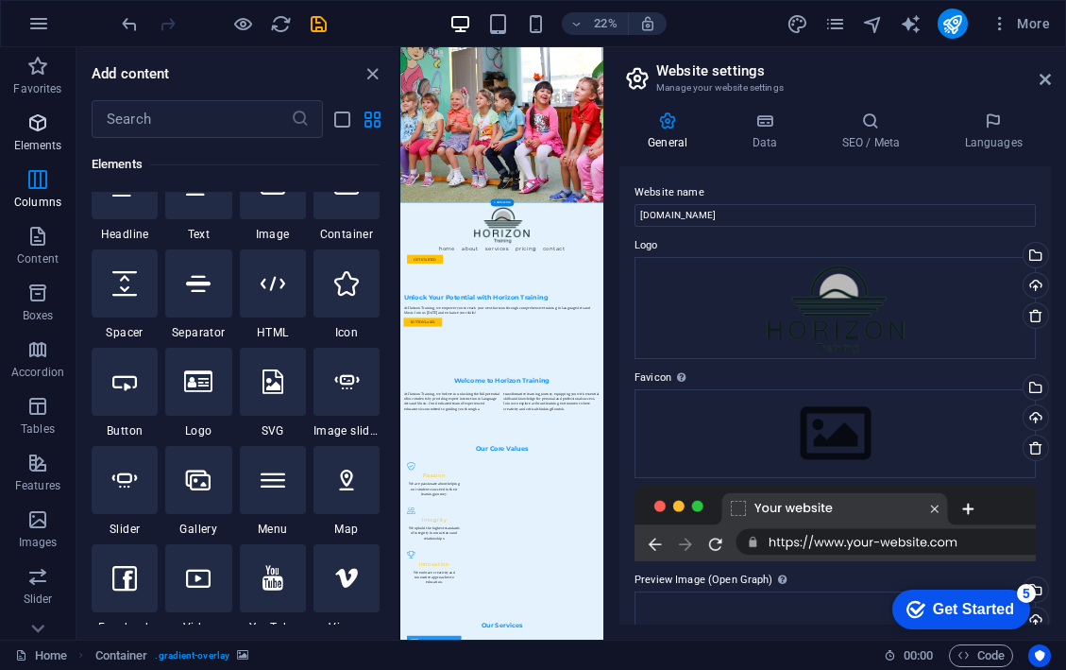
scroll to position [201, 0]
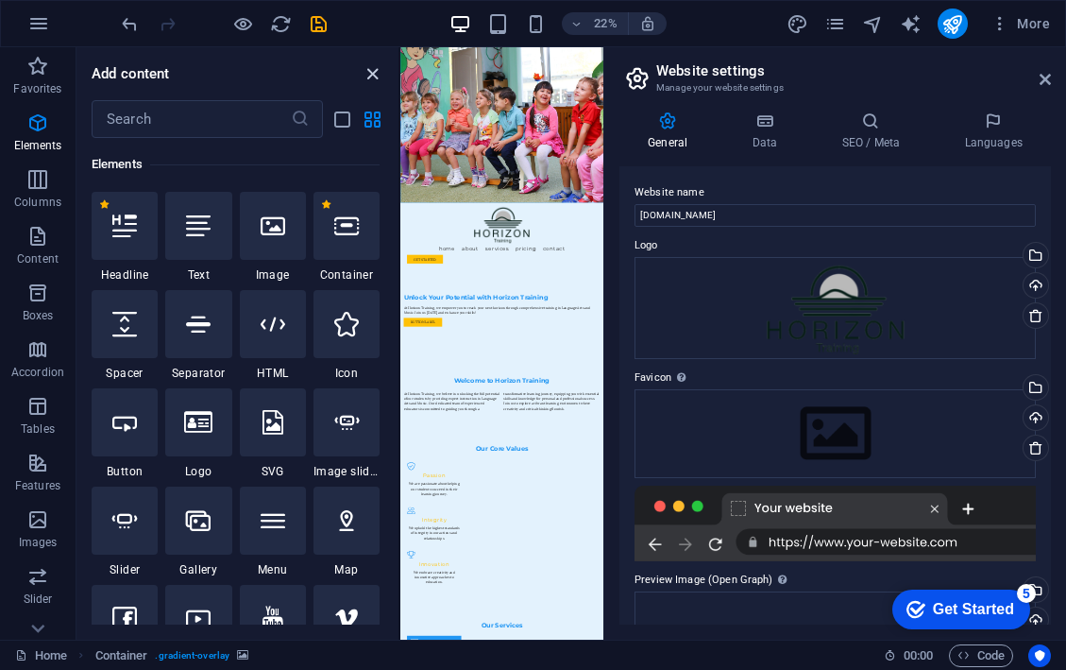
click at [374, 80] on icon "close panel" at bounding box center [373, 74] width 22 height 22
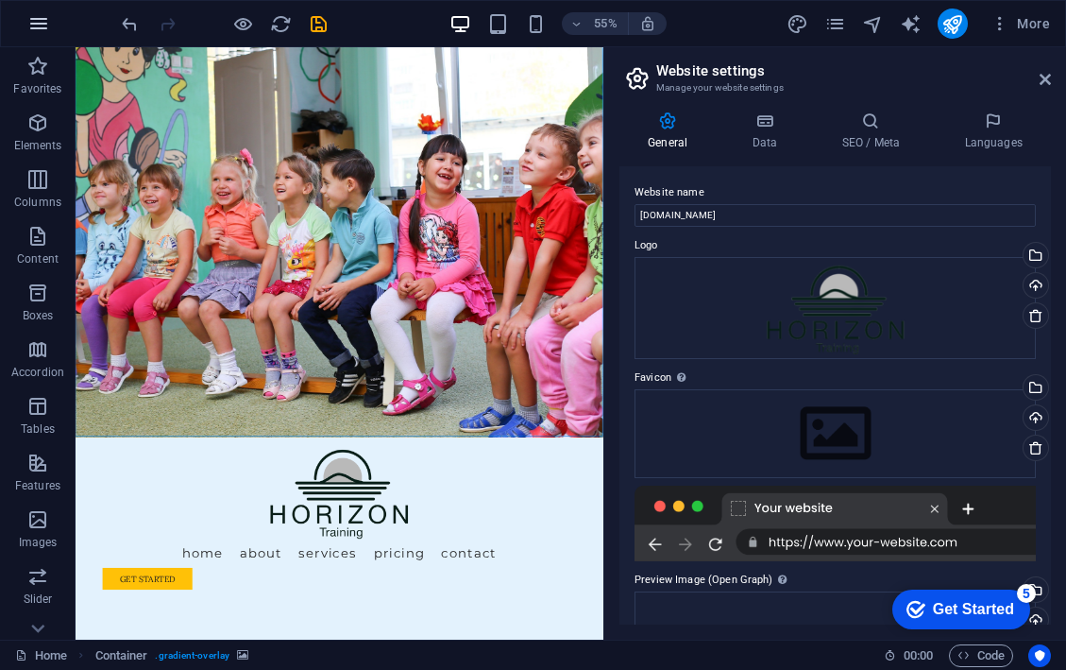
click at [39, 19] on icon "button" at bounding box center [38, 23] width 23 height 23
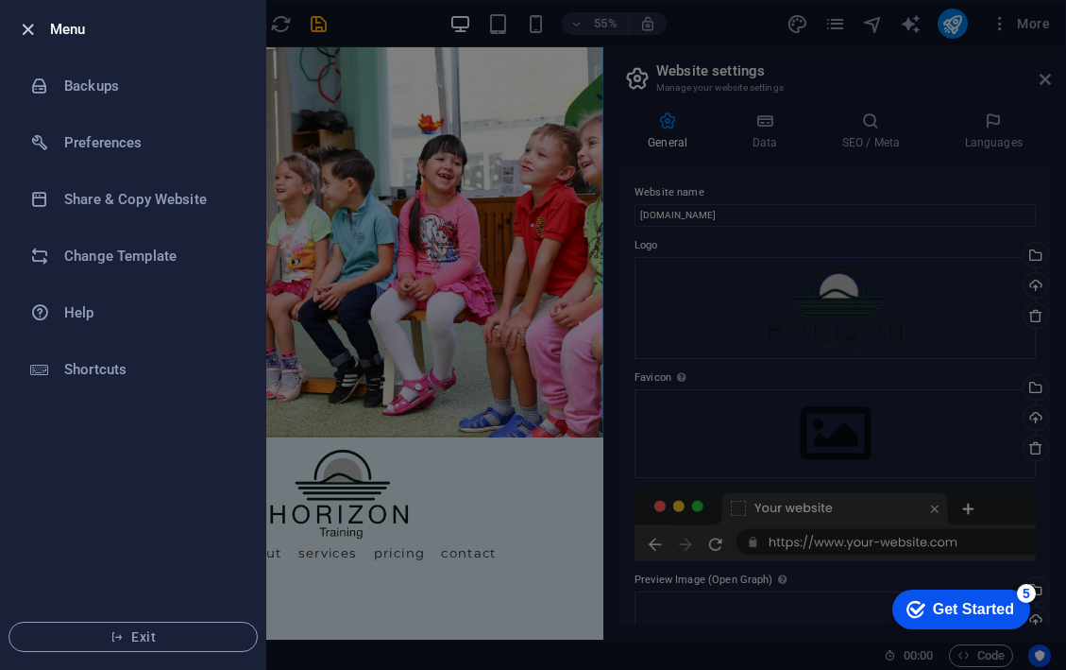
click at [28, 33] on icon "button" at bounding box center [28, 30] width 22 height 22
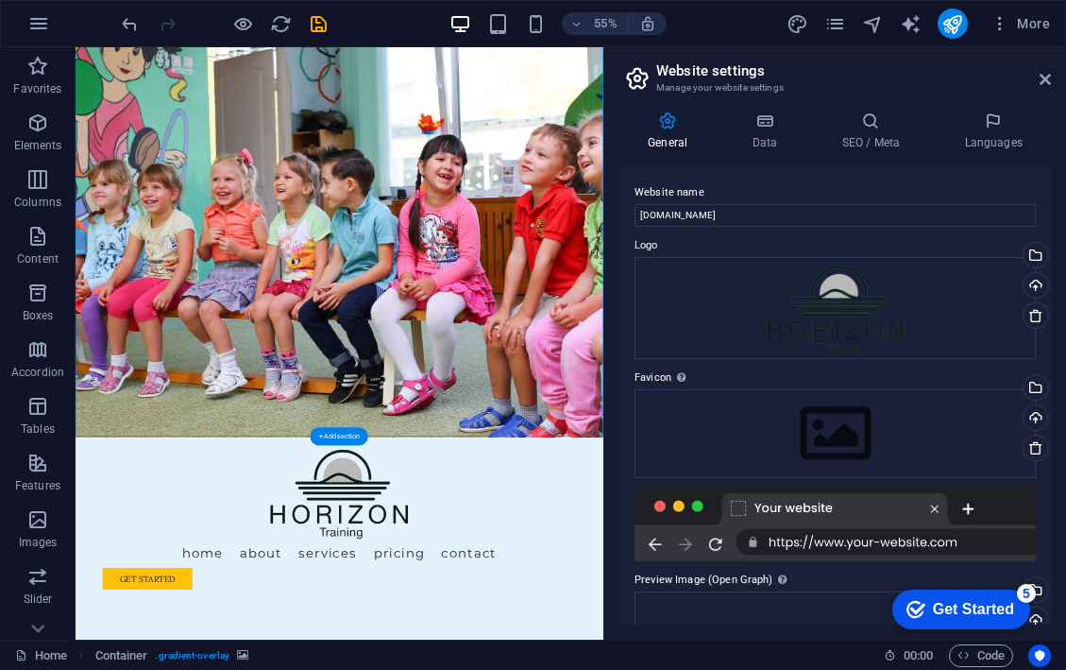
click at [807, 505] on figure at bounding box center [556, 387] width 960 height 735
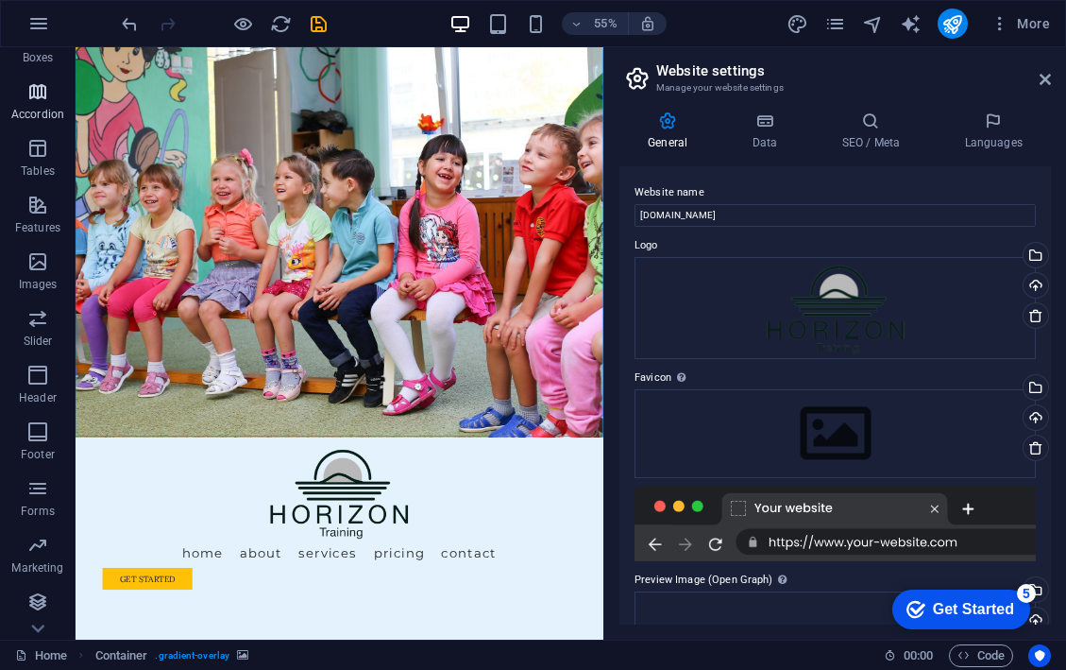
scroll to position [258, 0]
click at [37, 24] on icon "button" at bounding box center [38, 23] width 23 height 23
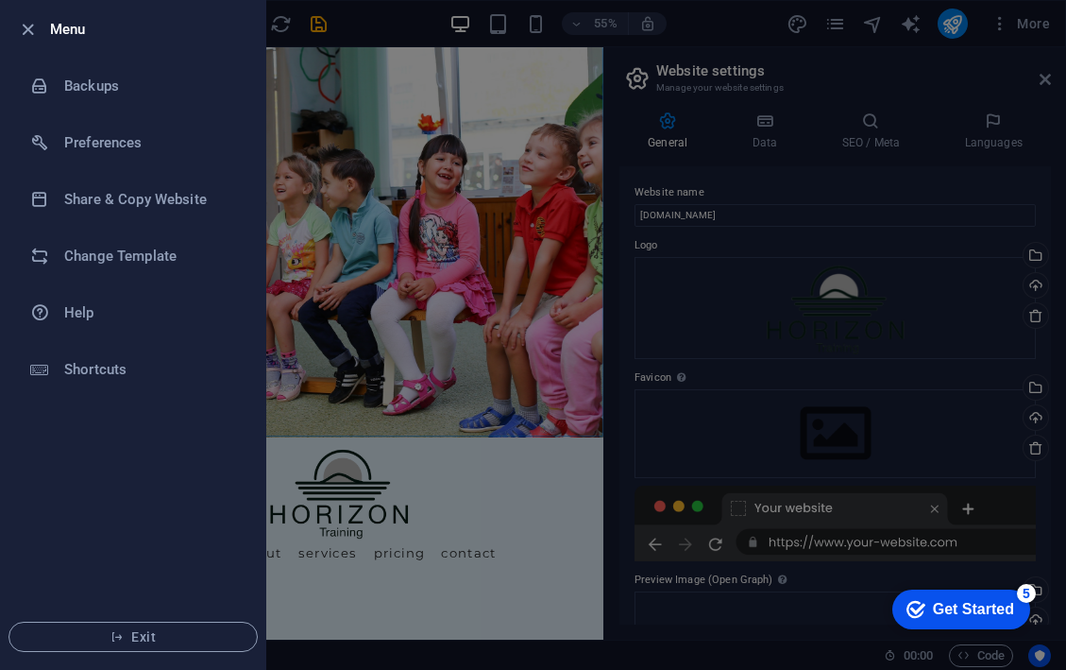
click at [37, 24] on icon "button" at bounding box center [28, 30] width 22 height 22
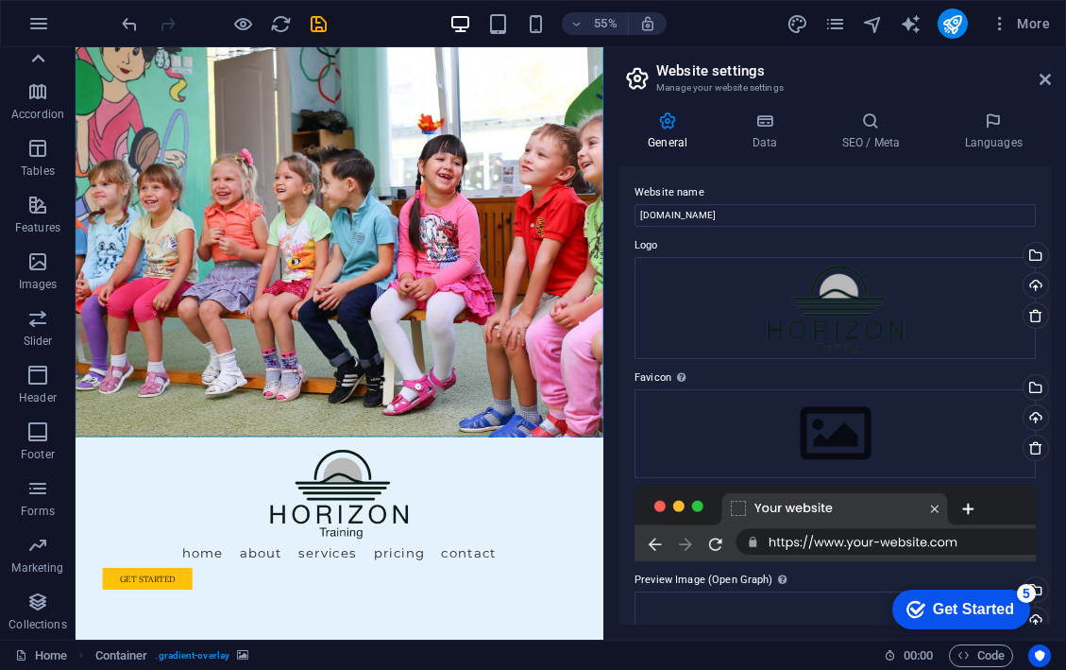
click at [31, 60] on icon at bounding box center [38, 58] width 26 height 26
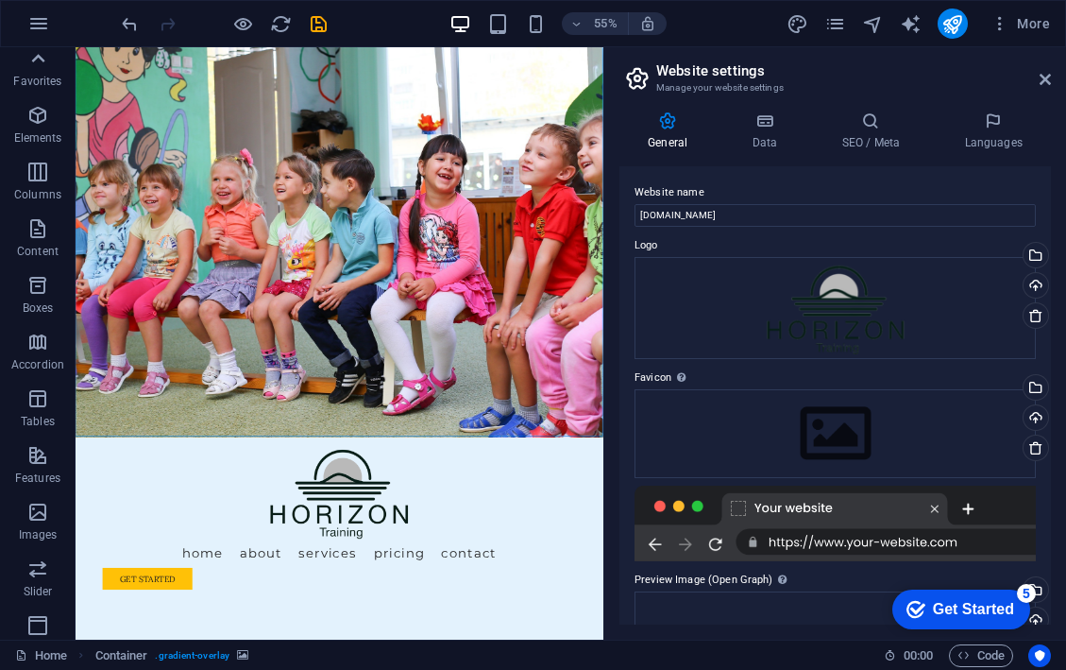
scroll to position [0, 0]
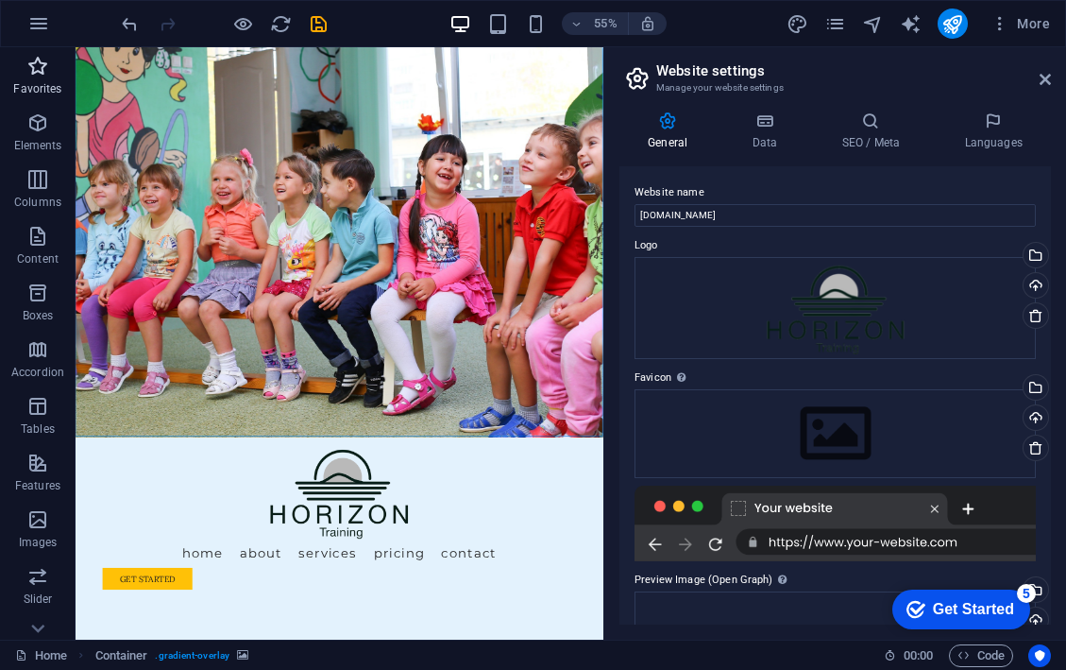
click at [33, 62] on icon "button" at bounding box center [37, 66] width 23 height 23
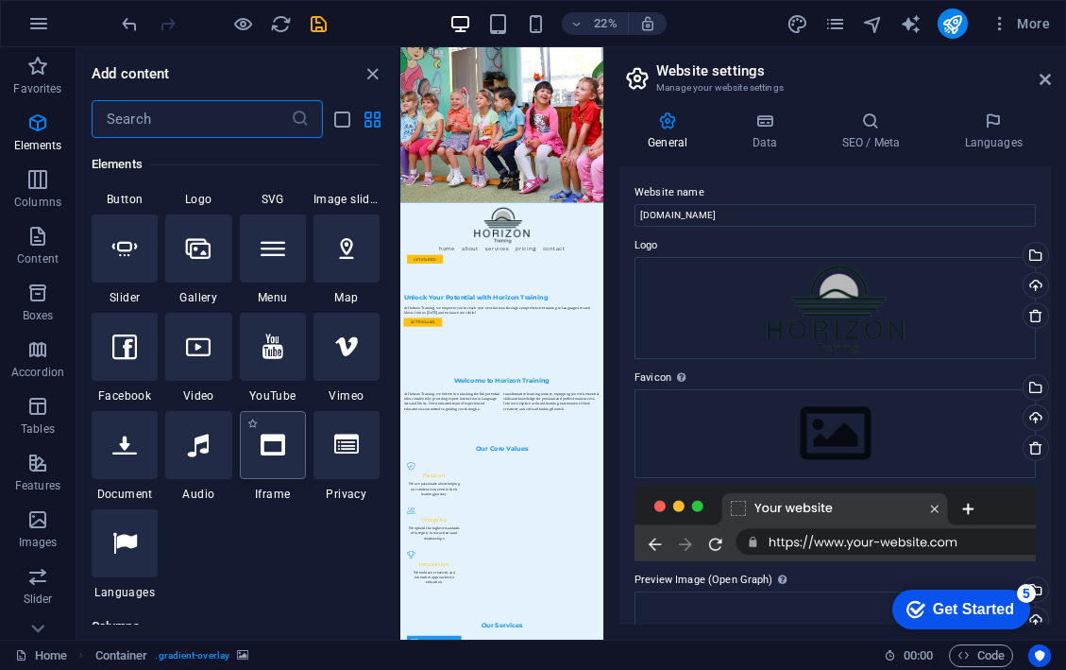
scroll to position [468, 0]
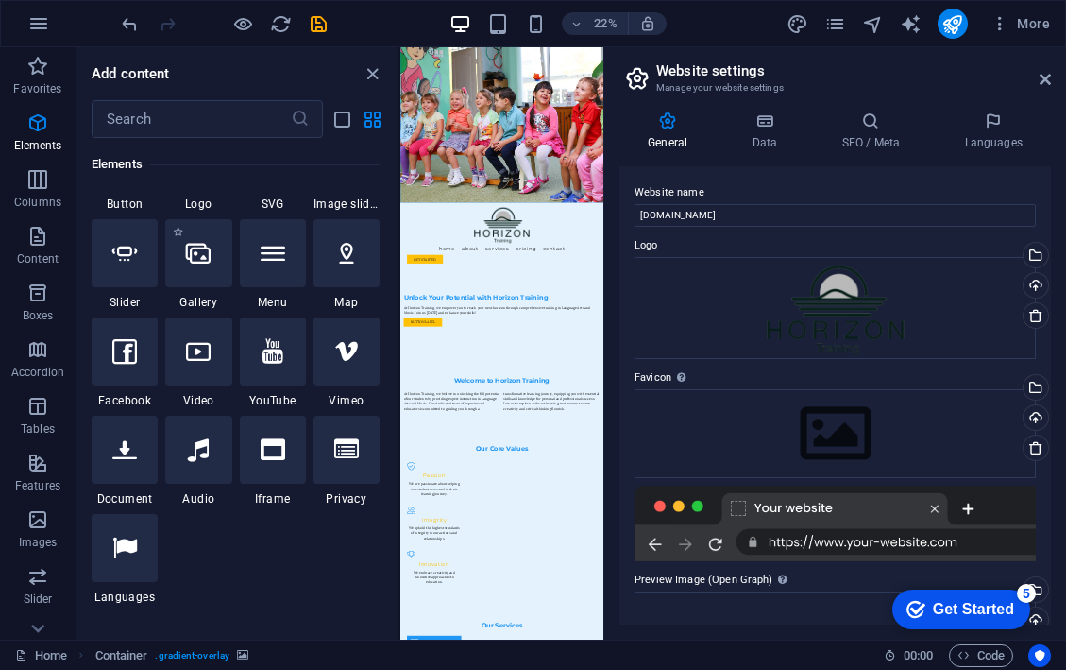
click at [198, 287] on div "1 Star Gallery" at bounding box center [198, 264] width 66 height 91
select select "4"
select select "%"
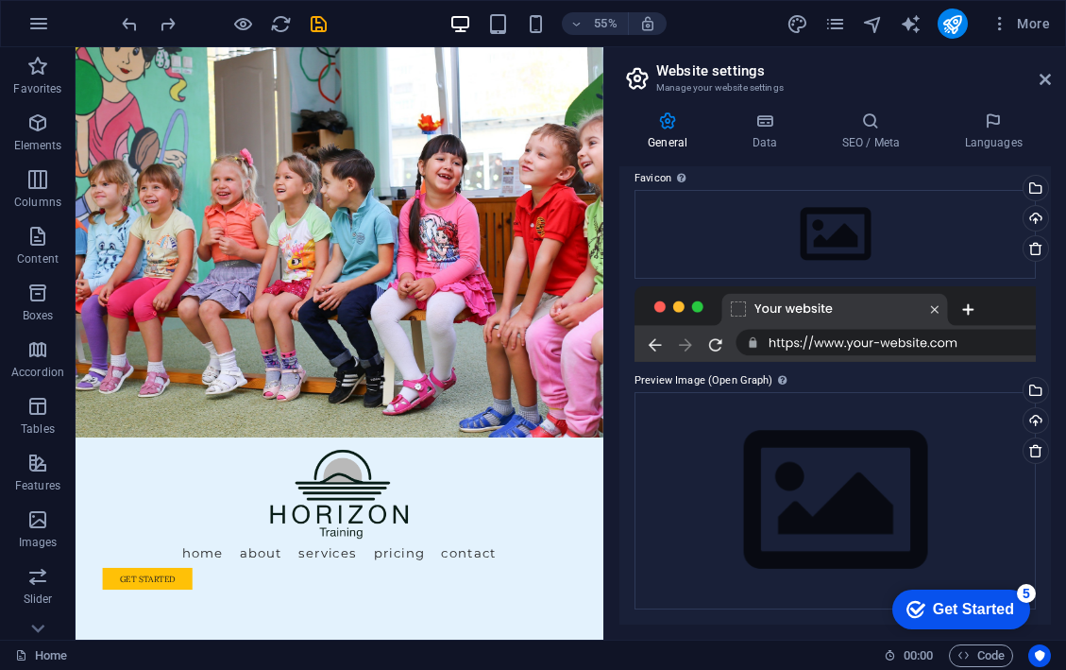
scroll to position [198, 0]
click at [1044, 79] on icon at bounding box center [1045, 79] width 11 height 15
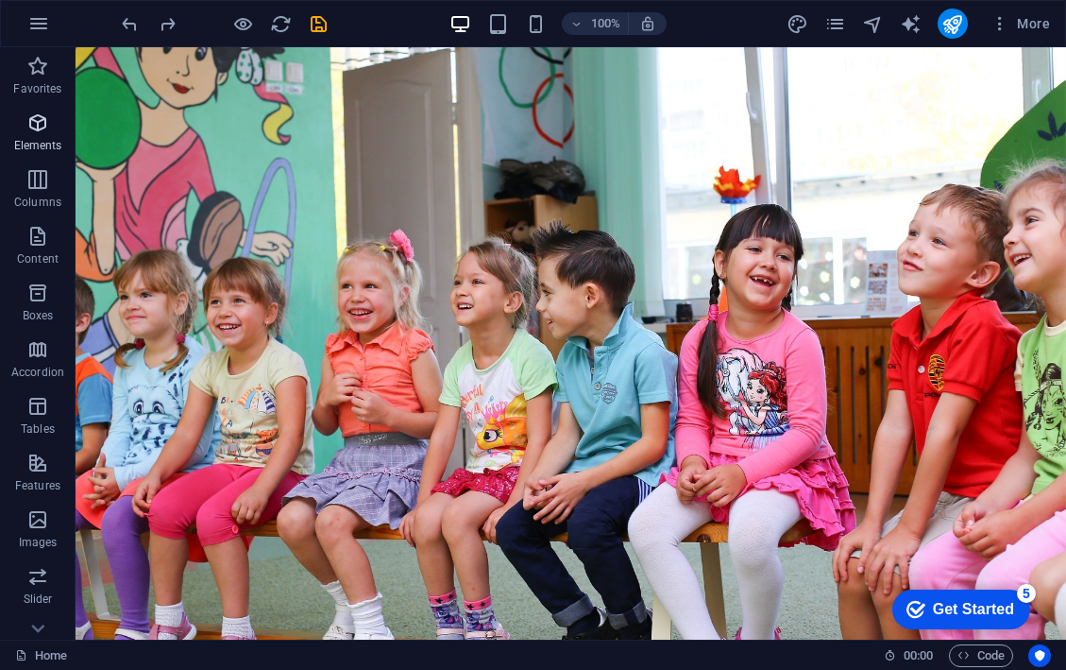
click at [48, 119] on icon "button" at bounding box center [37, 122] width 23 height 23
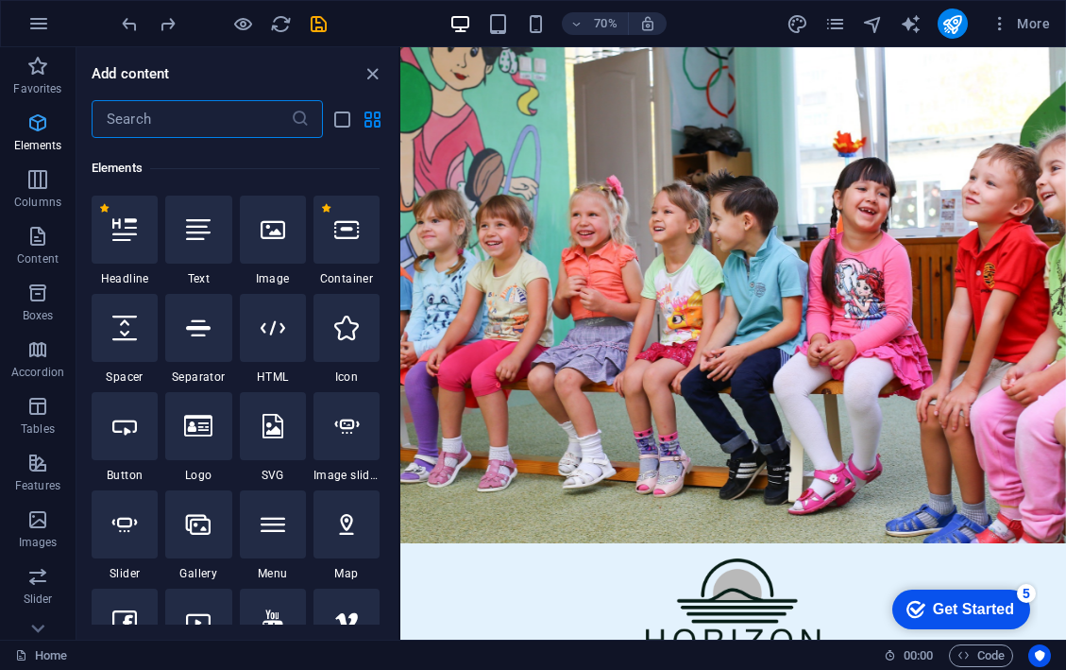
scroll to position [201, 0]
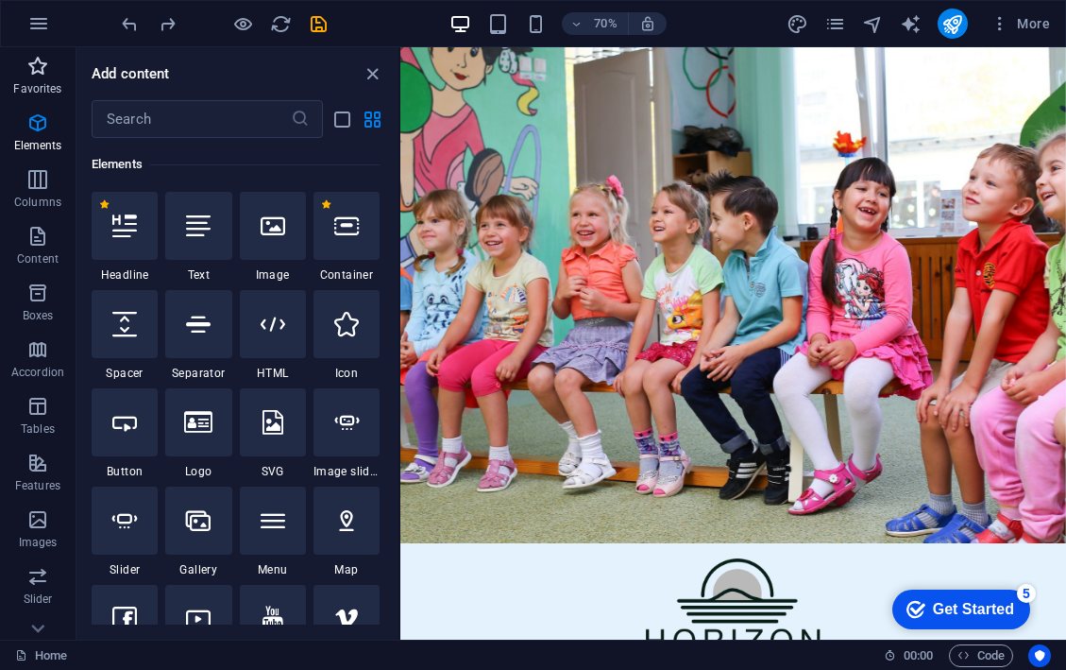
click at [29, 77] on icon "button" at bounding box center [37, 66] width 23 height 23
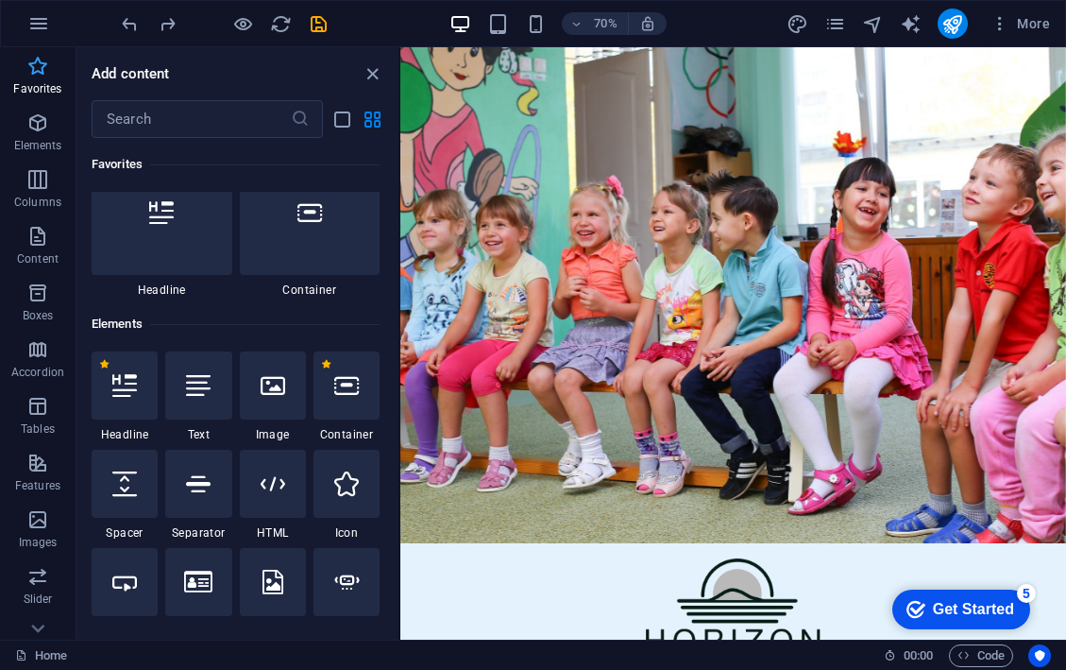
scroll to position [0, 0]
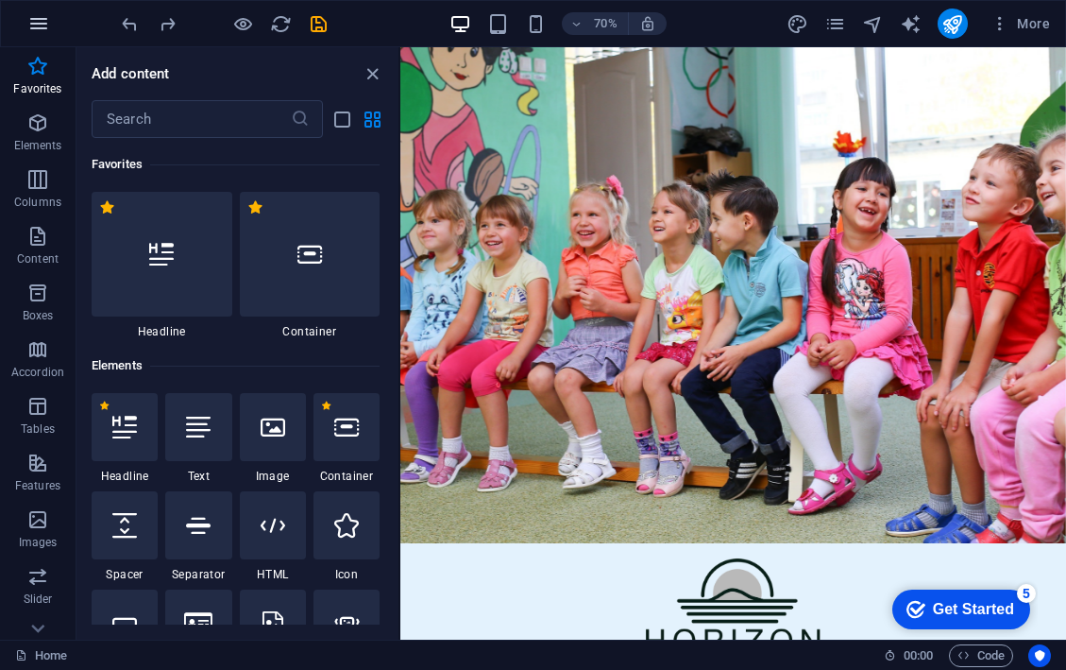
click at [37, 29] on icon "button" at bounding box center [38, 23] width 23 height 23
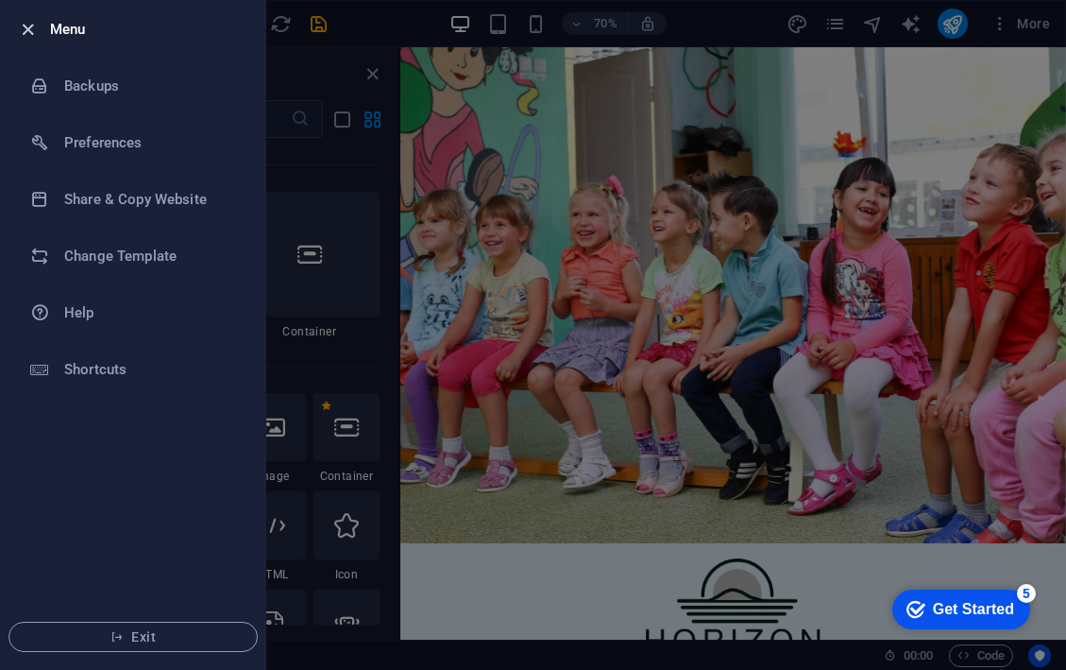
click at [38, 29] on icon "button" at bounding box center [28, 30] width 22 height 22
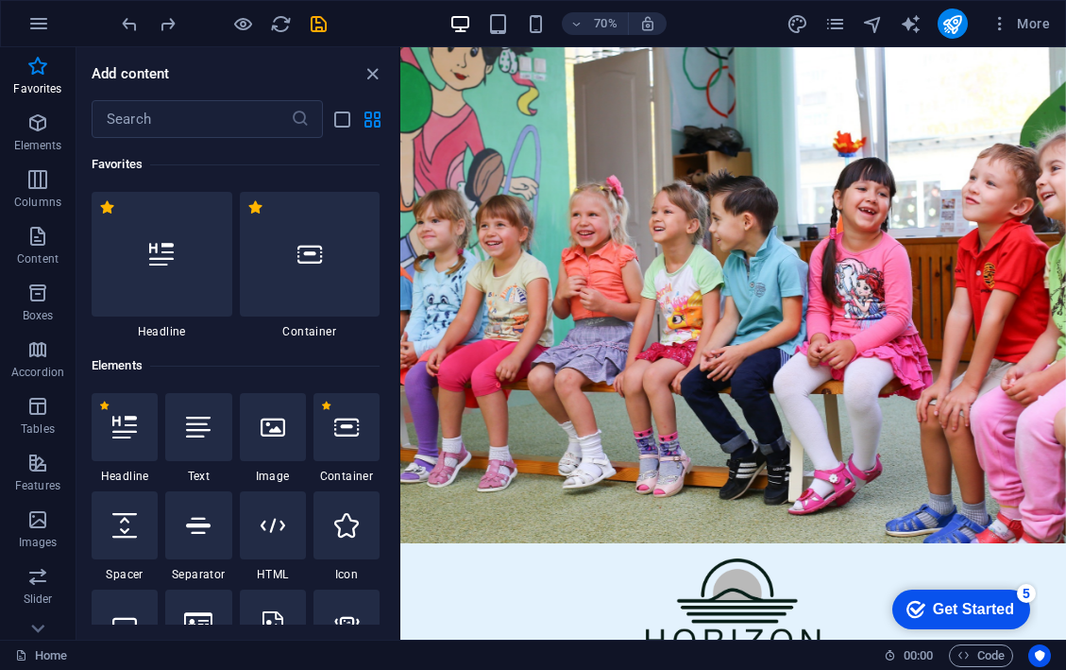
click at [365, 85] on div "Add content ​ Favorites 1 Star Headline 1 Star Container Elements 1 Star Headli…" at bounding box center [238, 343] width 322 height 592
click at [371, 77] on icon "close panel" at bounding box center [373, 74] width 22 height 22
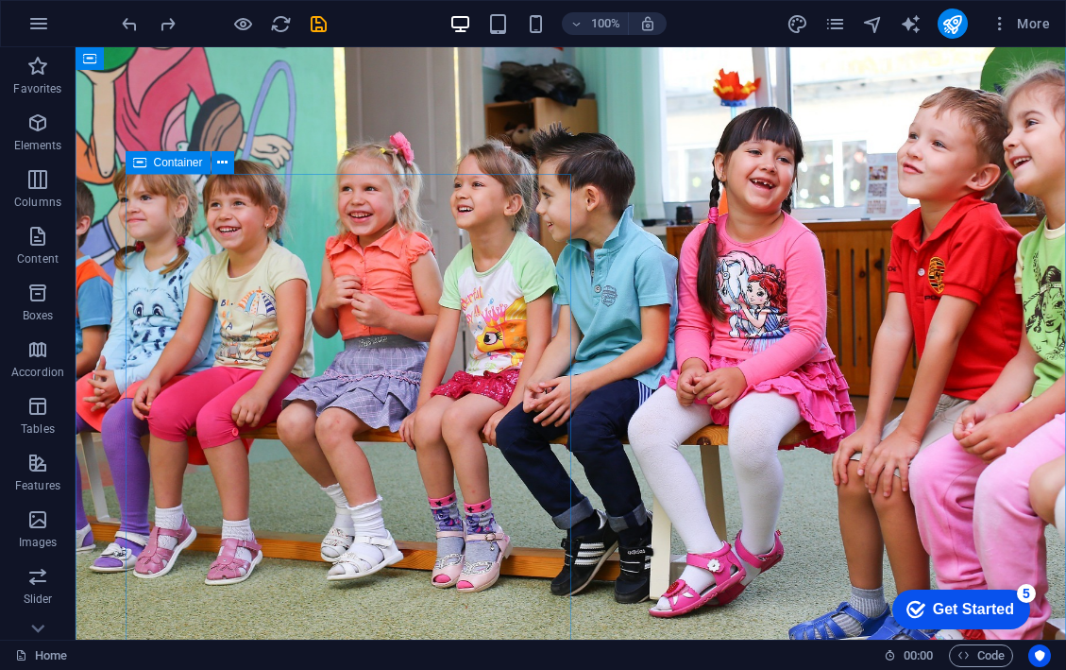
scroll to position [126, 0]
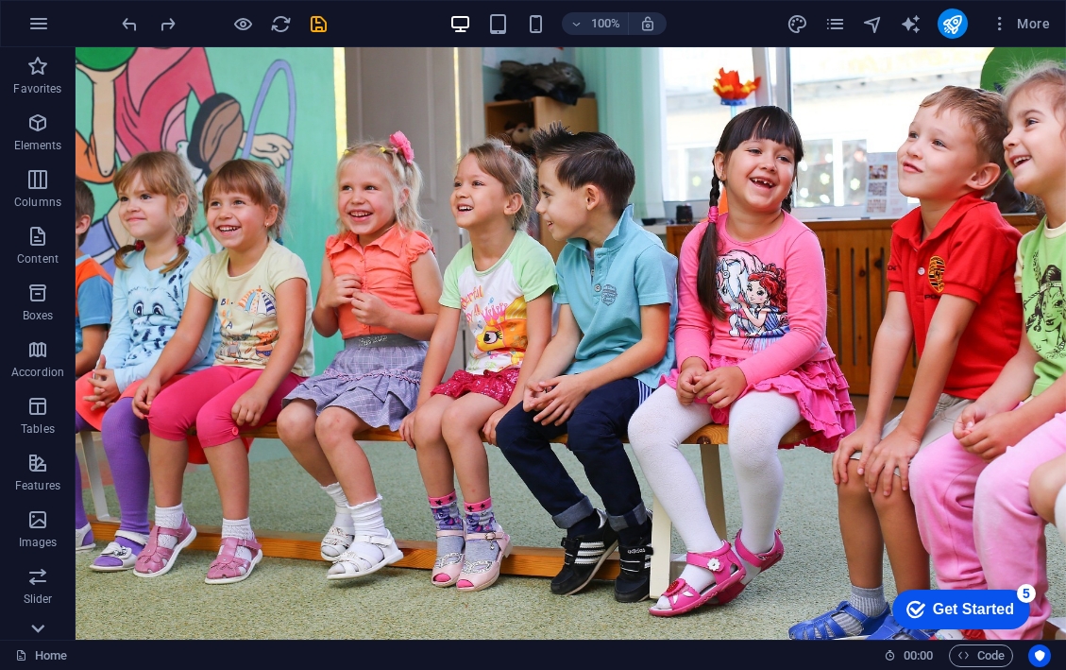
click at [43, 72] on icon at bounding box center [38, 58] width 26 height 26
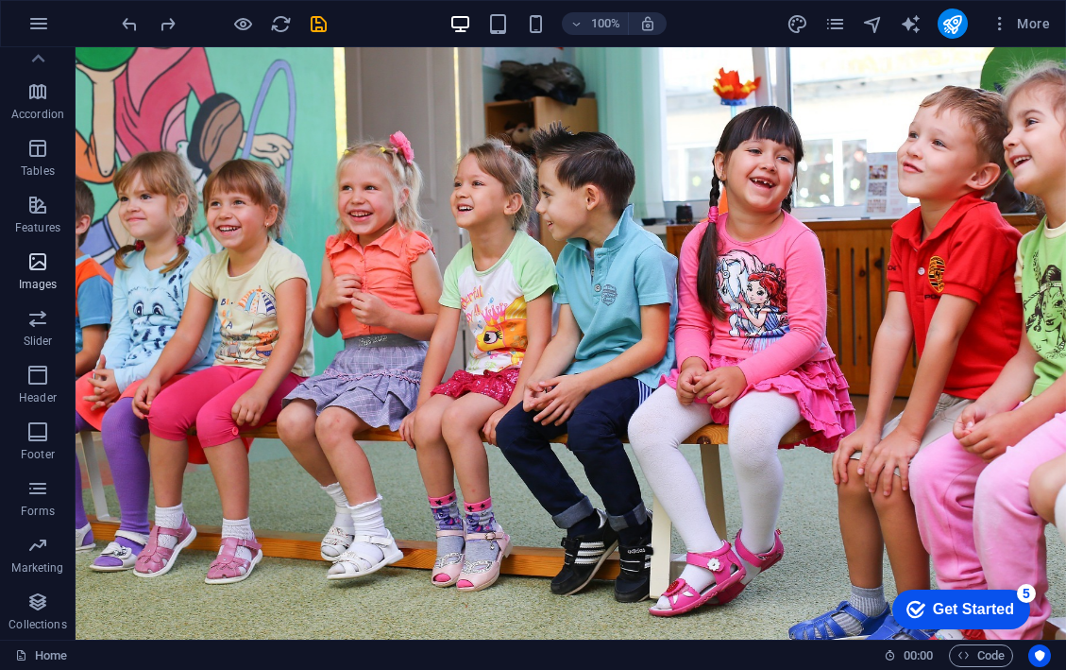
click at [28, 266] on icon "button" at bounding box center [37, 261] width 23 height 23
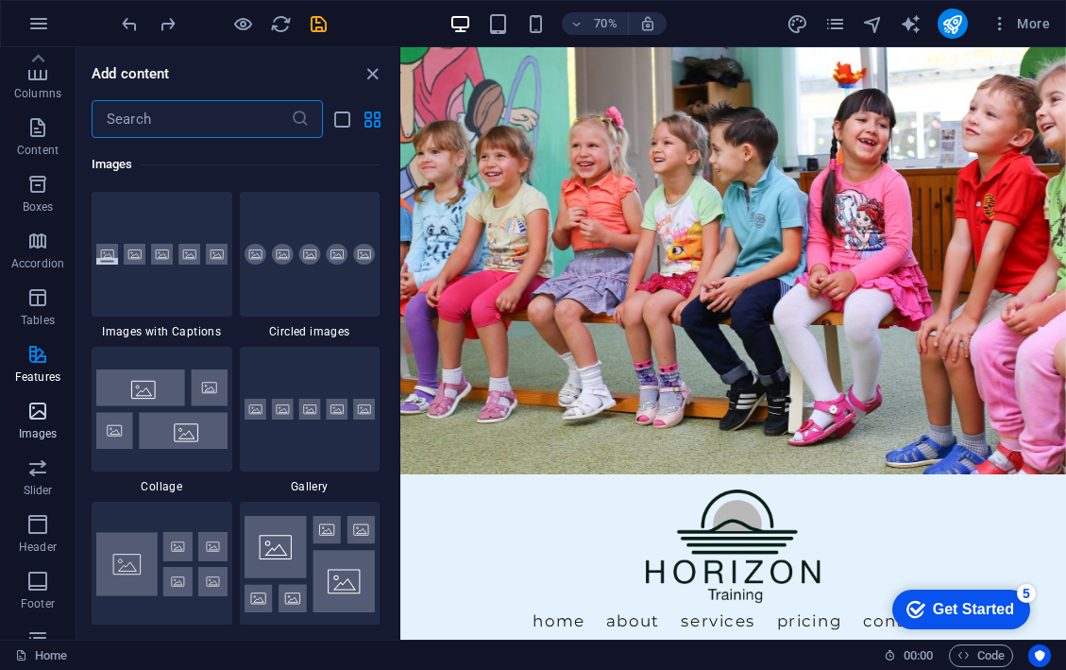
scroll to position [86, 0]
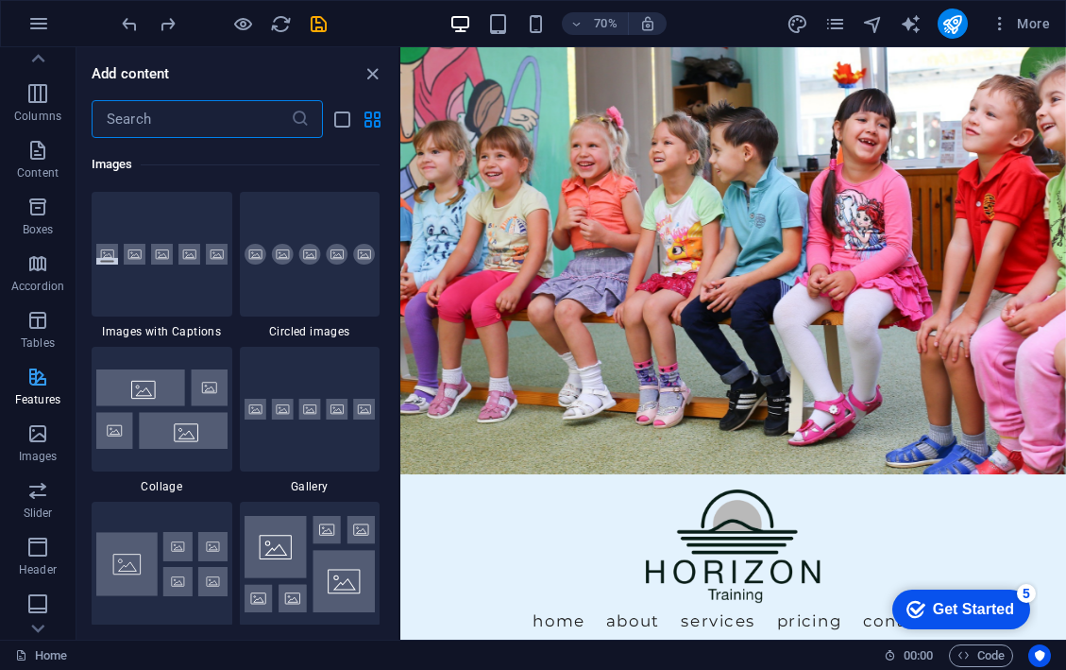
click at [39, 381] on icon "button" at bounding box center [37, 377] width 23 height 23
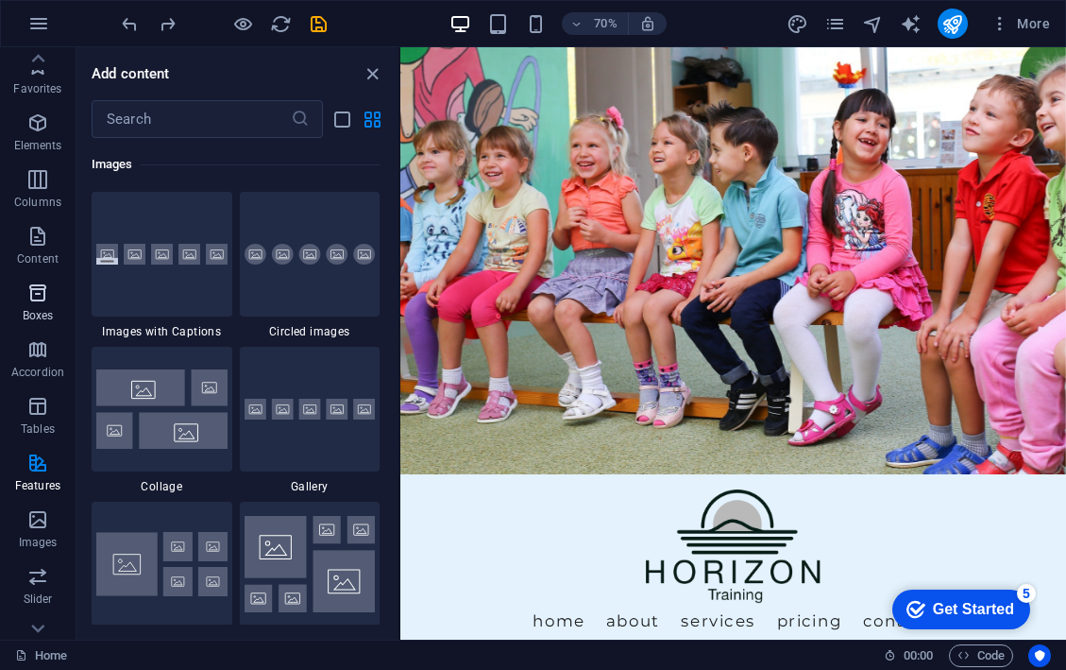
scroll to position [0, 0]
click at [30, 234] on icon "button" at bounding box center [37, 236] width 23 height 23
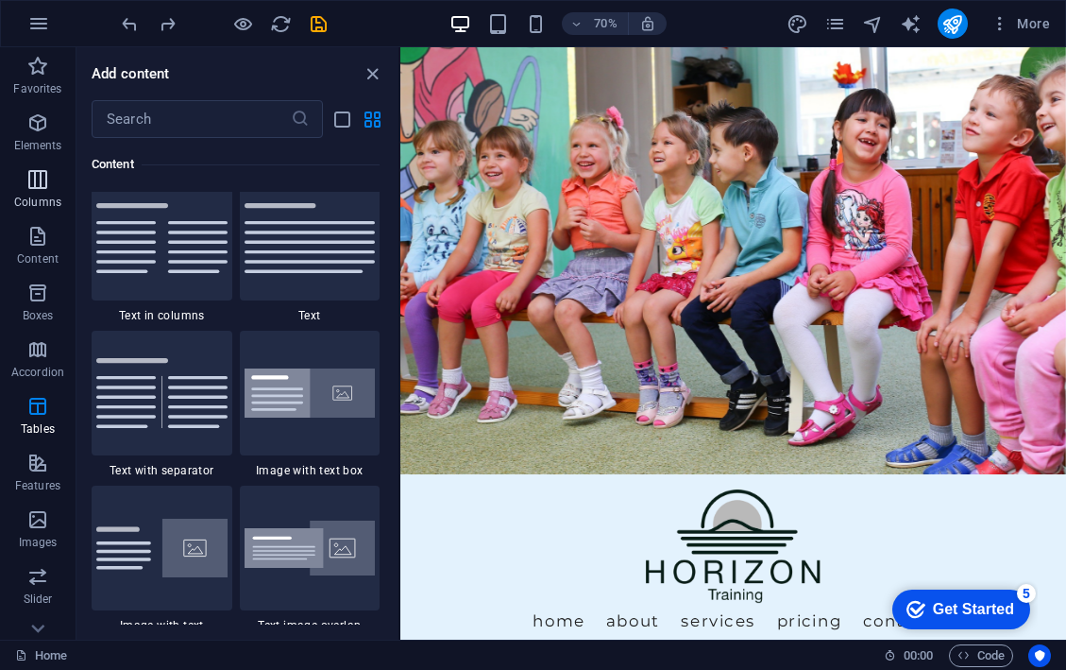
click at [40, 196] on p "Columns" at bounding box center [37, 202] width 47 height 15
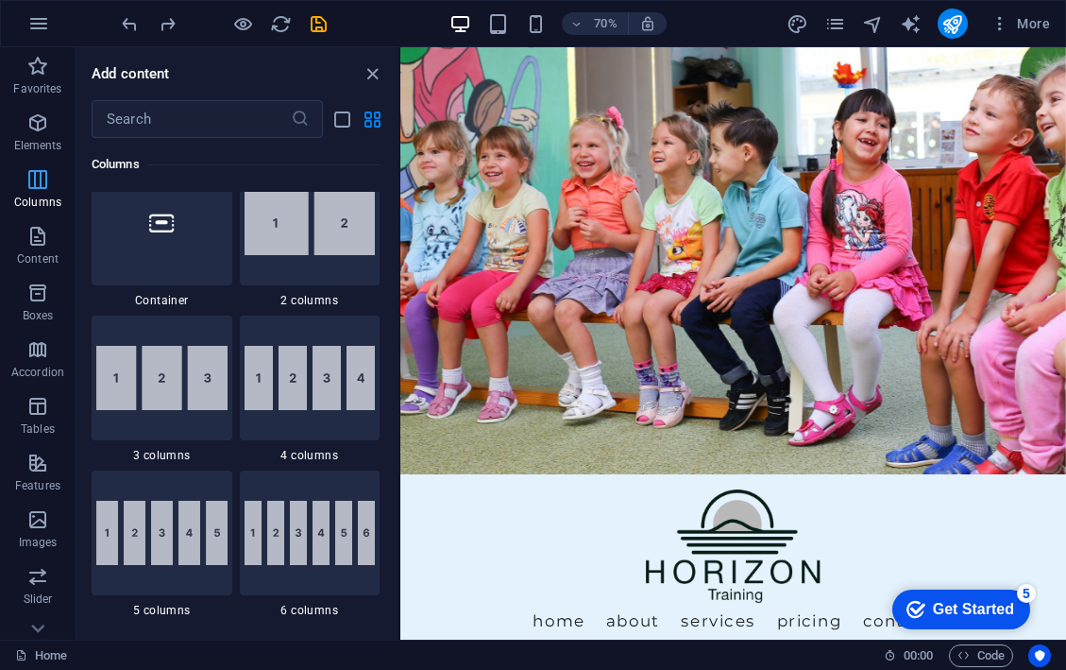
scroll to position [935, 0]
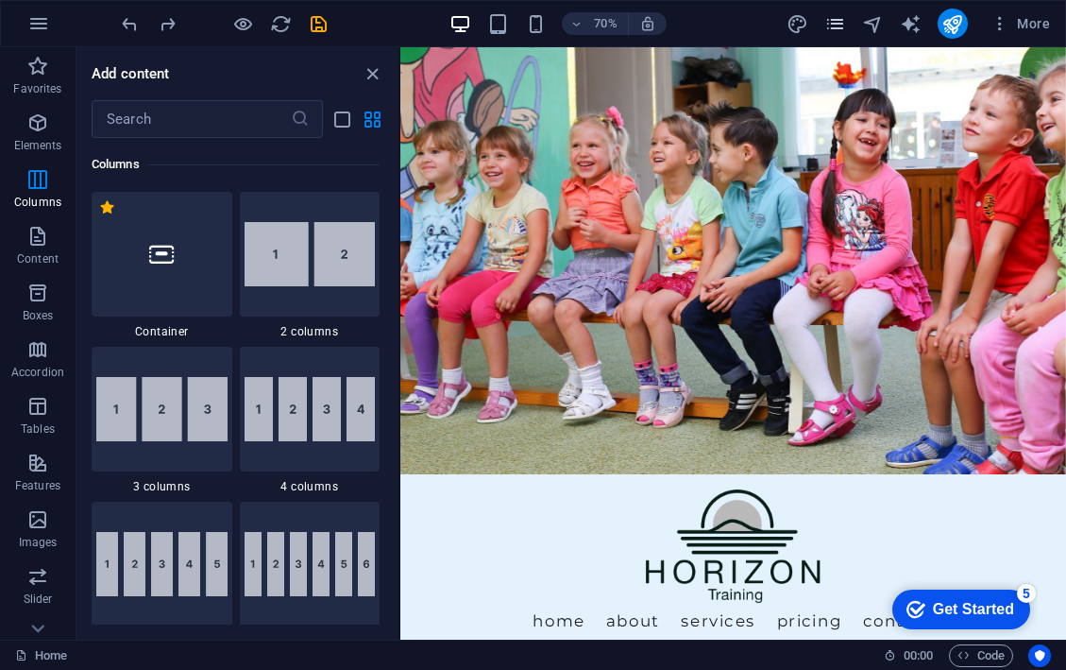
click at [838, 25] on icon "pages" at bounding box center [836, 24] width 22 height 22
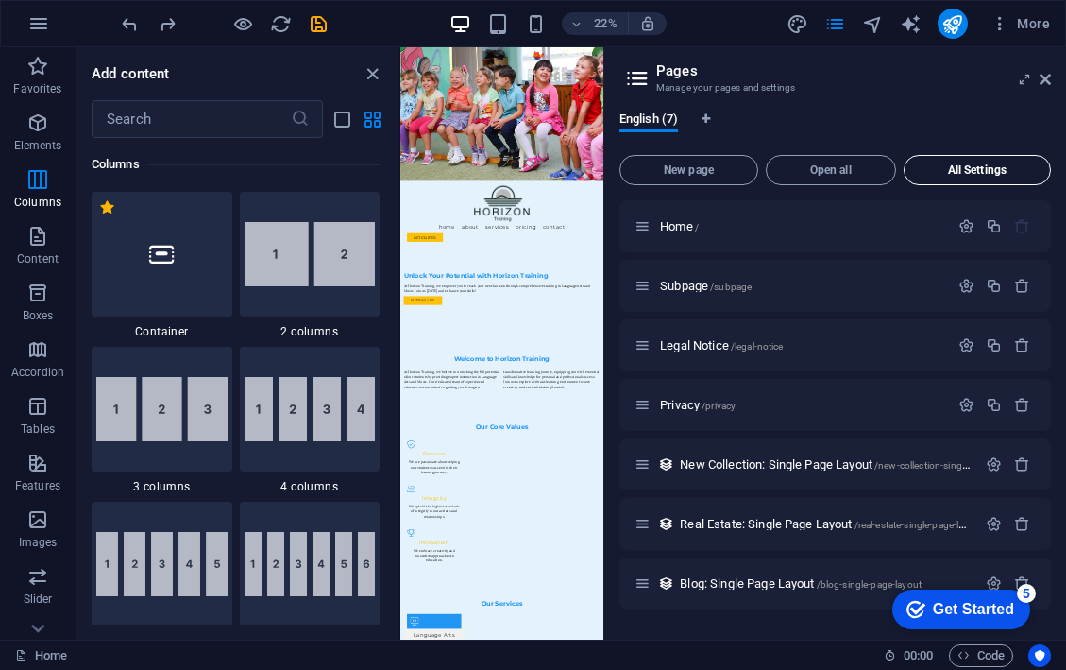
click at [950, 162] on button "All Settings" at bounding box center [977, 170] width 147 height 30
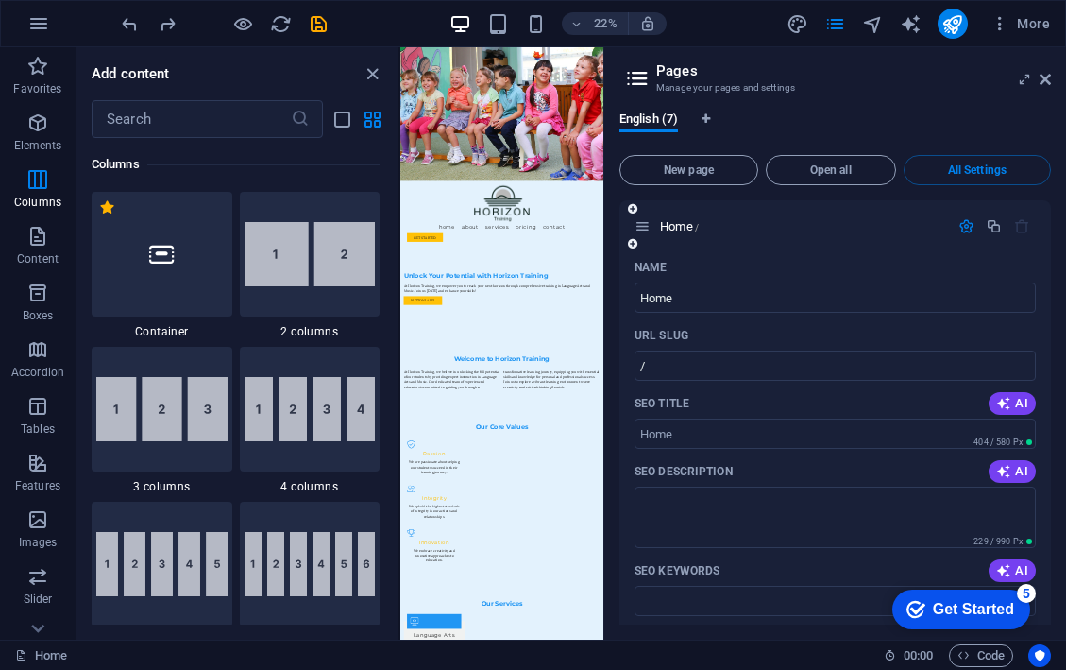
scroll to position [0, 0]
click at [639, 77] on icon at bounding box center [637, 78] width 28 height 26
click at [1046, 78] on icon at bounding box center [1045, 79] width 11 height 15
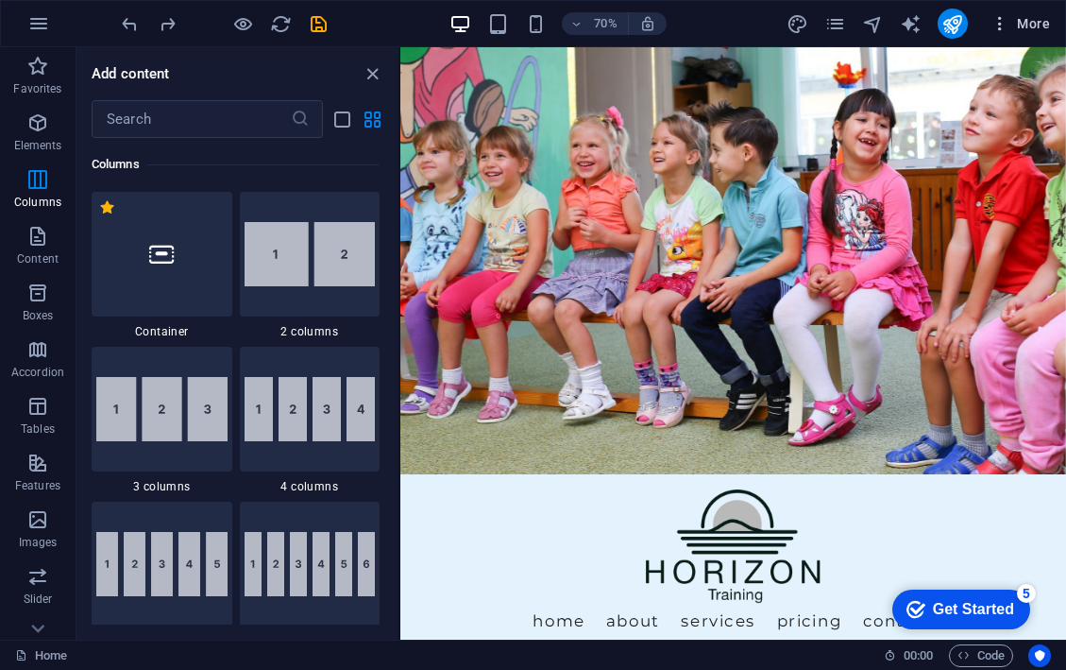
click at [997, 22] on icon "button" at bounding box center [1000, 23] width 19 height 19
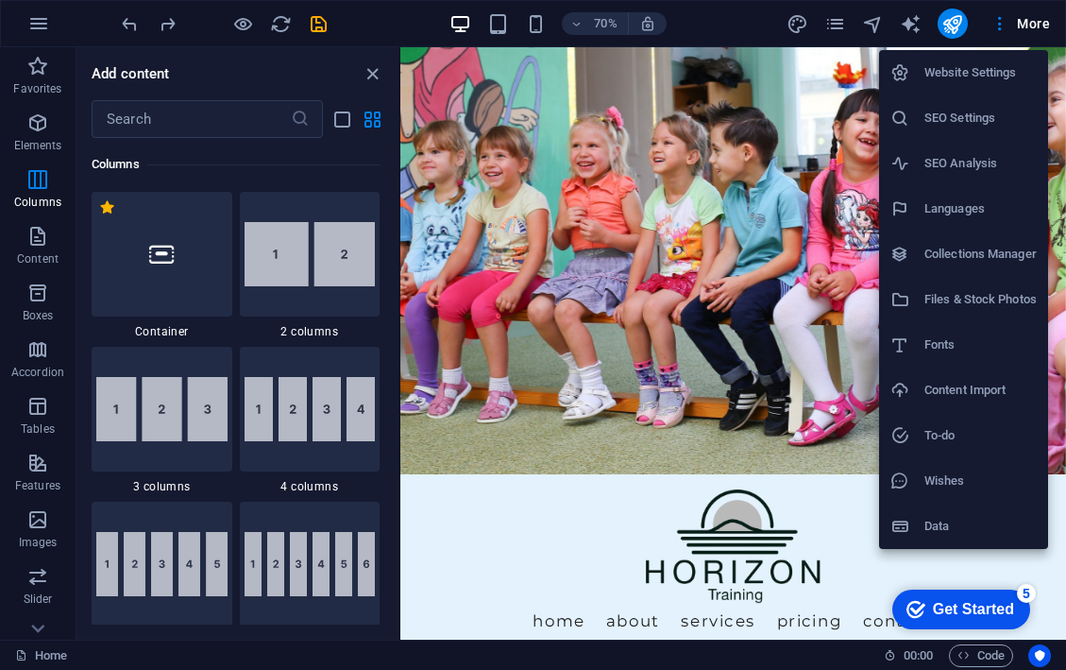
click at [998, 75] on h6 "Website Settings" at bounding box center [981, 72] width 112 height 23
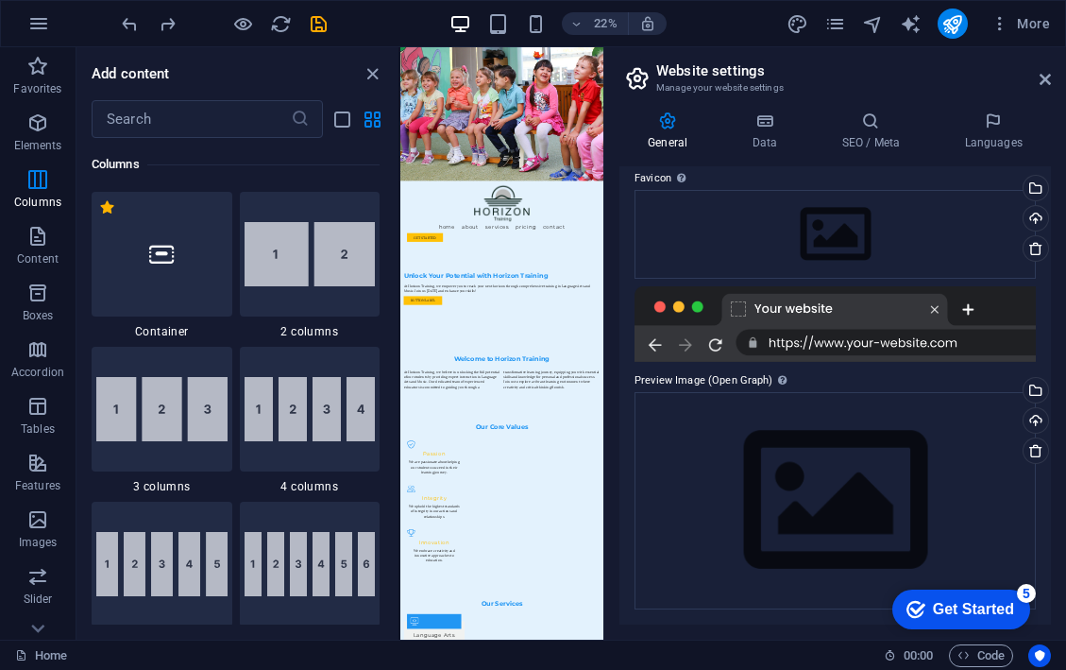
scroll to position [198, 0]
click at [769, 131] on h4 "Data" at bounding box center [768, 131] width 90 height 40
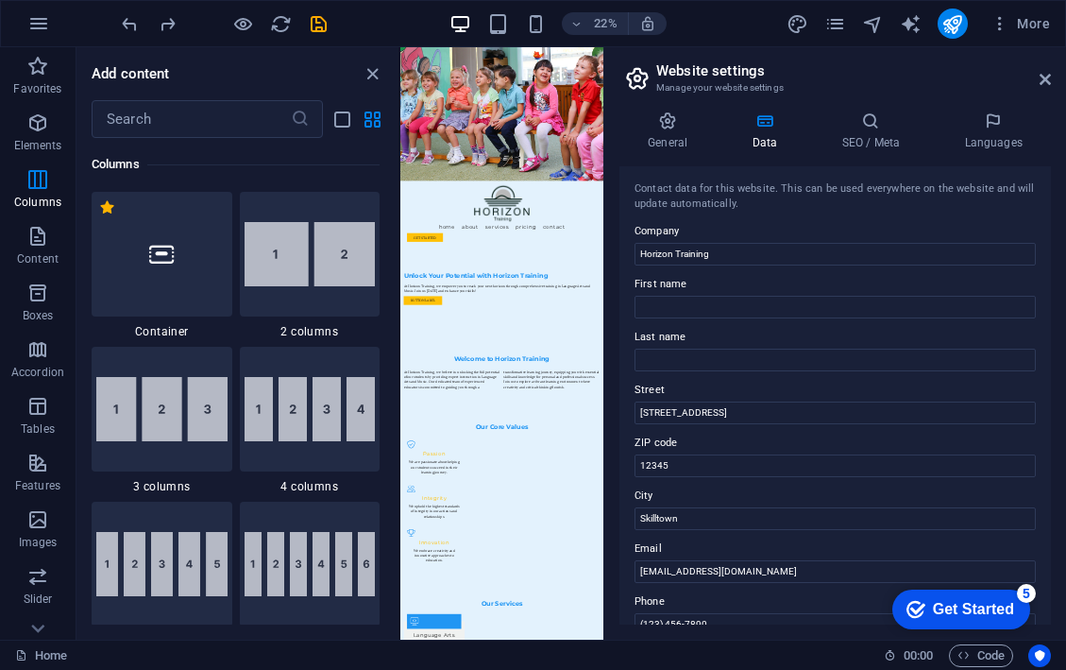
scroll to position [11, 0]
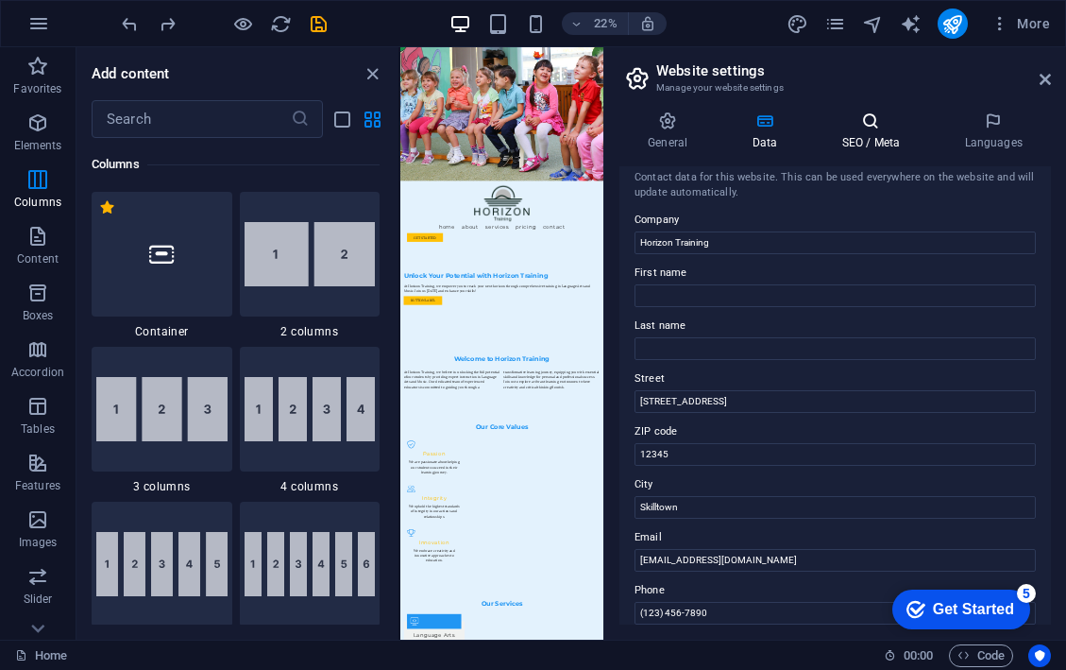
click at [861, 133] on h4 "SEO / Meta" at bounding box center [874, 131] width 123 height 40
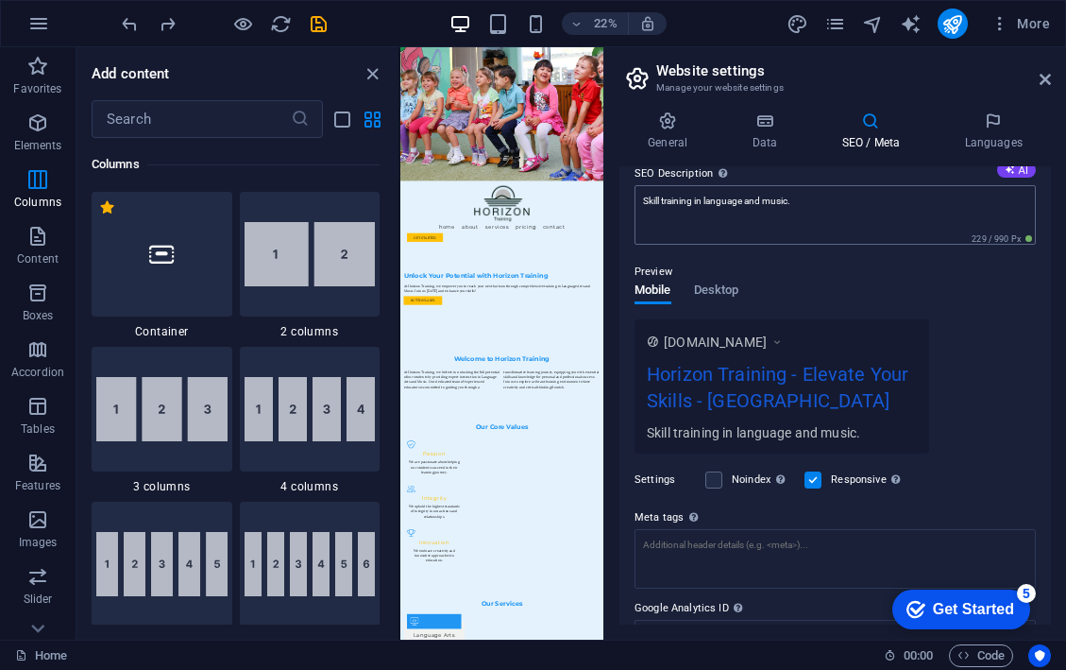
scroll to position [182, 0]
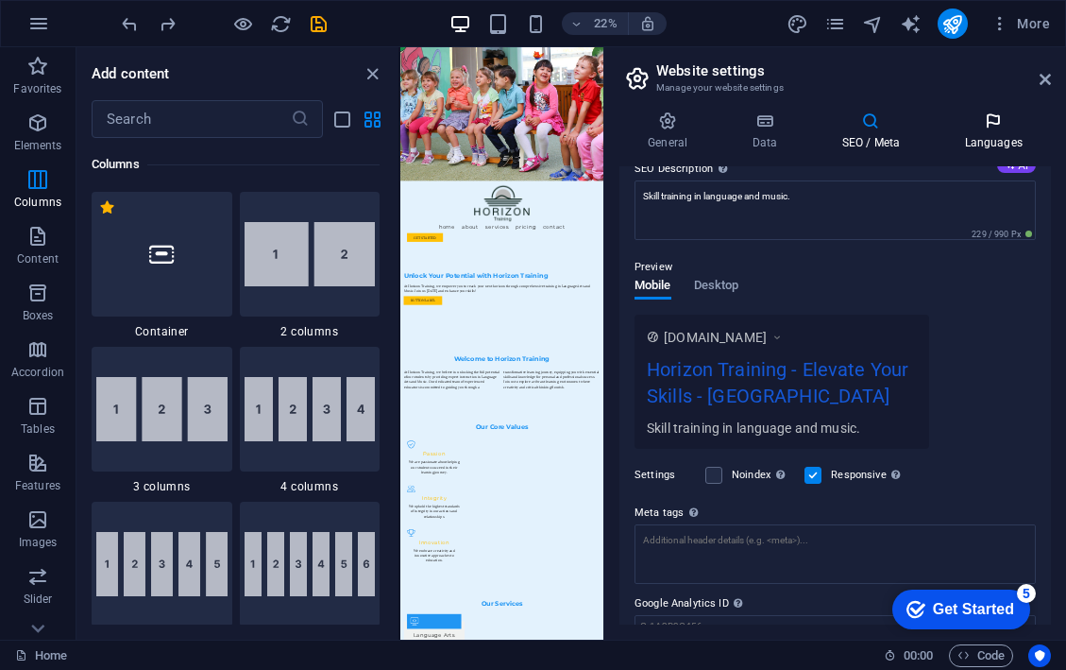
click at [996, 116] on icon at bounding box center [993, 120] width 115 height 19
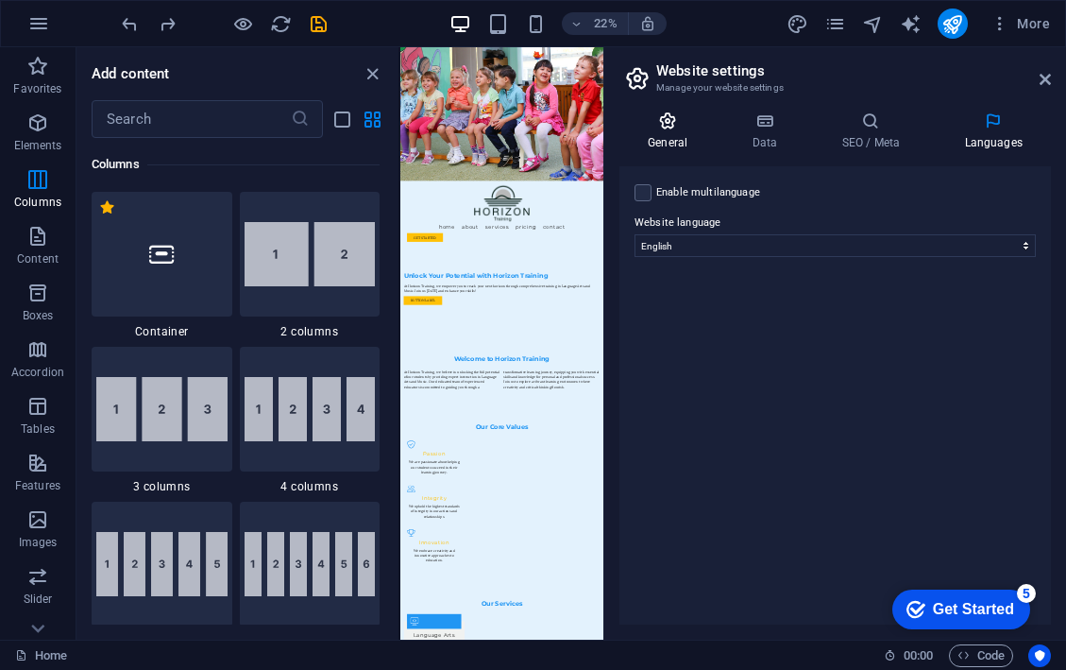
click at [677, 122] on icon at bounding box center [668, 120] width 96 height 19
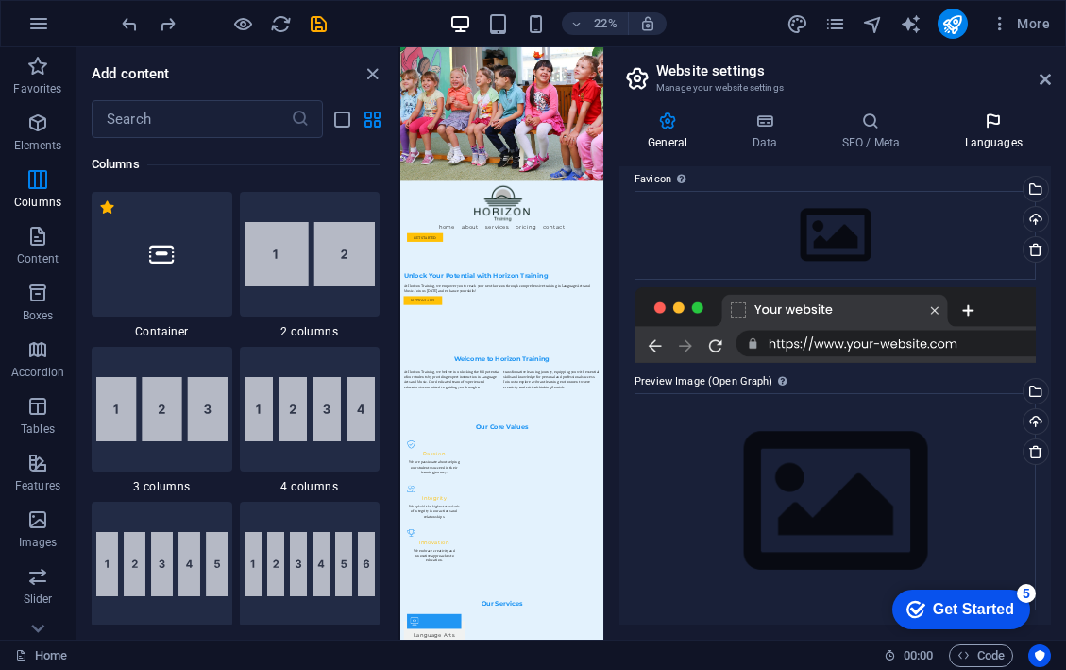
click at [997, 131] on h4 "Languages" at bounding box center [993, 131] width 115 height 40
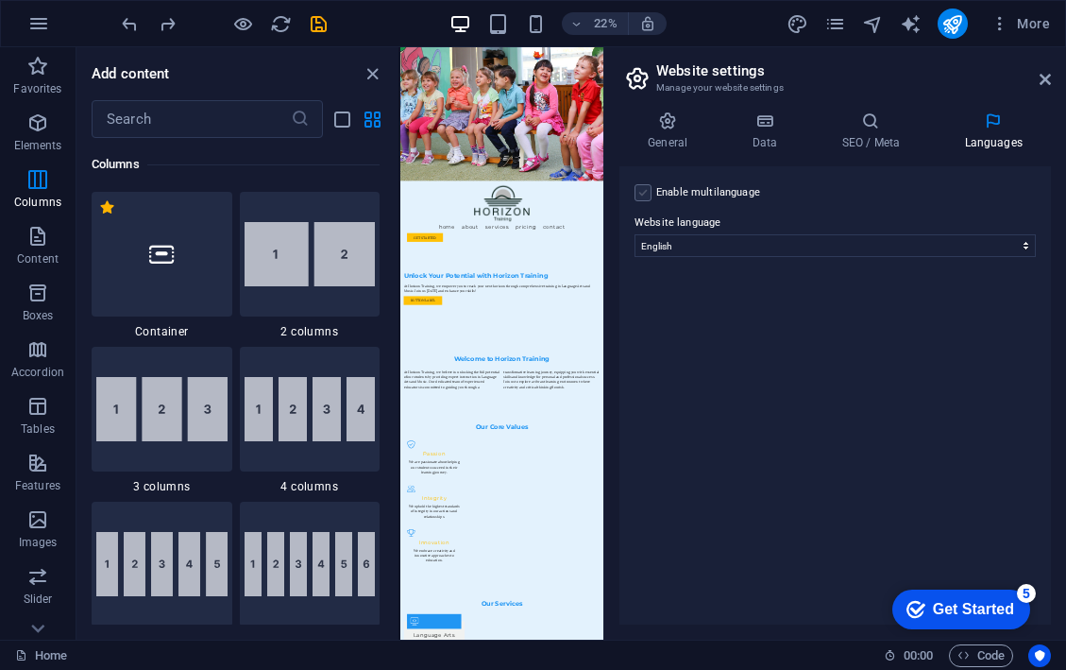
click at [639, 187] on label at bounding box center [643, 192] width 17 height 17
click at [0, 0] on input "Enable multilanguage To disable multilanguage delete all languages until only o…" at bounding box center [0, 0] width 0 height 0
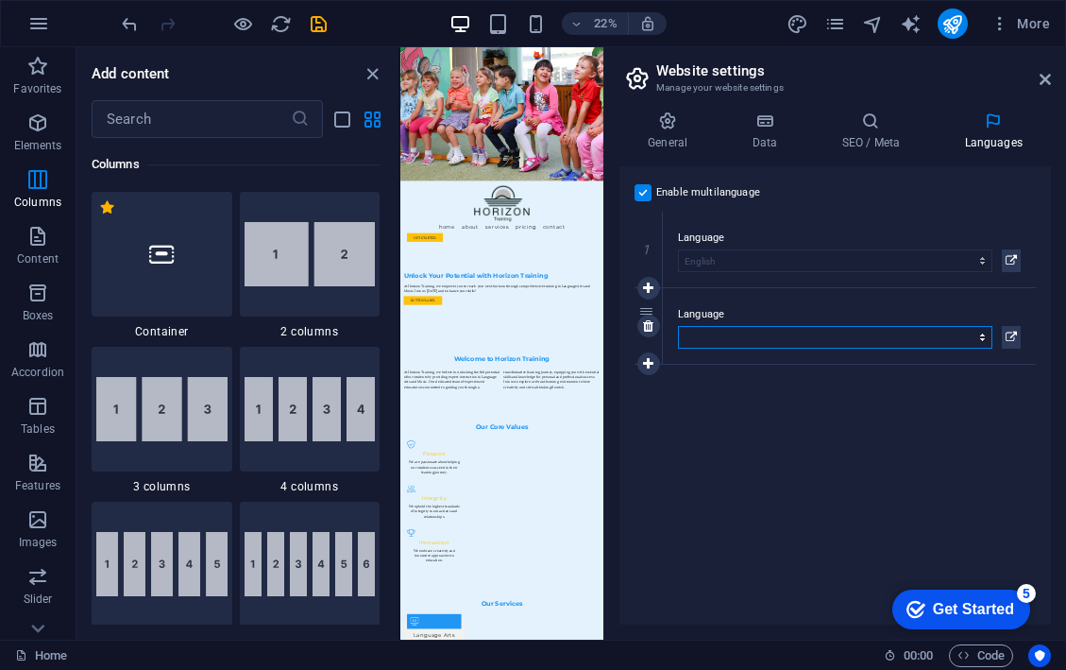
select select "6"
click at [645, 355] on link at bounding box center [649, 363] width 23 height 23
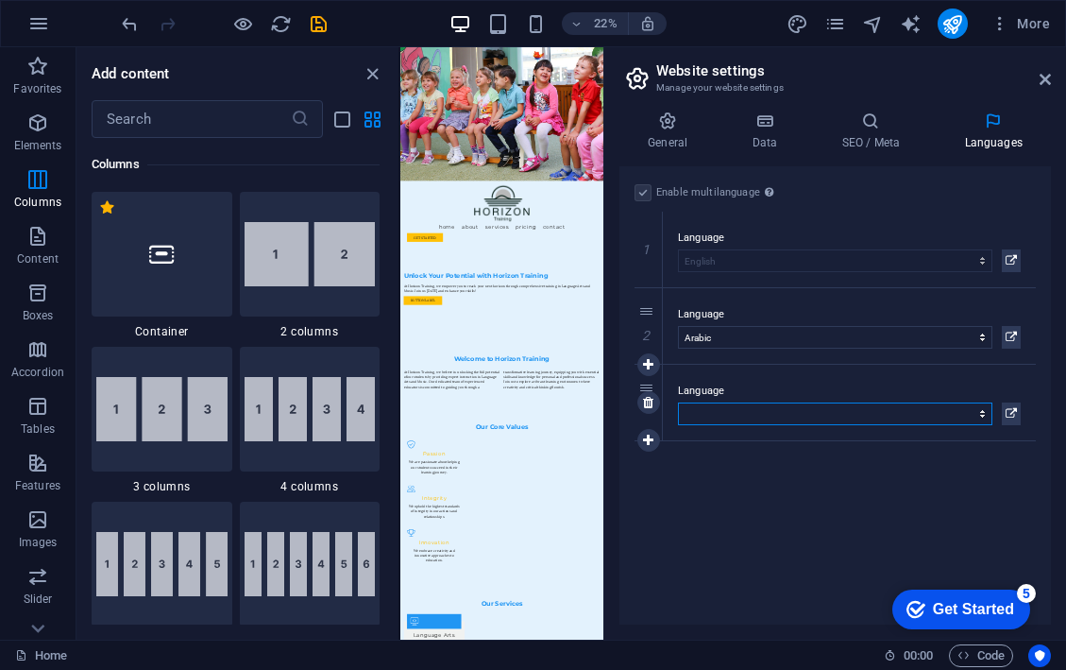
select select "88"
click at [1012, 411] on icon at bounding box center [1011, 413] width 11 height 23
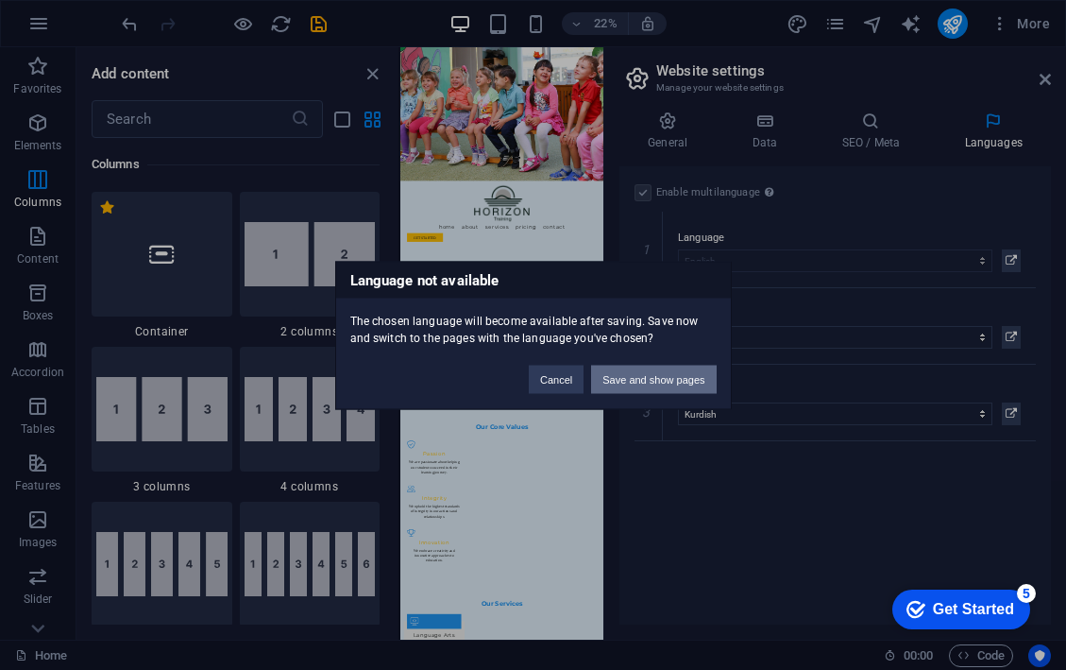
click at [644, 366] on button "Save and show pages" at bounding box center [653, 379] width 125 height 28
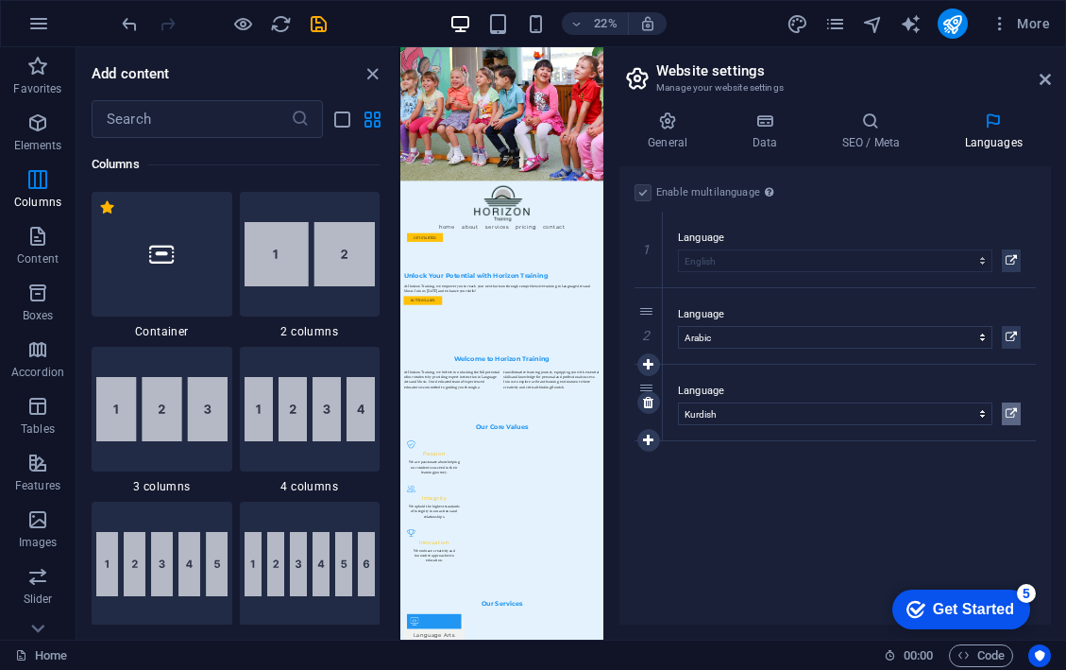
click at [1005, 414] on button at bounding box center [1011, 413] width 19 height 23
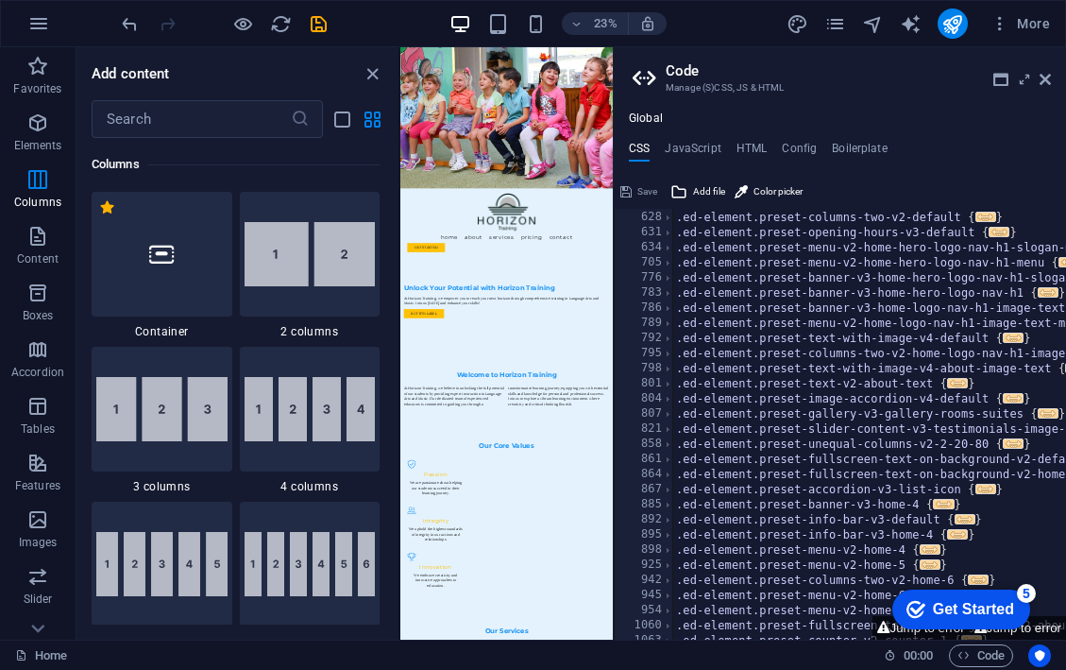
scroll to position [944, 0]
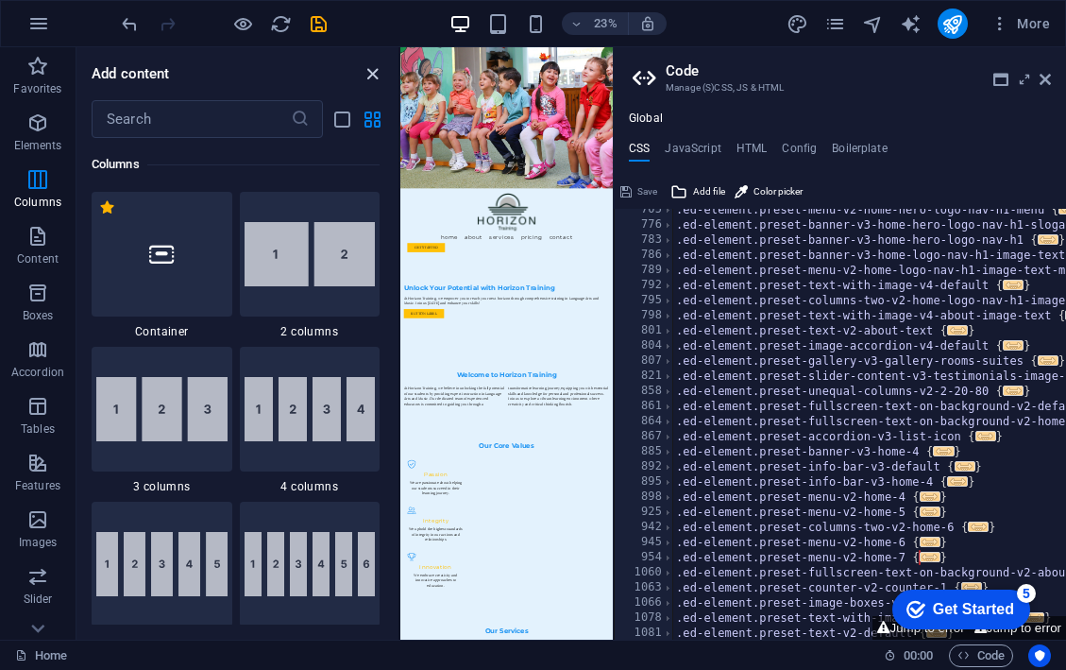
click at [368, 77] on icon "close panel" at bounding box center [373, 74] width 22 height 22
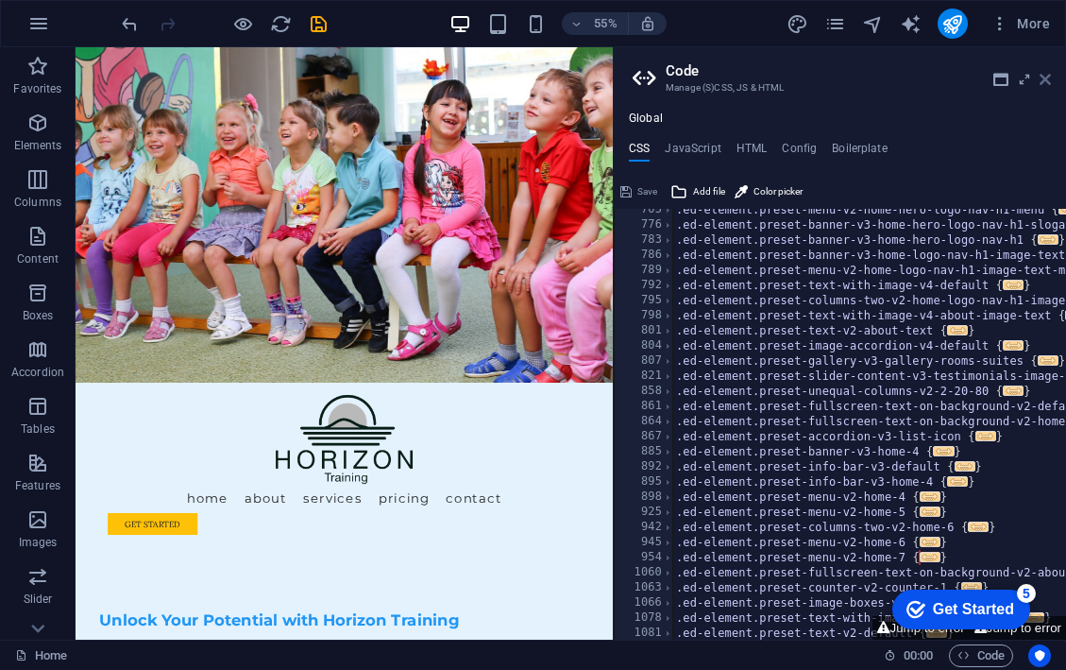
click at [1046, 79] on icon at bounding box center [1045, 79] width 11 height 15
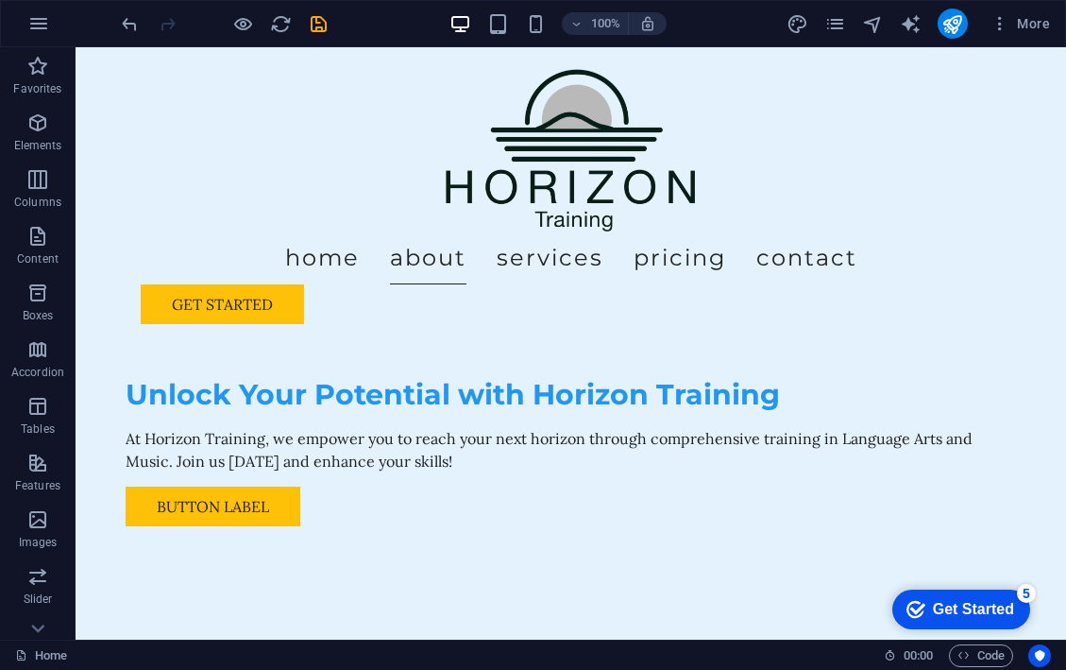
scroll to position [522, 0]
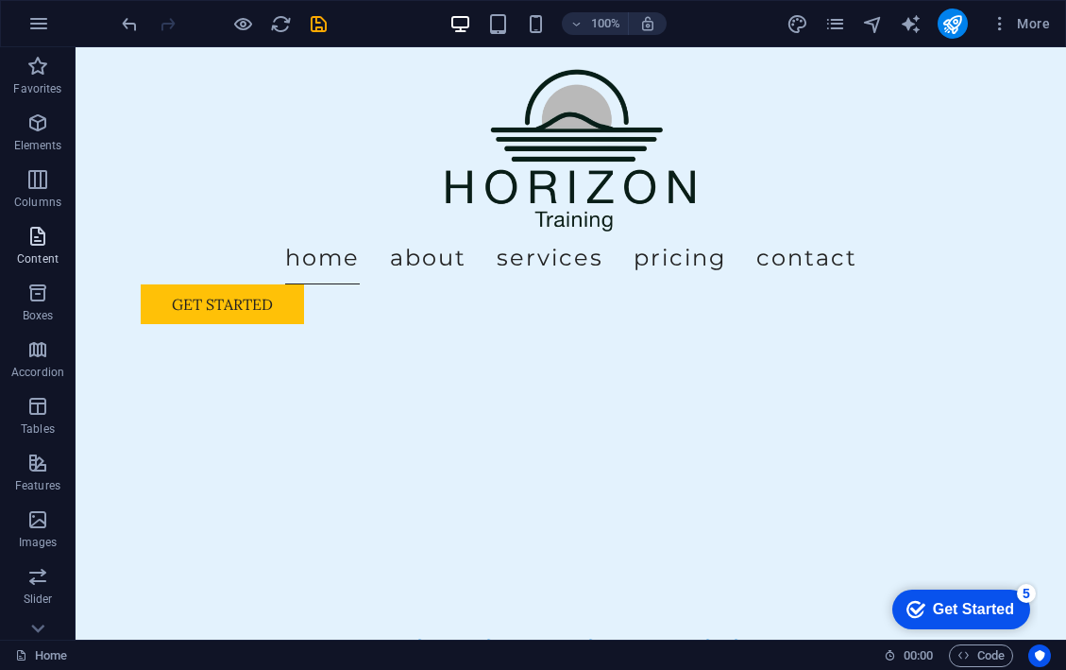
click at [42, 237] on icon "button" at bounding box center [37, 236] width 23 height 23
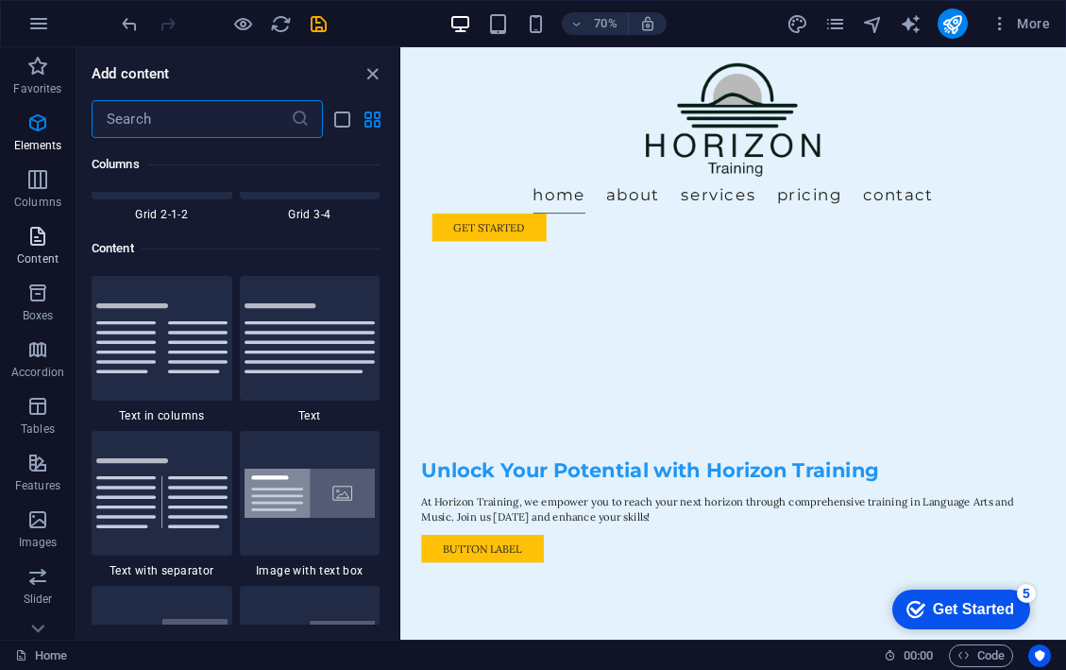
scroll to position [3305, 0]
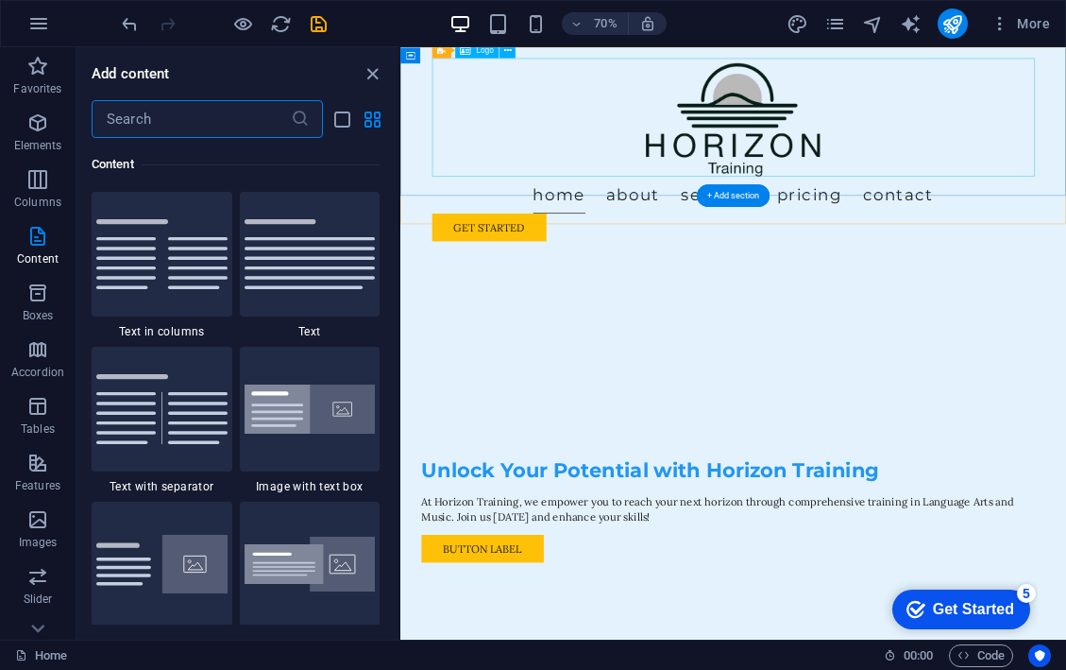
click at [835, 112] on div at bounding box center [876, 146] width 861 height 169
select select "%"
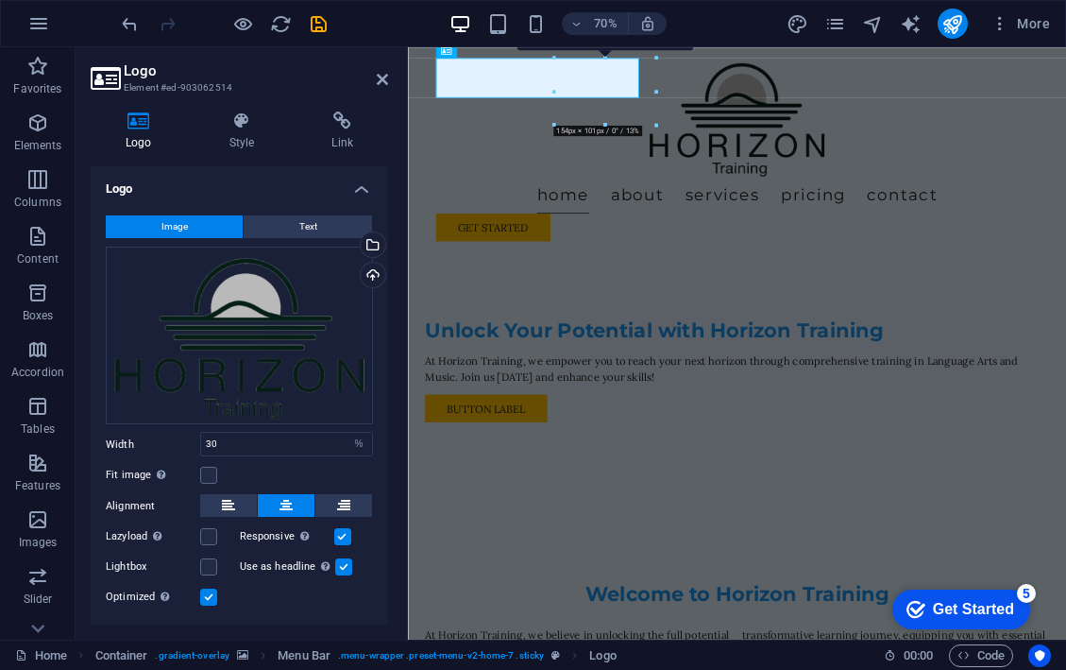
scroll to position [0, 0]
click at [357, 179] on h4 "Logo" at bounding box center [240, 183] width 298 height 34
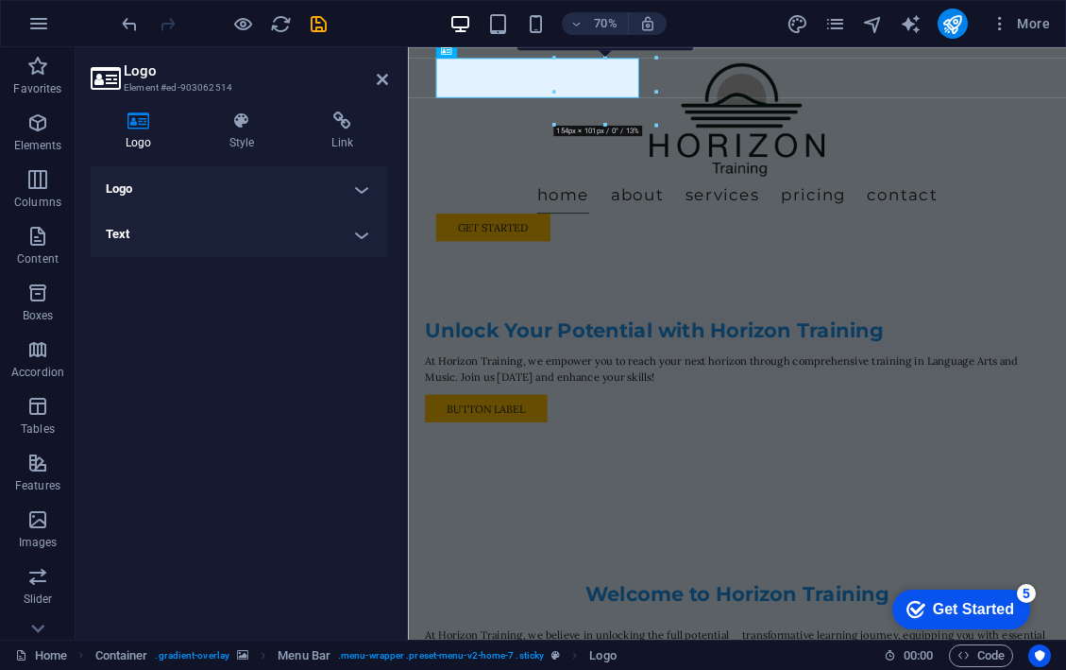
click at [363, 231] on h4 "Text" at bounding box center [240, 234] width 298 height 45
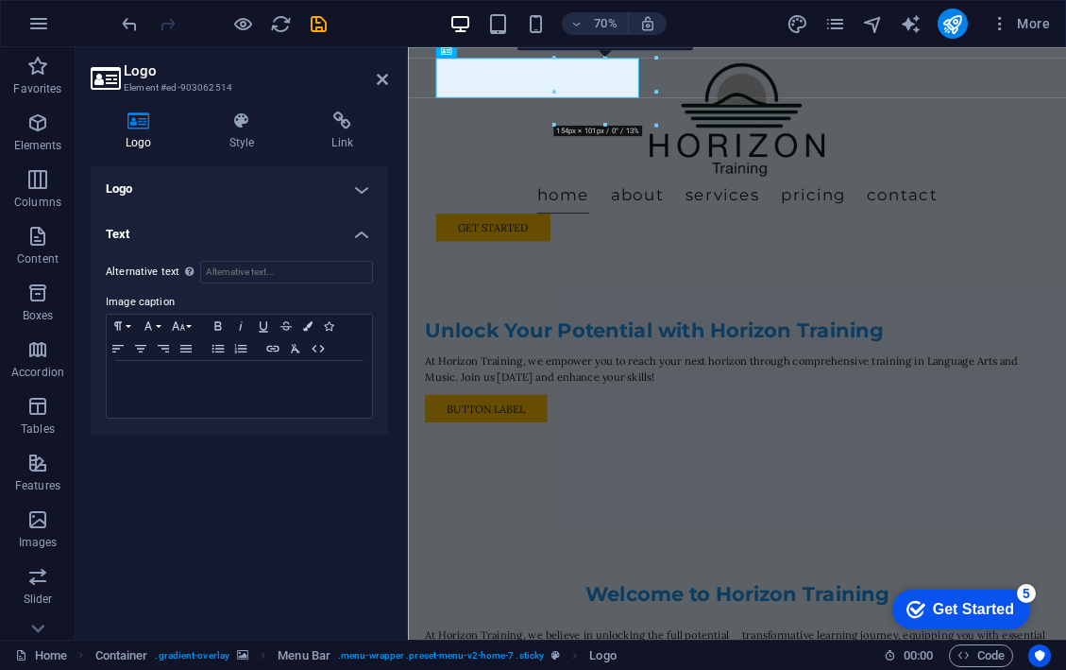
click at [363, 231] on h4 "Text" at bounding box center [240, 229] width 298 height 34
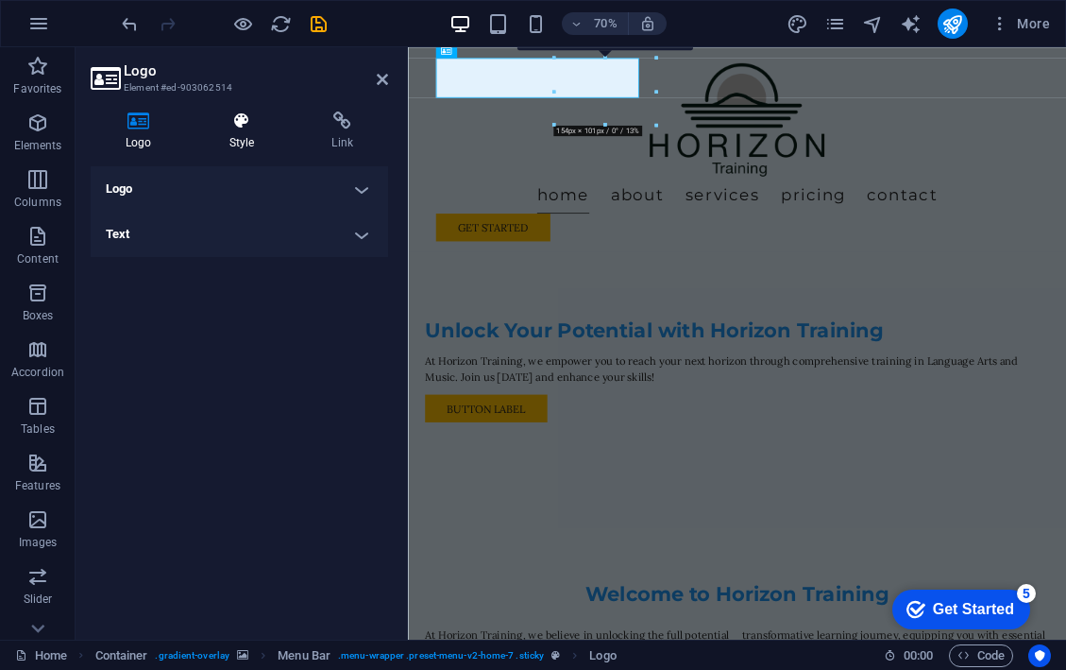
click at [245, 123] on icon at bounding box center [242, 120] width 95 height 19
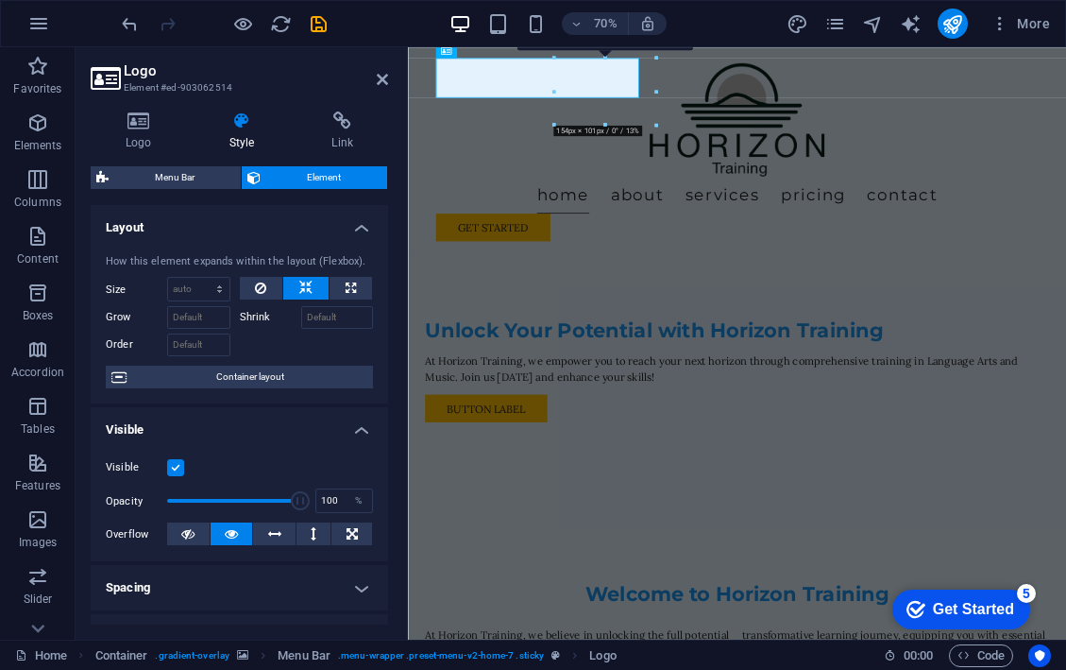
click at [245, 123] on icon at bounding box center [242, 120] width 95 height 19
click at [380, 86] on icon at bounding box center [382, 79] width 11 height 15
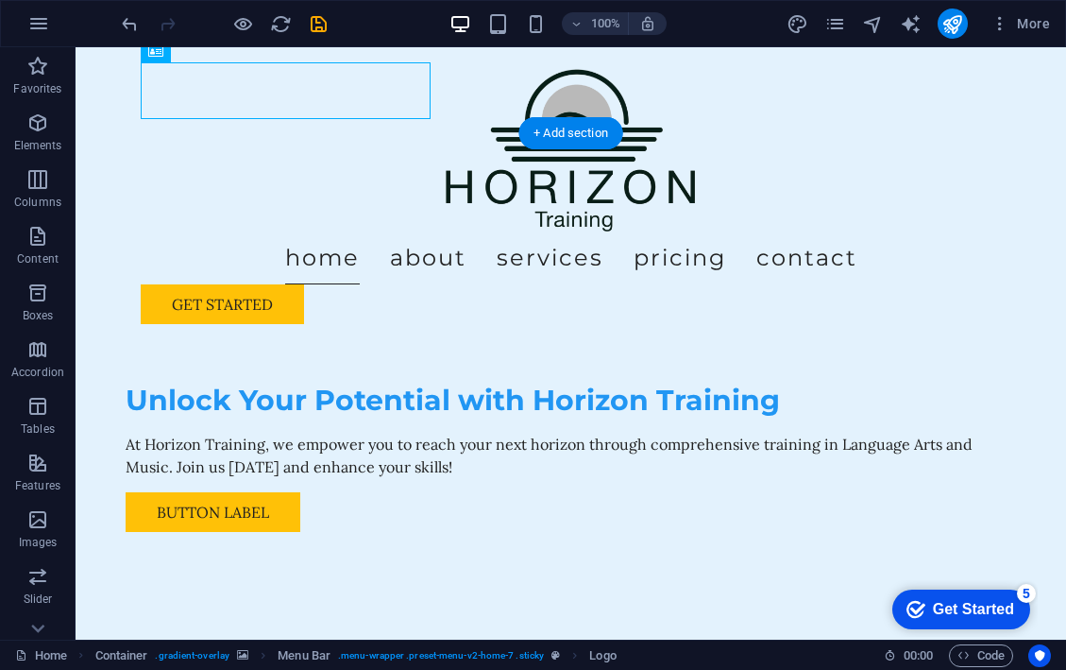
click at [115, 56] on div "Menu Home About Services Pricing Contact Get Started" at bounding box center [571, 193] width 991 height 292
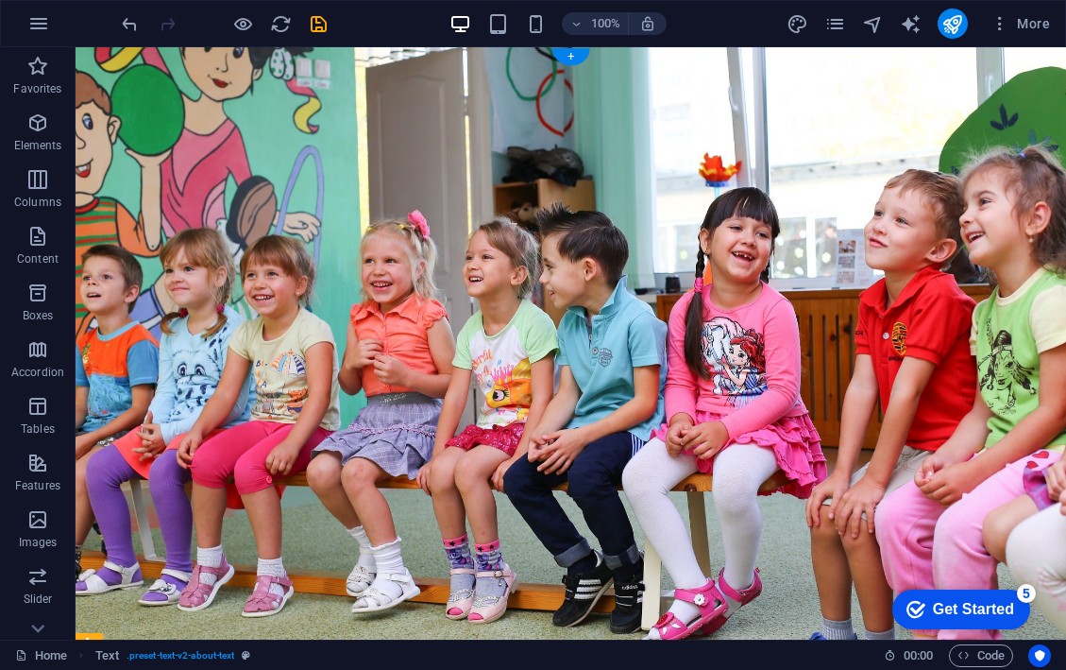
click at [748, 340] on figure at bounding box center [571, 351] width 991 height 609
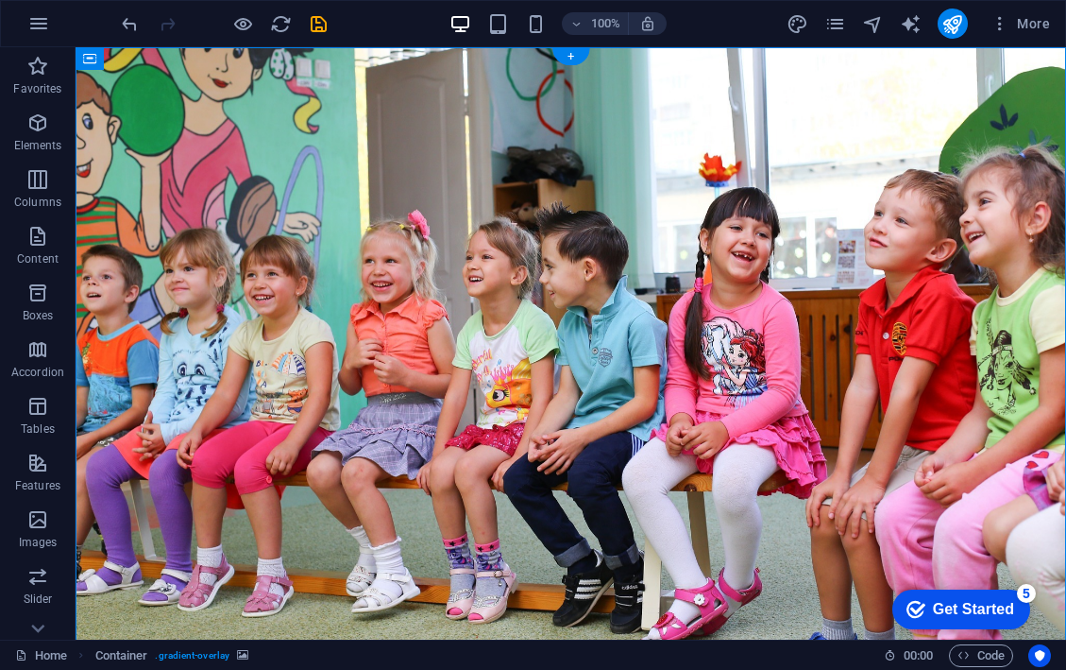
click at [907, 243] on figure at bounding box center [571, 351] width 991 height 609
click at [1016, 196] on figure at bounding box center [571, 351] width 991 height 609
click at [1015, 196] on figure at bounding box center [571, 351] width 991 height 609
select select "header"
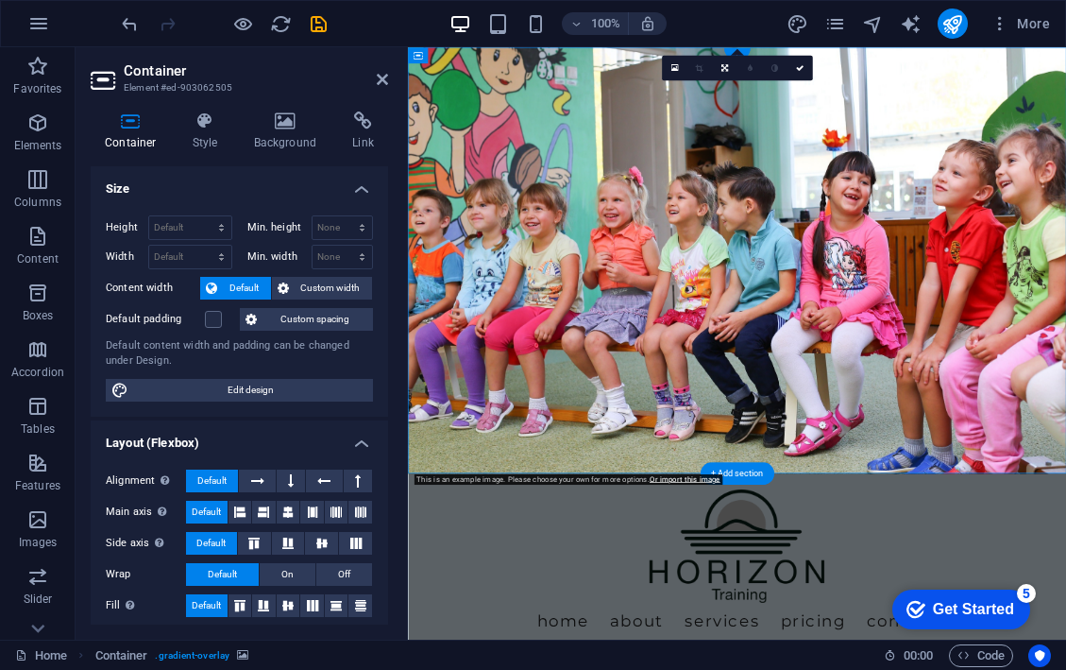
click at [1065, 259] on figure at bounding box center [878, 351] width 941 height 609
click at [289, 128] on icon at bounding box center [286, 120] width 92 height 19
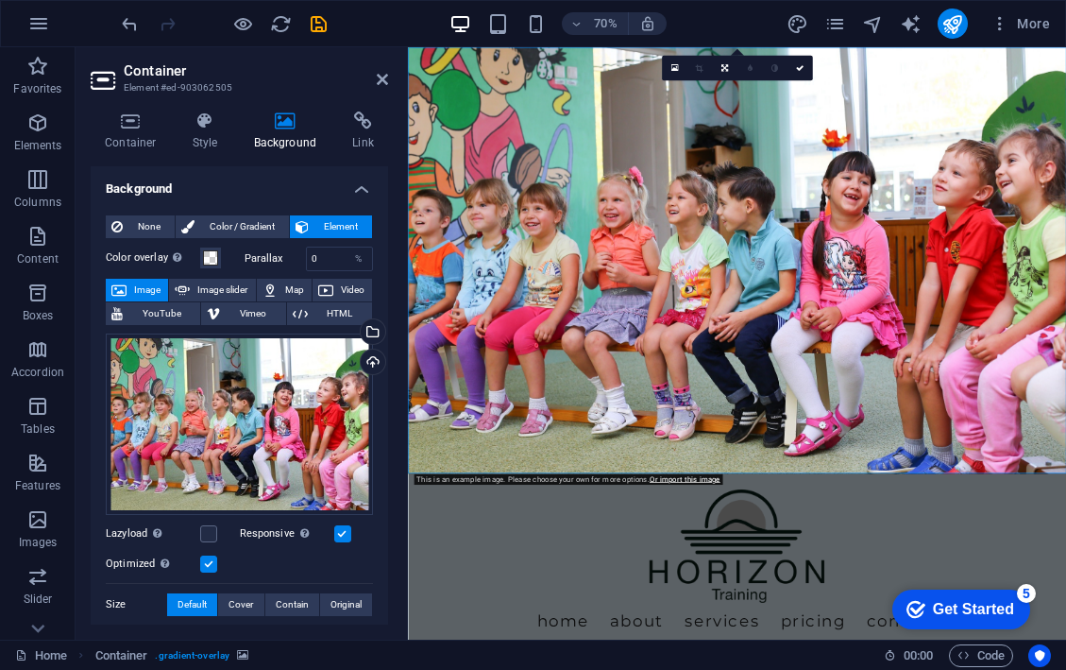
click at [145, 286] on span "Image" at bounding box center [147, 290] width 30 height 23
click at [205, 404] on div "Drag files here, click to choose files or select files from Files or our free s…" at bounding box center [239, 423] width 267 height 181
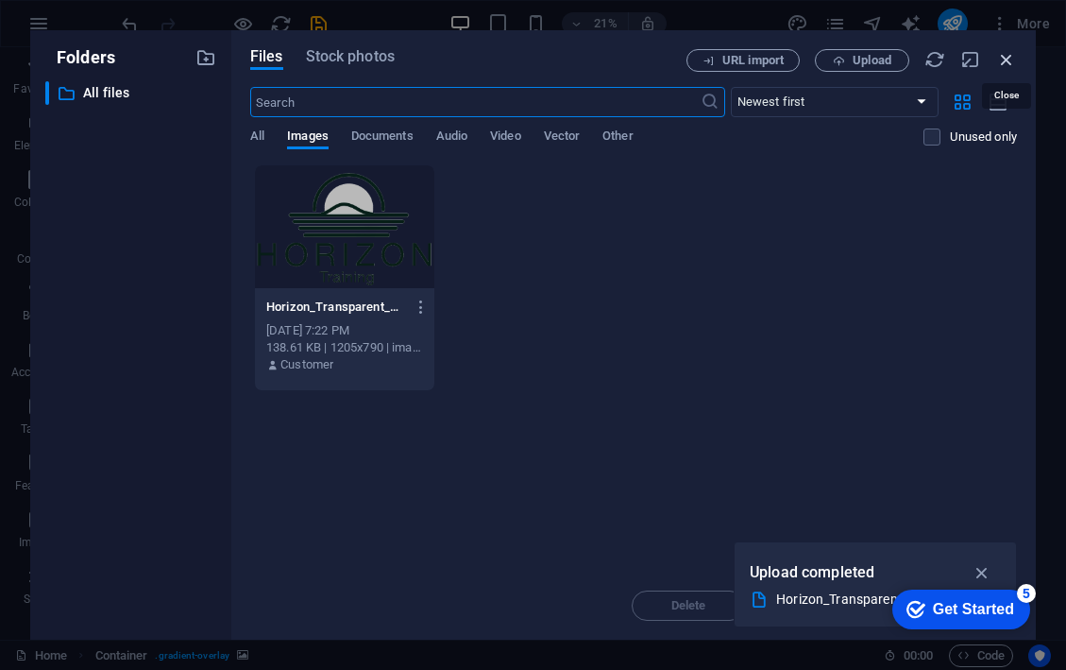
click at [1002, 67] on icon "button" at bounding box center [1006, 59] width 21 height 21
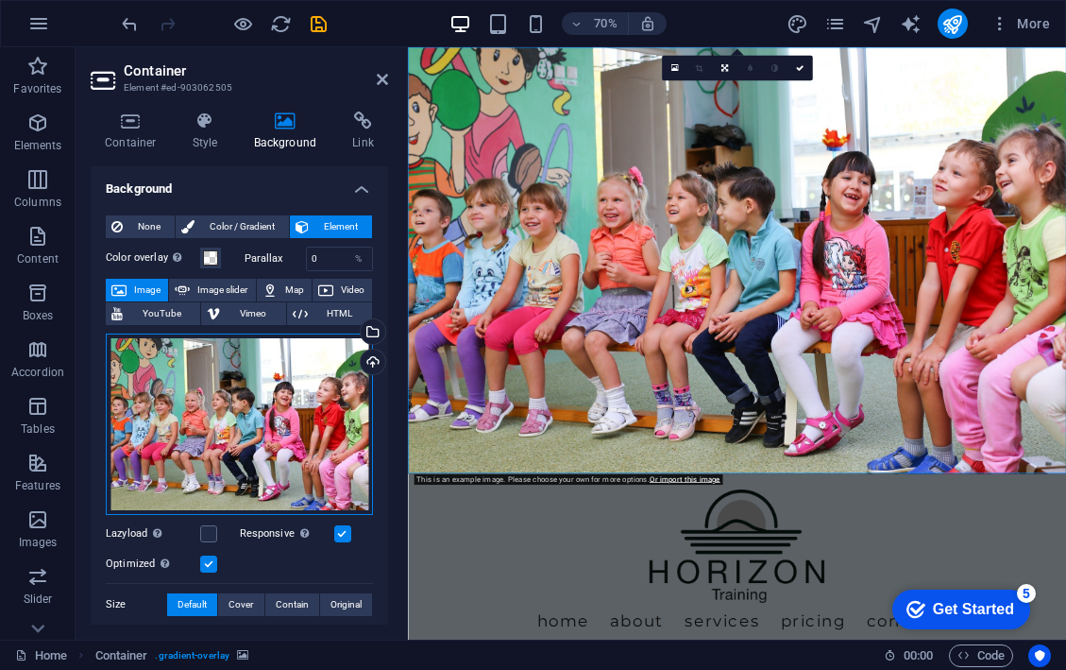
click at [320, 410] on div "Drag files here, click to choose files or select files from Files or our free s…" at bounding box center [239, 423] width 267 height 181
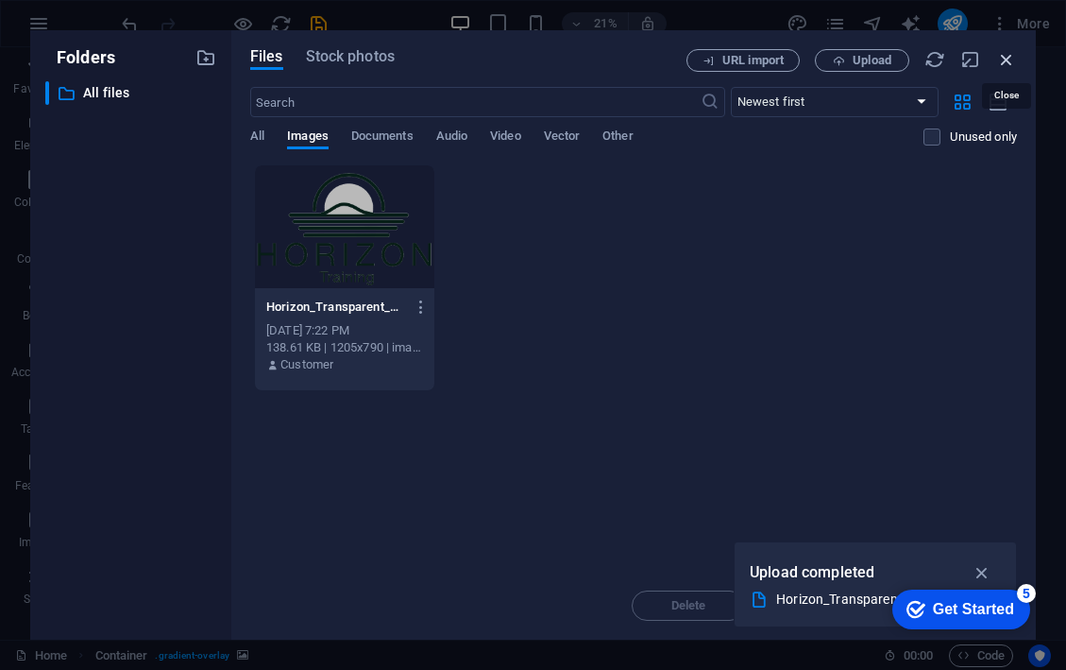
click at [1012, 60] on icon "button" at bounding box center [1006, 59] width 21 height 21
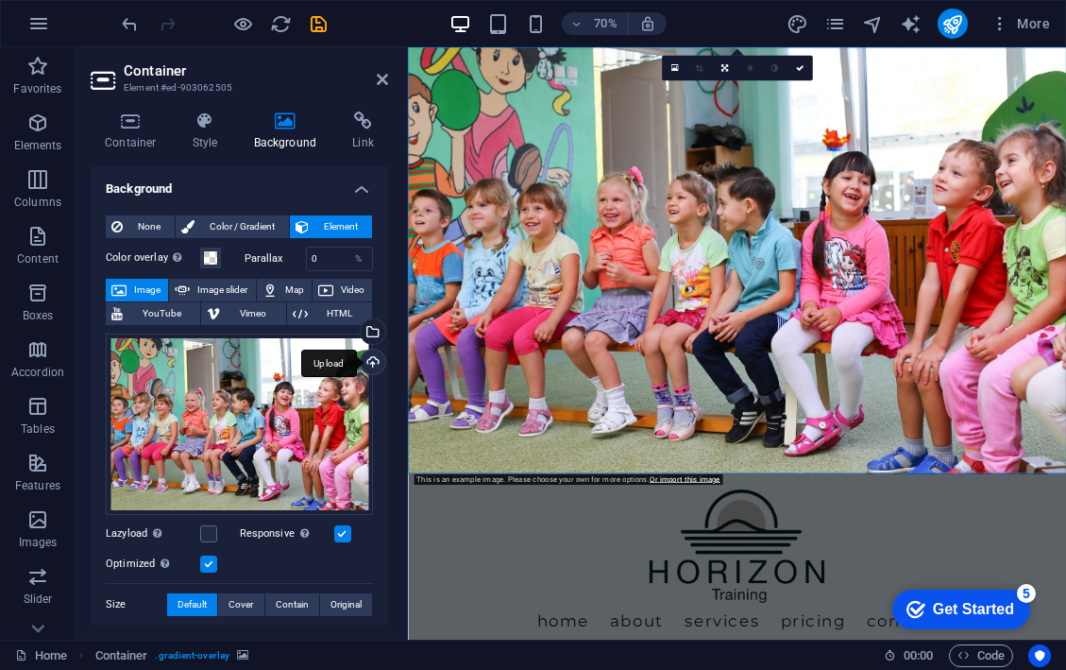
click at [370, 354] on div "Upload" at bounding box center [371, 363] width 28 height 28
click at [212, 416] on div "Drag files here, click to choose files or select files from Files or our free s…" at bounding box center [239, 423] width 267 height 181
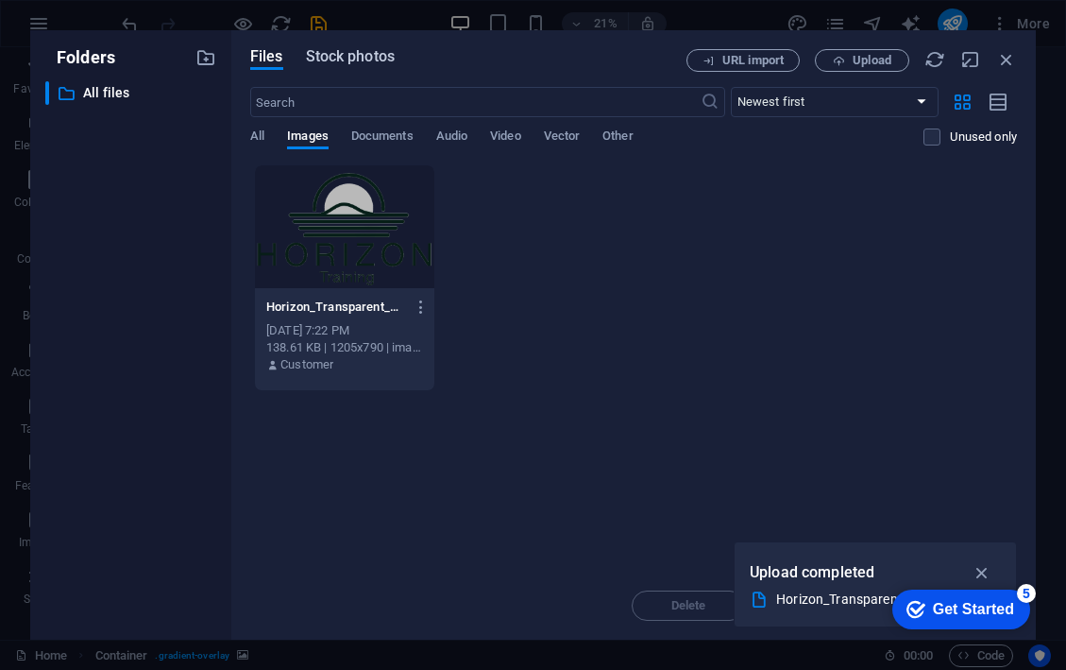
click at [355, 64] on span "Stock photos" at bounding box center [350, 56] width 89 height 23
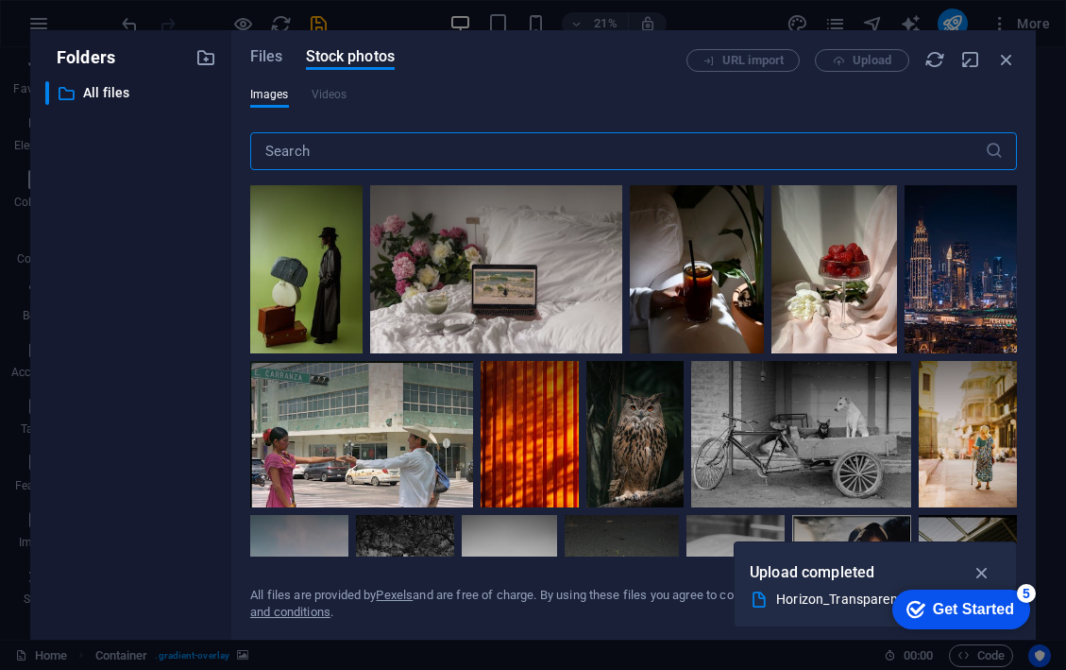
click at [386, 160] on input "text" at bounding box center [617, 151] width 735 height 38
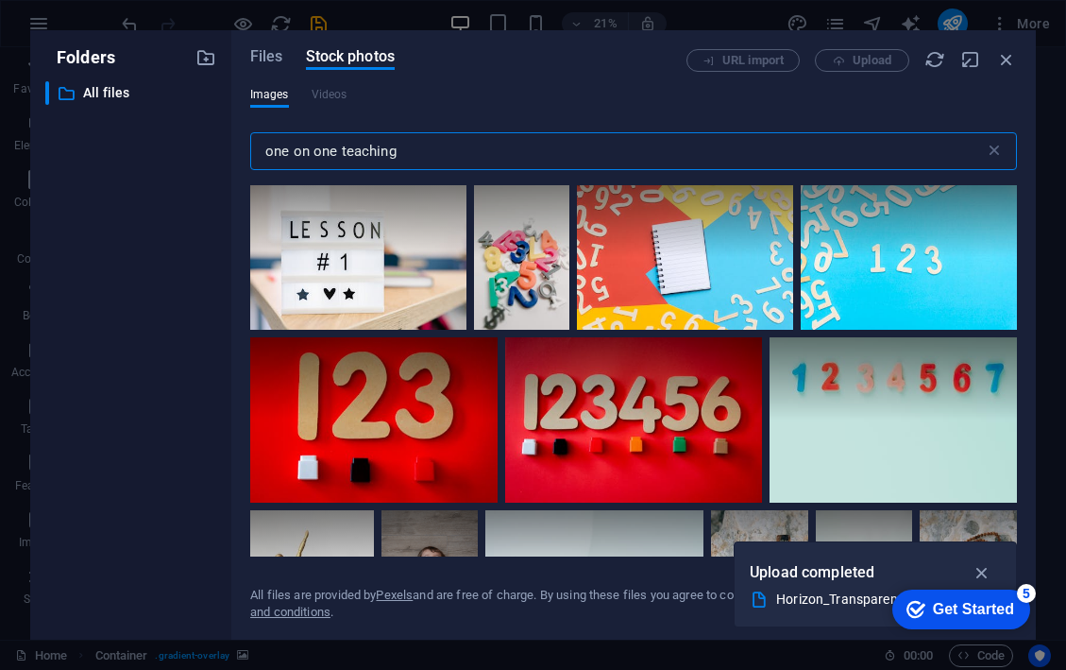
click at [385, 151] on input "one on one teaching" at bounding box center [617, 151] width 735 height 38
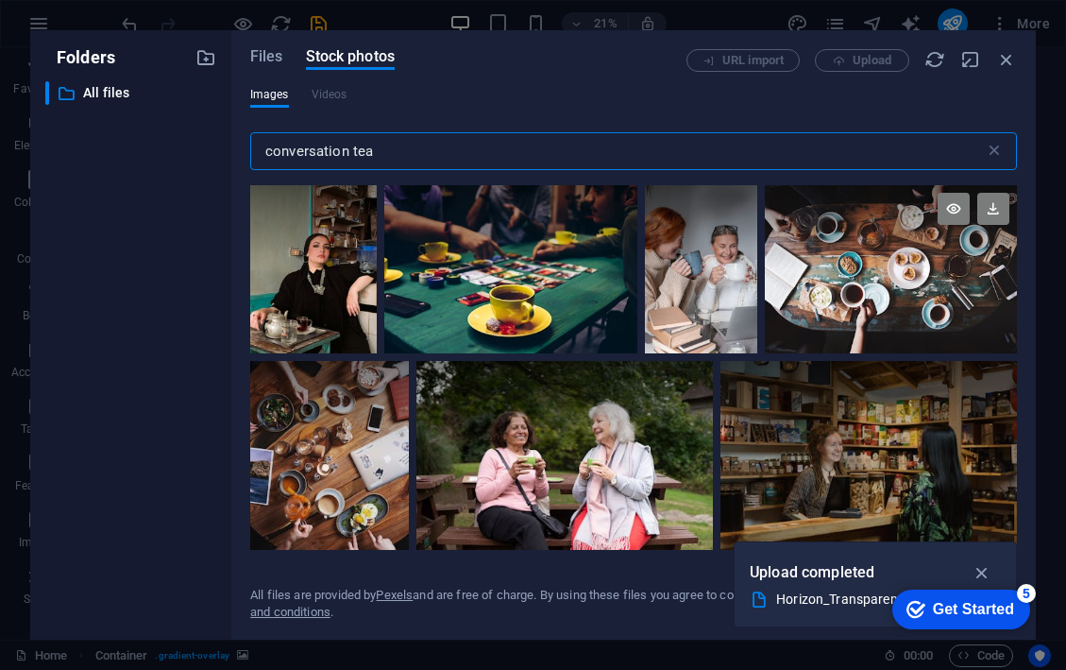
type input "conversation tea"
click at [822, 252] on div at bounding box center [891, 227] width 253 height 84
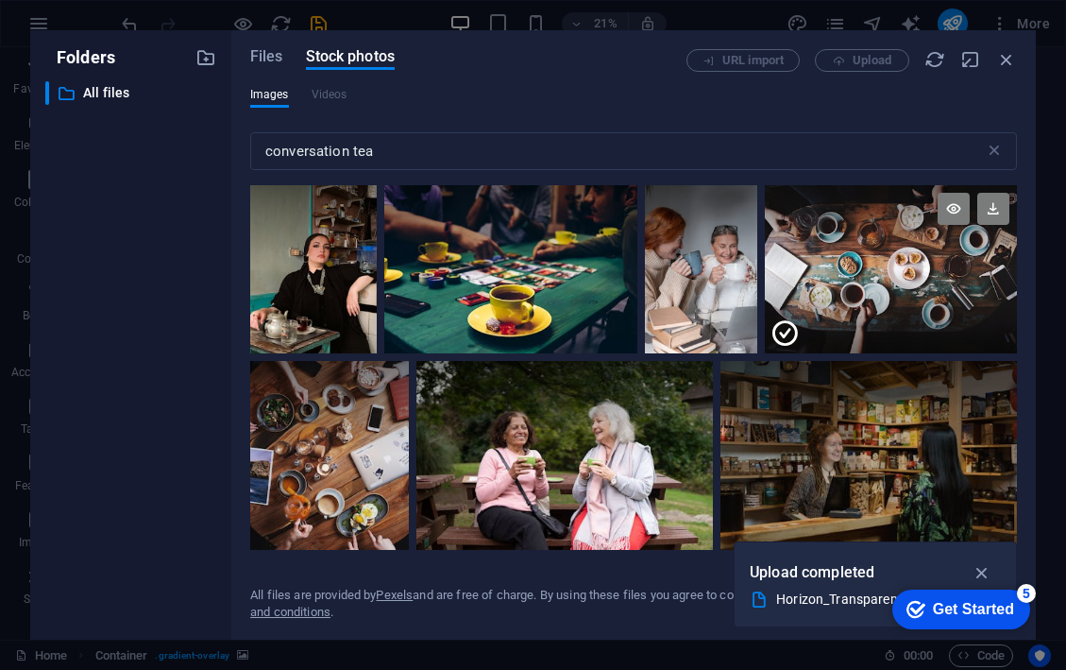
click at [842, 271] on div at bounding box center [891, 311] width 253 height 84
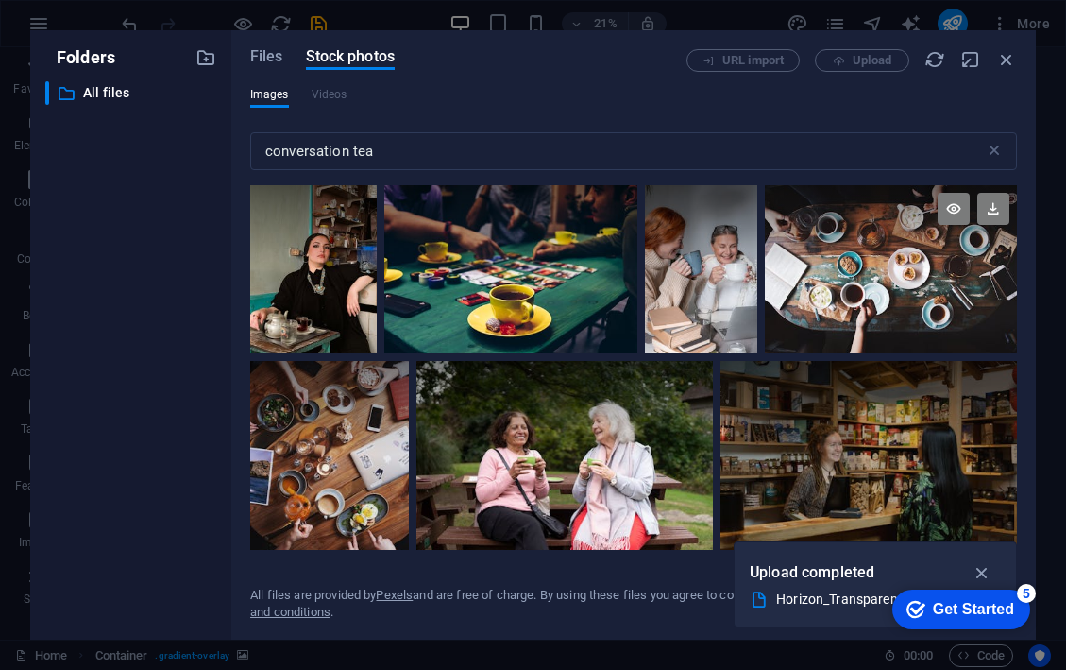
click at [842, 271] on div at bounding box center [891, 269] width 253 height 168
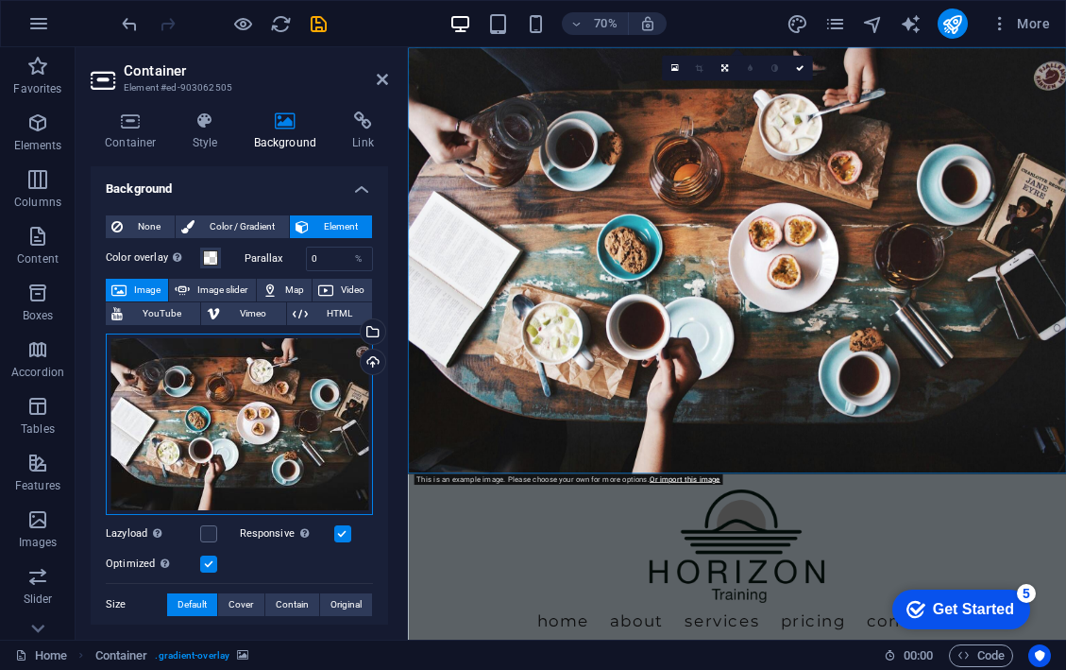
click at [323, 402] on div "Drag files here, click to choose files or select files from Files or our free s…" at bounding box center [239, 423] width 267 height 181
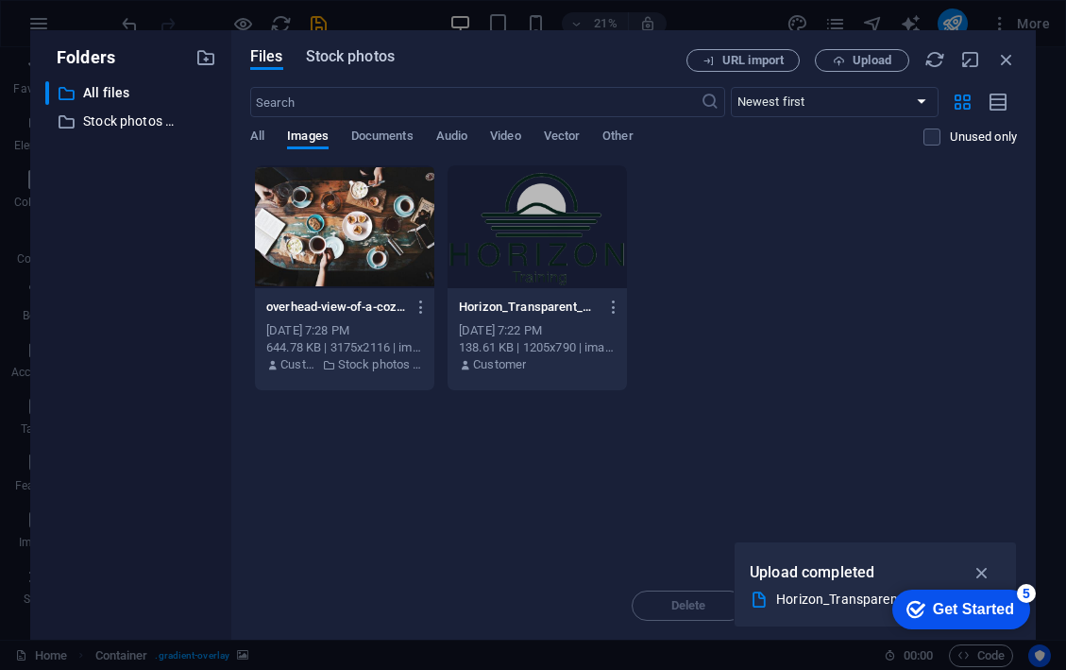
click at [367, 58] on span "Stock photos" at bounding box center [350, 56] width 89 height 23
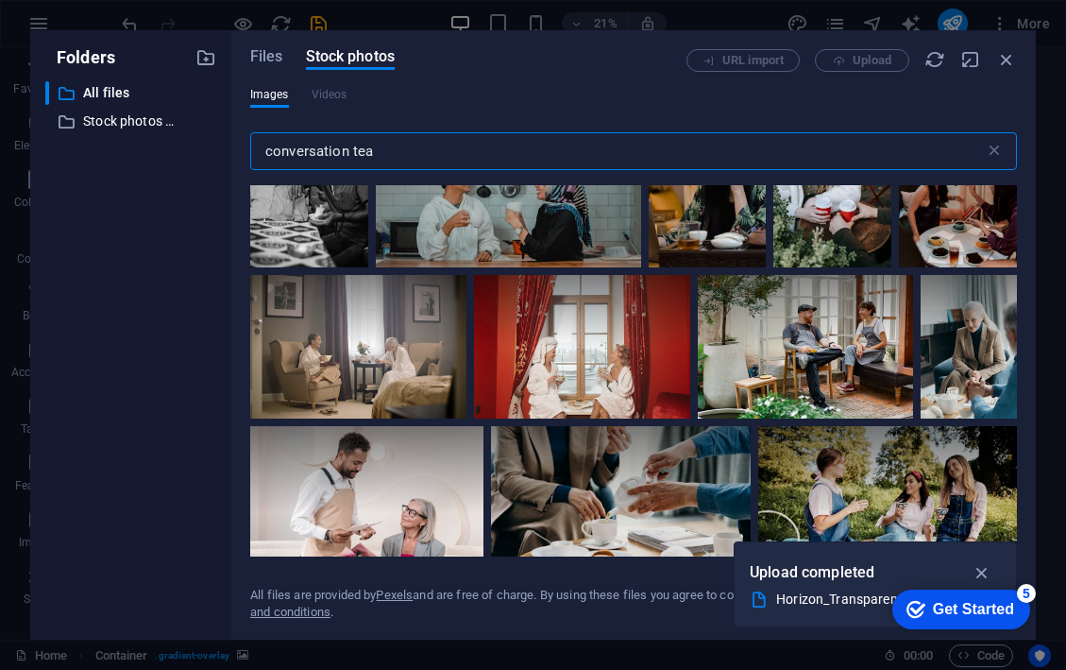
scroll to position [1486, 0]
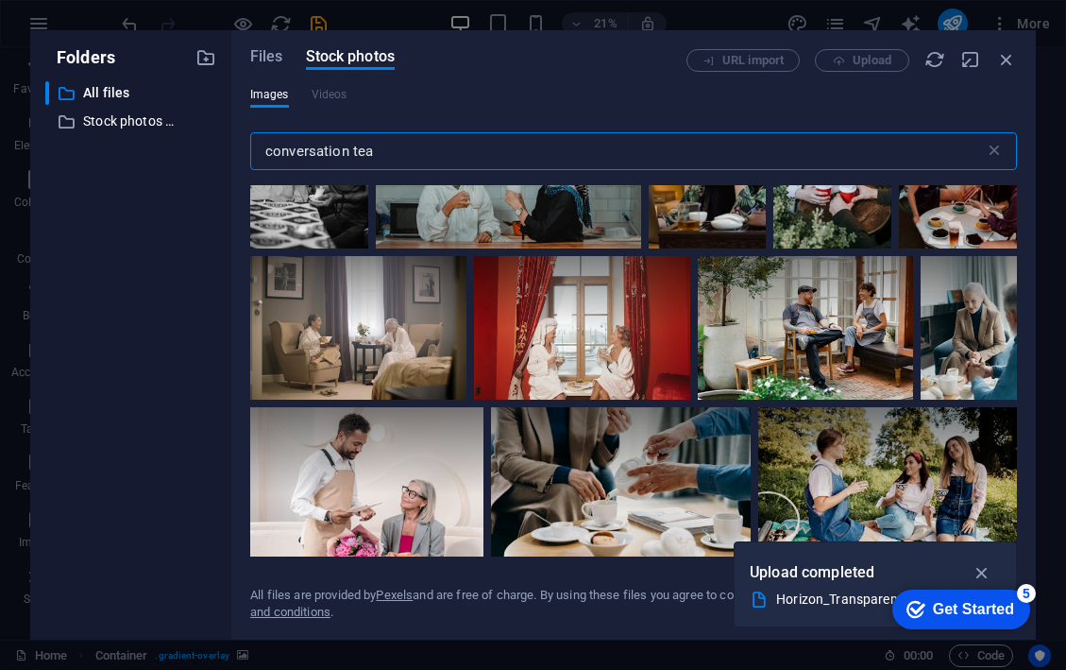
click at [451, 154] on input "conversation tea" at bounding box center [617, 151] width 735 height 38
drag, startPoint x: 352, startPoint y: 151, endPoint x: 433, endPoint y: 151, distance: 80.3
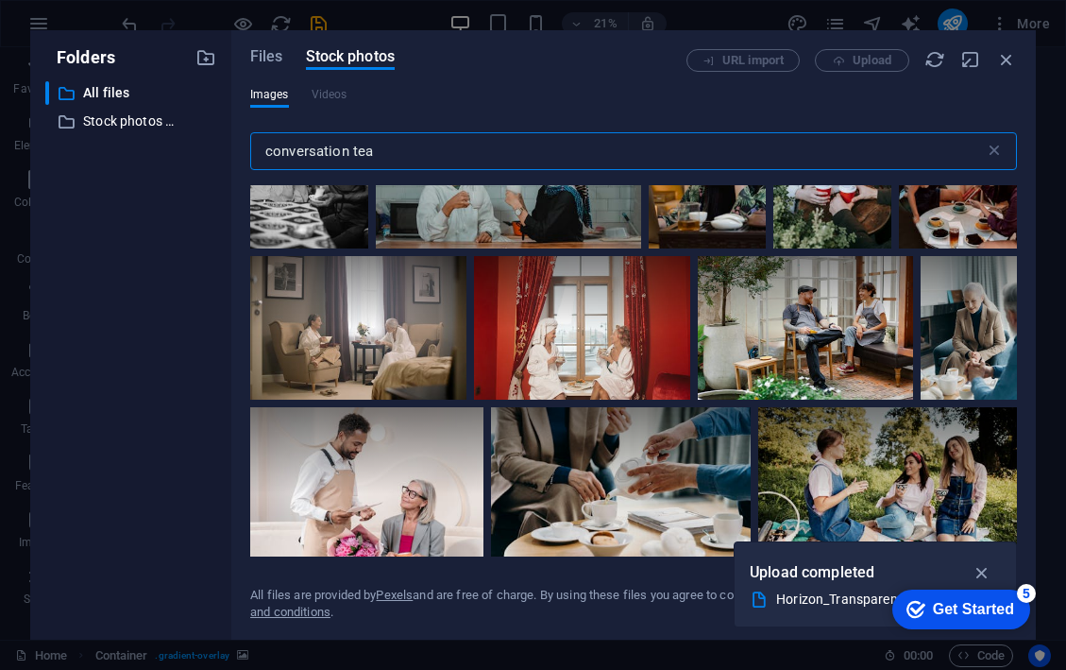
click at [433, 151] on input "conversation tea" at bounding box center [617, 151] width 735 height 38
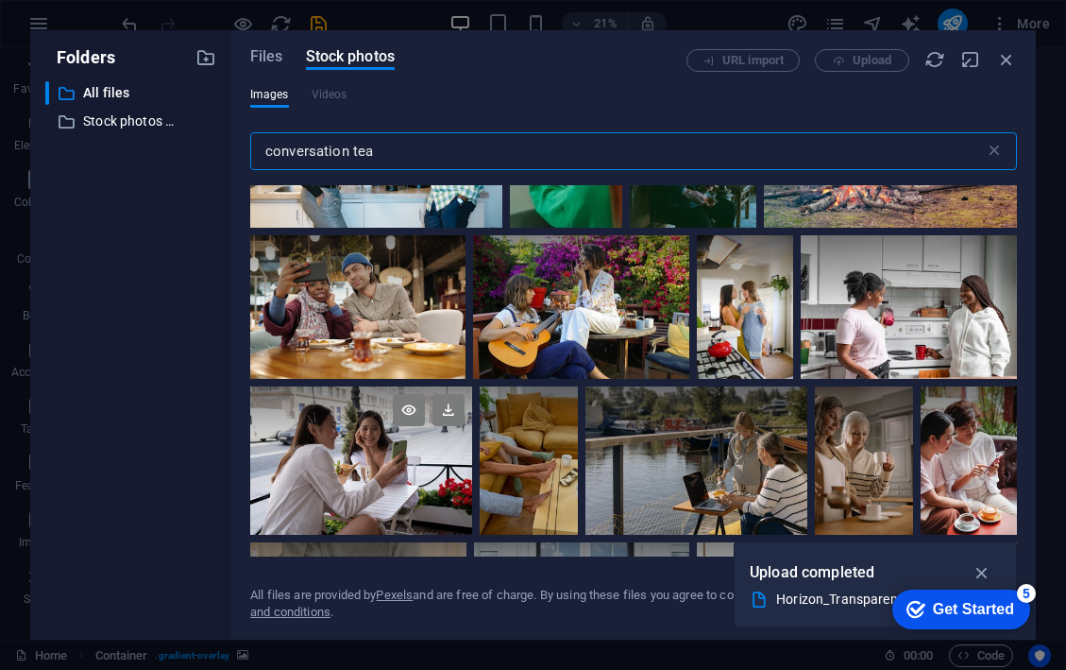
scroll to position [2815, 0]
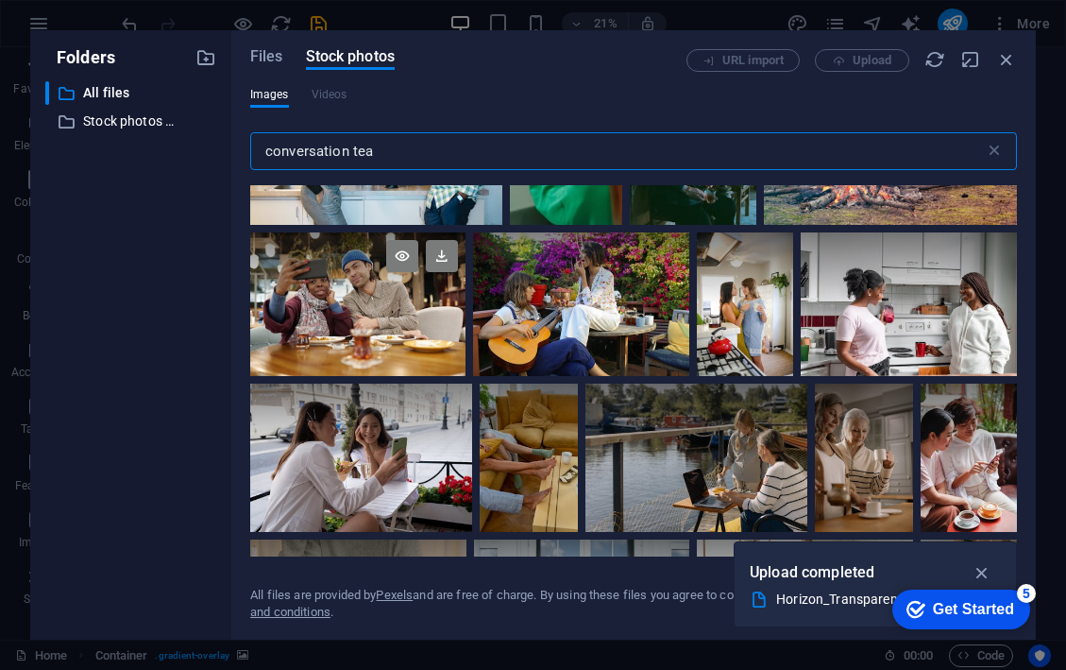
click at [403, 305] on div at bounding box center [357, 304] width 215 height 144
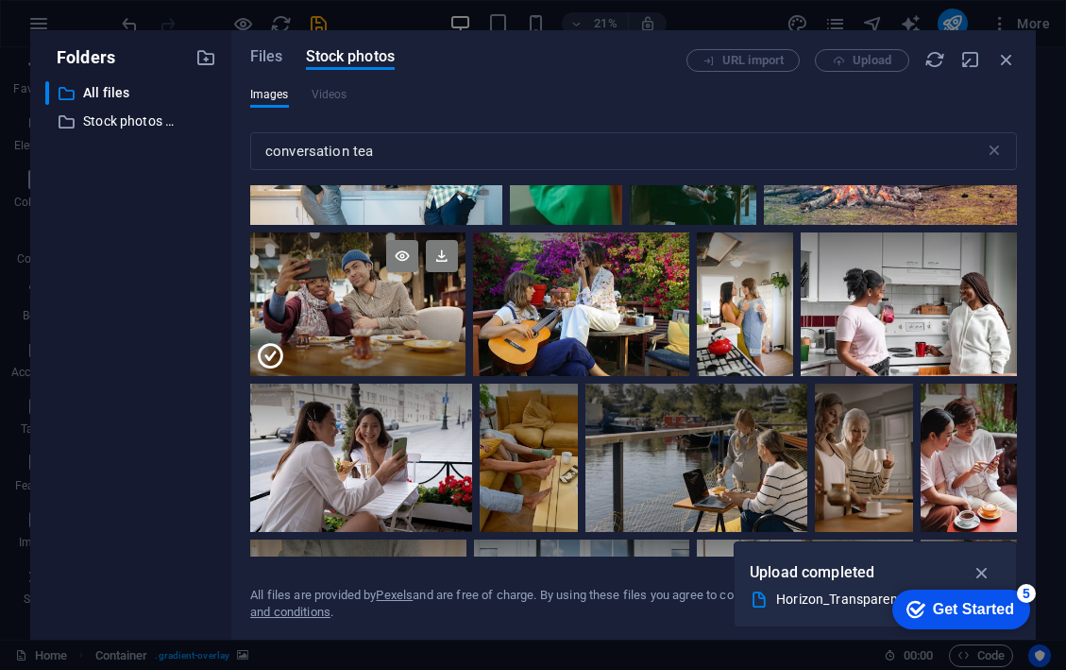
click at [403, 305] on div at bounding box center [357, 340] width 215 height 72
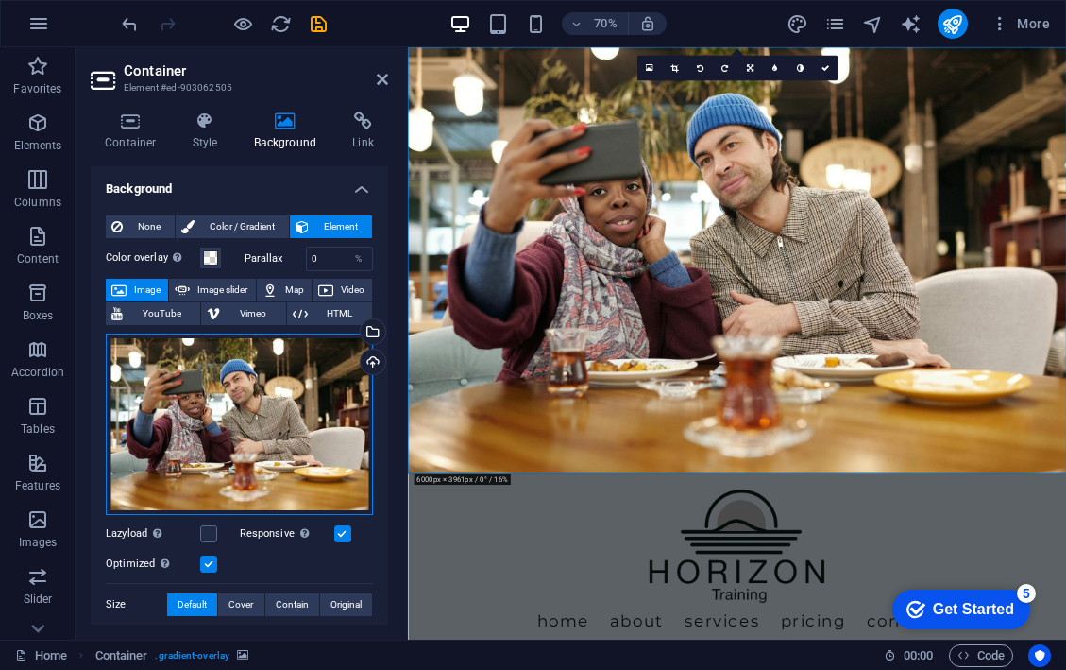
click at [291, 384] on div "Drag files here, click to choose files or select files from Files or our free s…" at bounding box center [239, 423] width 267 height 181
click at [276, 367] on div "Drag files here, click to choose files or select files from Files or our free s…" at bounding box center [239, 423] width 267 height 181
click at [290, 418] on div "Drag files here, click to choose files or select files from Files or our free s…" at bounding box center [239, 423] width 267 height 181
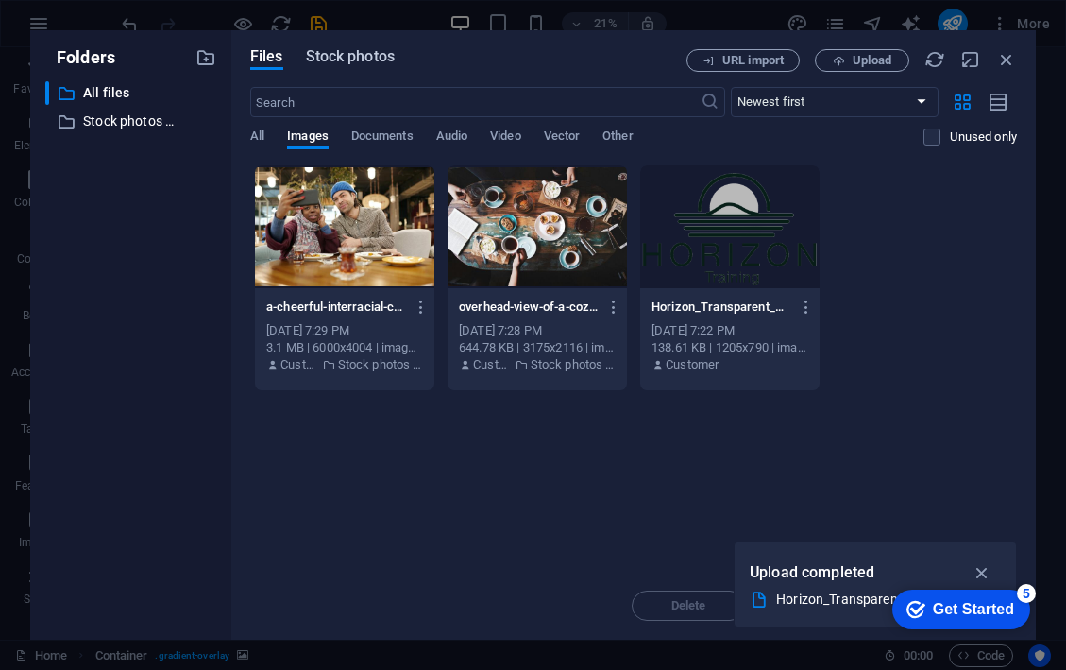
click at [374, 60] on span "Stock photos" at bounding box center [350, 56] width 89 height 23
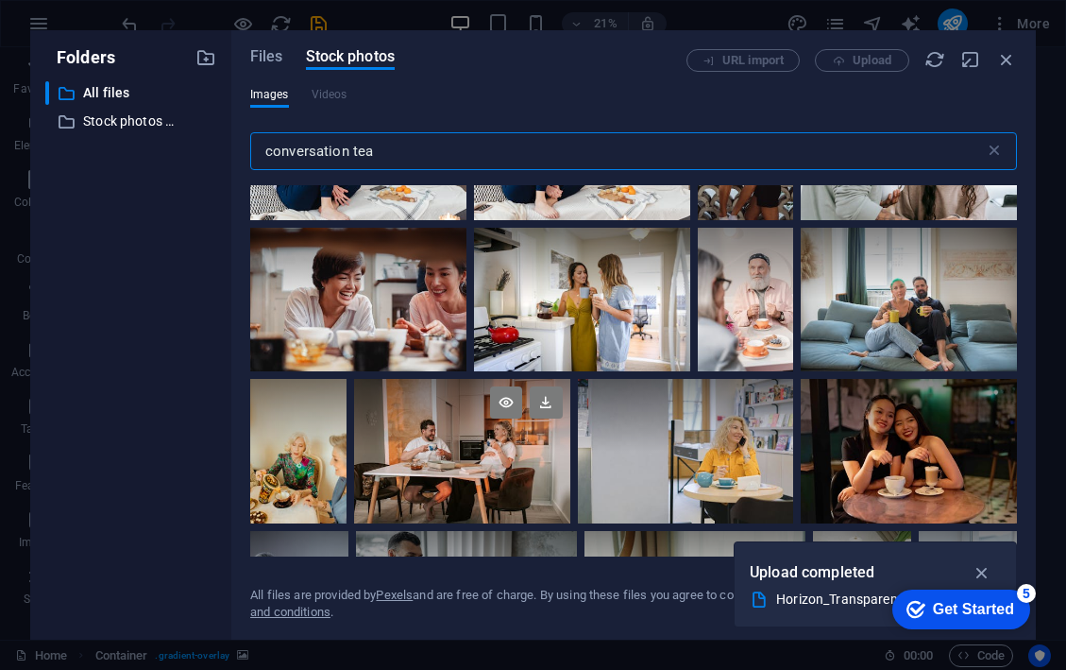
scroll to position [4087, 0]
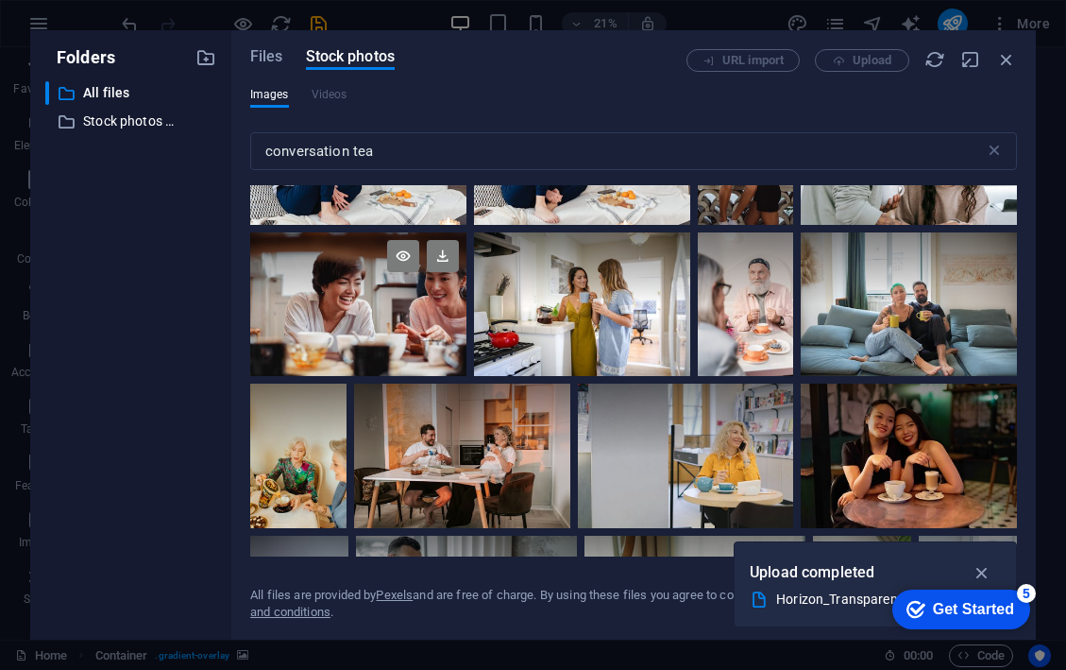
click at [414, 302] on div at bounding box center [358, 304] width 216 height 145
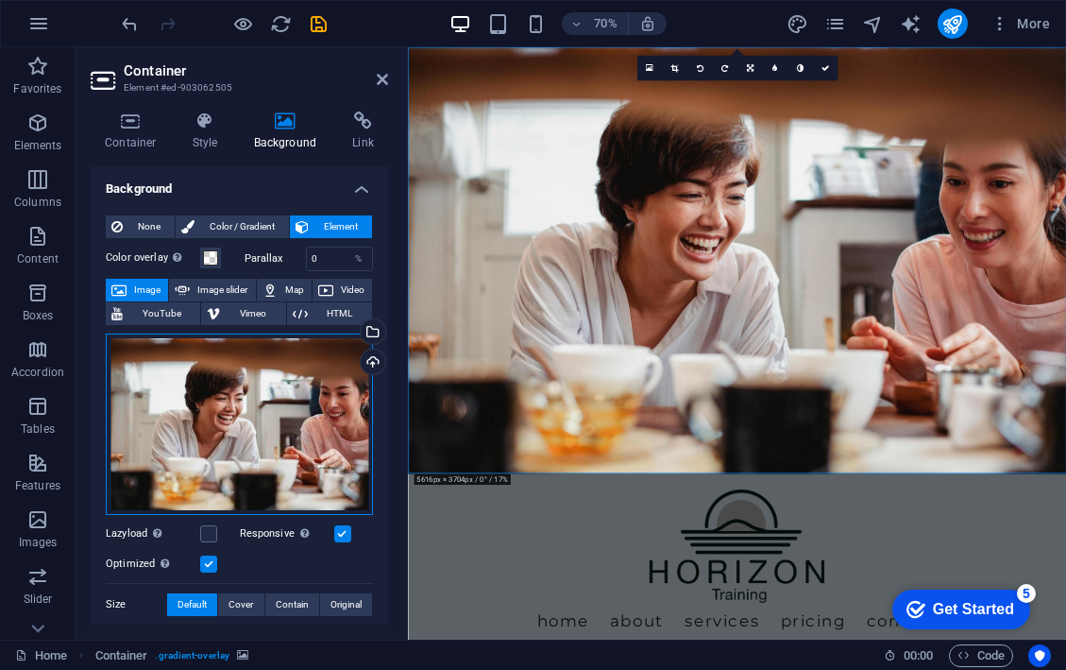
click at [282, 366] on div "Drag files here, click to choose files or select files from Files or our free s…" at bounding box center [239, 423] width 267 height 181
click at [264, 394] on div "Drag files here, click to choose files or select files from Files or our free s…" at bounding box center [239, 423] width 267 height 181
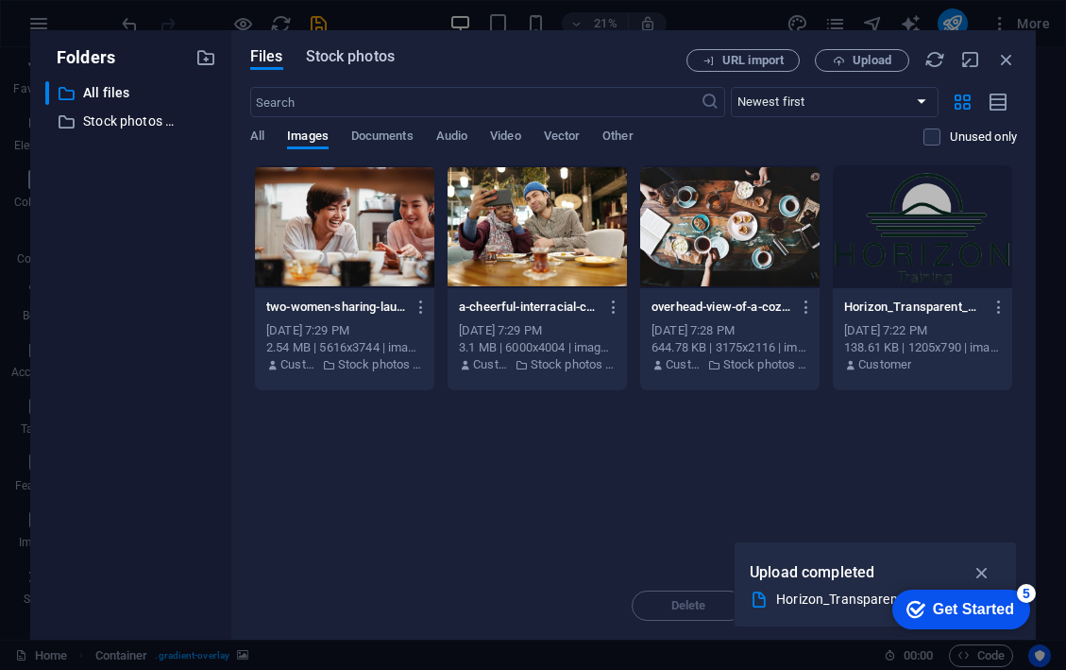
click at [348, 61] on span "Stock photos" at bounding box center [350, 56] width 89 height 23
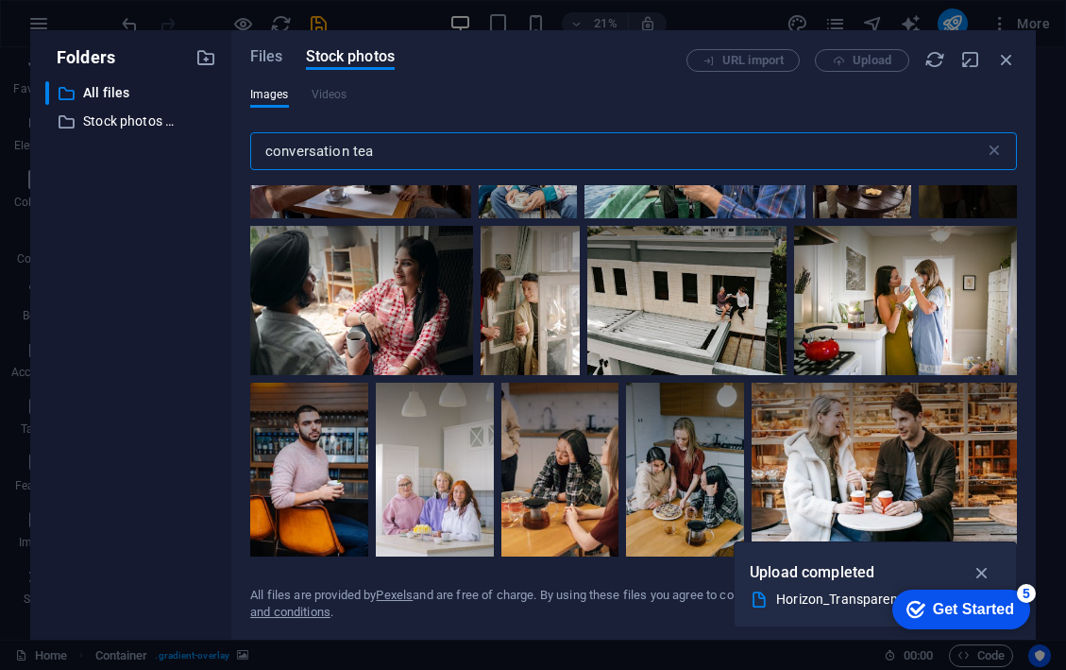
scroll to position [4883, 0]
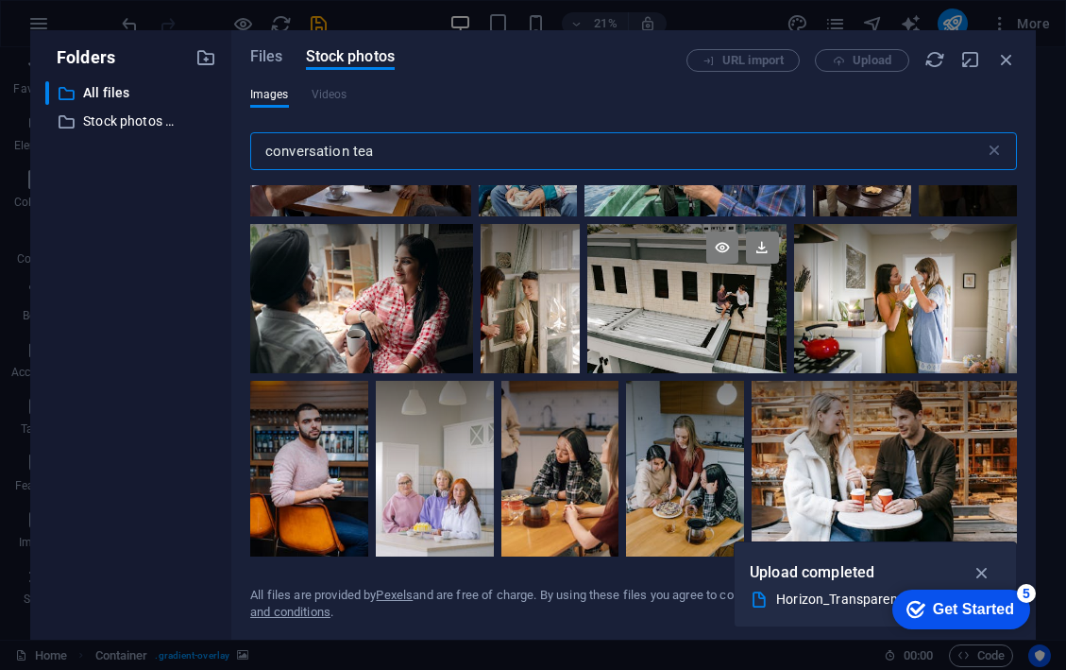
click at [711, 293] on div at bounding box center [686, 298] width 198 height 149
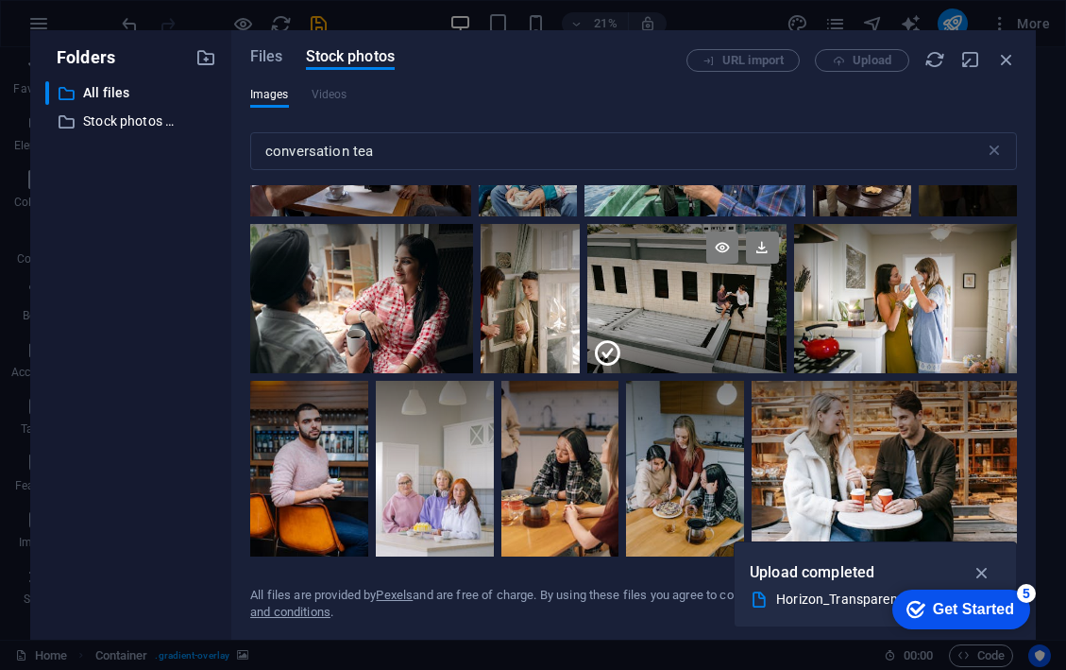
click at [711, 298] on div at bounding box center [686, 335] width 198 height 75
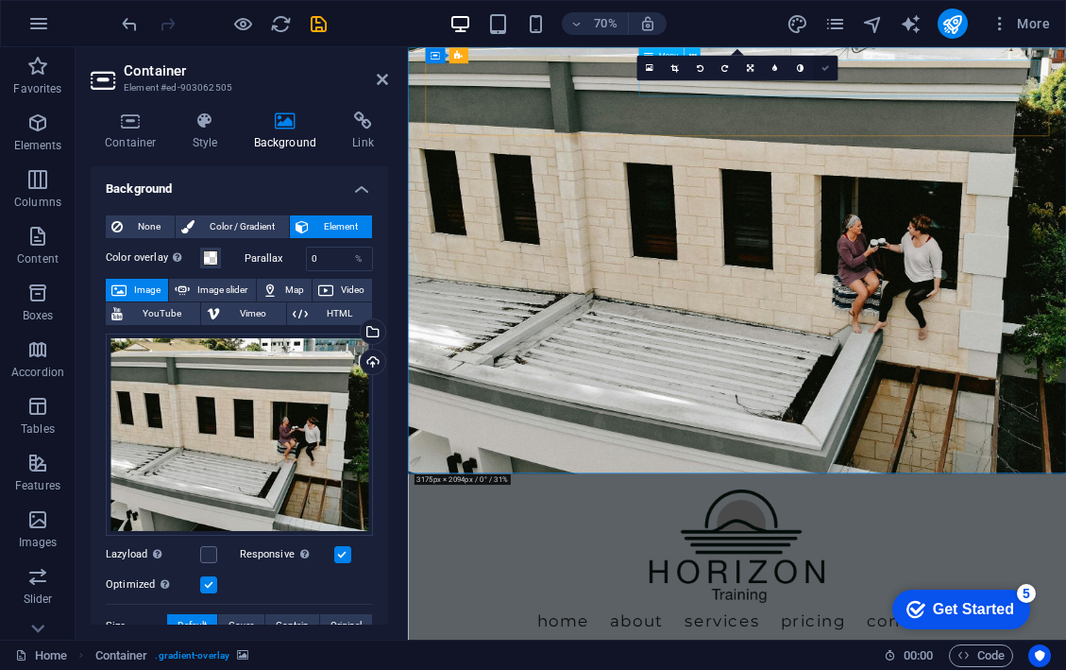
click at [822, 69] on icon at bounding box center [825, 68] width 8 height 8
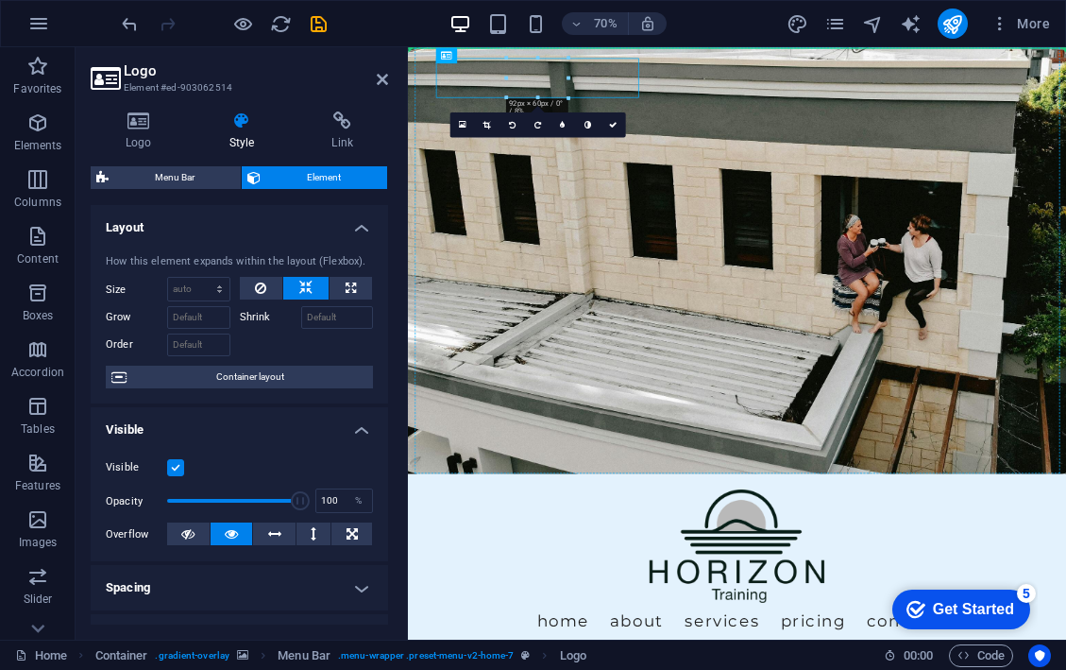
drag, startPoint x: 581, startPoint y: 86, endPoint x: 609, endPoint y: 53, distance: 43.5
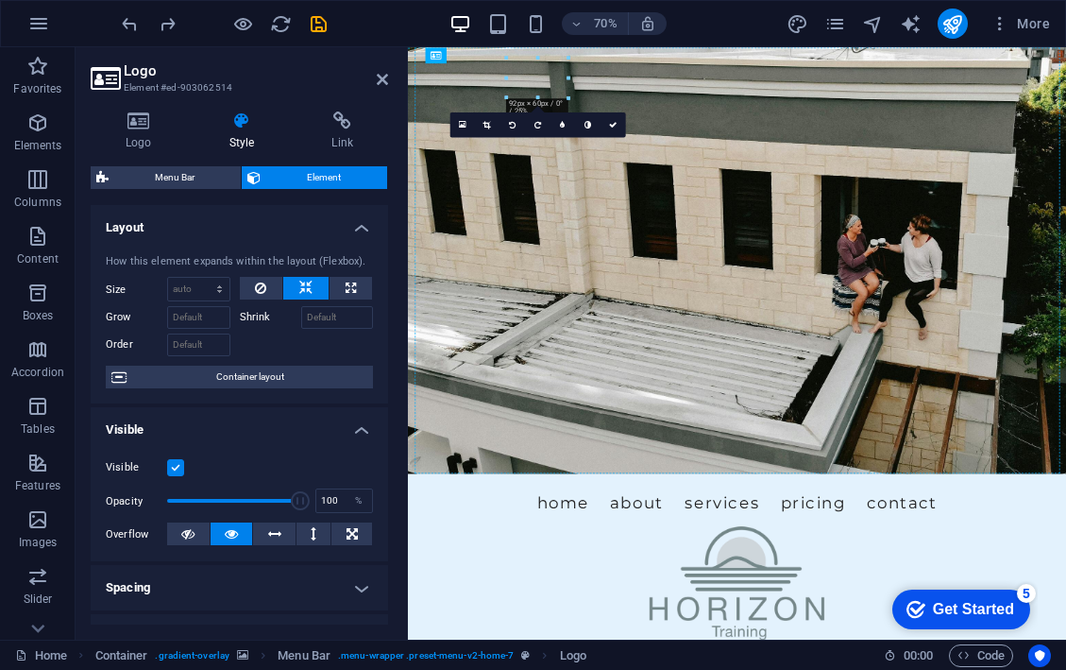
drag, startPoint x: 601, startPoint y: 85, endPoint x: 886, endPoint y: 72, distance: 285.5
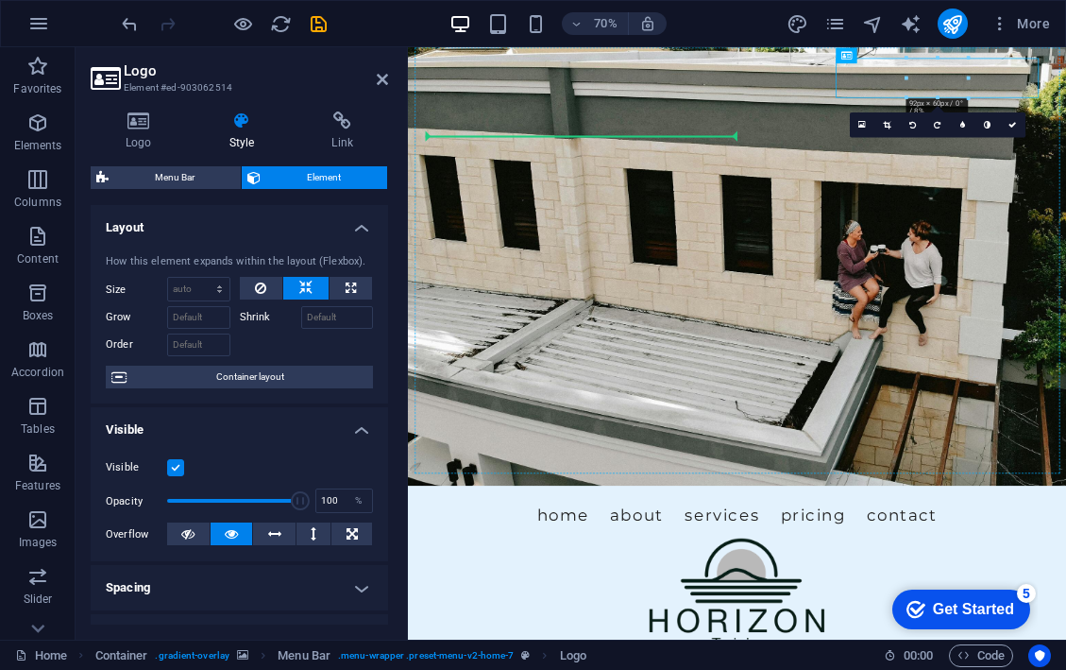
drag, startPoint x: 1164, startPoint y: 88, endPoint x: 688, endPoint y: 226, distance: 495.6
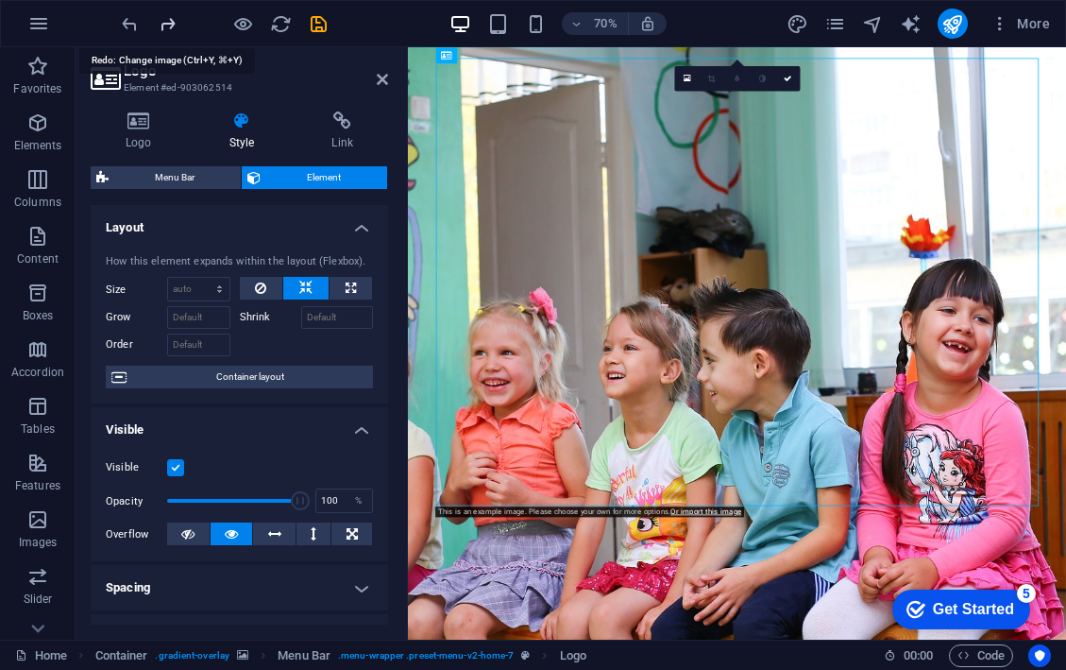
click at [157, 17] on icon "redo" at bounding box center [168, 24] width 22 height 22
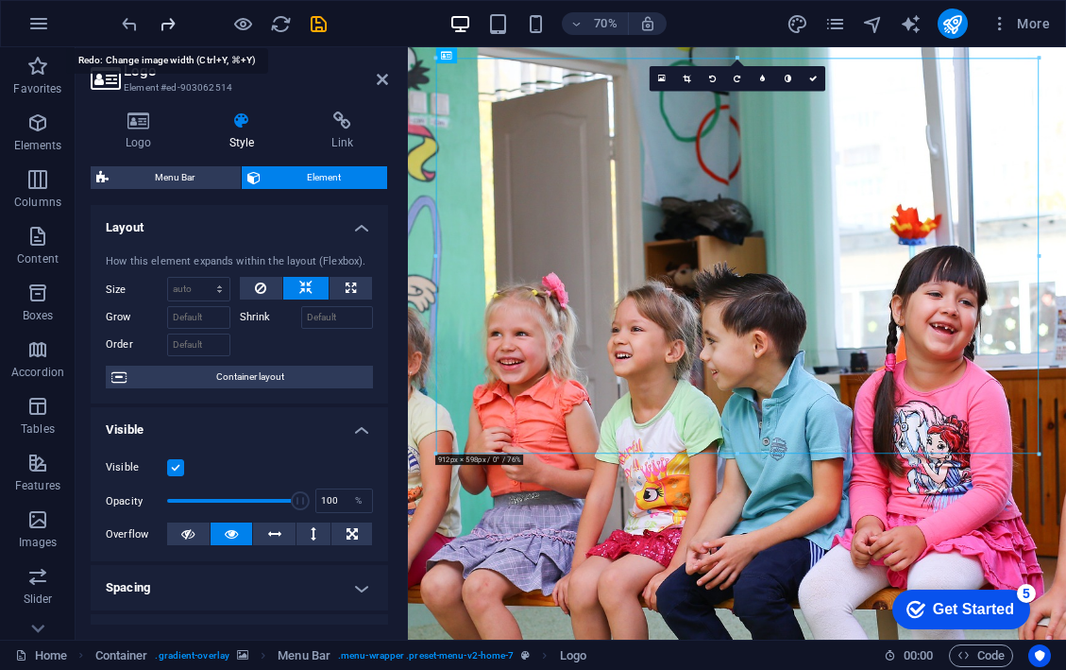
click at [160, 17] on icon "redo" at bounding box center [168, 24] width 22 height 22
click at [165, 23] on icon "redo" at bounding box center [168, 24] width 22 height 22
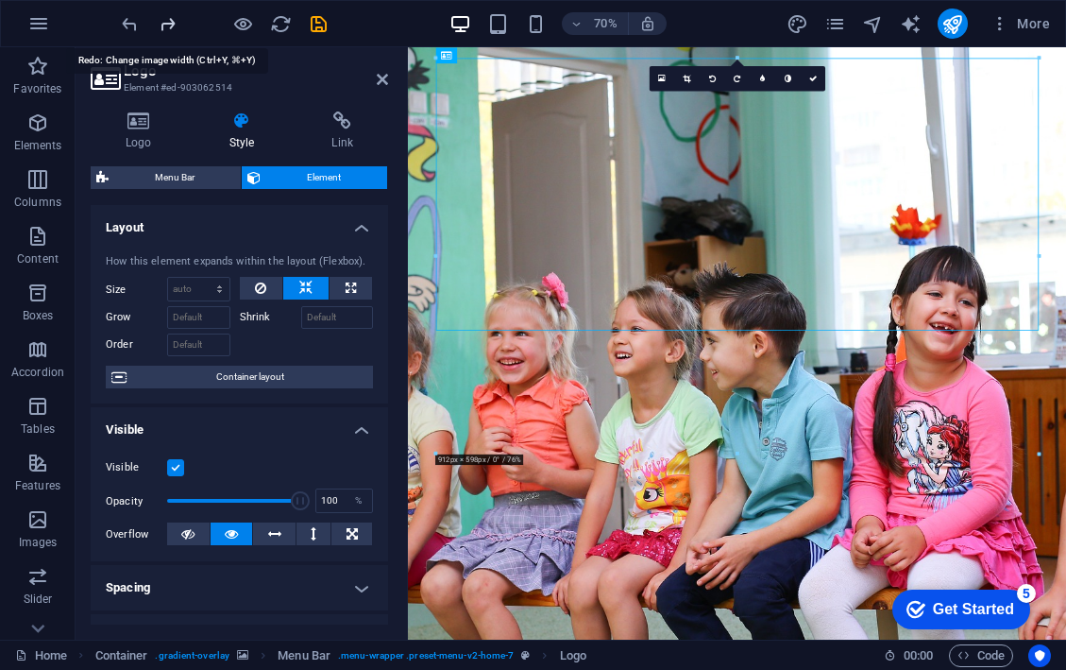
click at [165, 23] on icon "redo" at bounding box center [168, 24] width 22 height 22
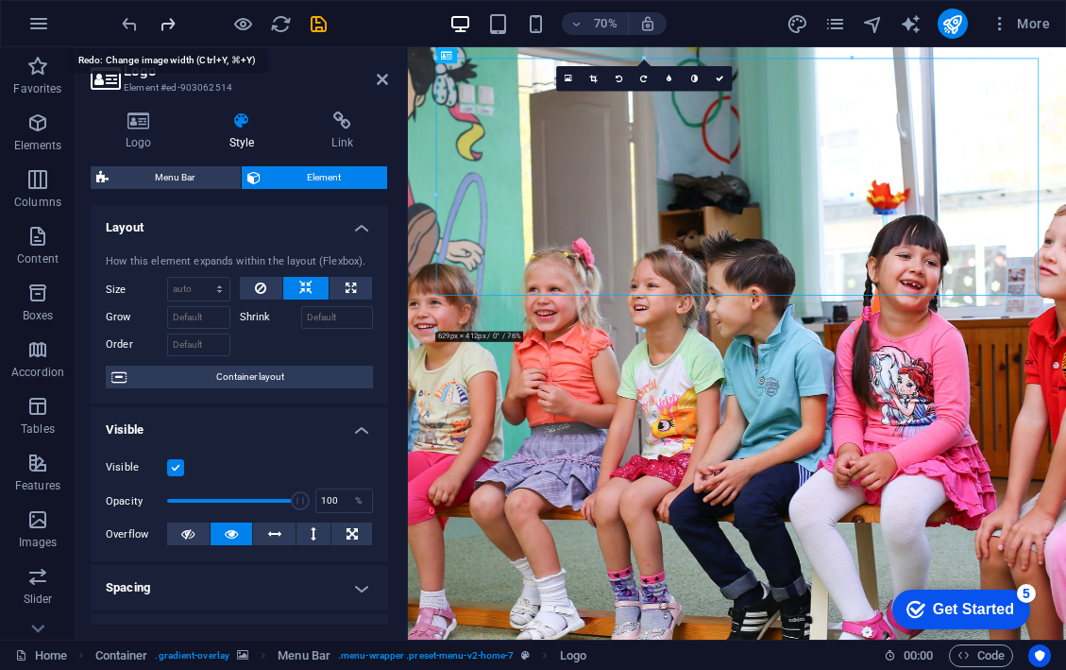
click at [165, 23] on icon "redo" at bounding box center [168, 24] width 22 height 22
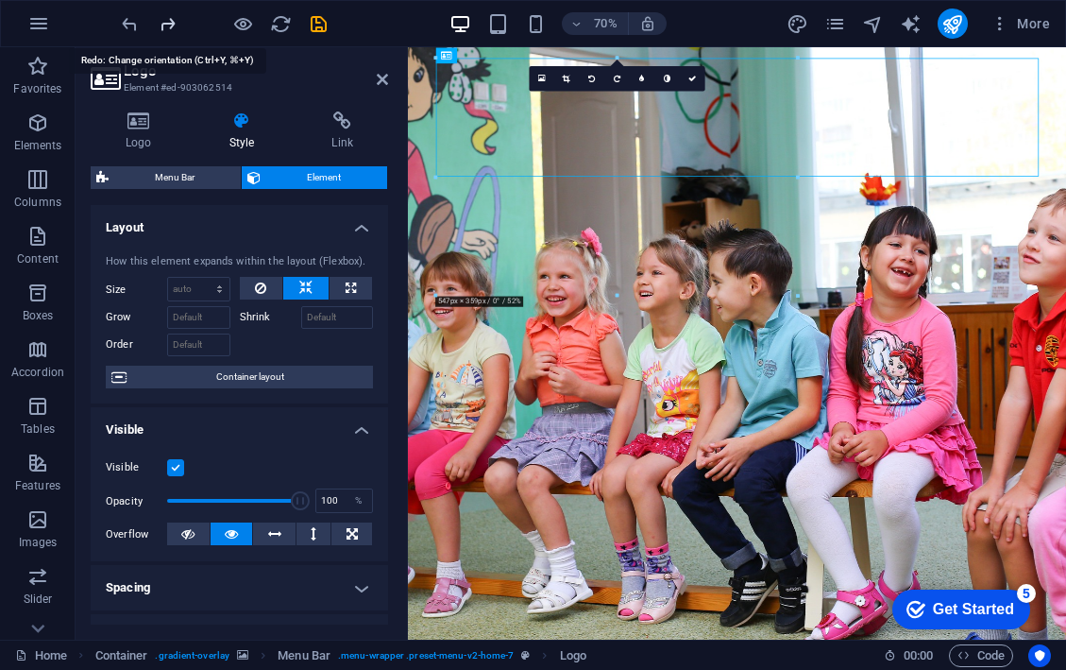
click at [165, 23] on icon "redo" at bounding box center [168, 24] width 22 height 22
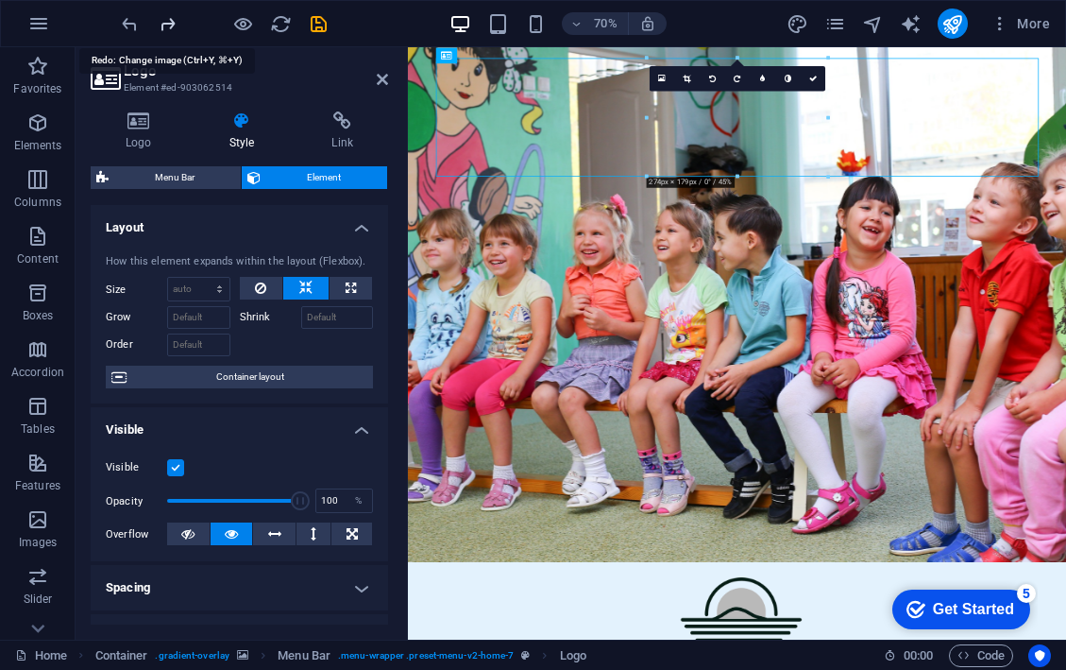
click at [165, 23] on icon "redo" at bounding box center [168, 24] width 22 height 22
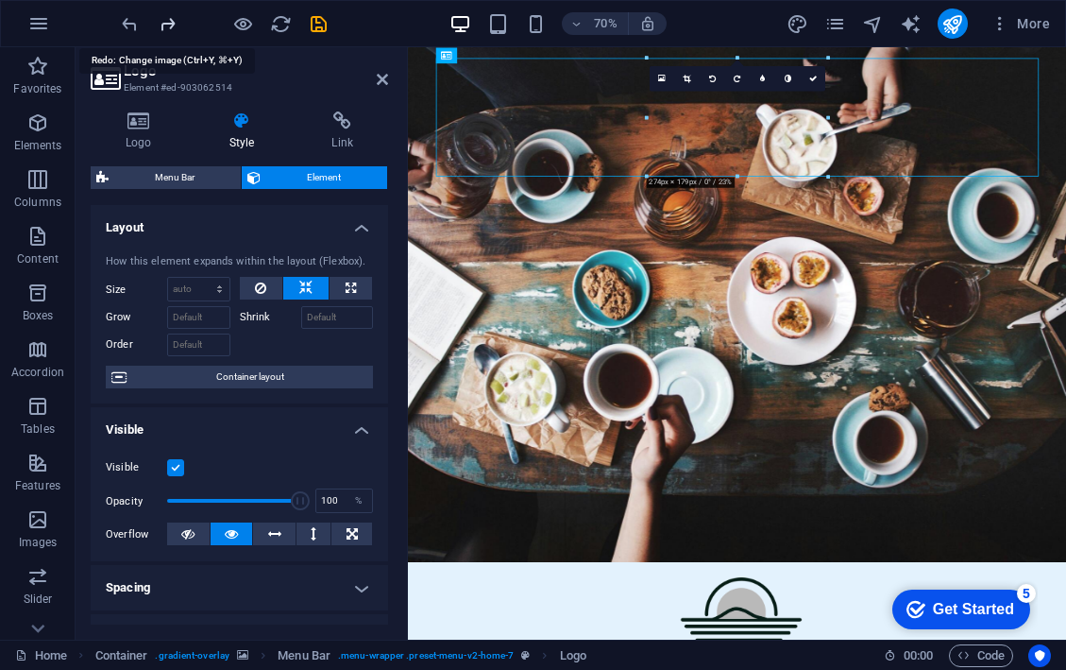
click at [165, 23] on icon "redo" at bounding box center [168, 24] width 22 height 22
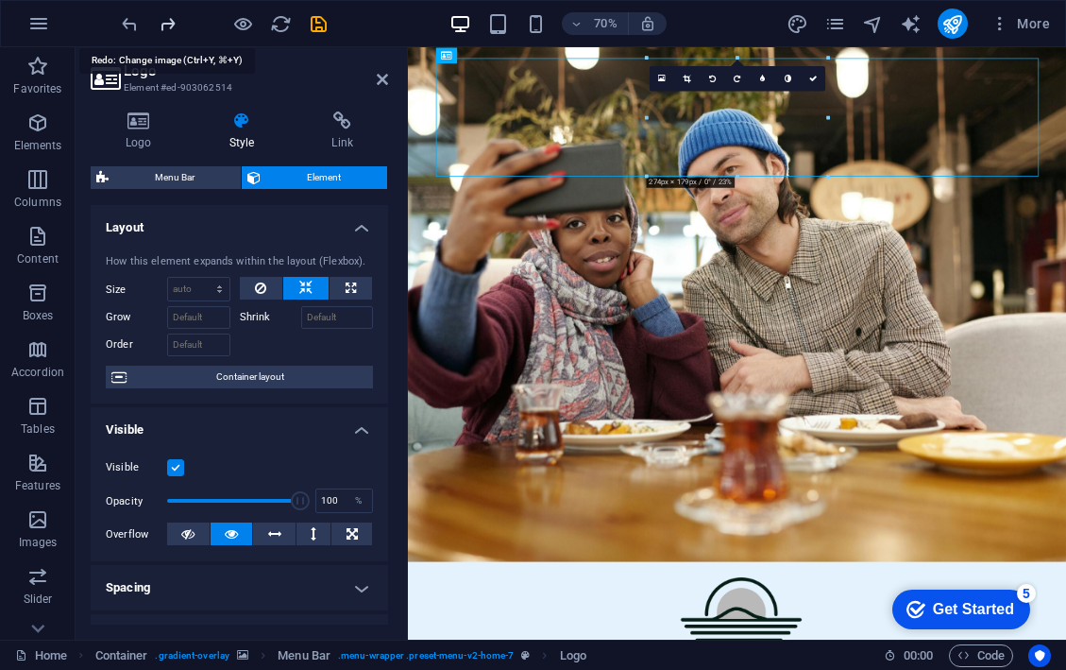
click at [165, 23] on icon "redo" at bounding box center [168, 24] width 22 height 22
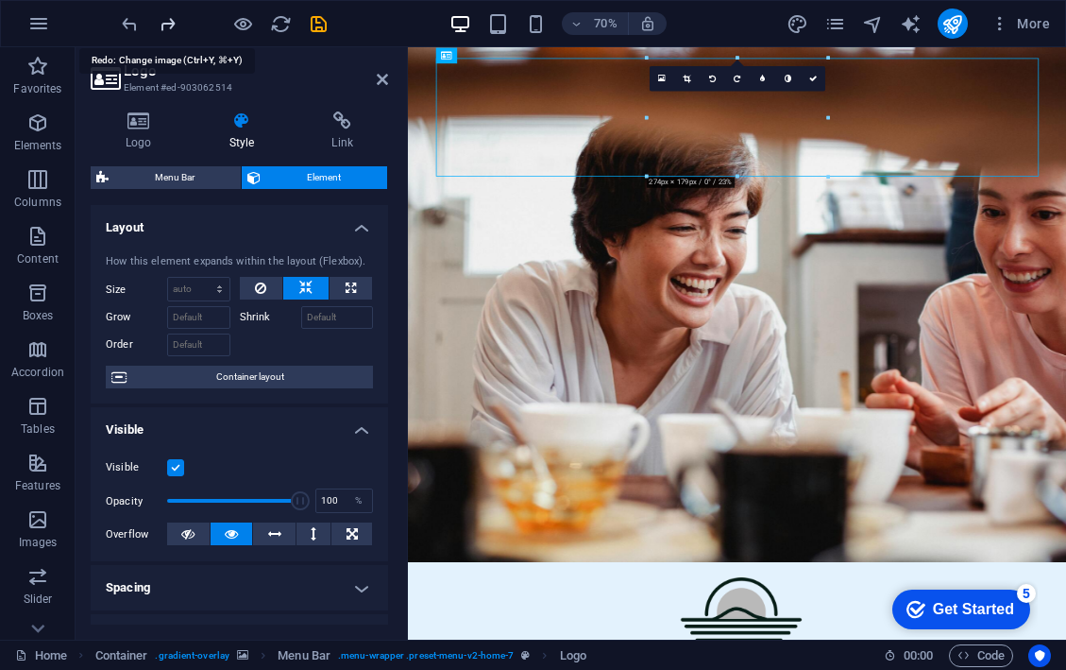
click at [165, 23] on icon "redo" at bounding box center [168, 24] width 22 height 22
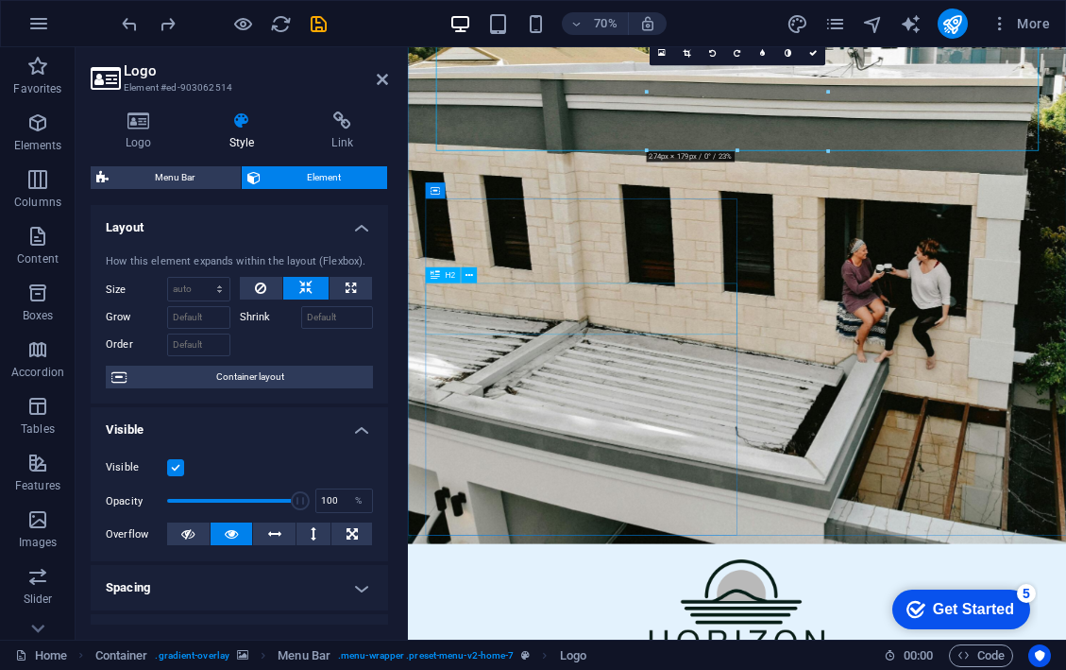
scroll to position [44, 0]
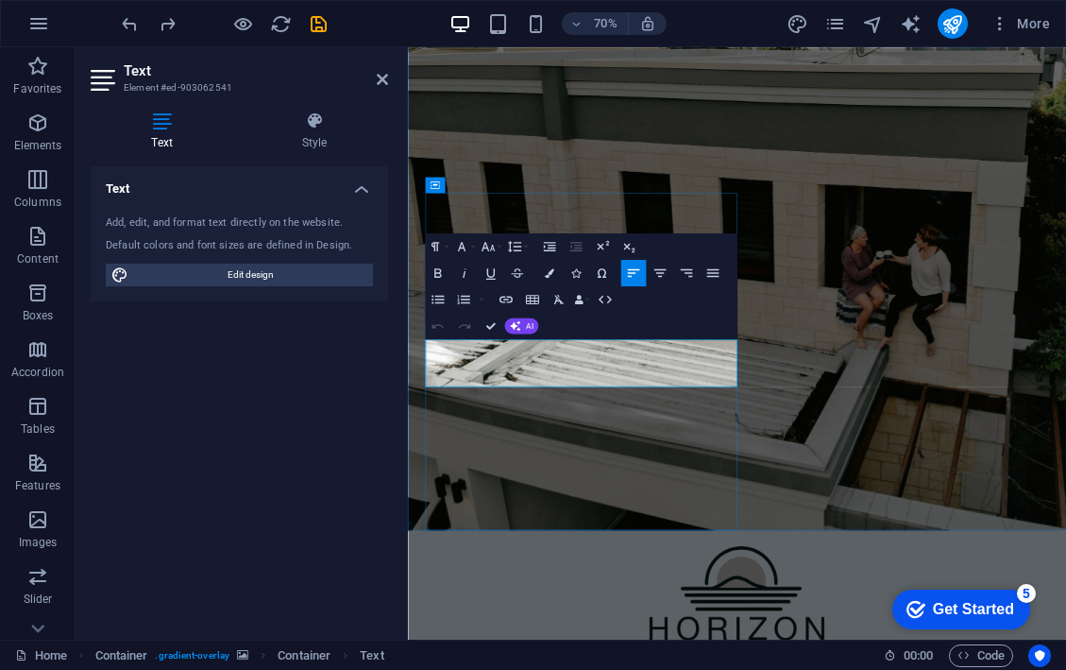
click at [300, 356] on div "Text Add, edit, and format text directly on the website. Default colors and fon…" at bounding box center [240, 395] width 298 height 458
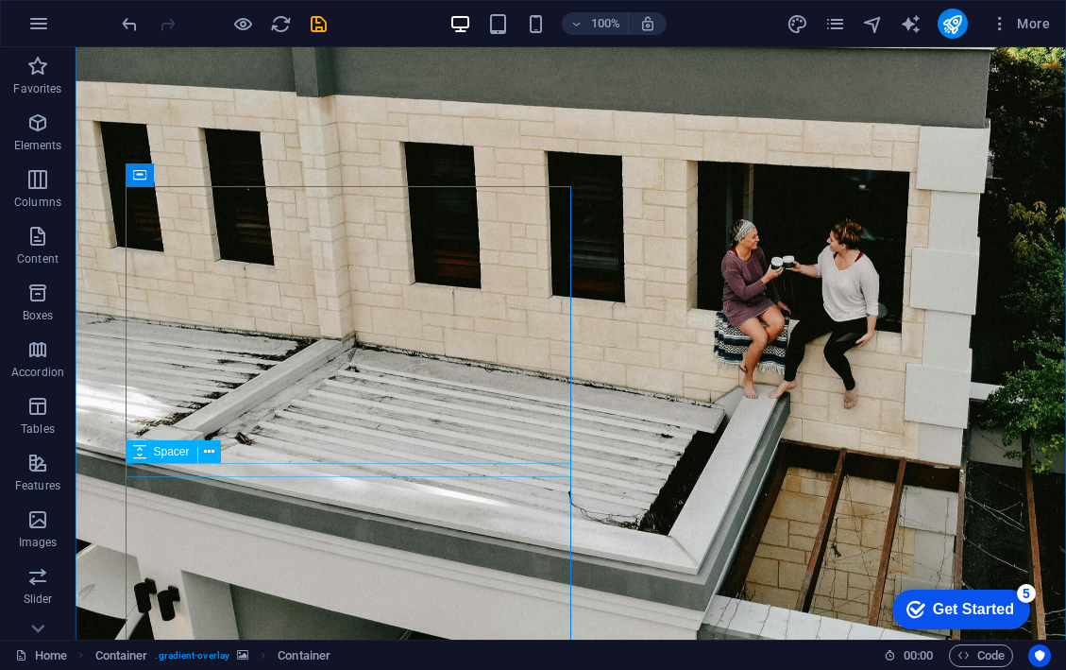
scroll to position [134, 0]
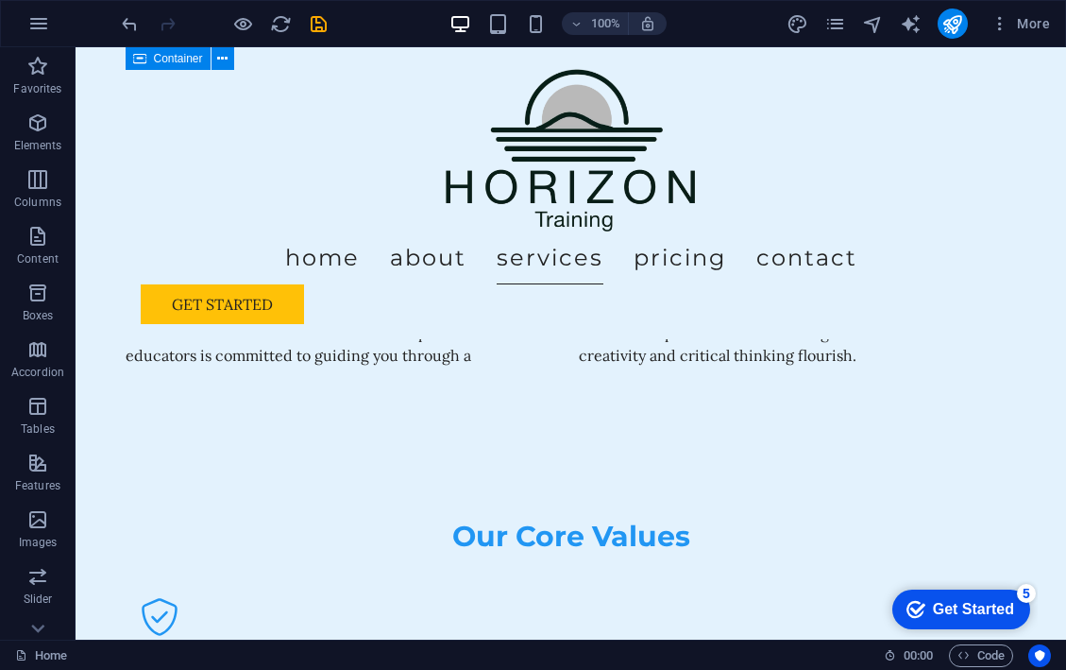
scroll to position [1330, 0]
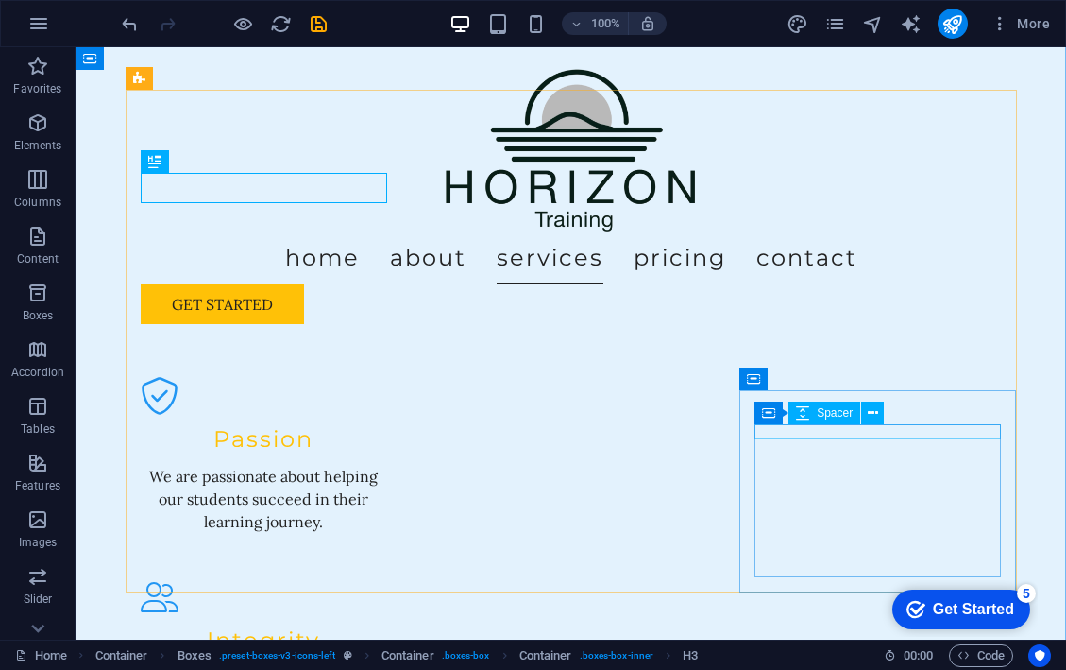
scroll to position [1541, 0]
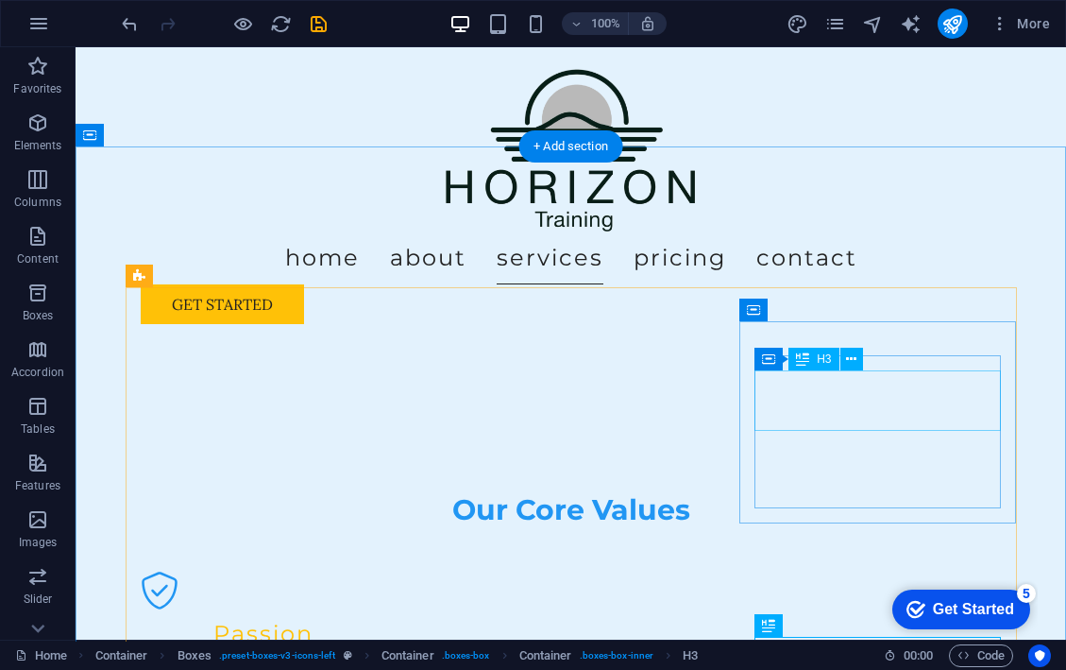
scroll to position [1343, 0]
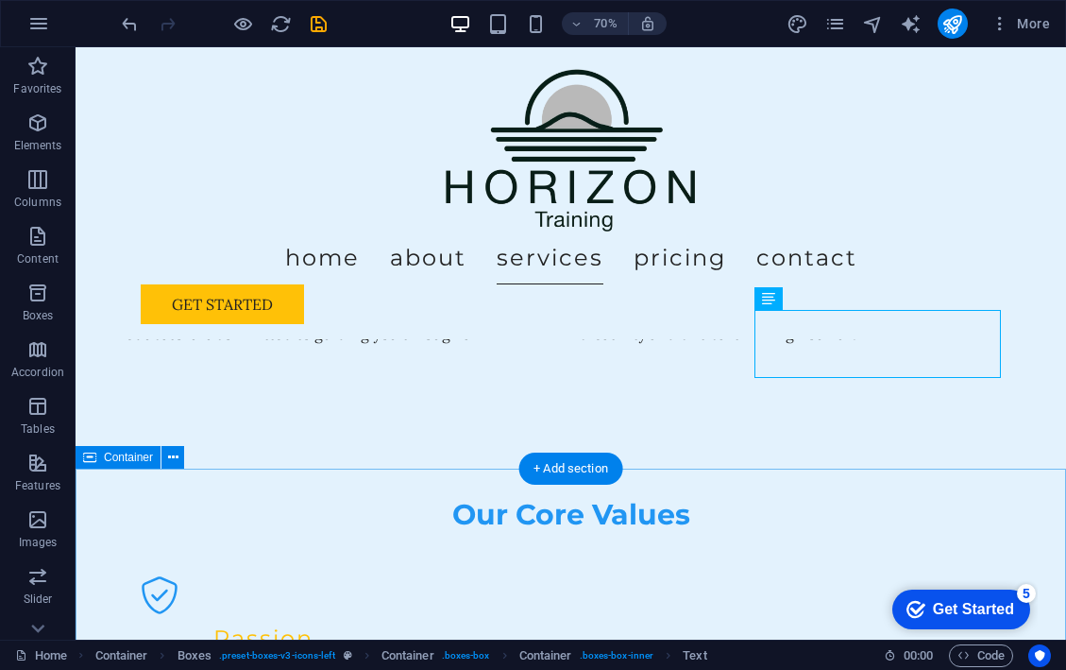
scroll to position [1740, 0]
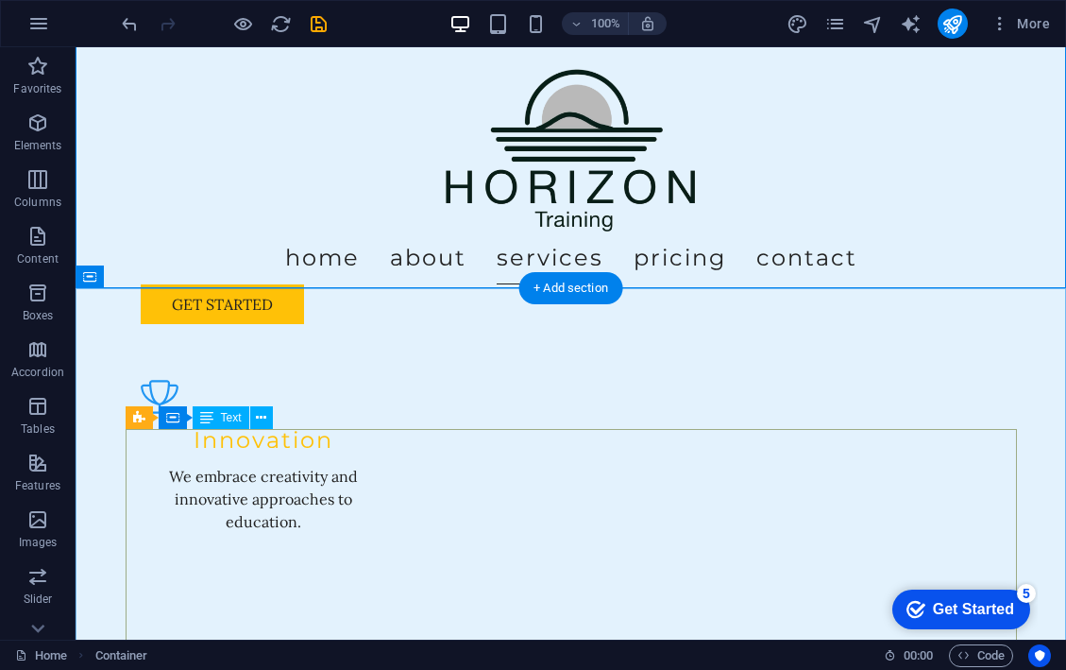
scroll to position [1940, 0]
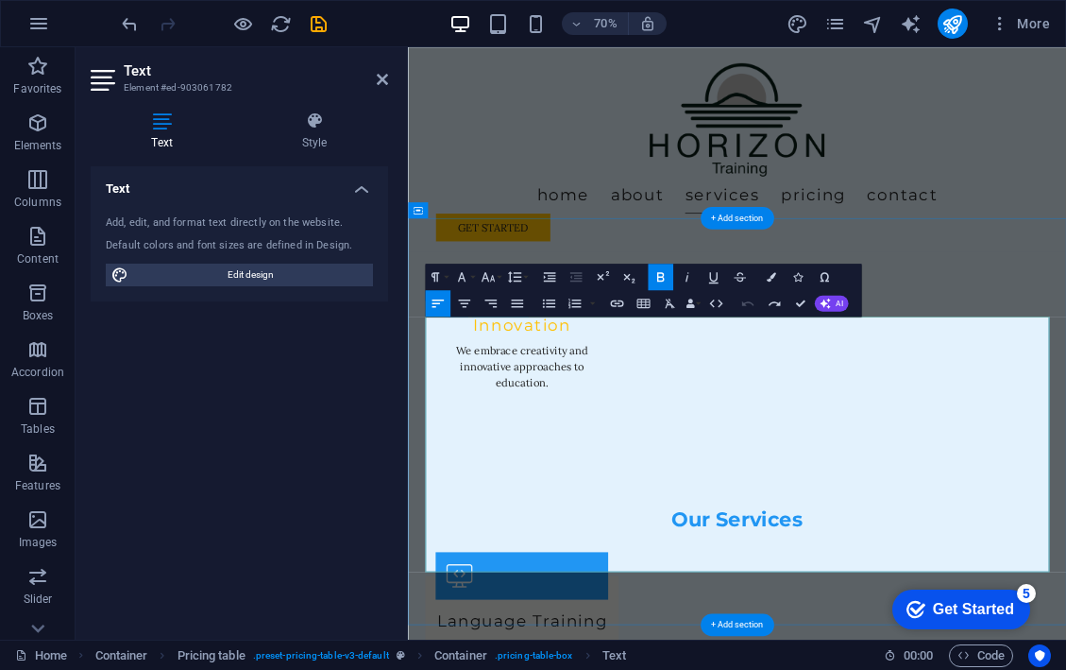
drag, startPoint x: 690, startPoint y: 452, endPoint x: 505, endPoint y: 451, distance: 185.1
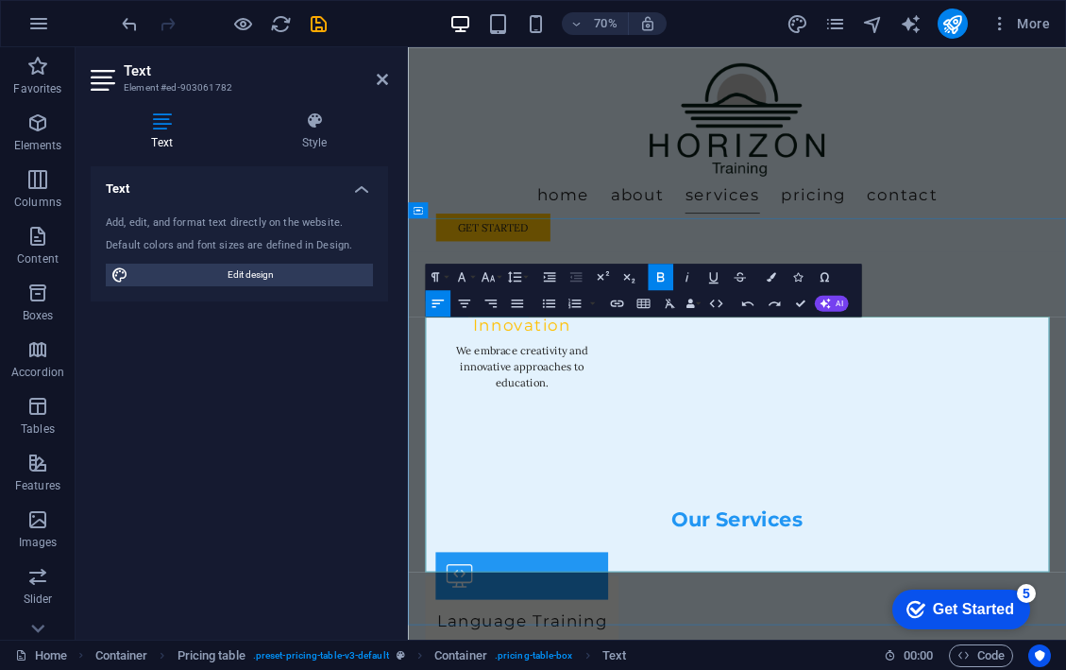
copy strong "Advanced Language Arts Course"
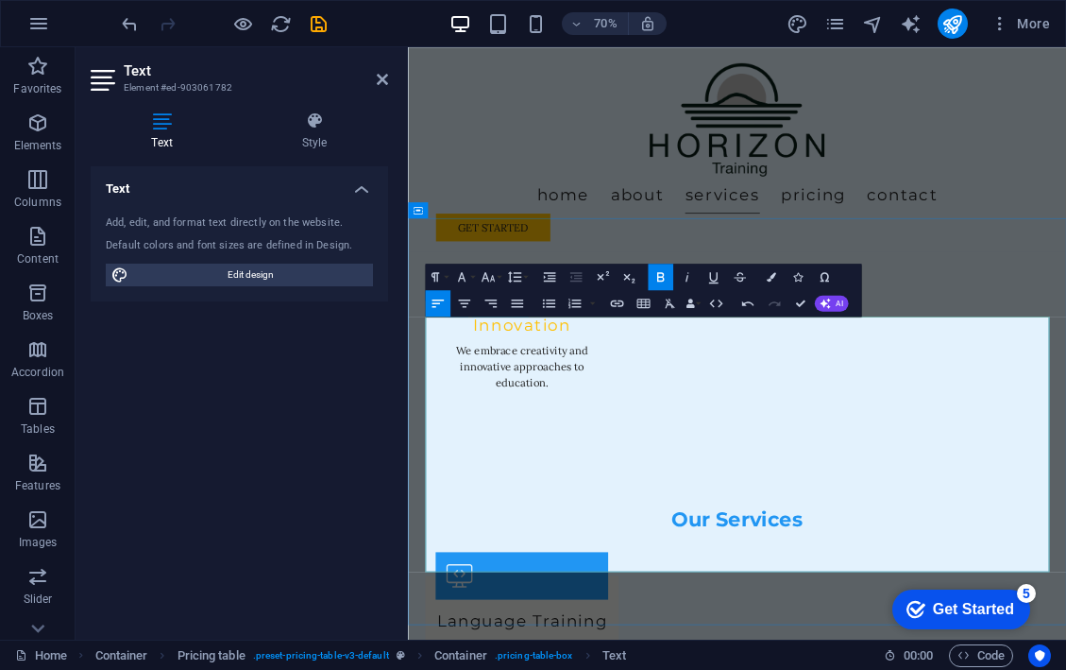
drag, startPoint x: 499, startPoint y: 510, endPoint x: 609, endPoint y: 485, distance: 113.4
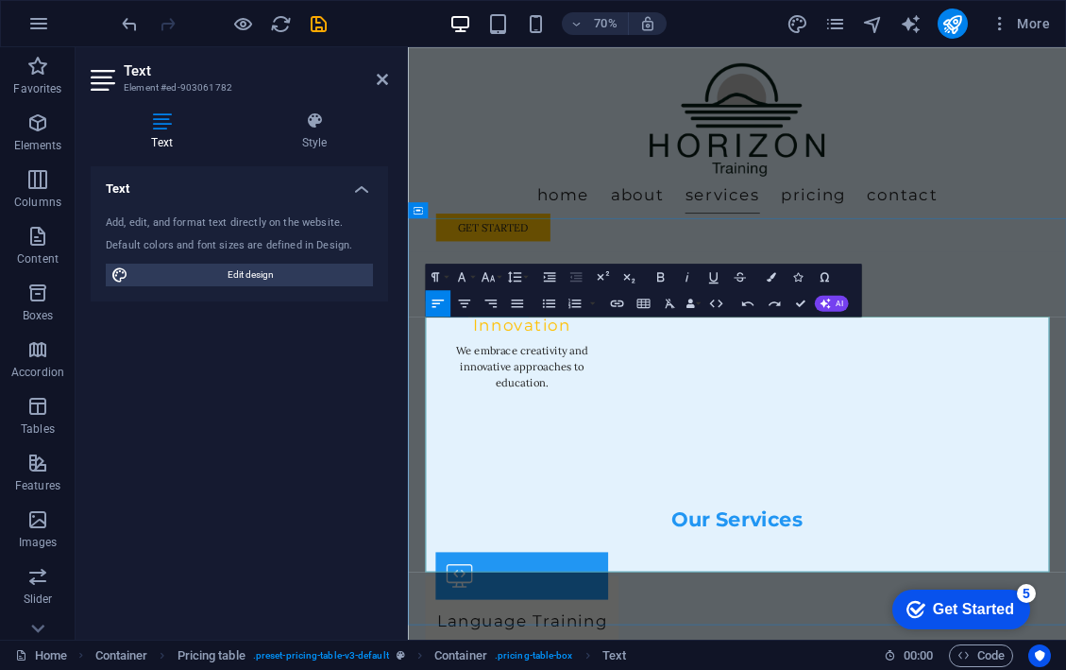
drag, startPoint x: 458, startPoint y: 535, endPoint x: 823, endPoint y: 536, distance: 364.6
drag, startPoint x: 818, startPoint y: 536, endPoint x: 440, endPoint y: 535, distance: 377.8
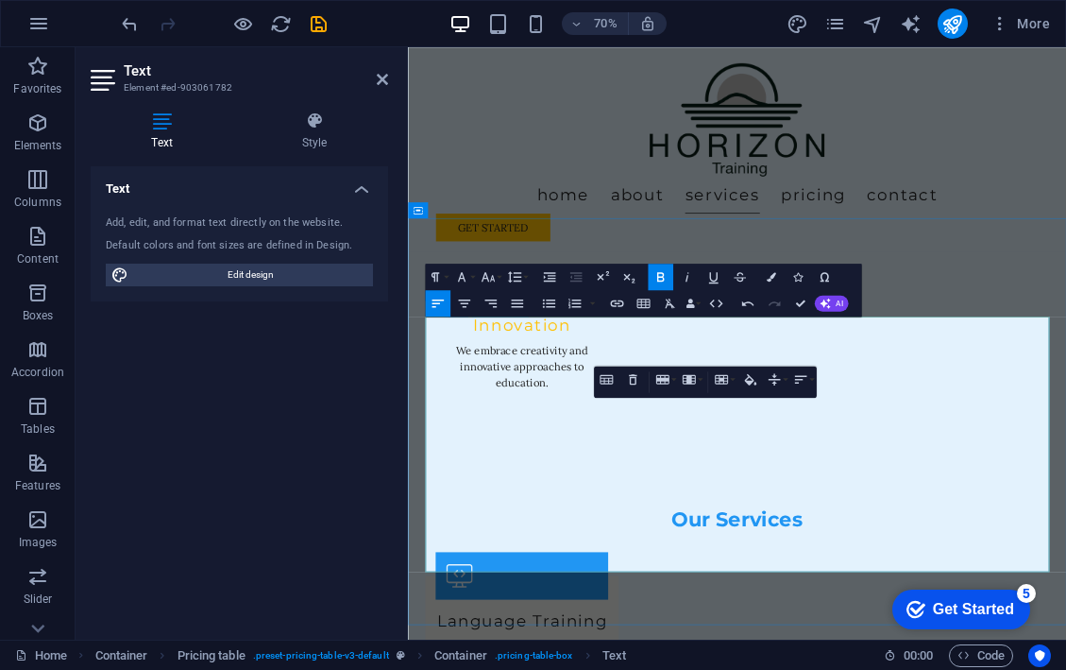
drag, startPoint x: 451, startPoint y: 570, endPoint x: 723, endPoint y: 564, distance: 272.1
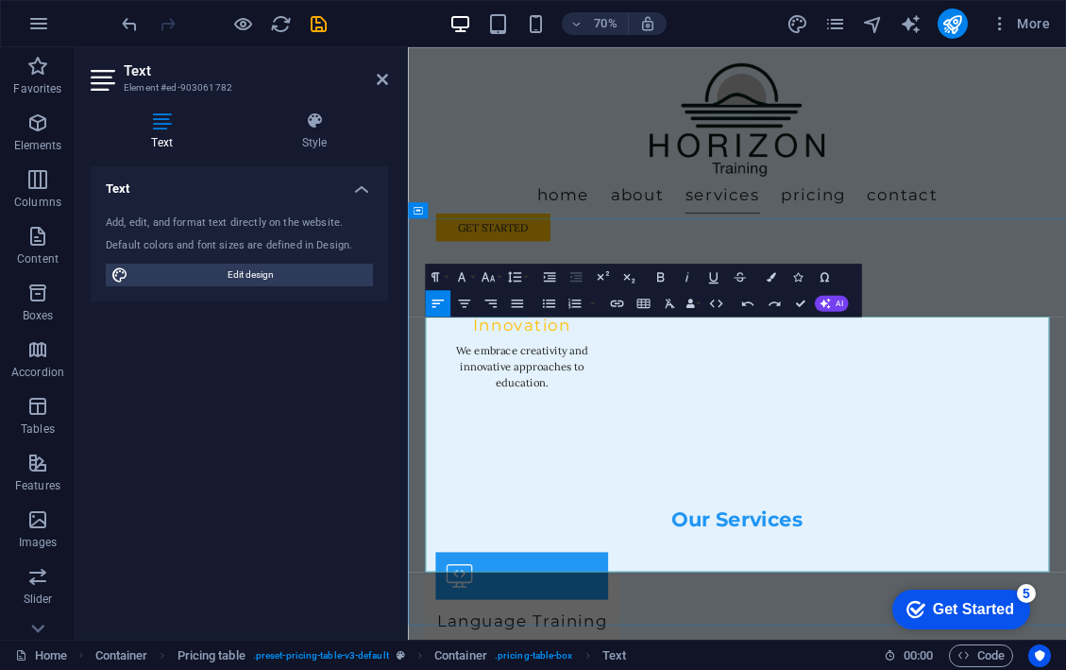
drag, startPoint x: 492, startPoint y: 598, endPoint x: 867, endPoint y: 605, distance: 375.0
drag, startPoint x: 437, startPoint y: 630, endPoint x: 655, endPoint y: 634, distance: 217.3
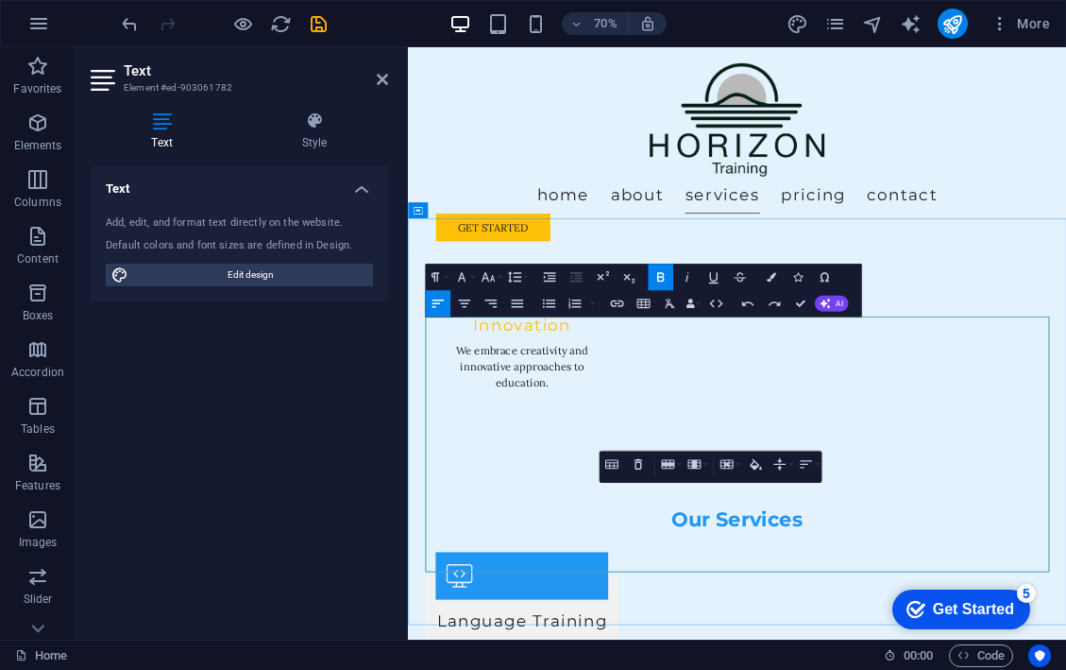
copy strong "Music"
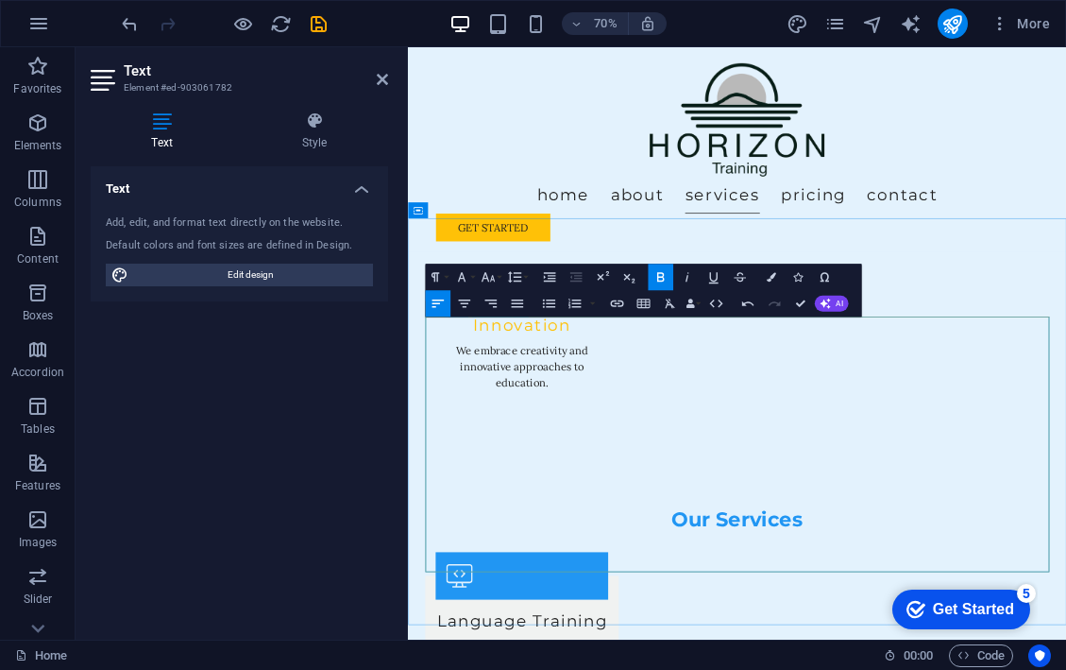
drag, startPoint x: 558, startPoint y: 655, endPoint x: 827, endPoint y: 665, distance: 269.4
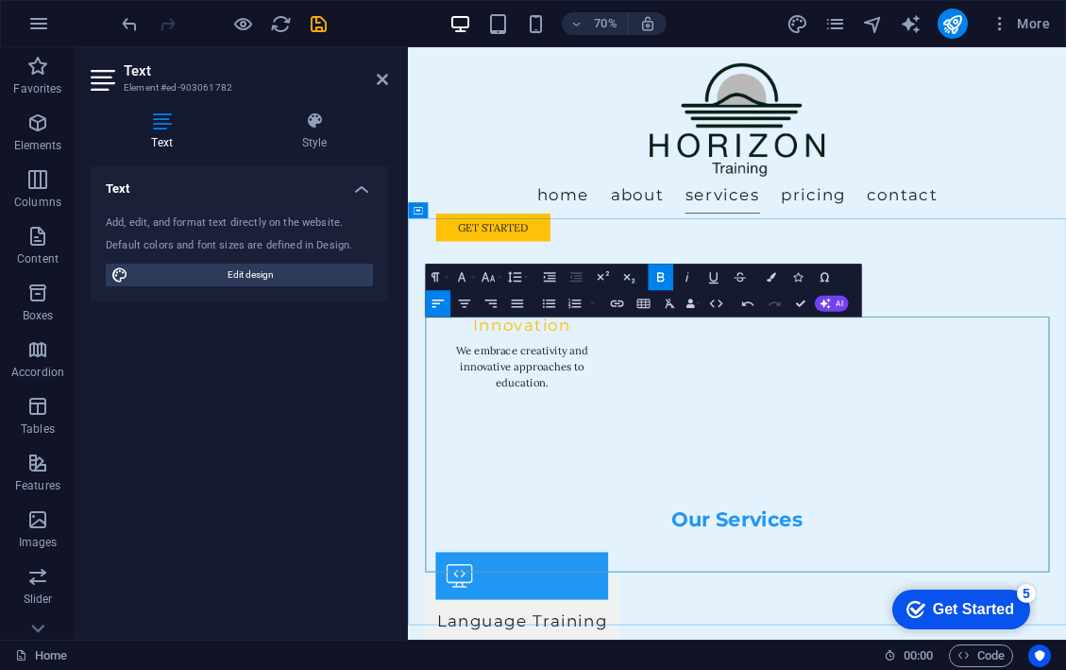
drag, startPoint x: 439, startPoint y: 690, endPoint x: 1249, endPoint y: 740, distance: 811.0
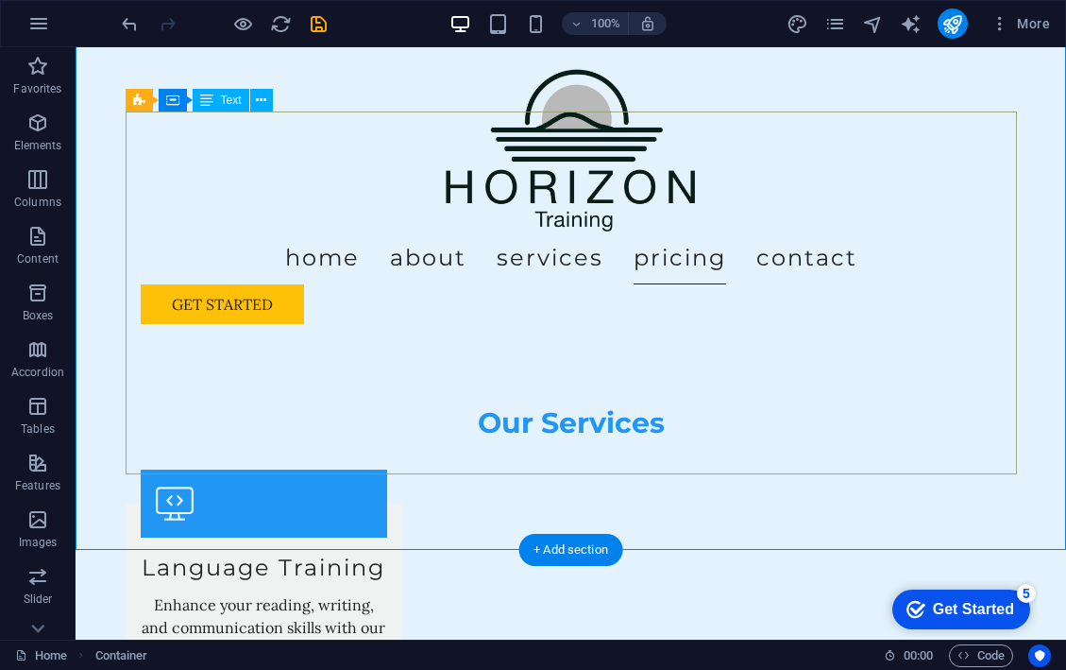
scroll to position [2260, 0]
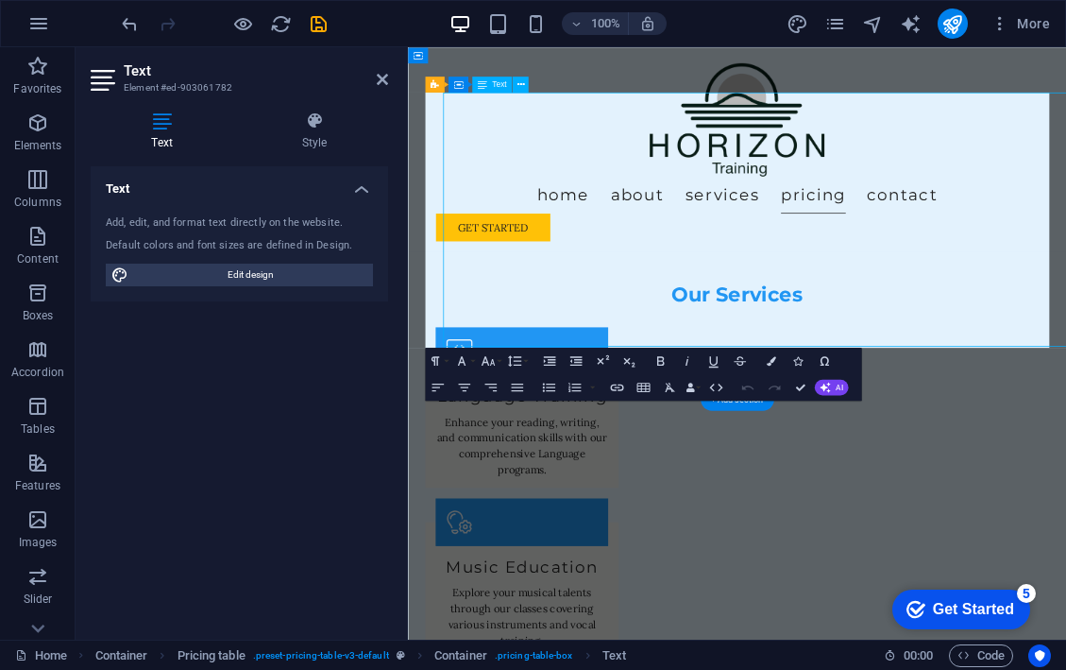
click at [139, 372] on div "Text Add, edit, and format text directly on the website. Default colors and fon…" at bounding box center [240, 395] width 298 height 458
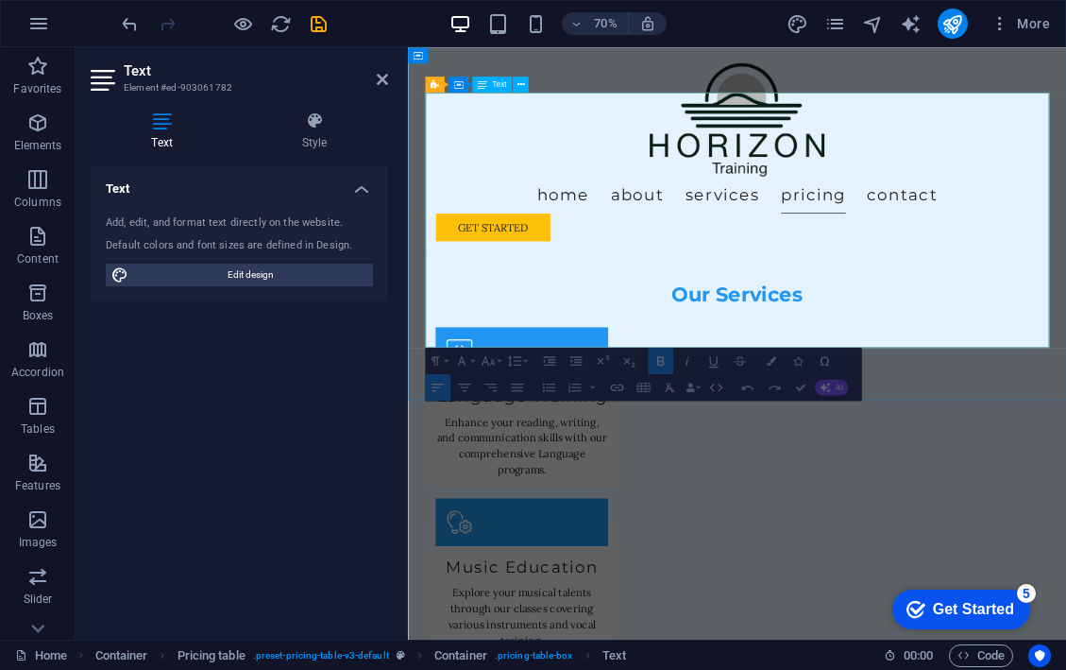
drag, startPoint x: 440, startPoint y: 372, endPoint x: 1122, endPoint y: 450, distance: 686.3
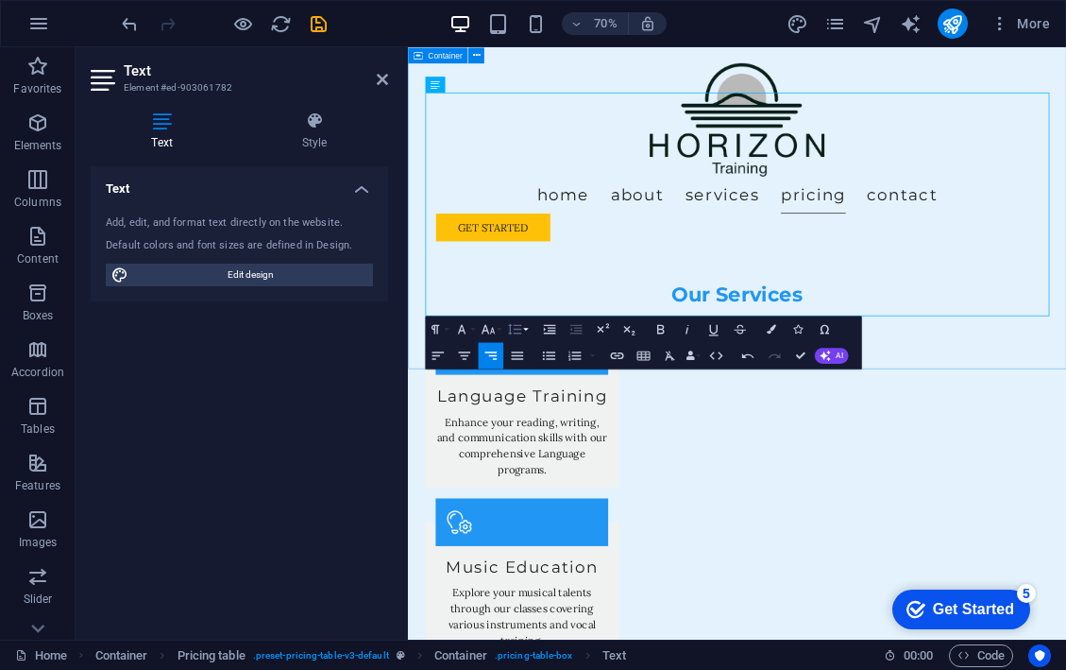
click at [527, 330] on button "Line Height" at bounding box center [517, 328] width 26 height 26
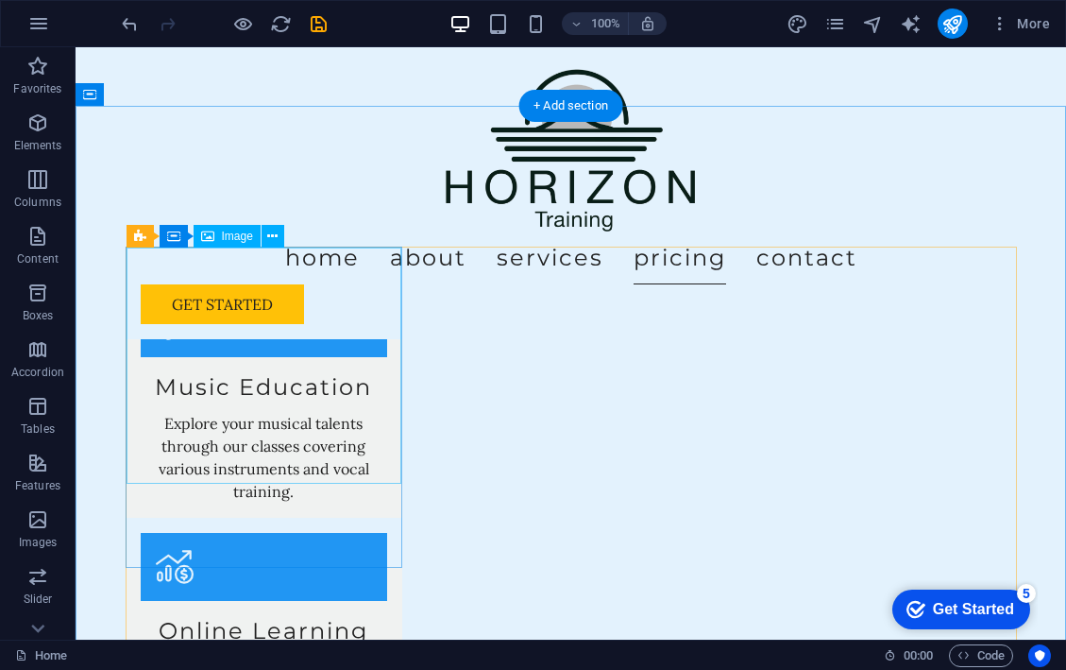
scroll to position [2659, 0]
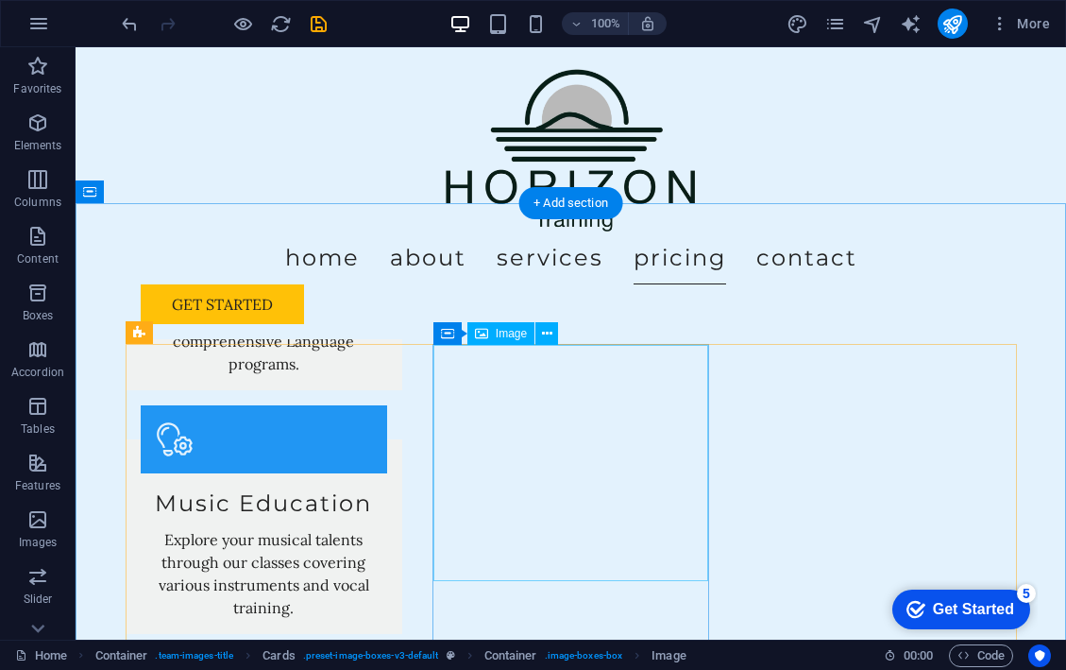
scroll to position [2516, 0]
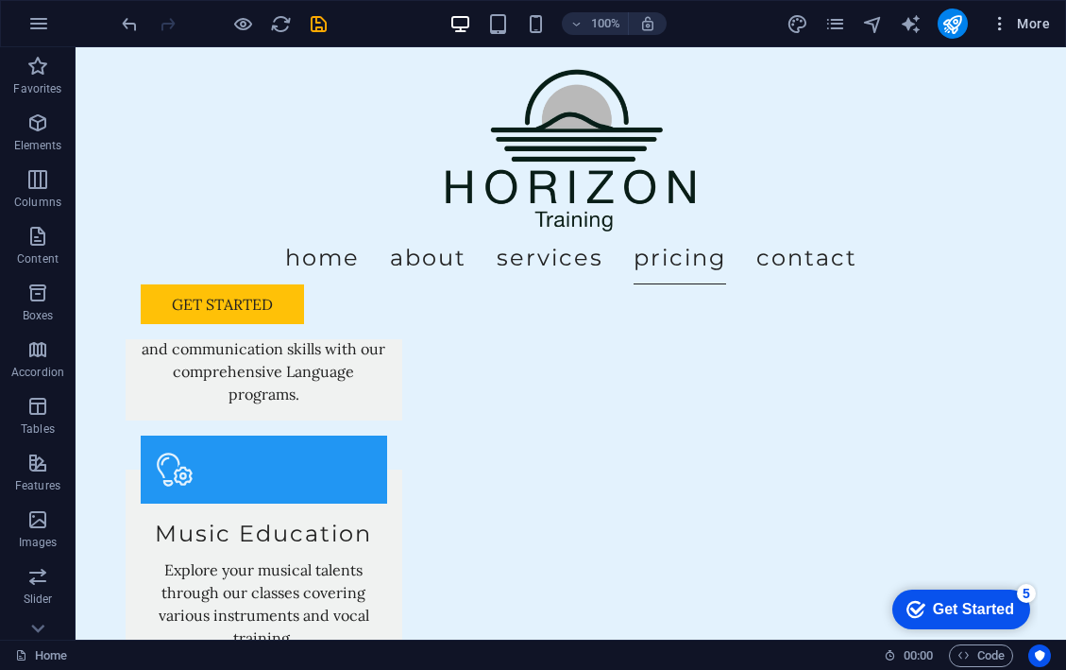
click at [1000, 26] on icon "button" at bounding box center [1000, 23] width 19 height 19
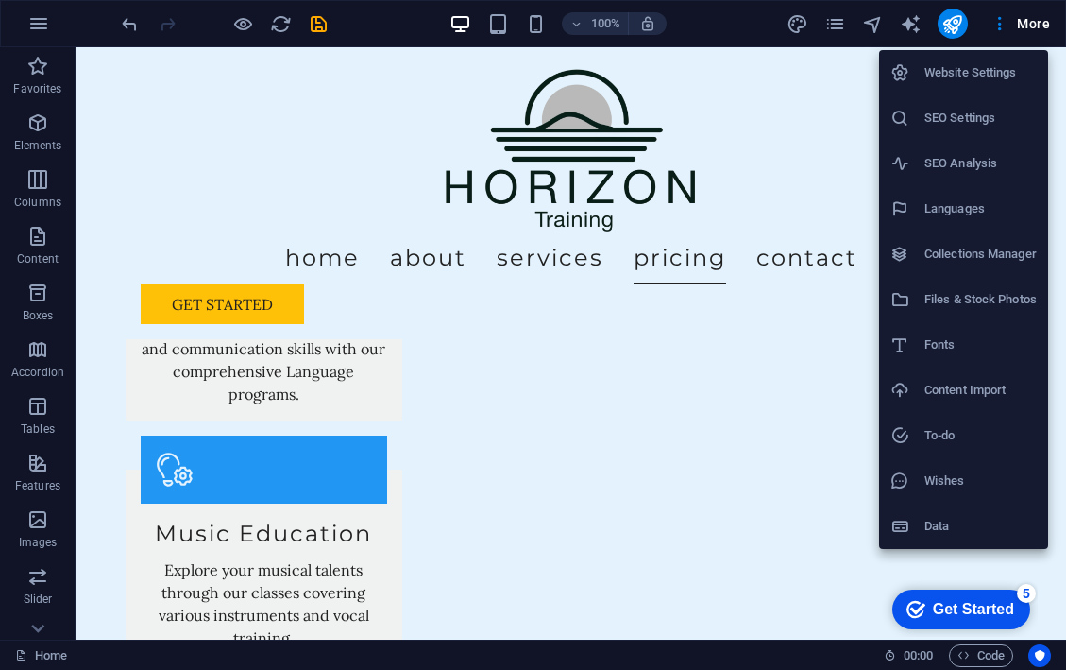
click at [1000, 26] on div at bounding box center [533, 335] width 1066 height 670
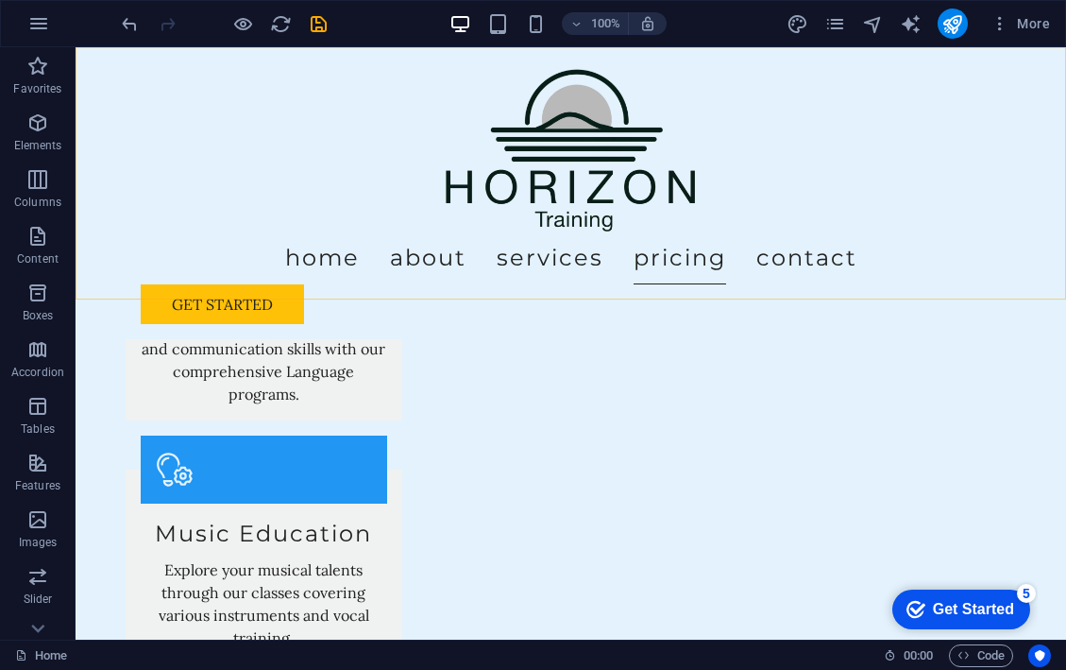
click at [20, 9] on div "100% More" at bounding box center [533, 23] width 1064 height 45
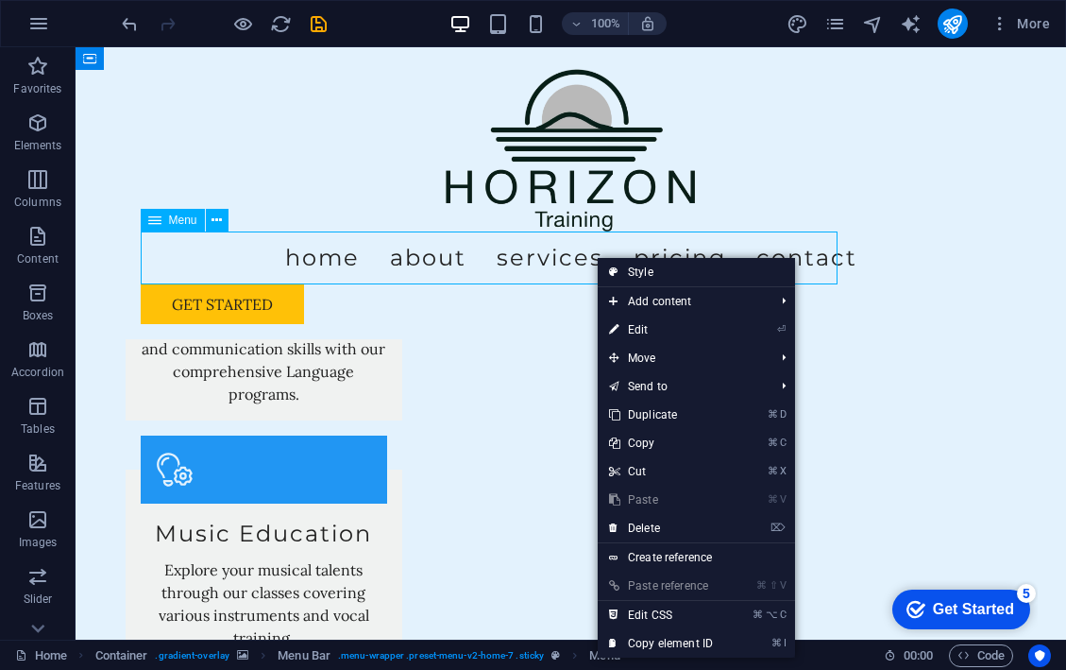
click at [576, 256] on nav "Home About Services Pricing Contact" at bounding box center [571, 257] width 861 height 53
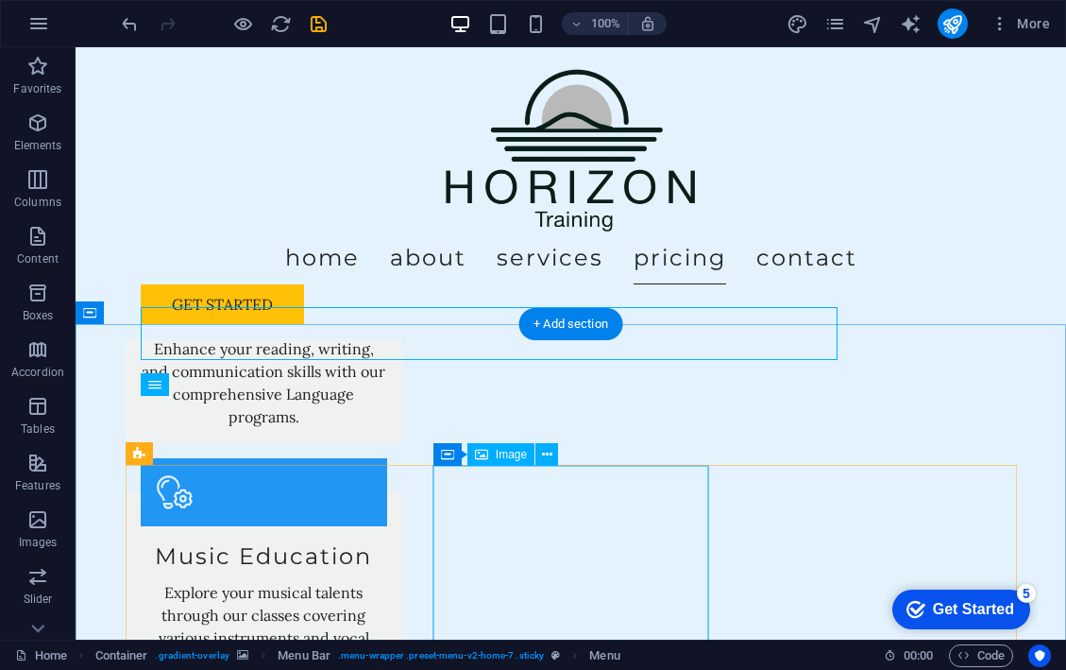
scroll to position [2441, 0]
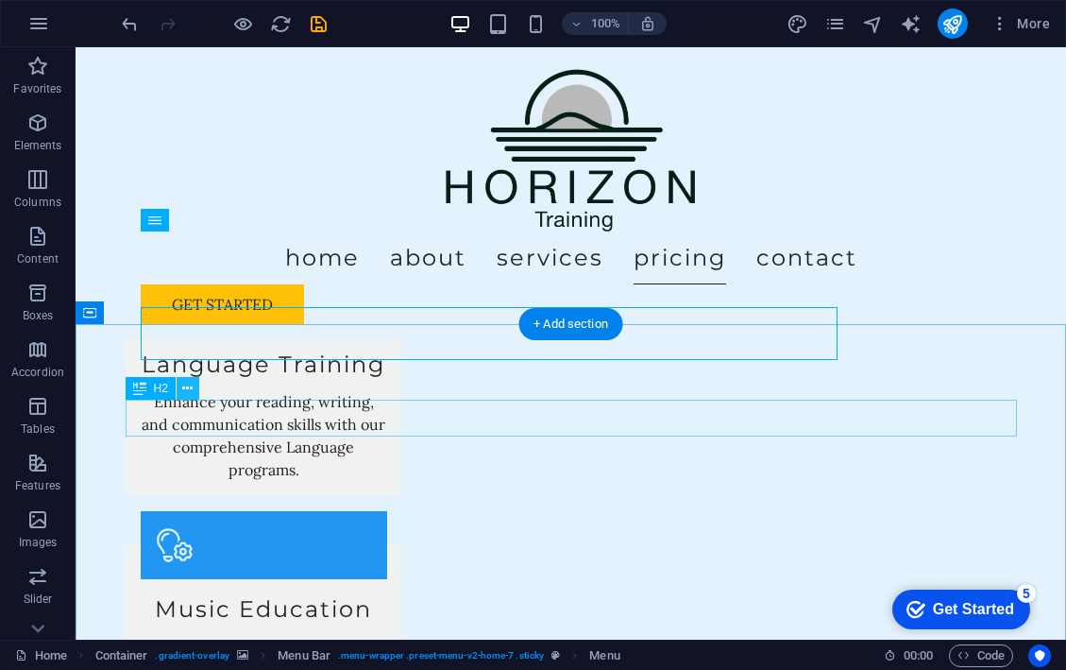
click at [186, 389] on icon at bounding box center [187, 389] width 10 height 20
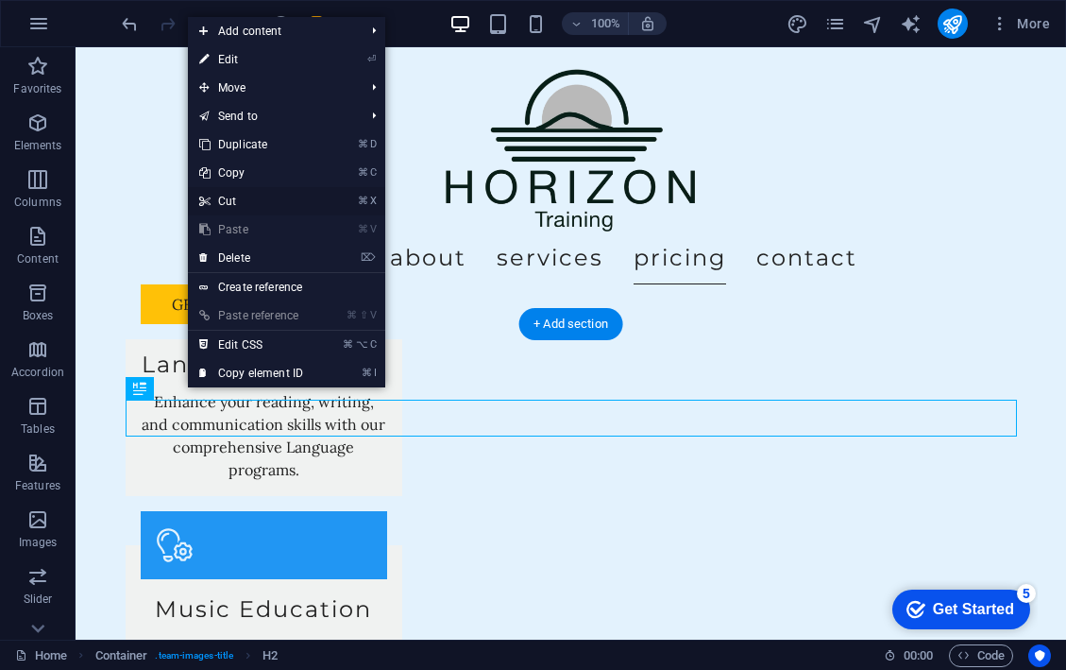
click at [264, 194] on link "⌘ X Cut" at bounding box center [251, 201] width 127 height 28
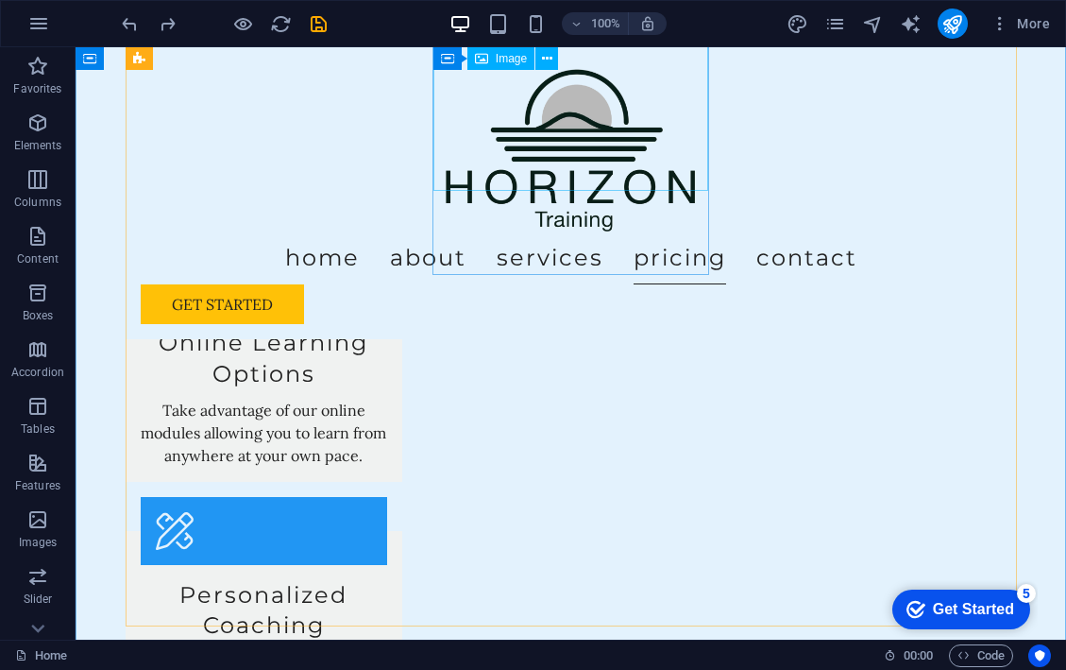
scroll to position [2955, 0]
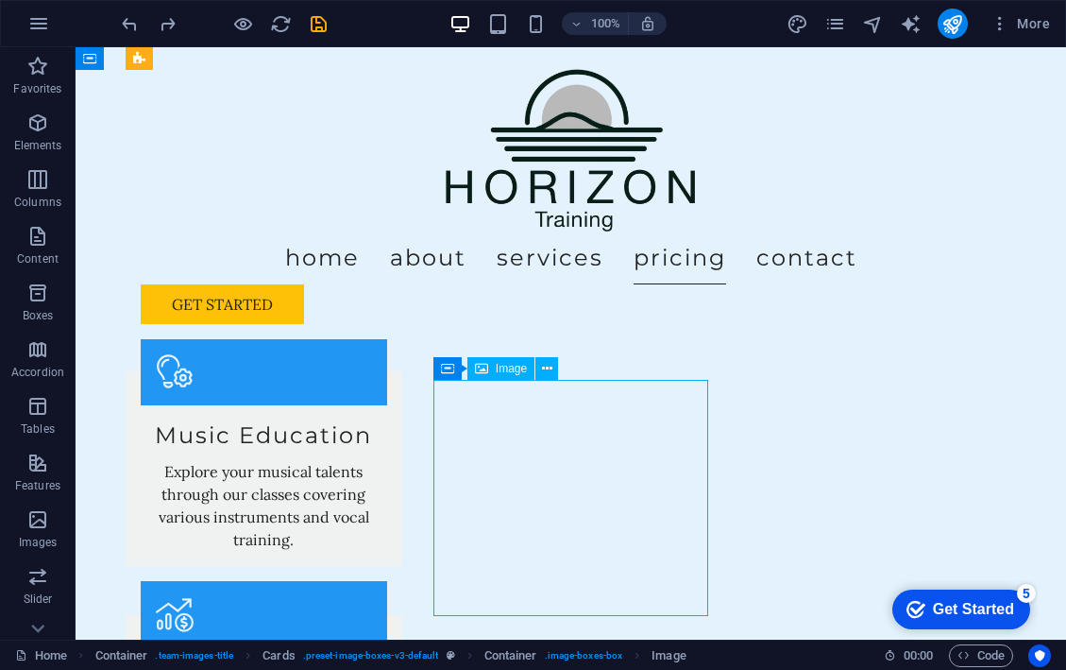
scroll to position [2549, 0]
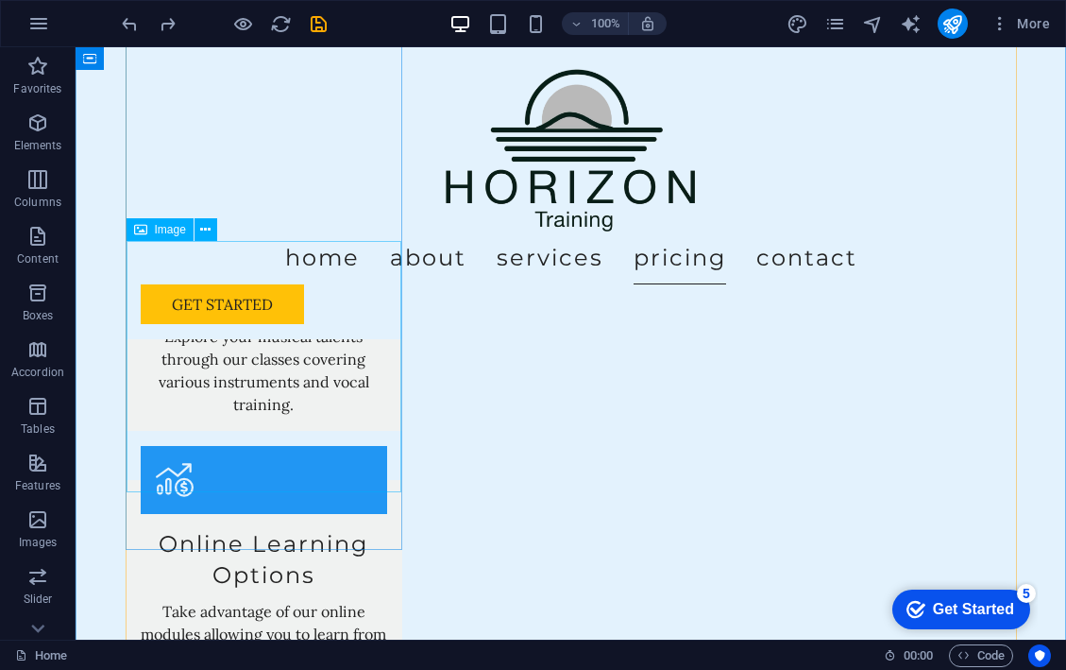
scroll to position [2678, 0]
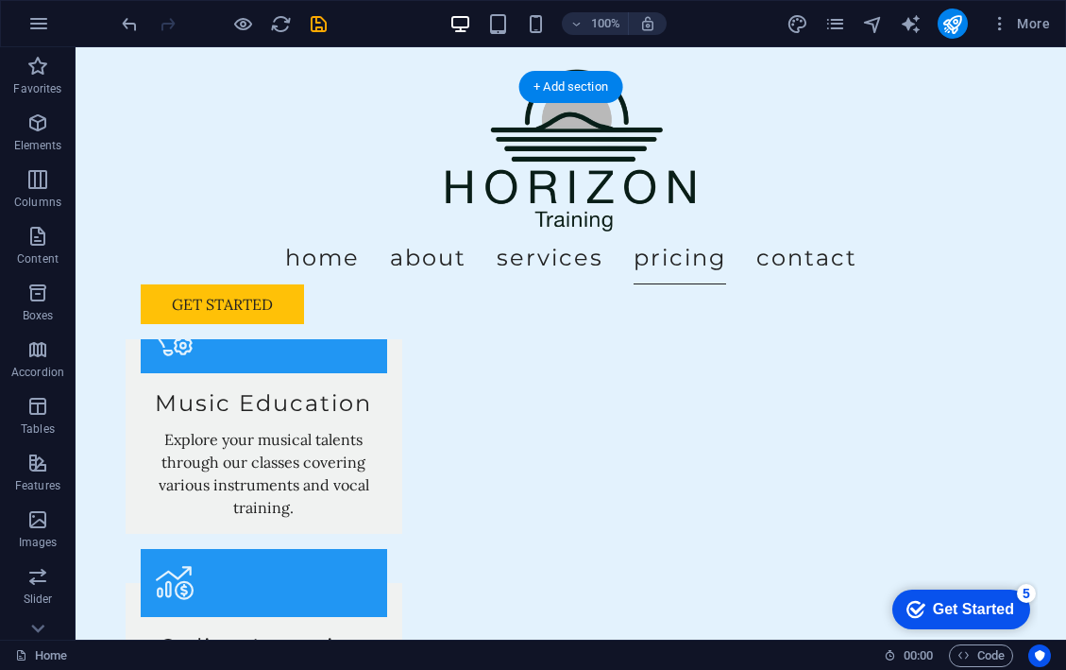
scroll to position [2630, 0]
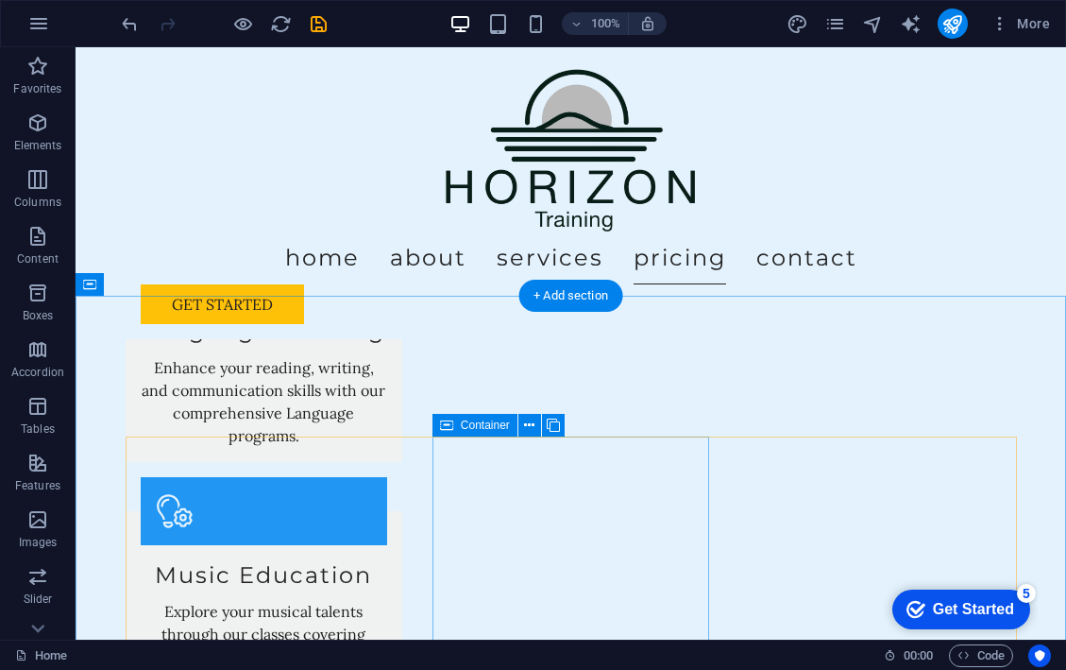
scroll to position [2469, 0]
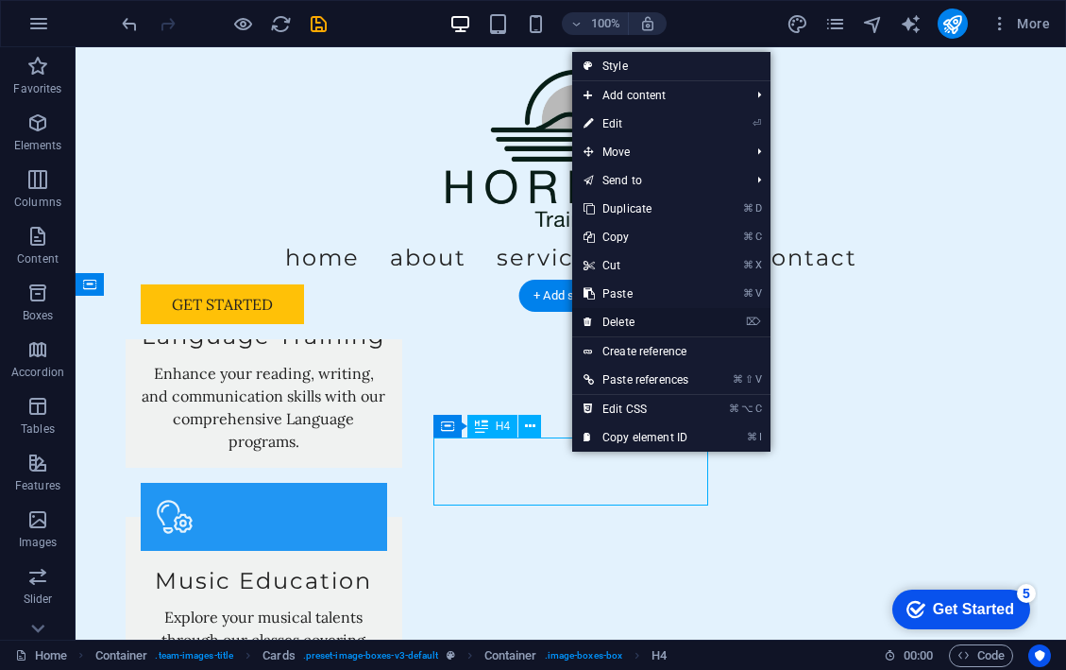
click at [641, 316] on link "⌦ Delete" at bounding box center [636, 322] width 128 height 28
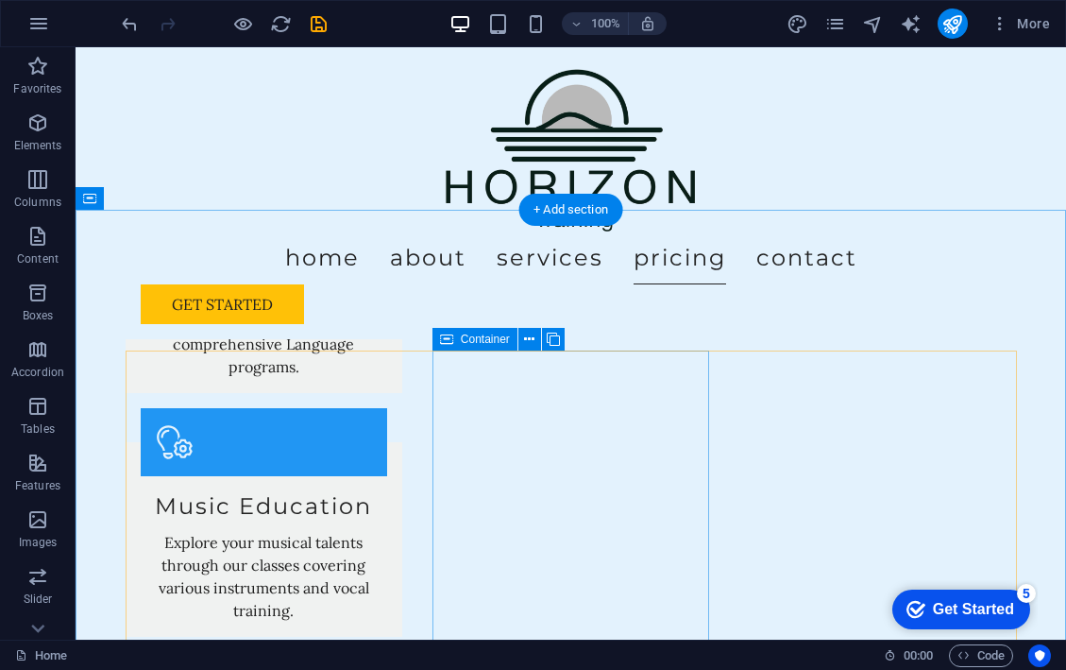
scroll to position [2640, 0]
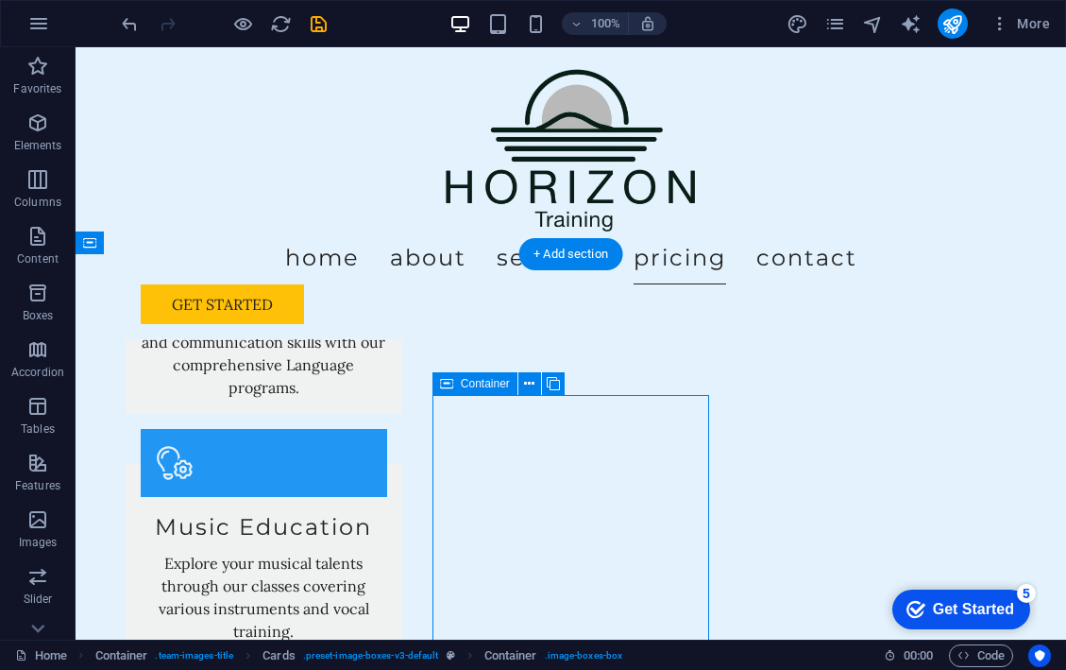
scroll to position [2510, 0]
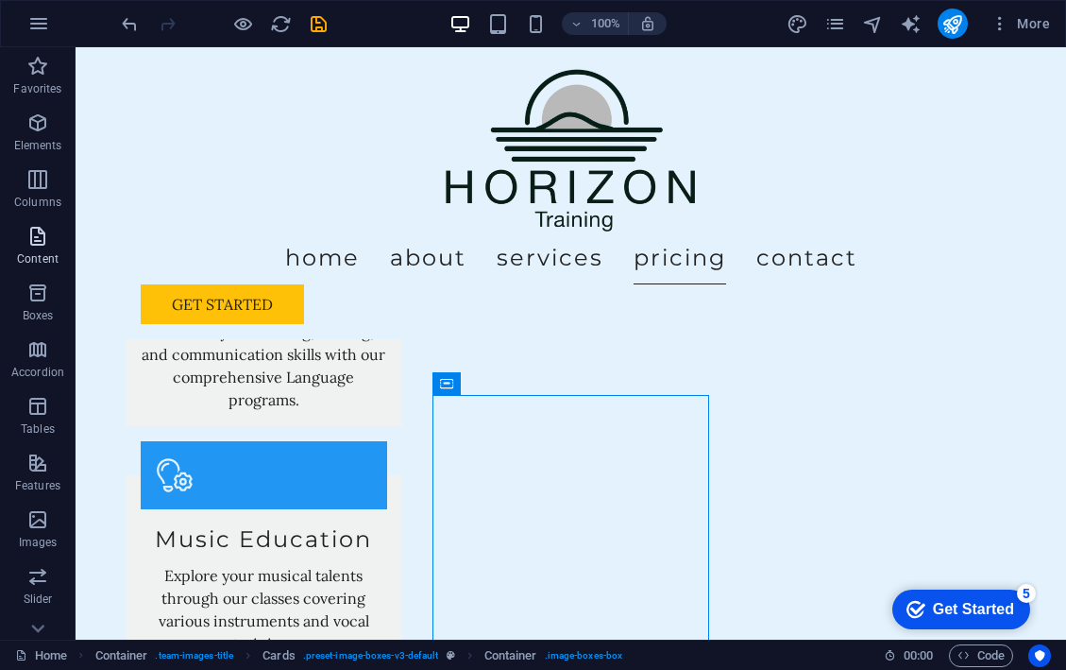
click at [42, 247] on span "Content" at bounding box center [38, 247] width 76 height 45
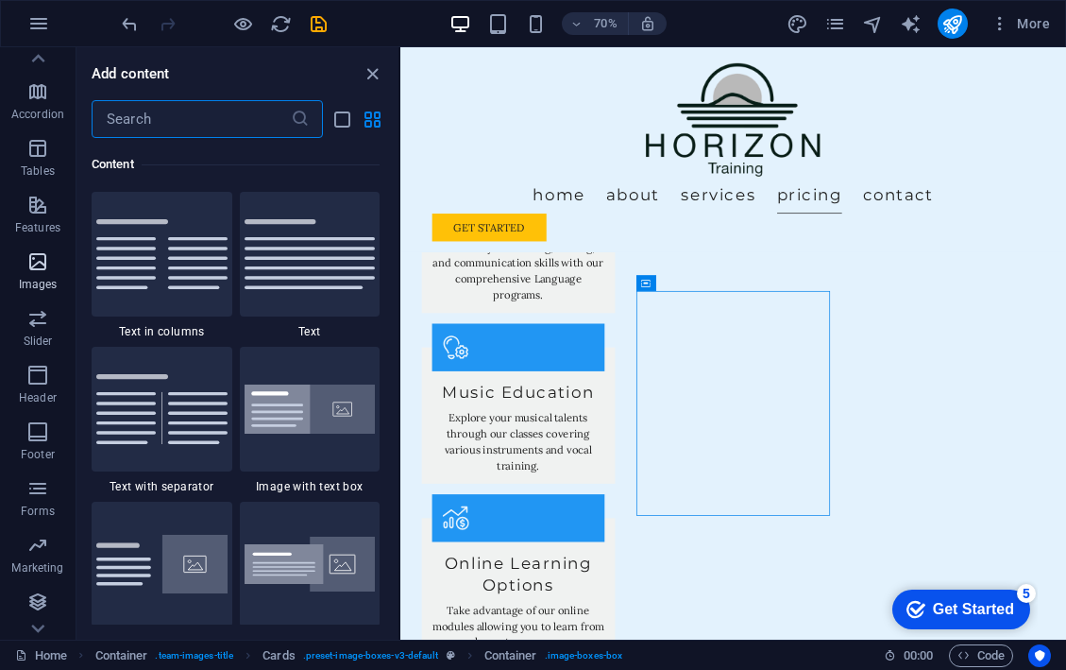
scroll to position [258, 0]
click at [845, 23] on icon "pages" at bounding box center [836, 24] width 22 height 22
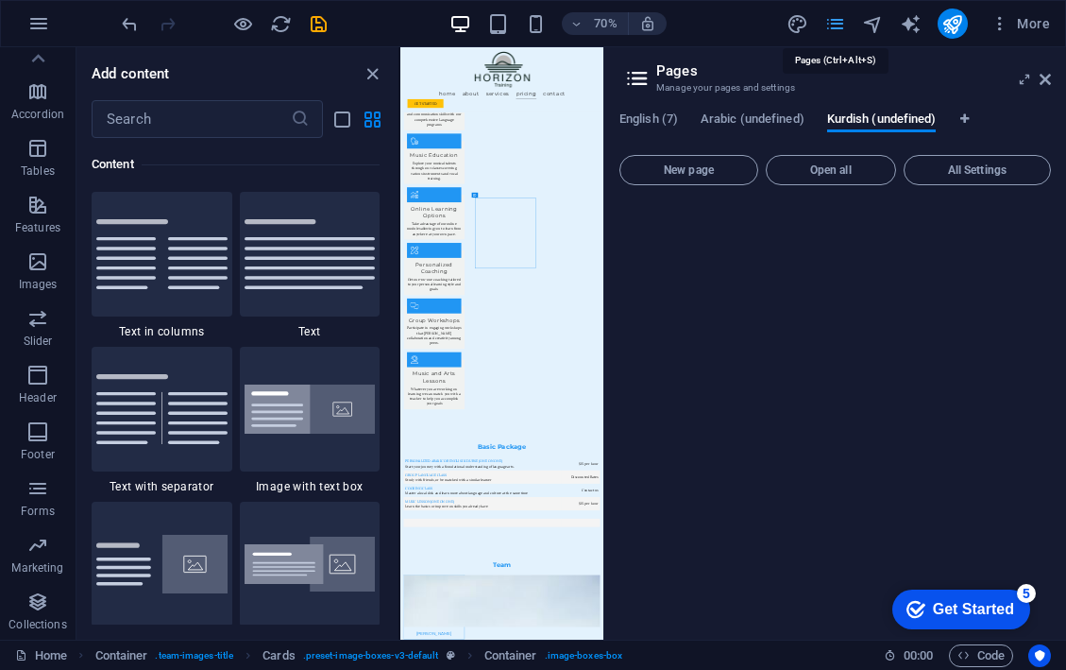
scroll to position [2174, 0]
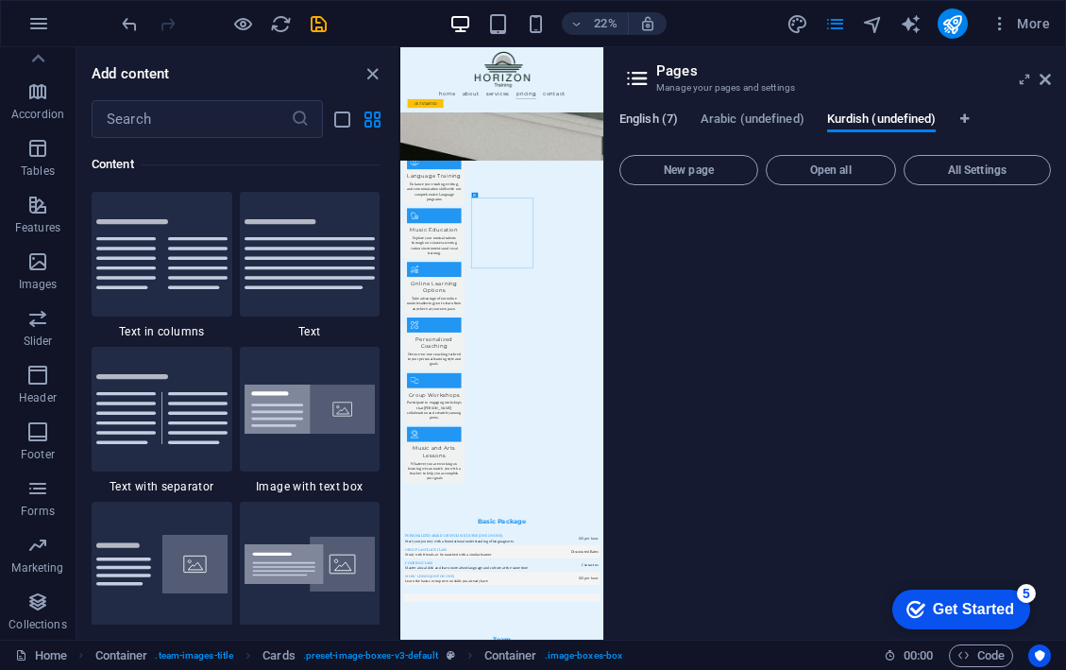
click at [660, 119] on span "English (7)" at bounding box center [649, 121] width 59 height 26
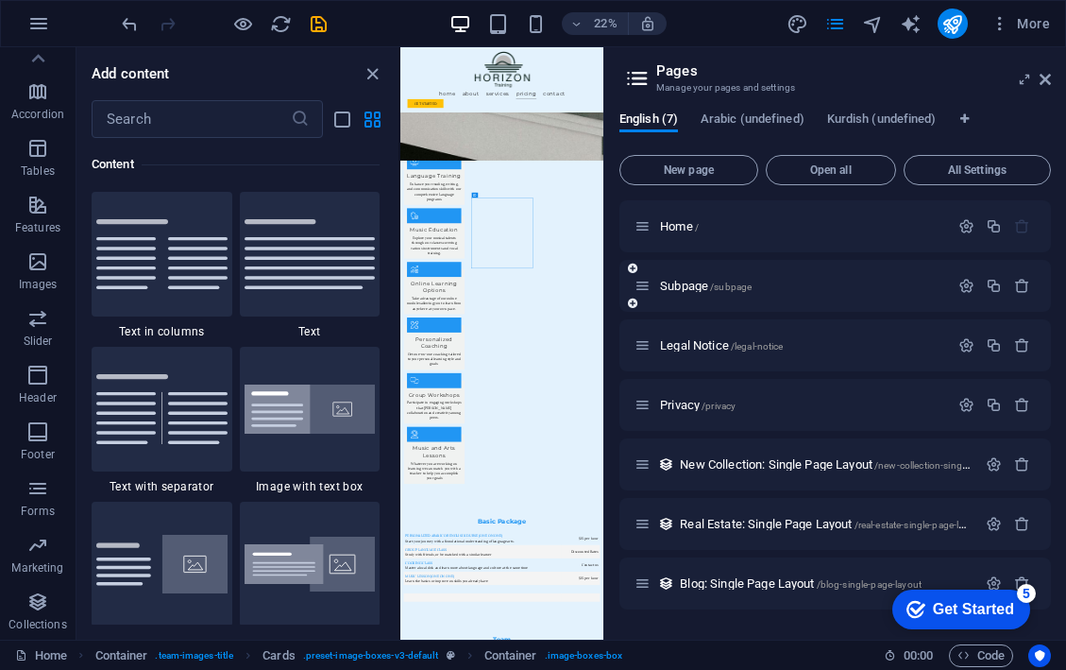
click at [645, 285] on icon at bounding box center [643, 286] width 16 height 16
click at [646, 339] on icon at bounding box center [643, 345] width 16 height 16
click at [651, 398] on icon at bounding box center [643, 405] width 16 height 16
click at [1030, 29] on span "More" at bounding box center [1021, 23] width 60 height 19
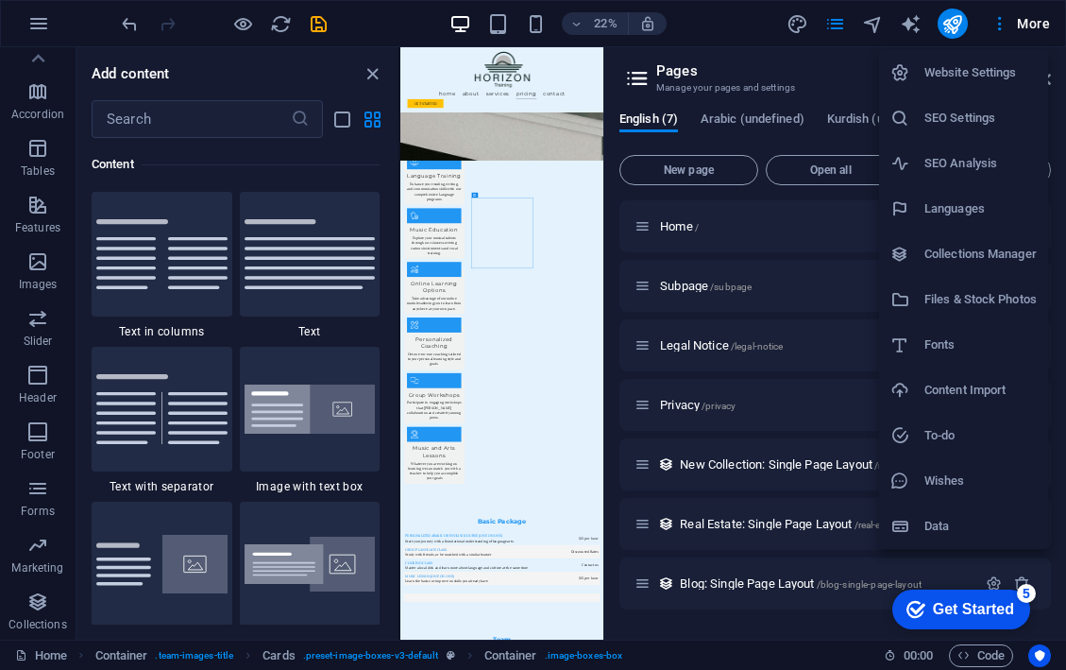
click at [1016, 65] on h6 "Website Settings" at bounding box center [981, 72] width 112 height 23
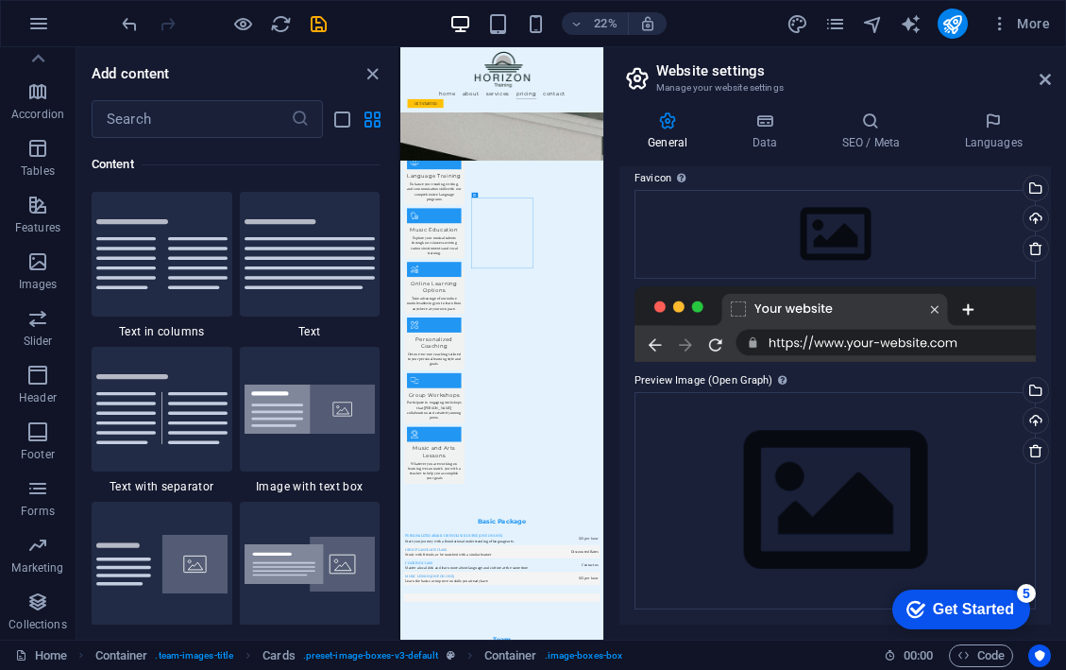
scroll to position [198, 0]
click at [1041, 79] on icon at bounding box center [1045, 79] width 11 height 15
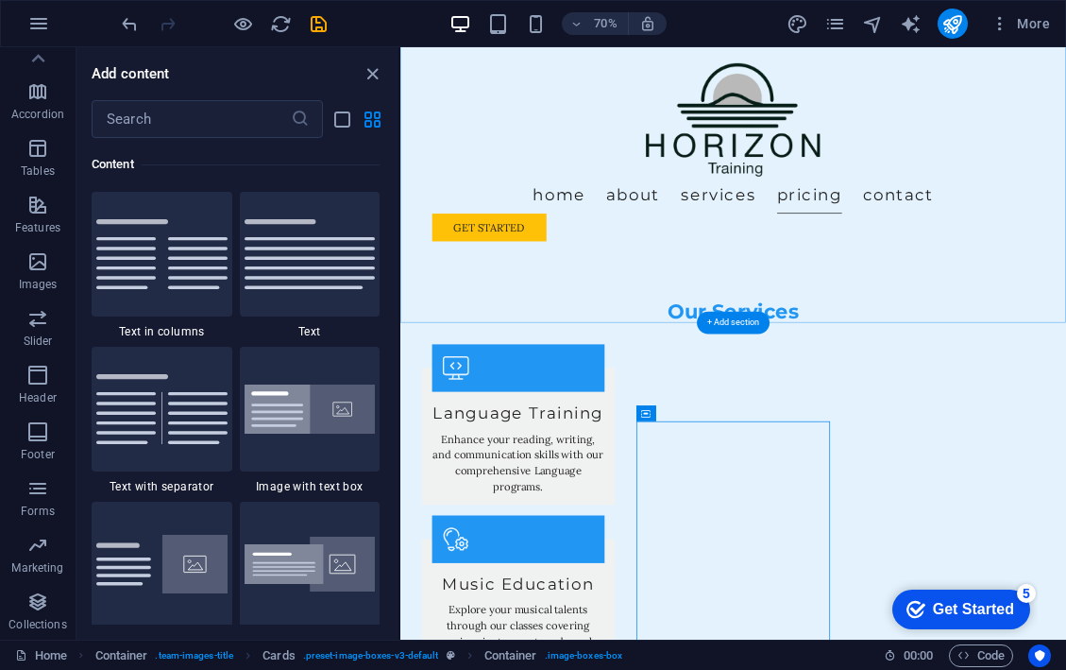
scroll to position [2381, 0]
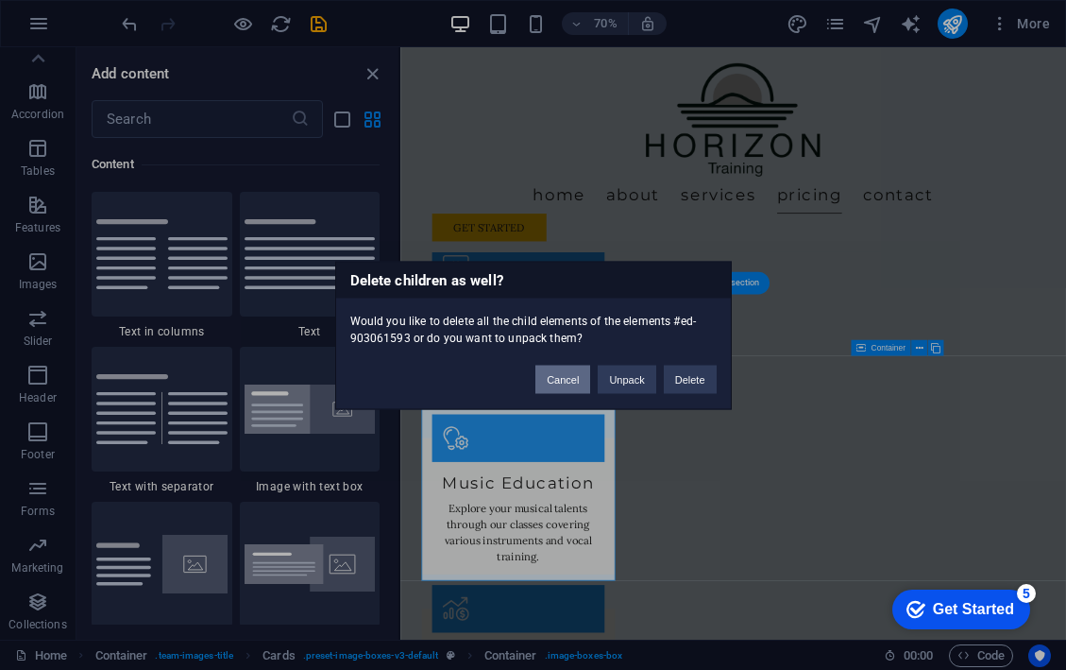
click at [555, 386] on button "Cancel" at bounding box center [563, 379] width 55 height 28
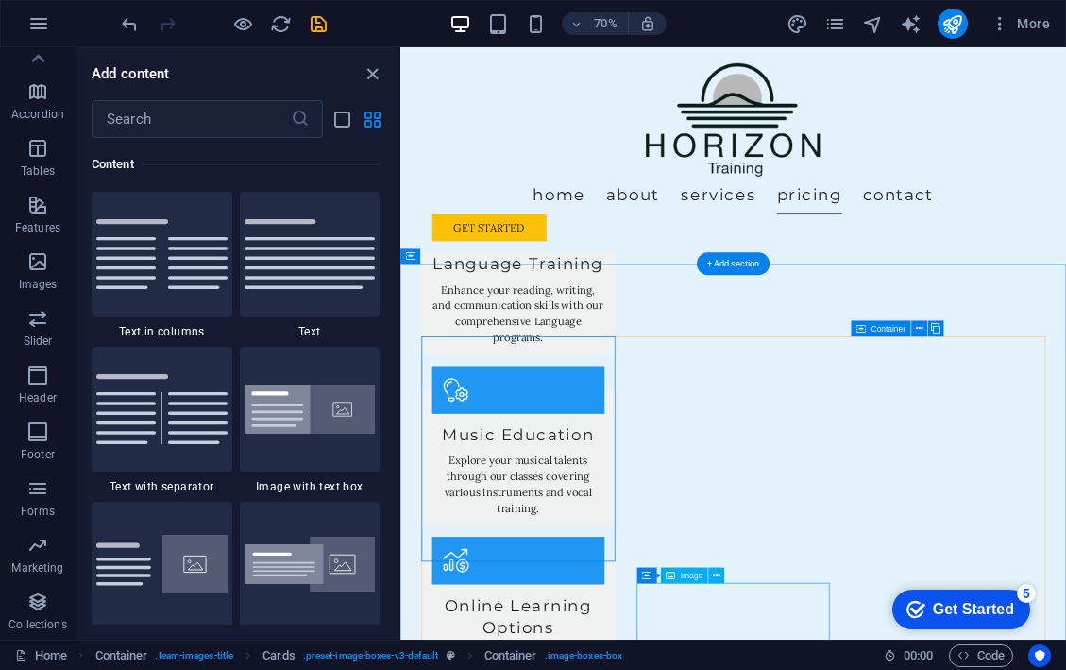
scroll to position [2380, 0]
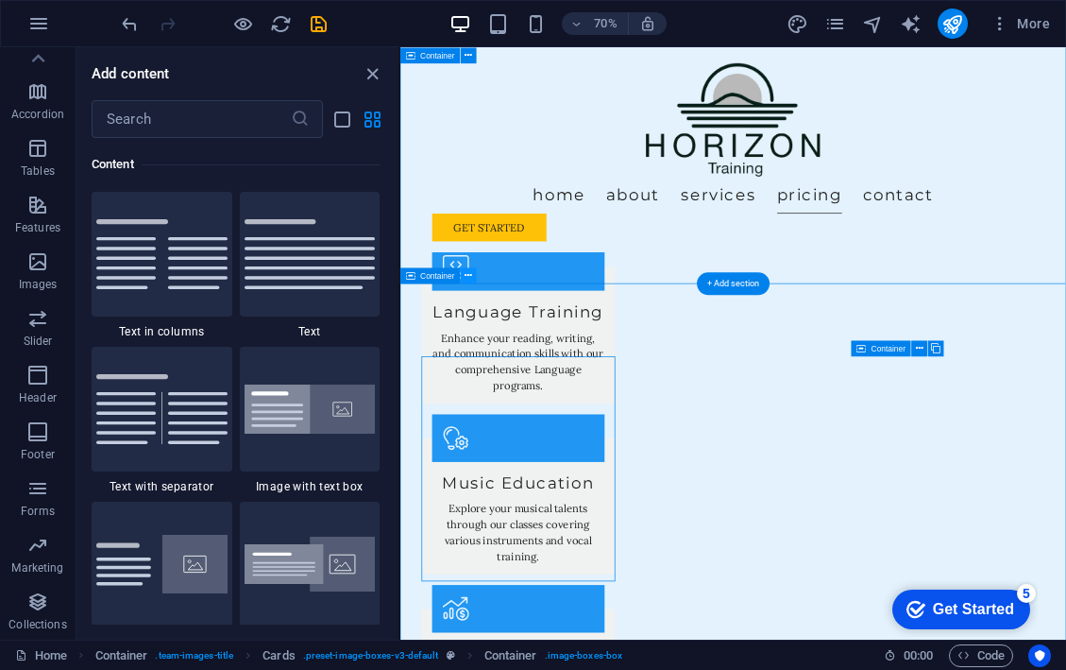
click at [467, 275] on icon at bounding box center [469, 275] width 8 height 14
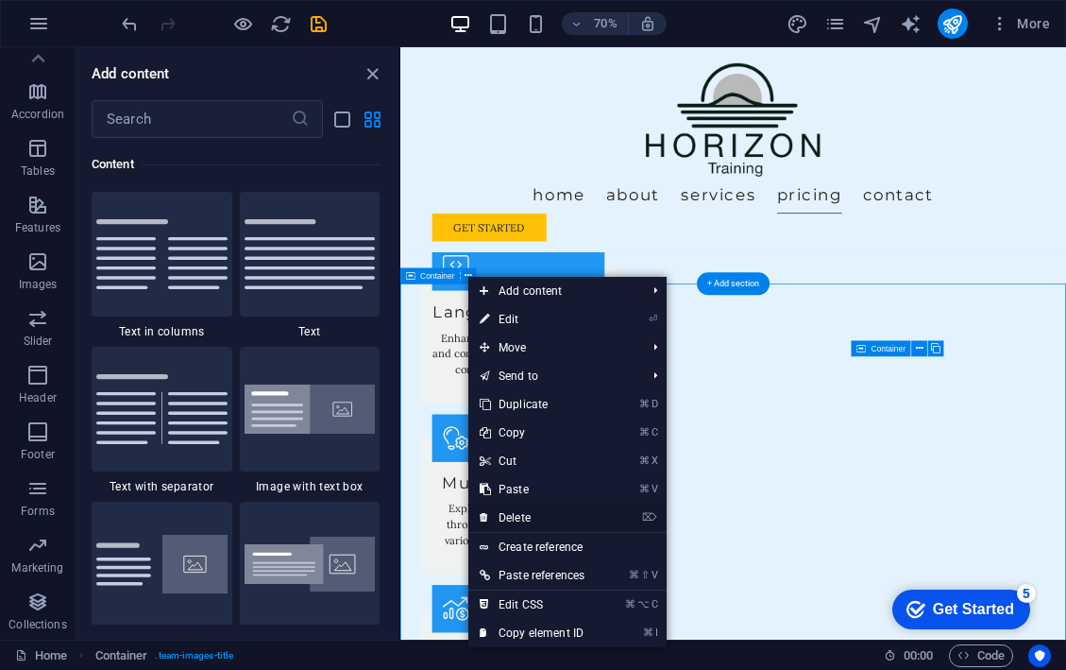
click at [522, 519] on link "⌦ Delete" at bounding box center [532, 517] width 128 height 28
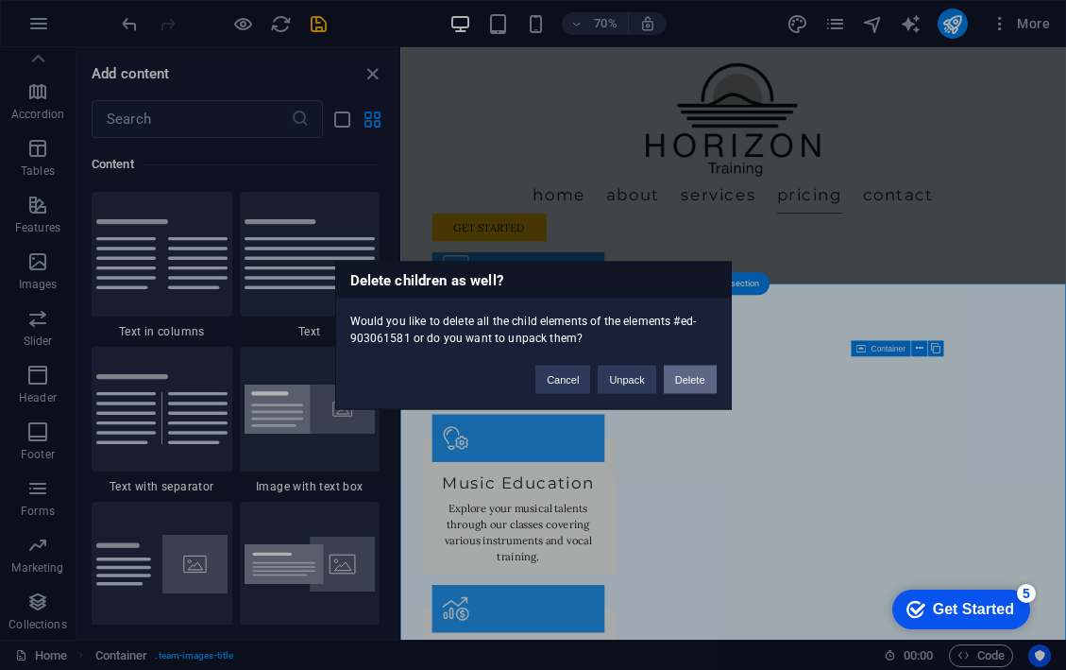
click at [689, 378] on button "Delete" at bounding box center [690, 379] width 53 height 28
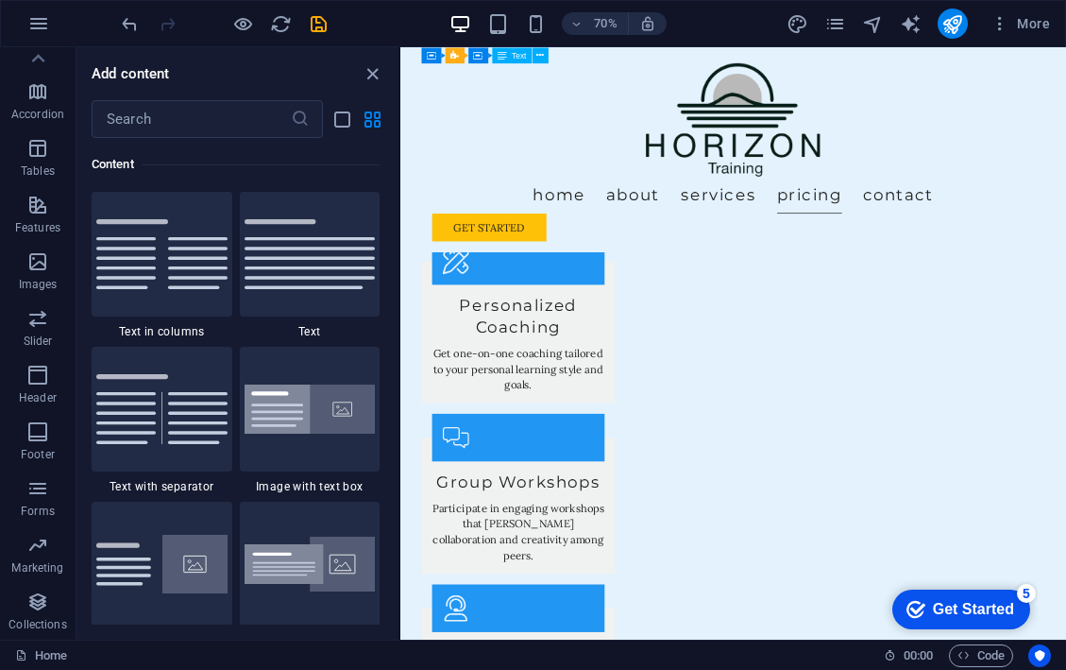
scroll to position [3127, 0]
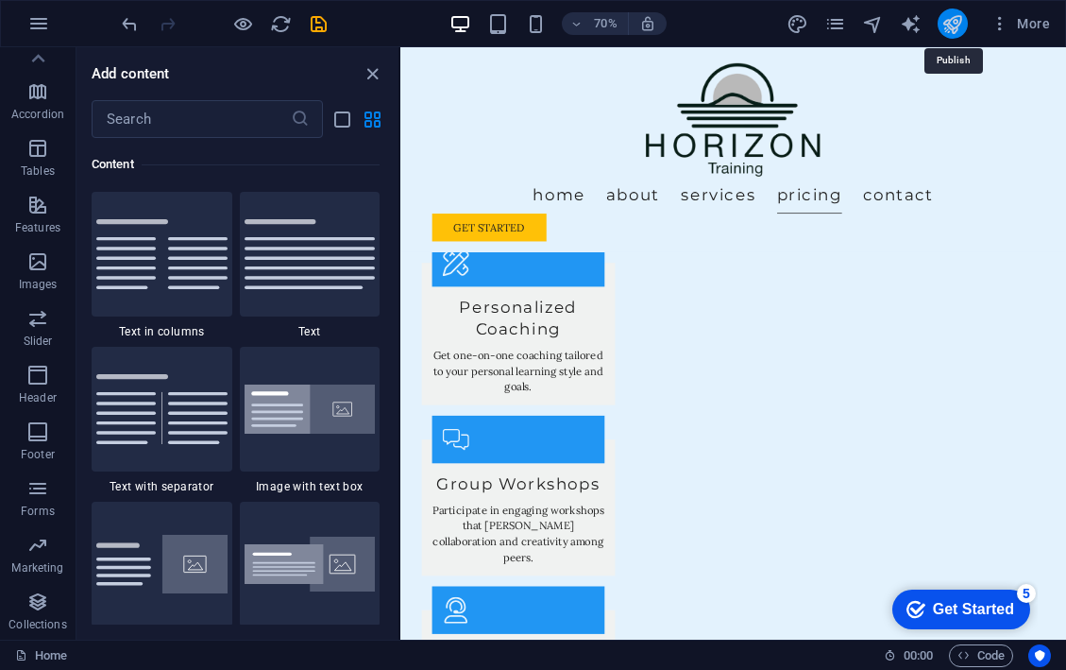
click at [952, 22] on icon "publish" at bounding box center [953, 24] width 22 height 22
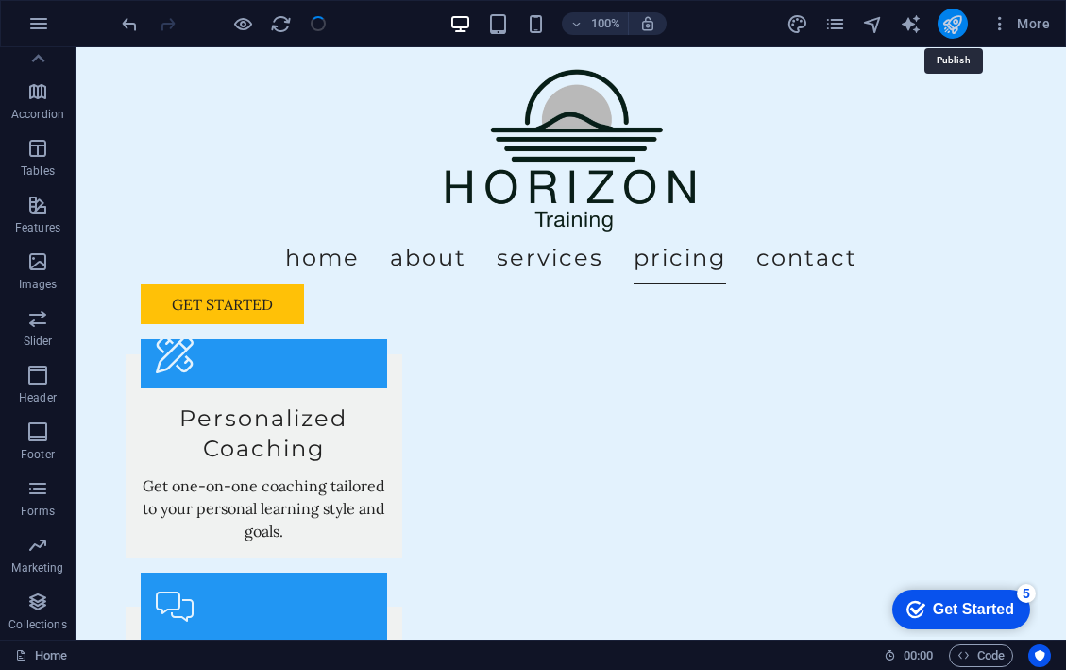
click at [952, 22] on icon "publish" at bounding box center [953, 24] width 22 height 22
click at [956, 18] on body "Horizon Training Home Favorites Elements Columns Content Boxes Accordion Tables…" at bounding box center [533, 335] width 1066 height 670
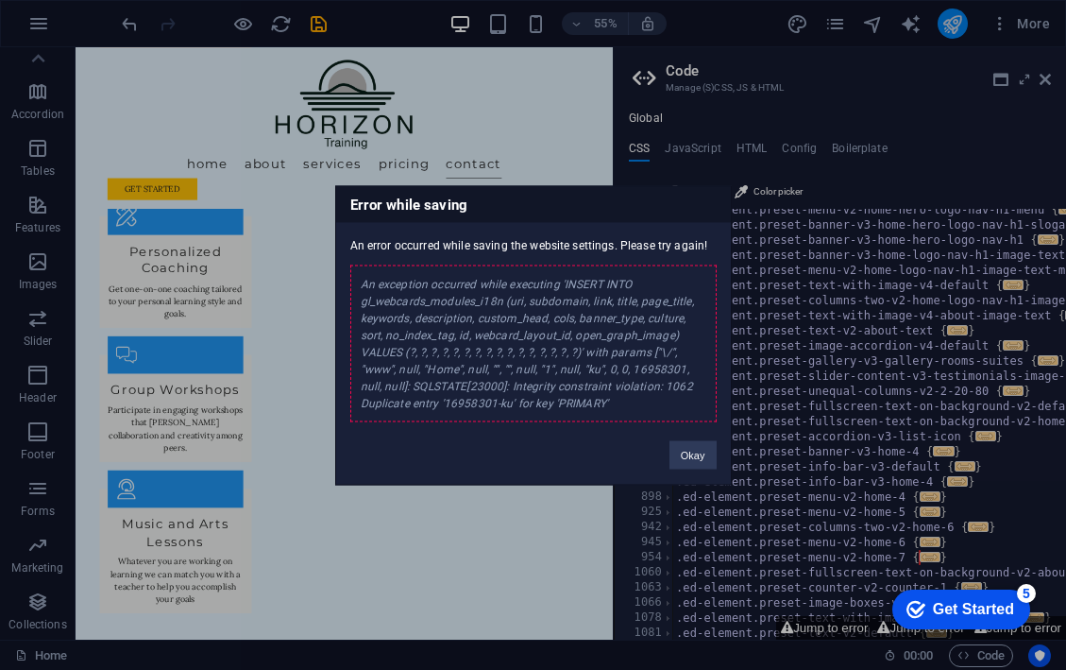
scroll to position [2897, 0]
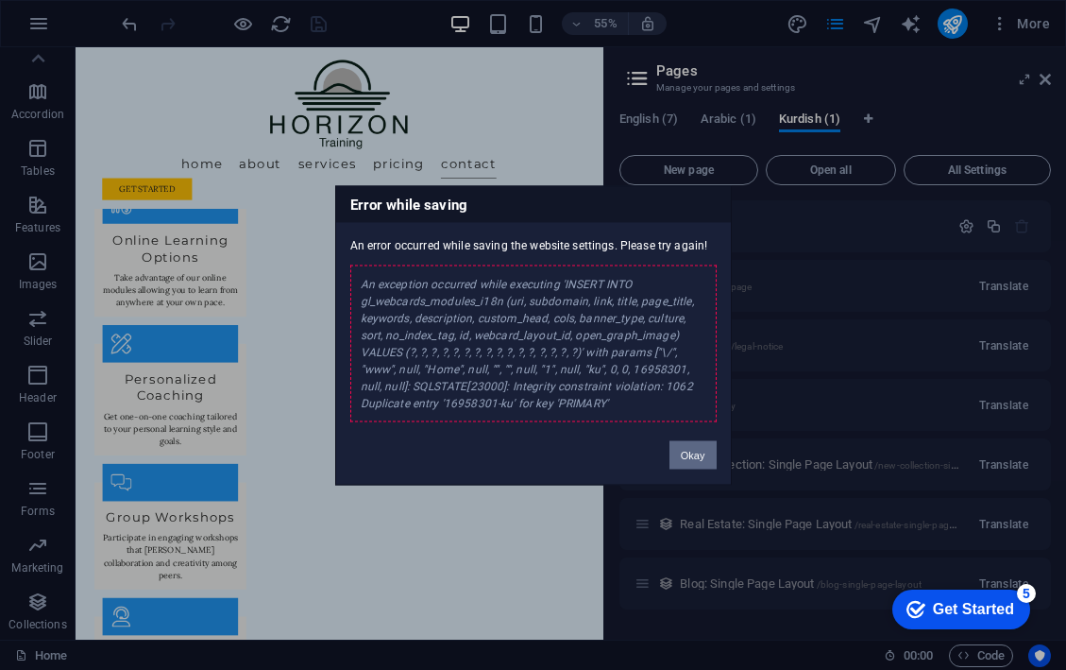
click at [694, 459] on button "Okay" at bounding box center [693, 454] width 47 height 28
